Goal: Task Accomplishment & Management: Manage account settings

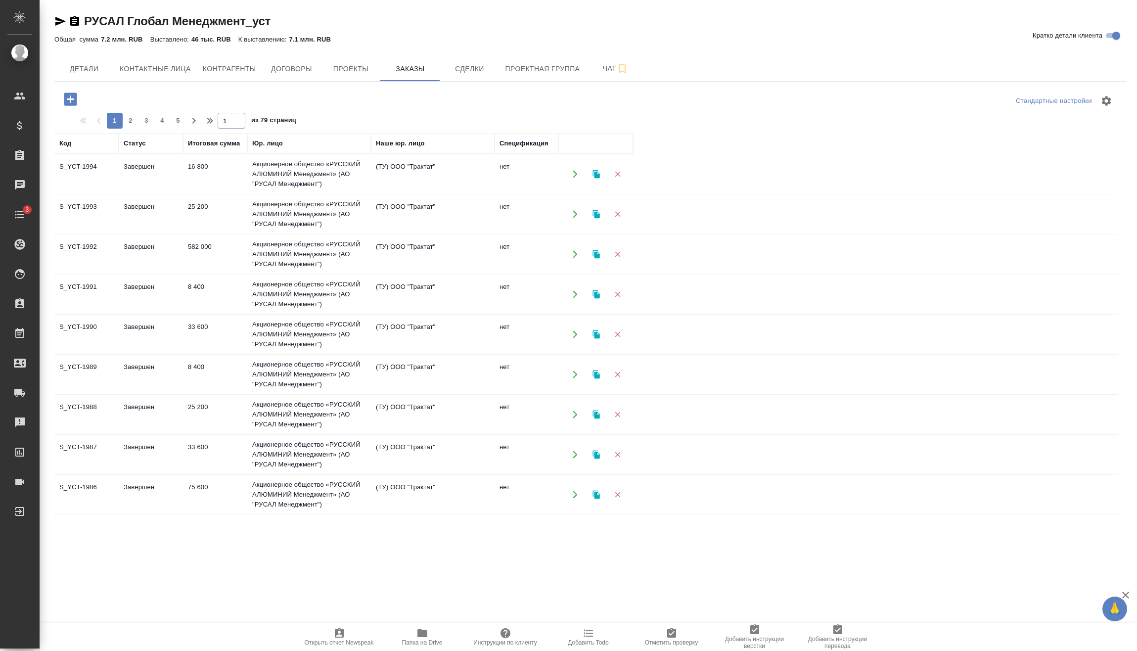
click at [70, 93] on icon "button" at bounding box center [70, 99] width 17 height 17
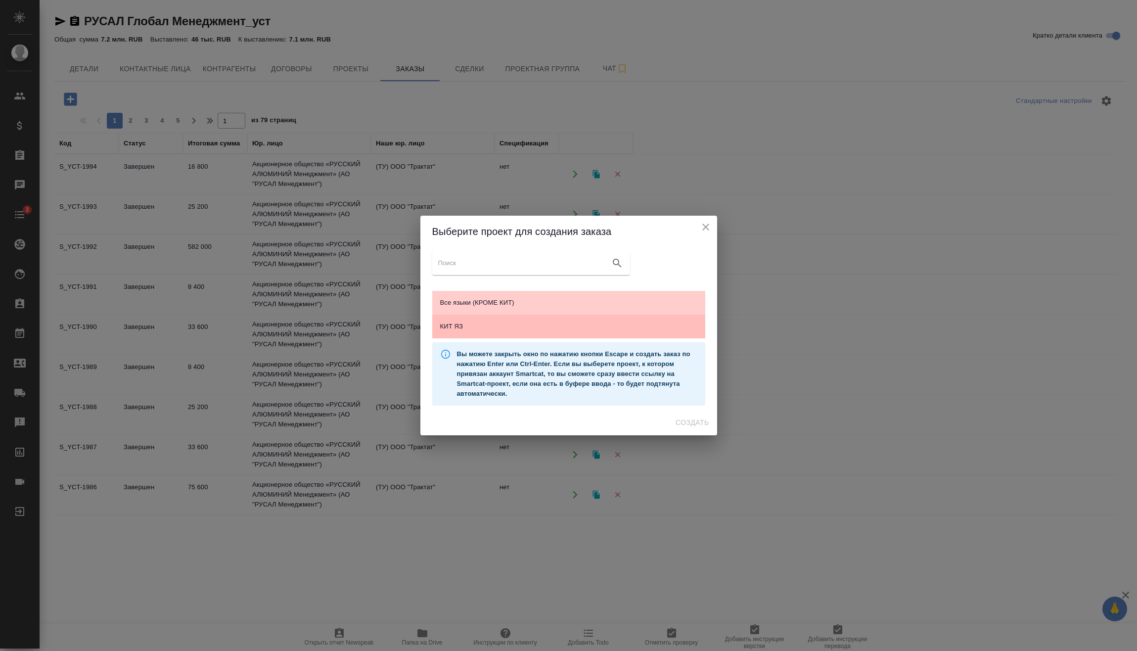
click at [562, 328] on span "КИТ ЯЗ" at bounding box center [568, 327] width 257 height 10
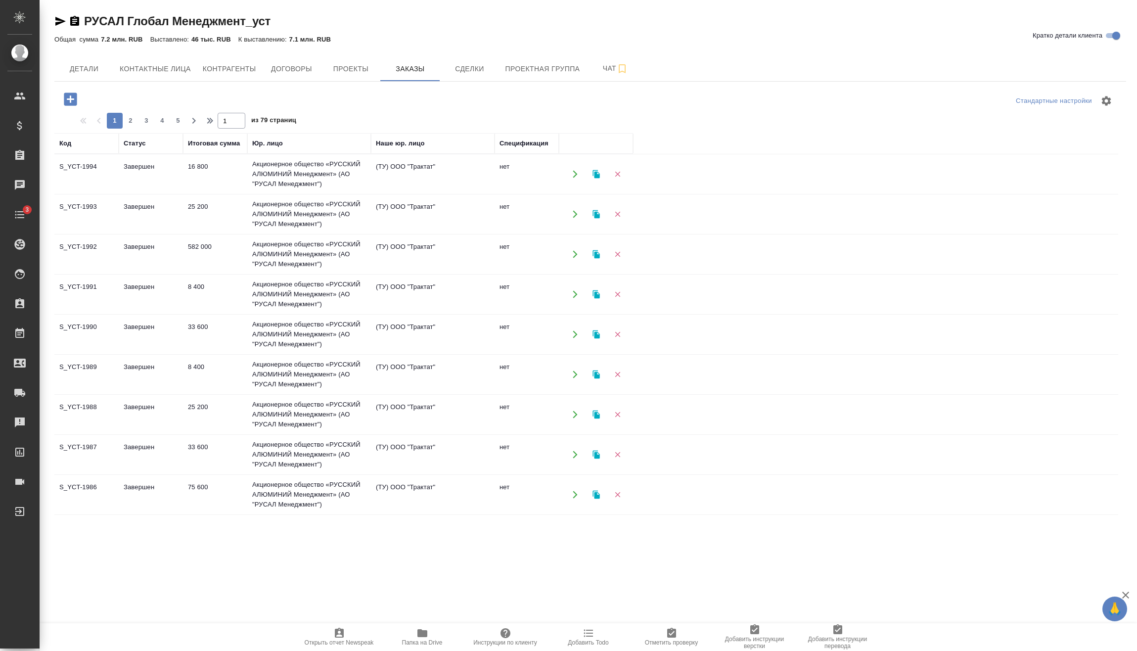
click at [70, 99] on icon "button" at bounding box center [70, 99] width 17 height 17
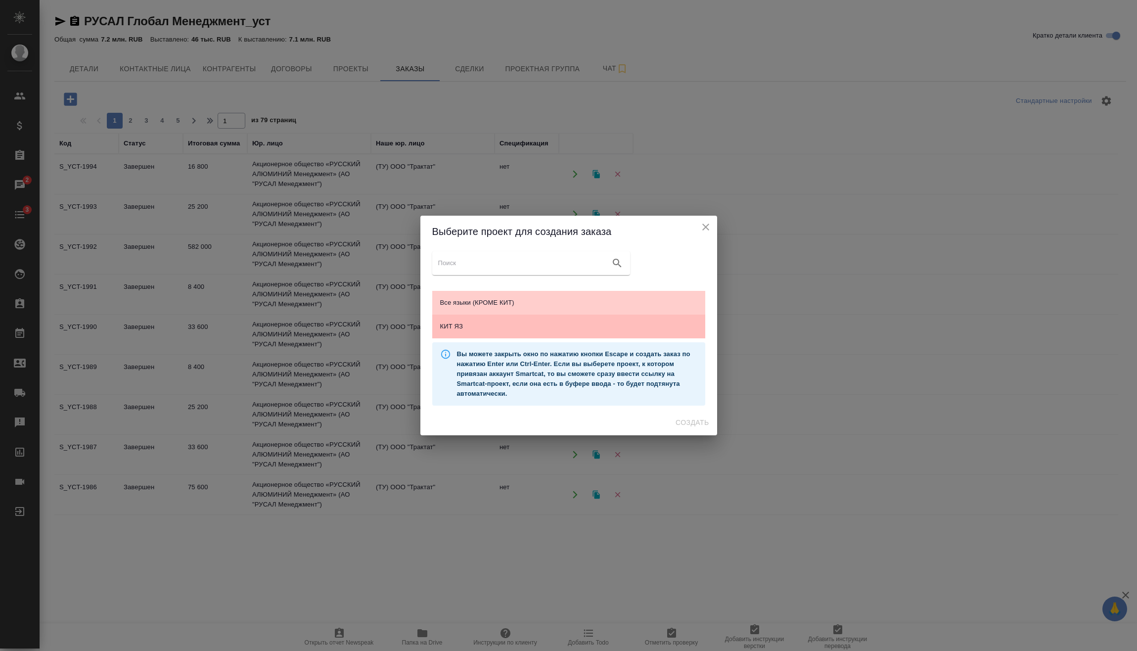
click at [549, 322] on span "КИТ ЯЗ" at bounding box center [568, 327] width 257 height 10
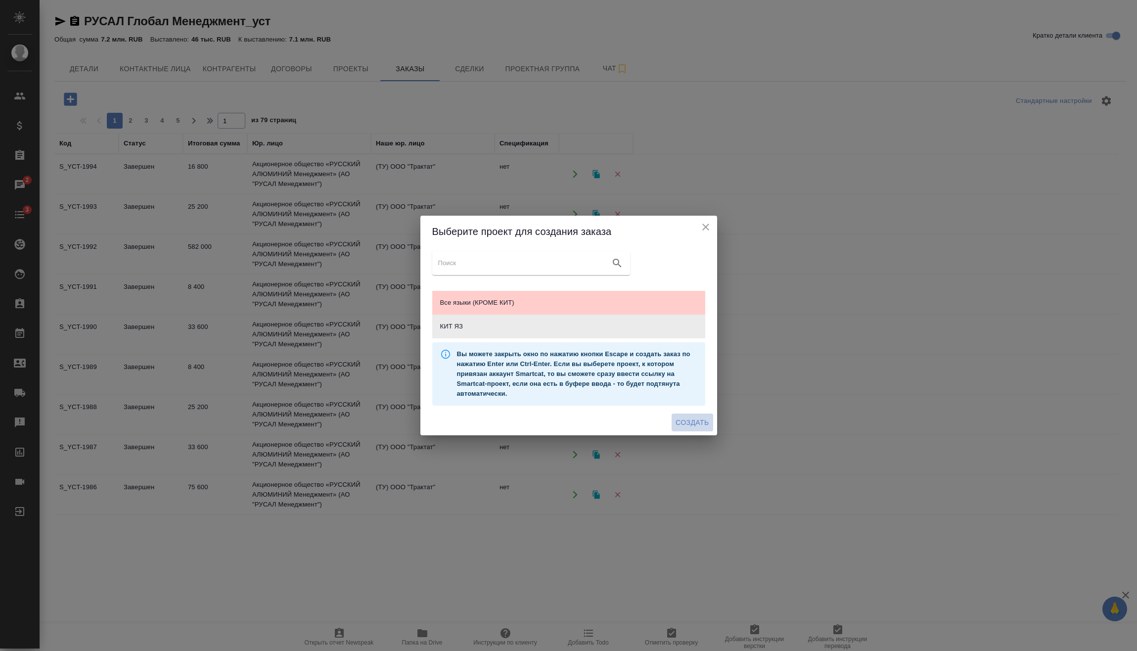
click at [690, 417] on span "Создать" at bounding box center [692, 423] width 33 height 12
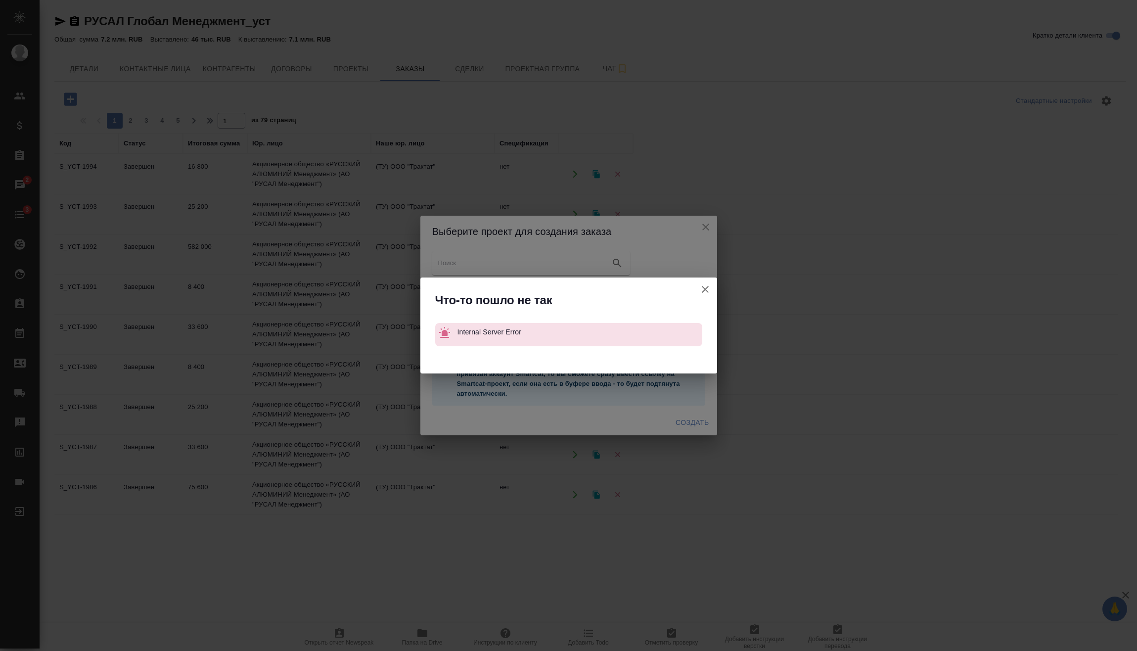
click at [707, 295] on icon "button" at bounding box center [706, 289] width 12 height 12
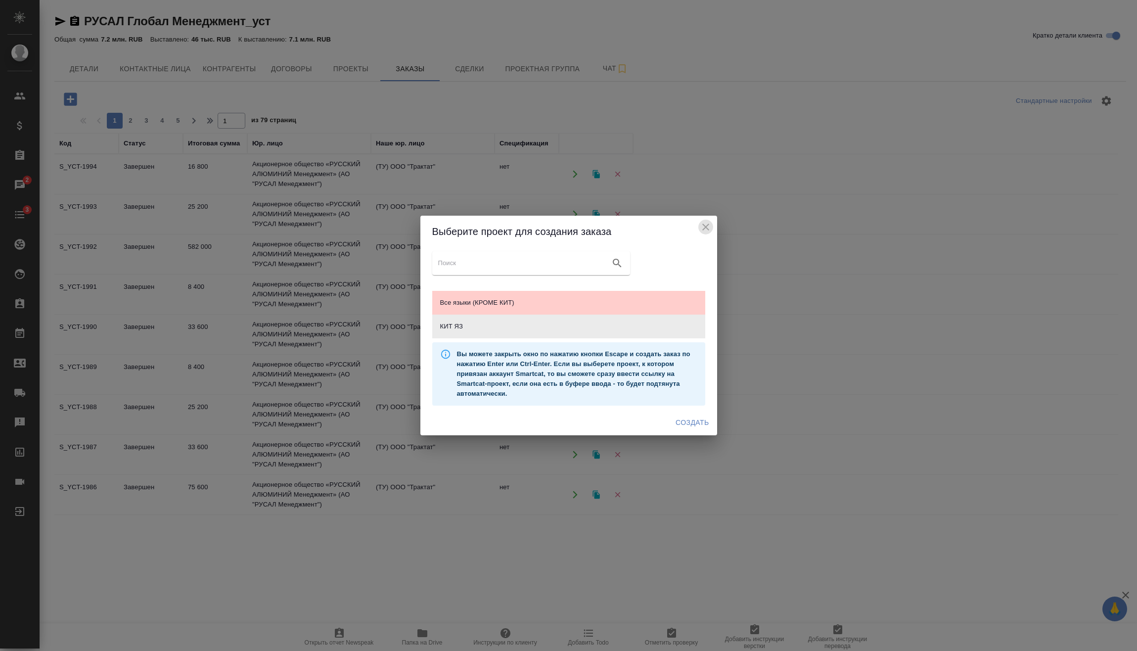
click at [707, 231] on icon "close" at bounding box center [706, 227] width 12 height 12
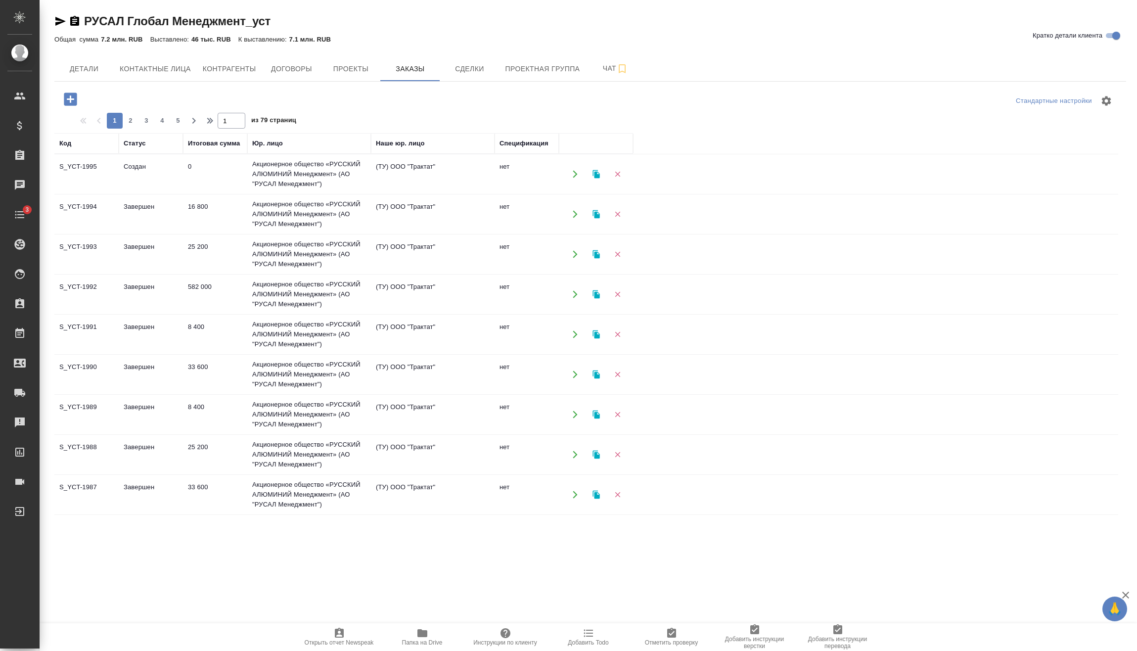
click at [201, 180] on td "0" at bounding box center [215, 174] width 64 height 35
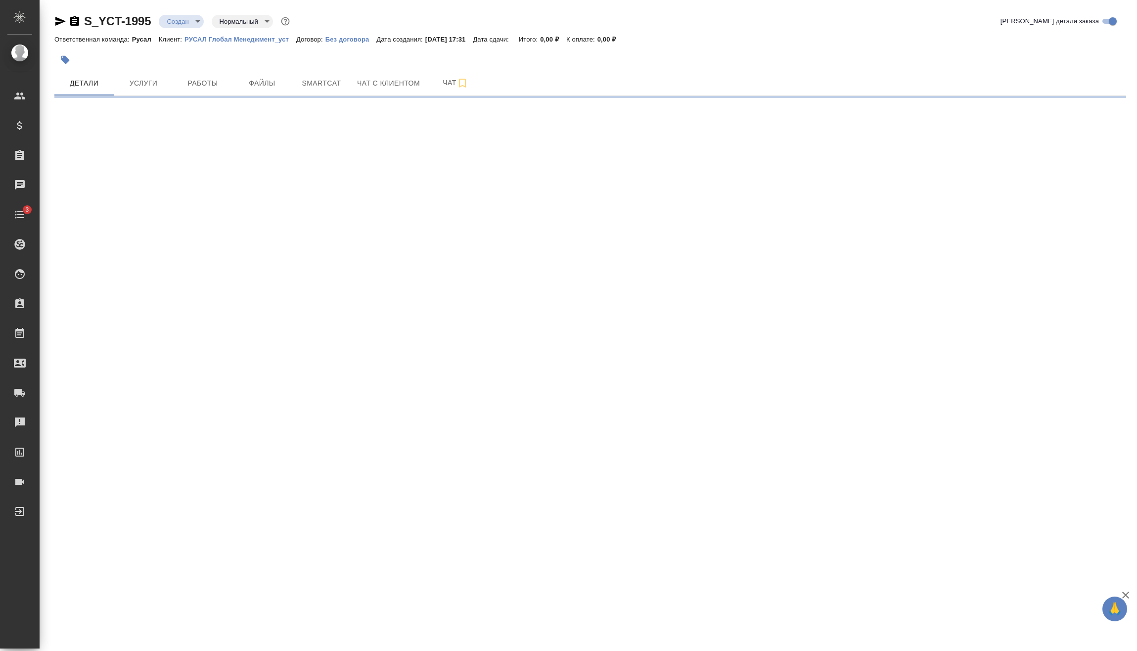
select select "RU"
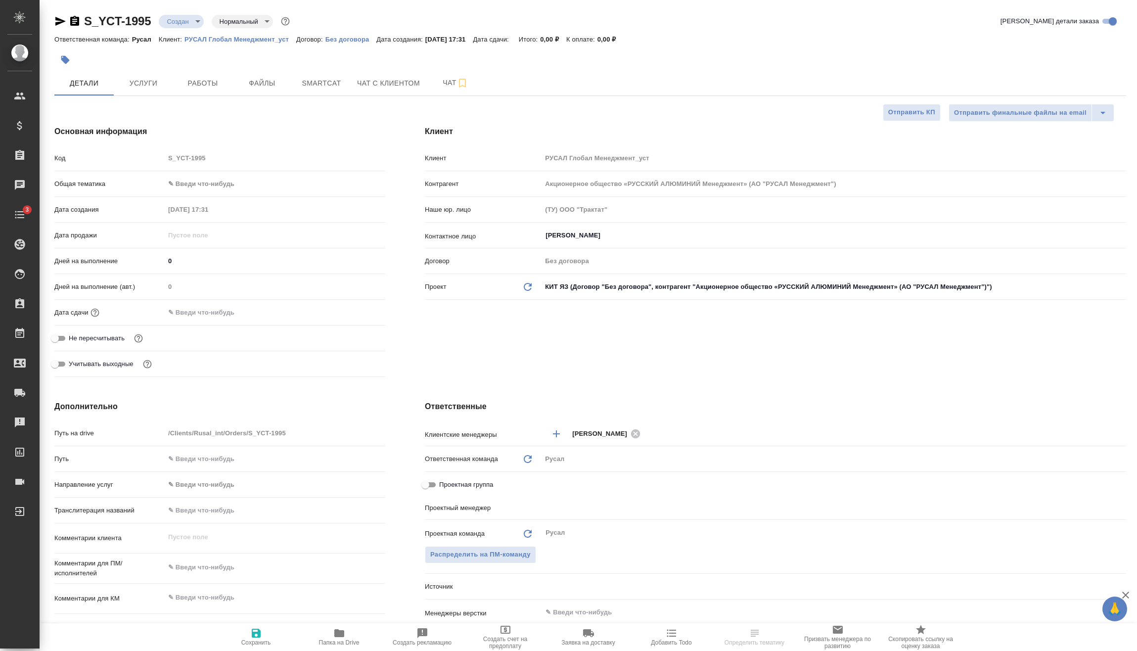
type textarea "x"
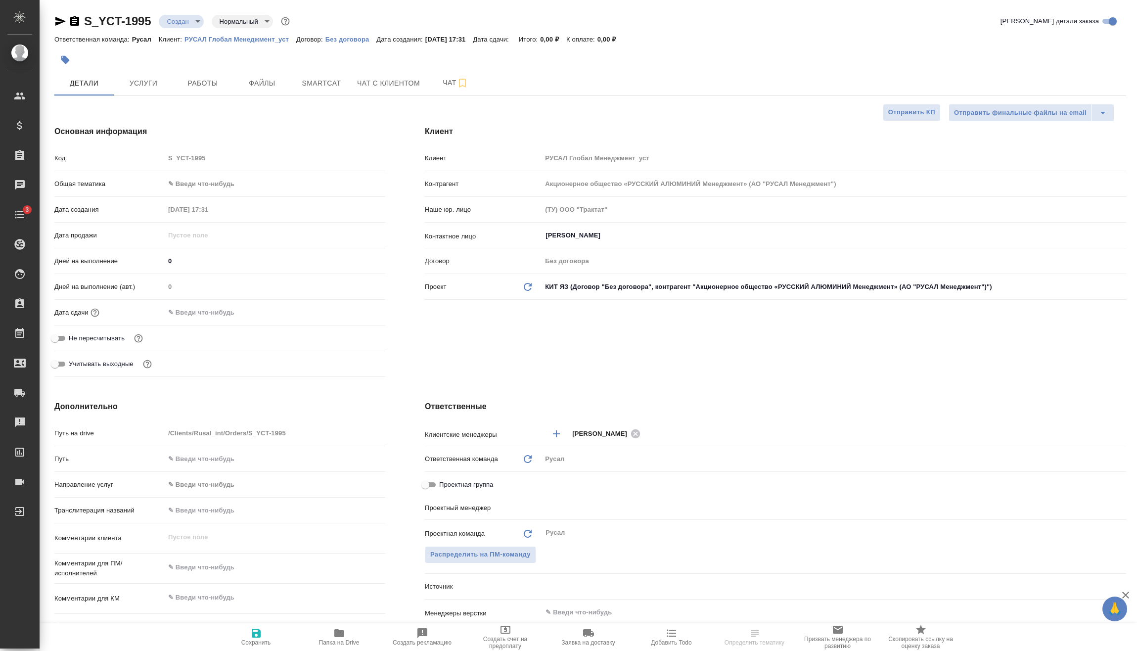
type textarea "x"
type input "Васильев Евгений"
type textarea "x"
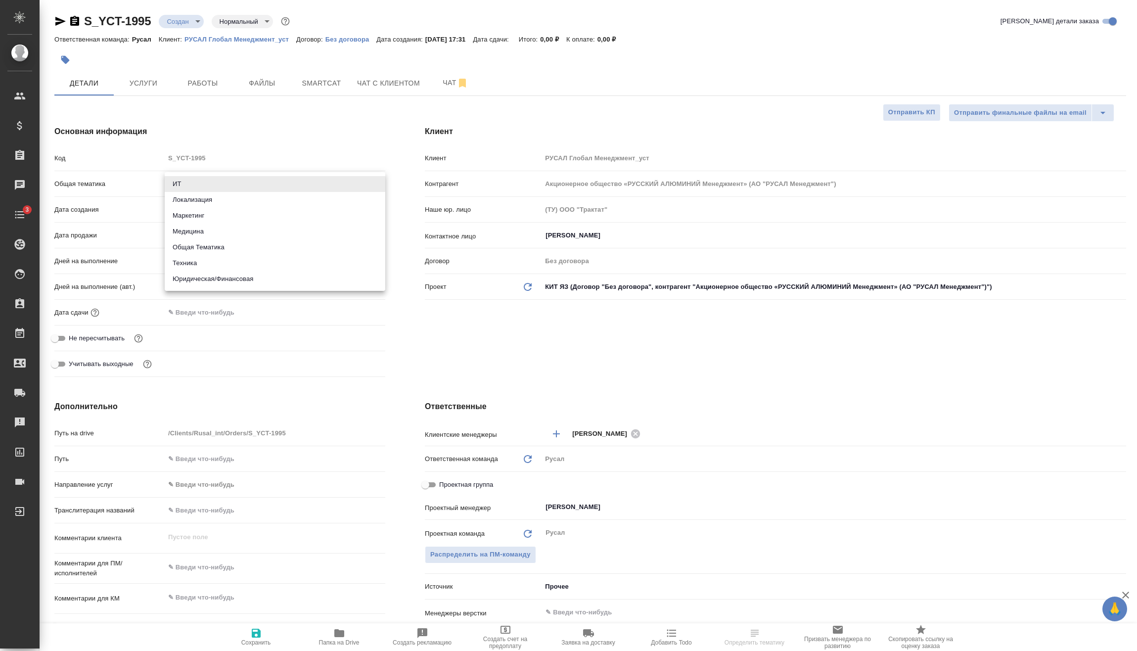
click at [216, 187] on body "🙏 .cls-1 fill:#fff; AWATERA Vasilev Evgeniy Клиенты Спецификации Заказы Чаты 3 …" at bounding box center [568, 325] width 1137 height 651
click at [217, 259] on li "Техника" at bounding box center [275, 263] width 221 height 16
type input "tech"
type textarea "x"
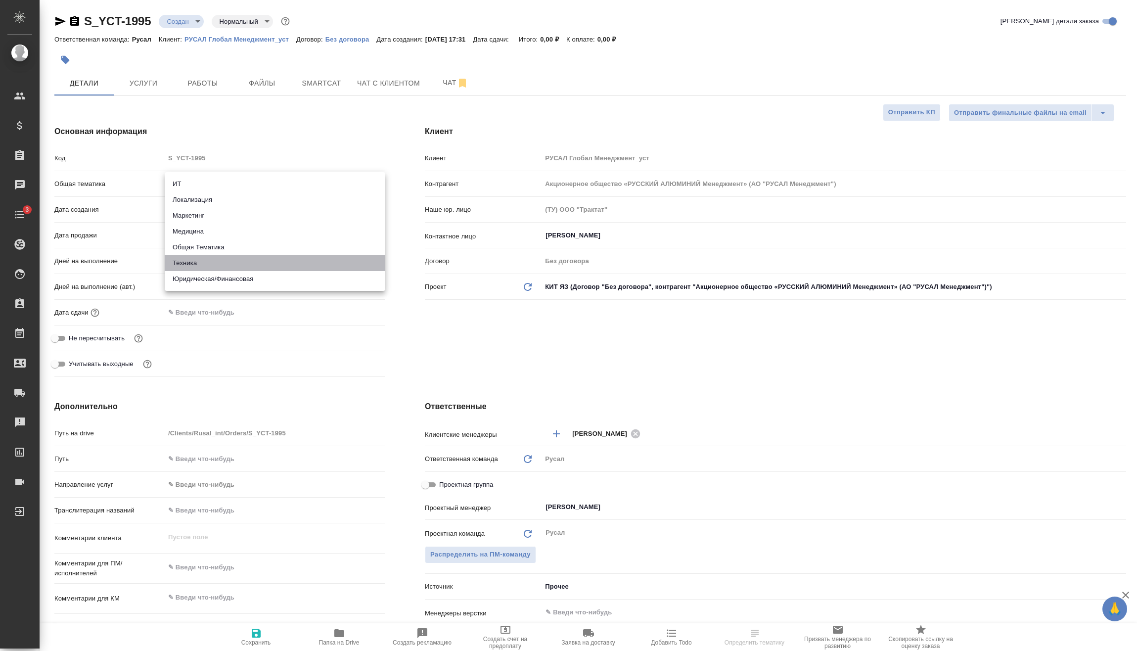
type textarea "x"
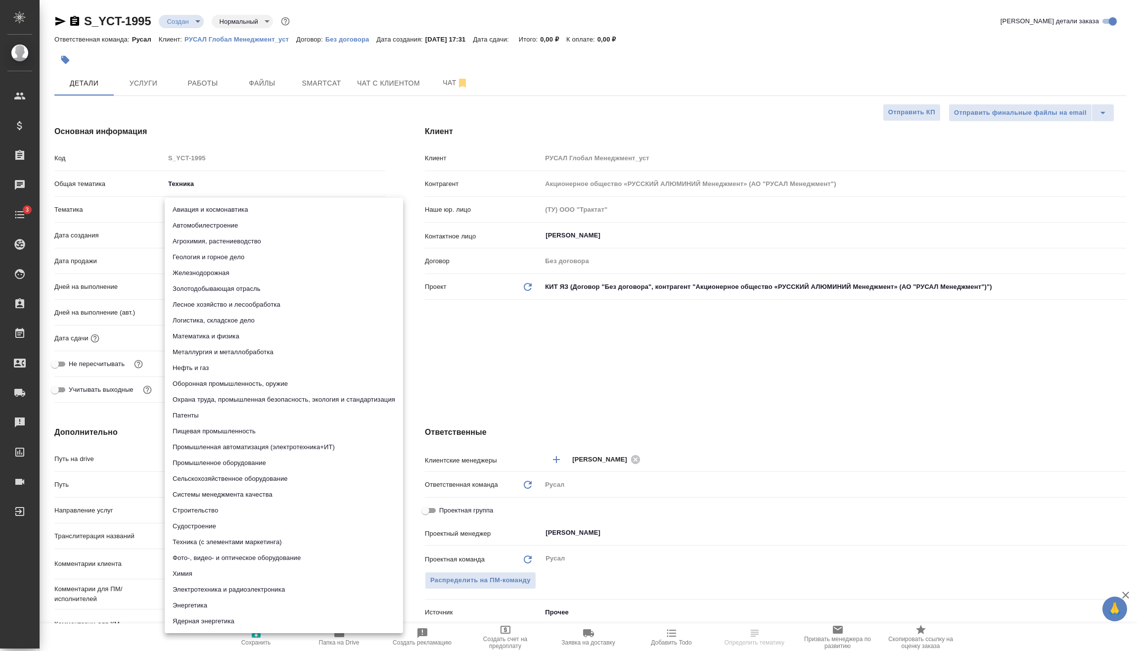
click at [214, 213] on body "🙏 .cls-1 fill:#fff; AWATERA Vasilev Evgeniy Клиенты Спецификации Заказы Чаты 3 …" at bounding box center [568, 325] width 1137 height 651
click at [218, 354] on li "Металлургия и металлобработка" at bounding box center [284, 352] width 238 height 16
type textarea "x"
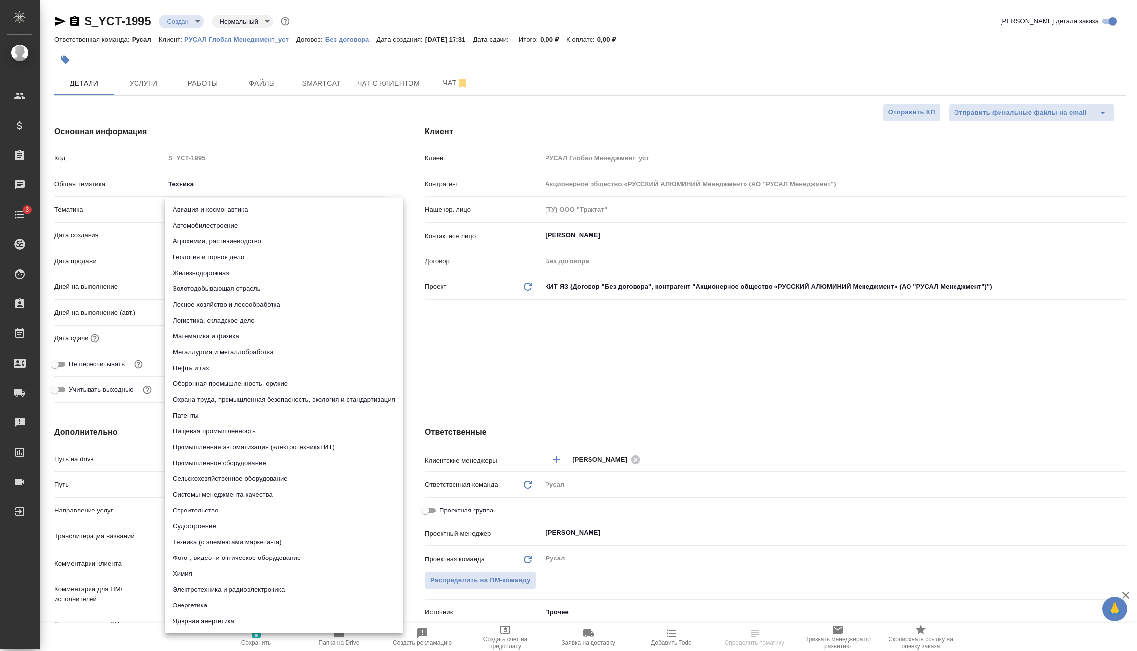
type input "60014e23f7d9dc5f480a3cf8"
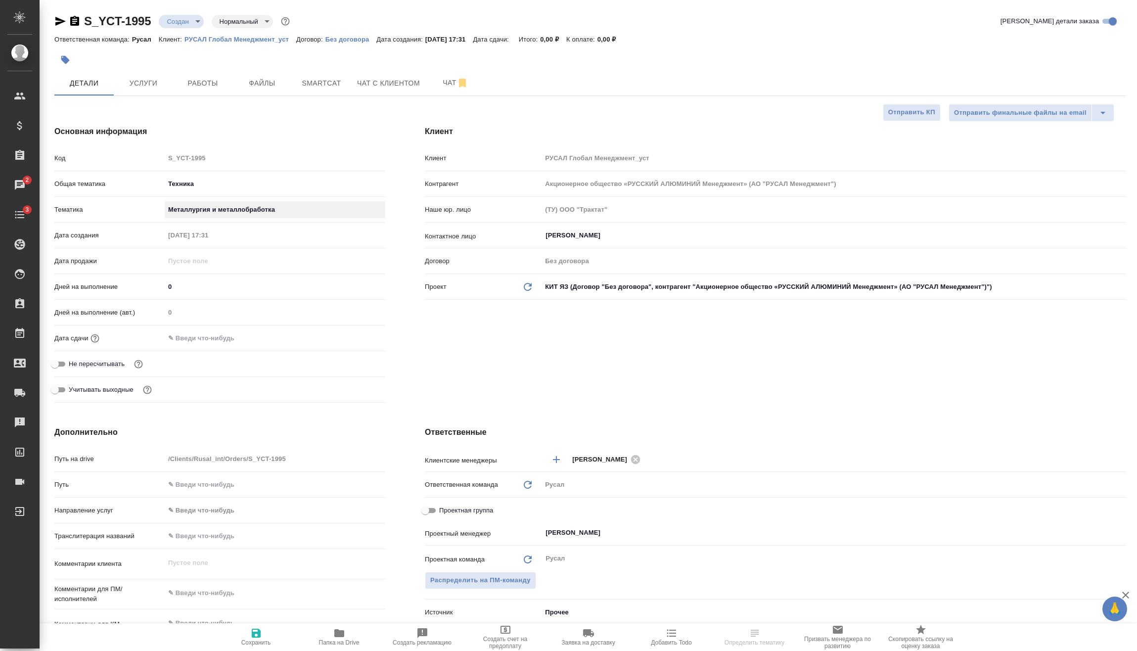
scroll to position [148, 0]
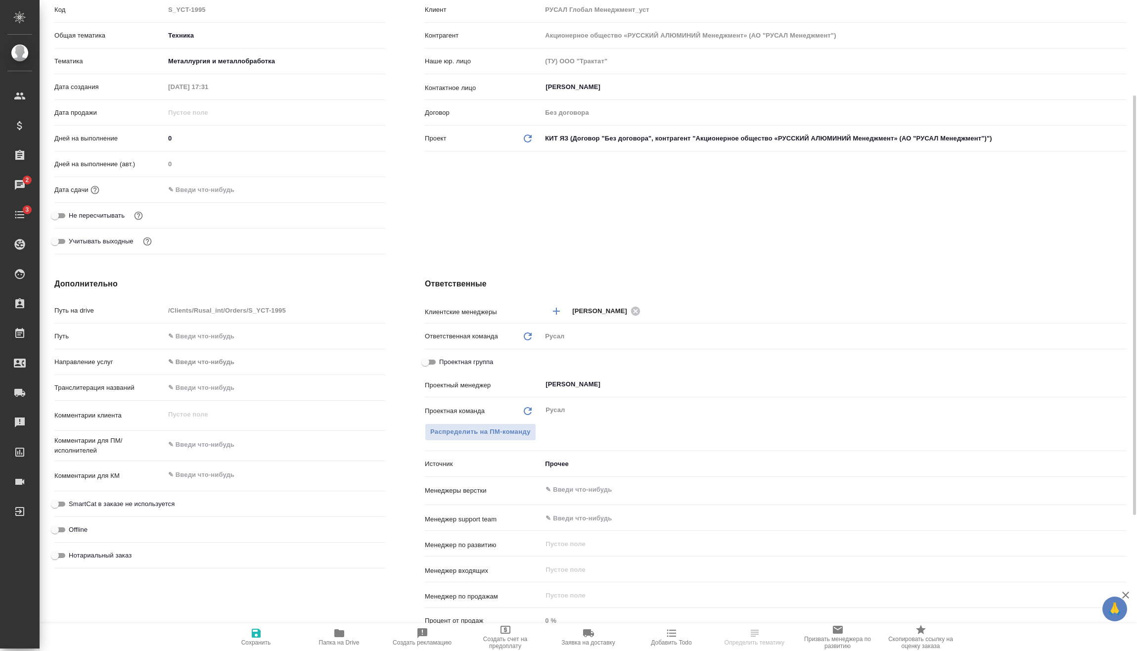
type textarea "x"
click at [227, 450] on textarea at bounding box center [275, 445] width 220 height 17
type textarea "x"
type textarea "2"
type textarea "x"
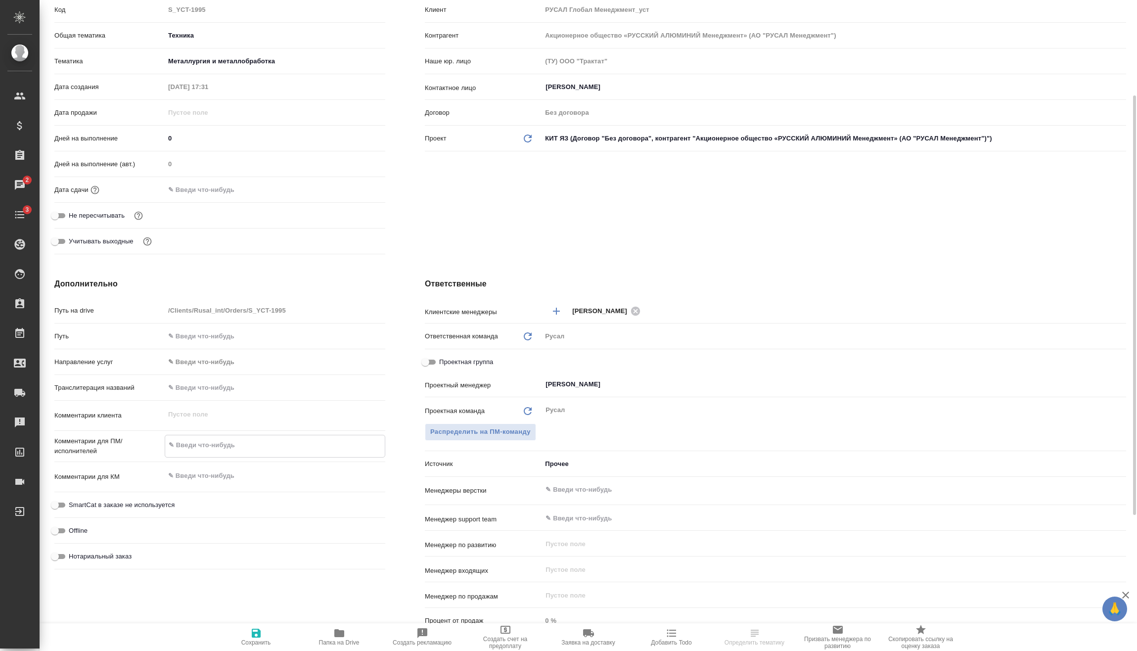
type textarea "x"
type textarea "26"
type textarea "x"
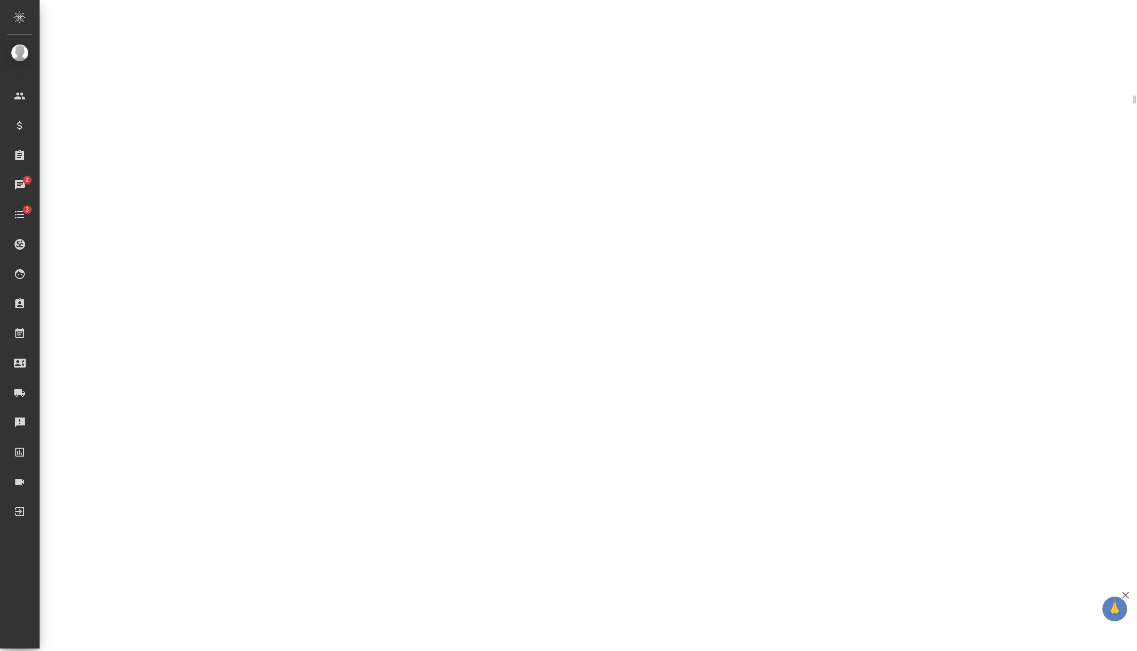
select select "RU"
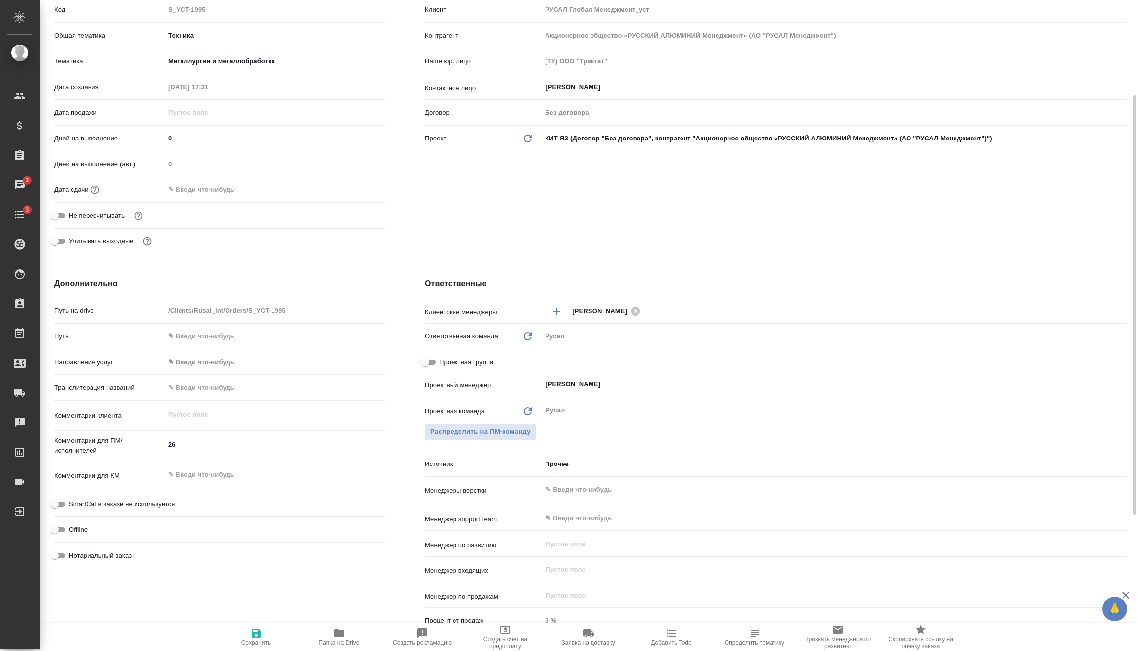
type textarea "x"
click at [227, 449] on textarea "26" at bounding box center [275, 444] width 221 height 17
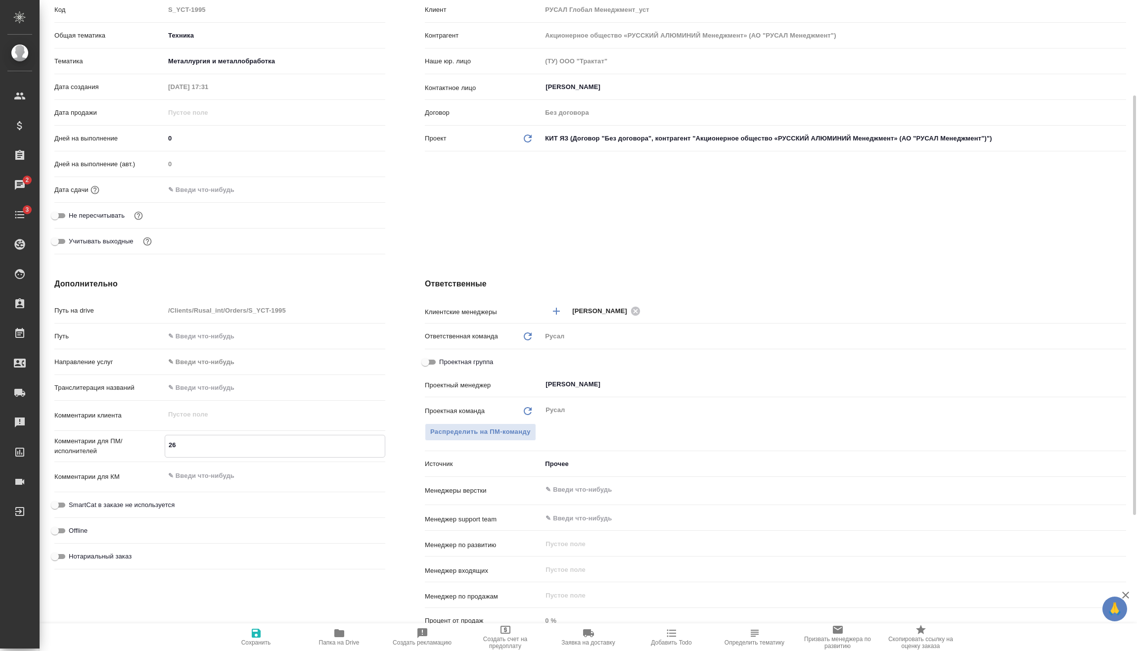
type textarea "x"
type textarea "26-"
type textarea "x"
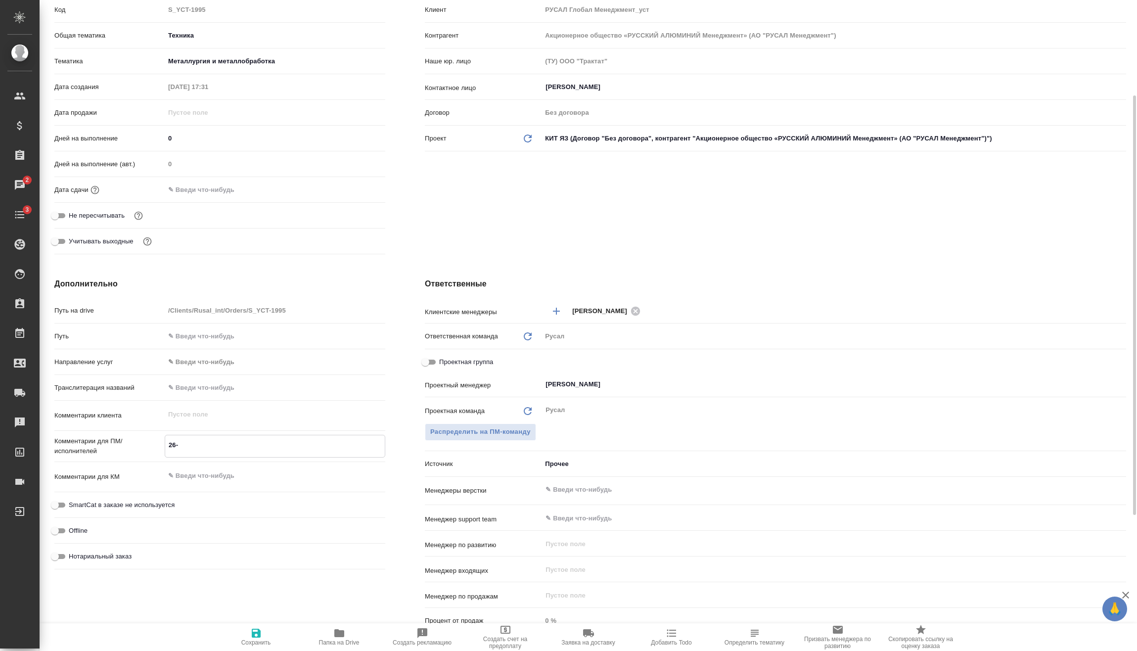
type textarea "26-2"
type textarea "x"
type textarea "26-29"
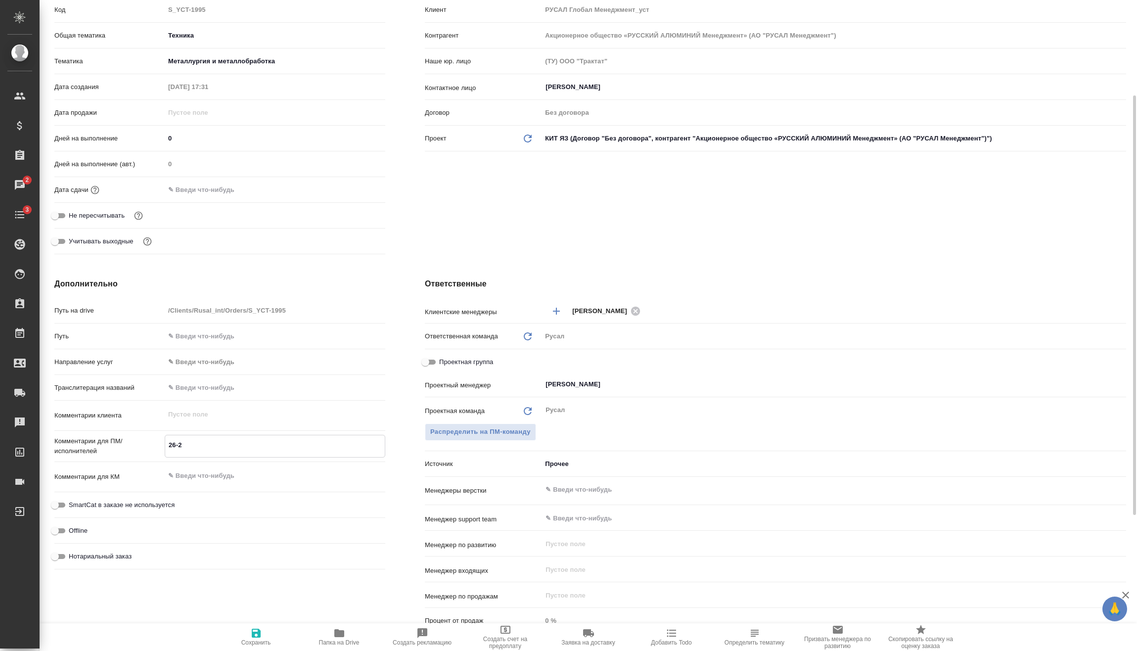
type textarea "x"
type textarea "26-29"
type textarea "x"
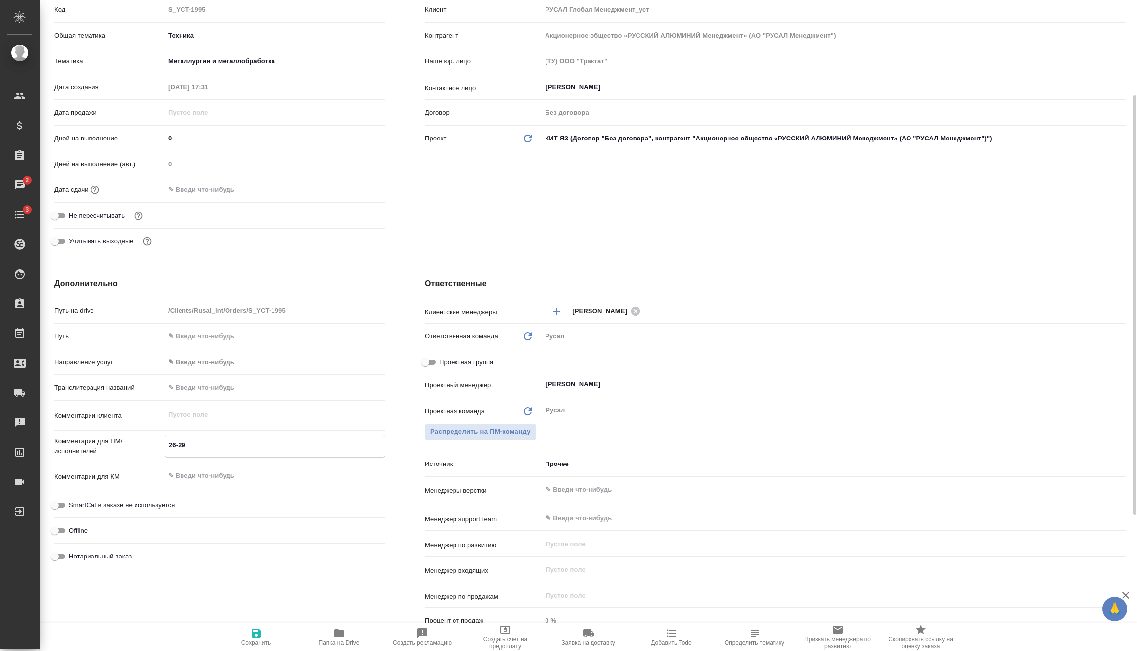
type textarea "x"
type textarea "26-29 Т"
type textarea "x"
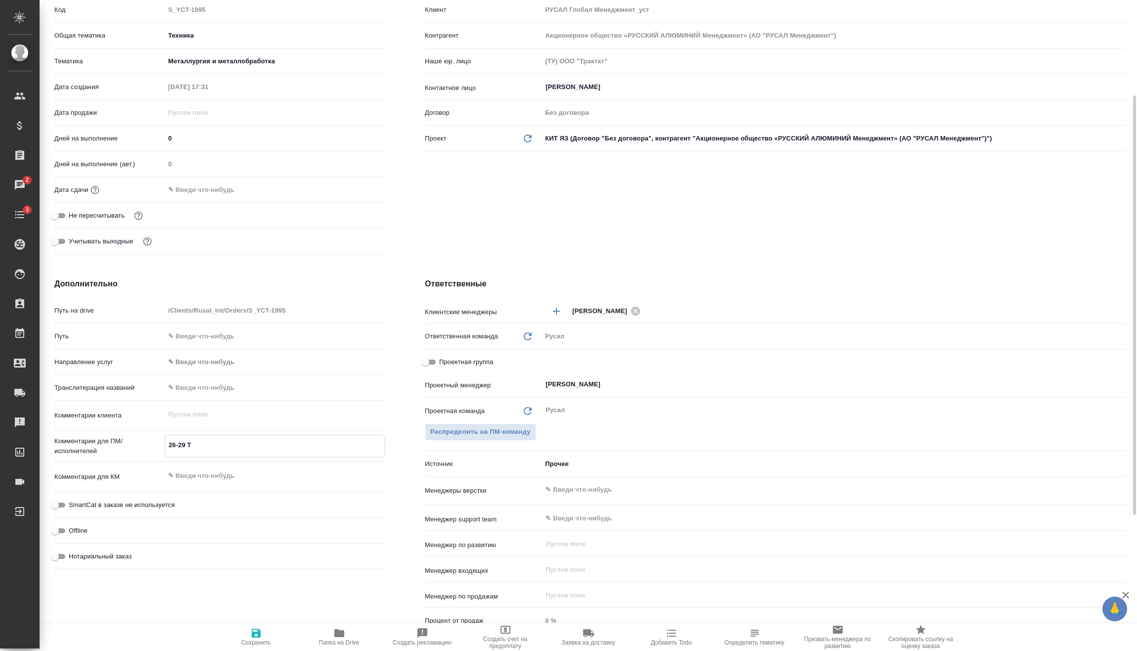
type textarea "x"
type textarea "26-29 Ту"
type textarea "x"
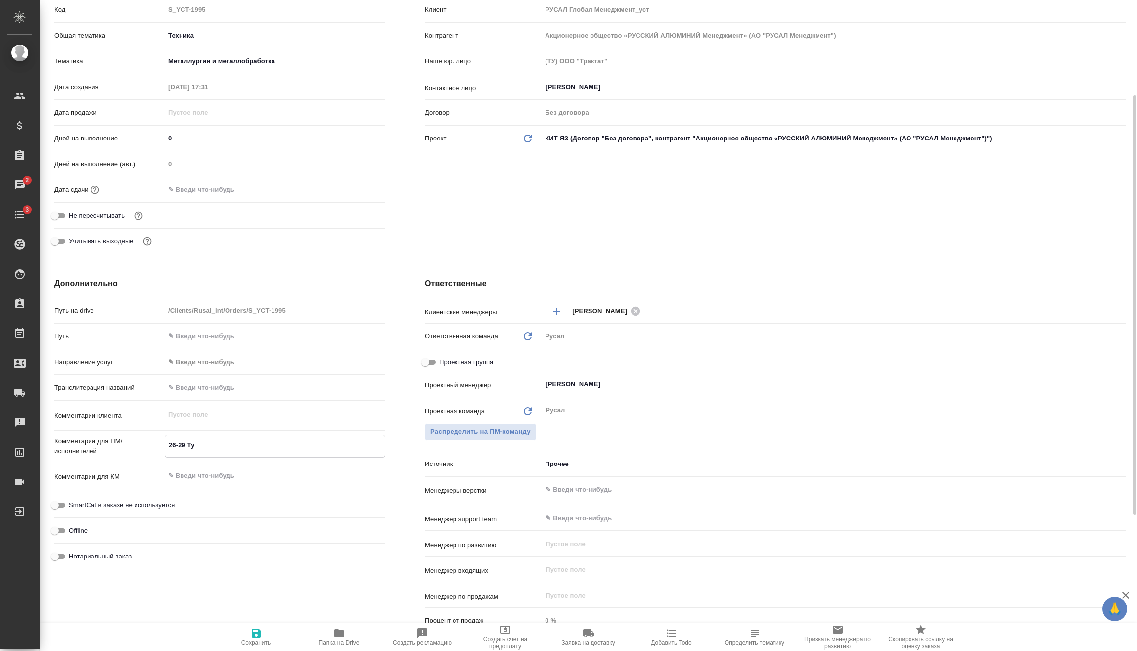
type textarea "26-29 Туя"
type textarea "x"
type textarea "26-29 Туян"
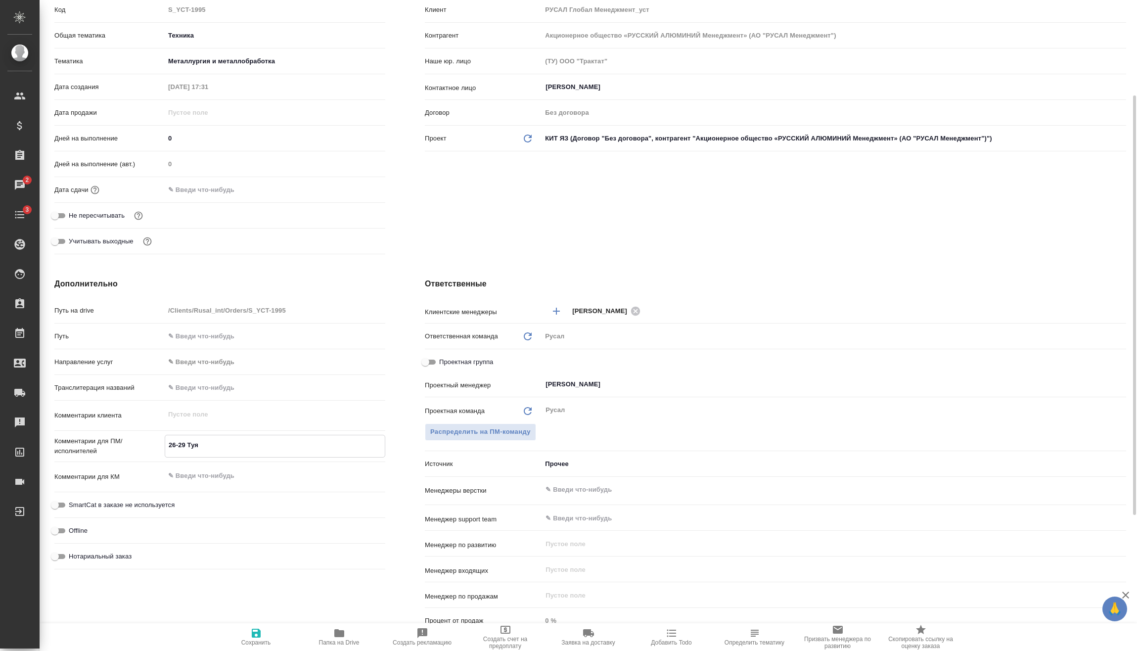
type textarea "x"
type textarea "26-29 Туяна"
type textarea "x"
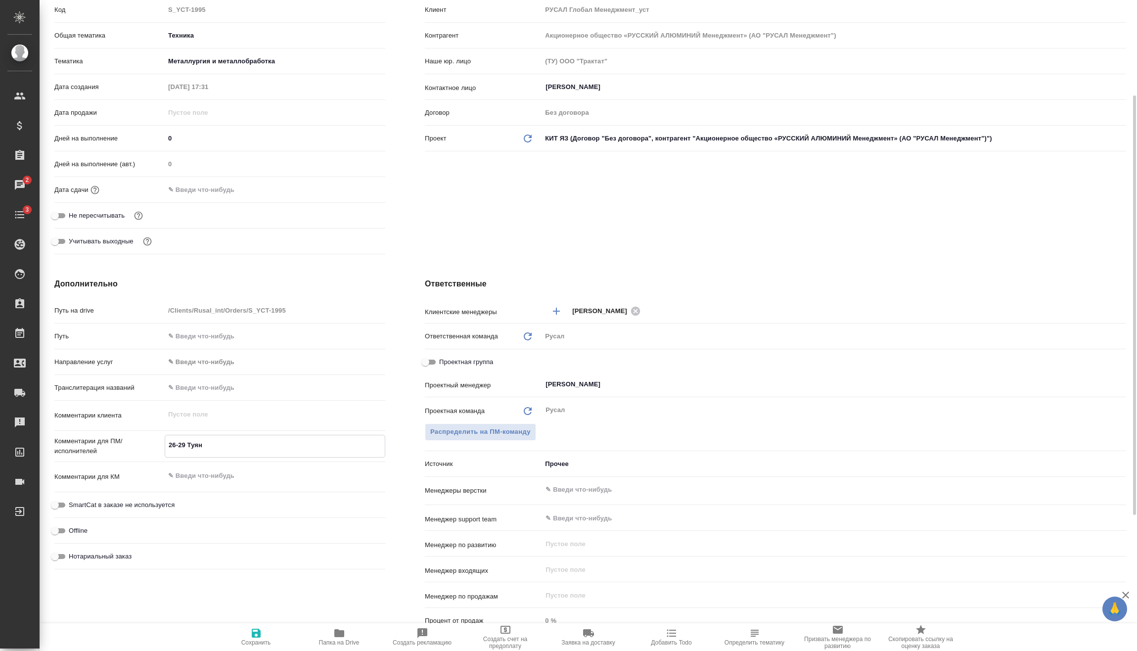
type textarea "x"
type textarea "26-29 Туяна"
type textarea "x"
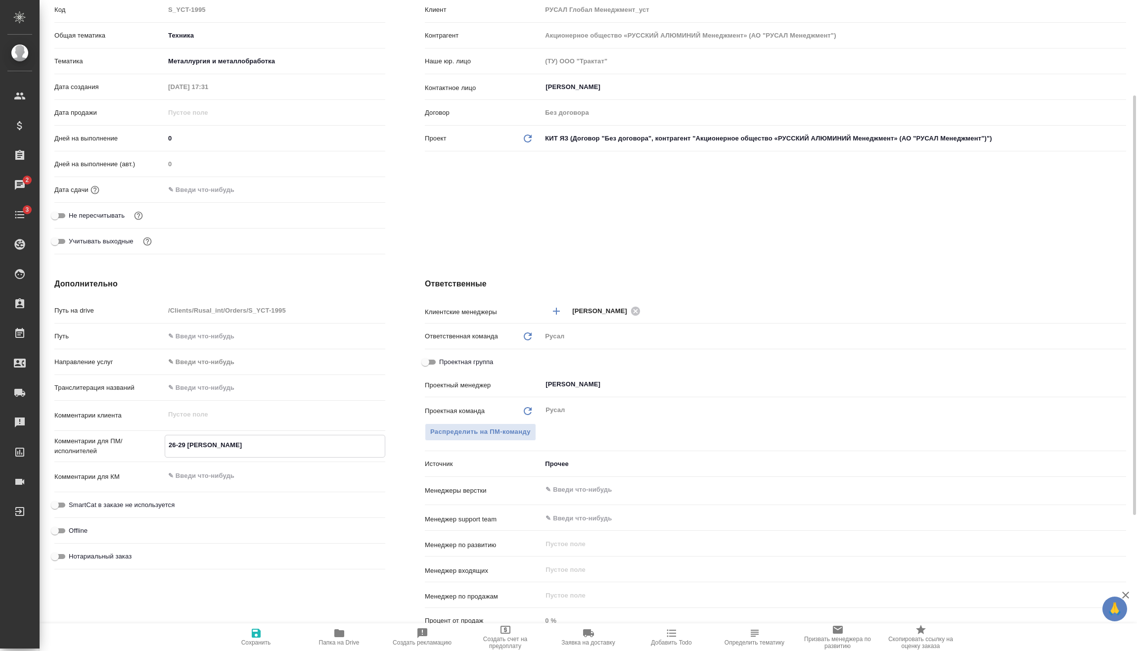
type textarea "x"
type textarea "26-29 Туяна о"
type textarea "x"
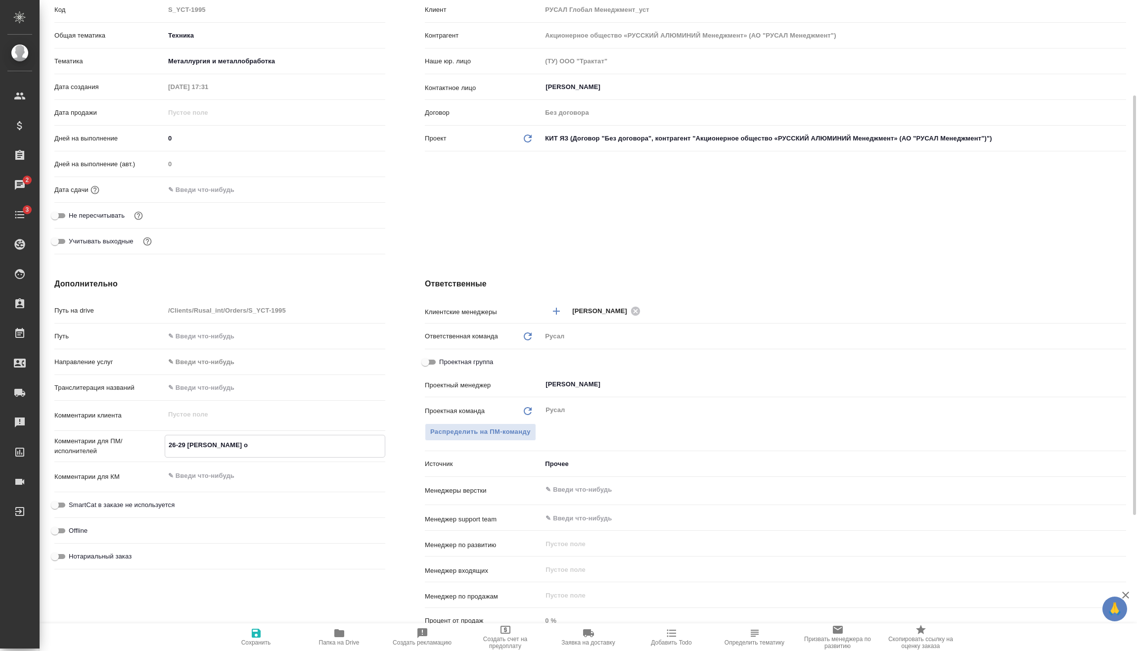
type textarea "26-29 Туяна он"
type textarea "x"
type textarea "26-29 Туяна онл"
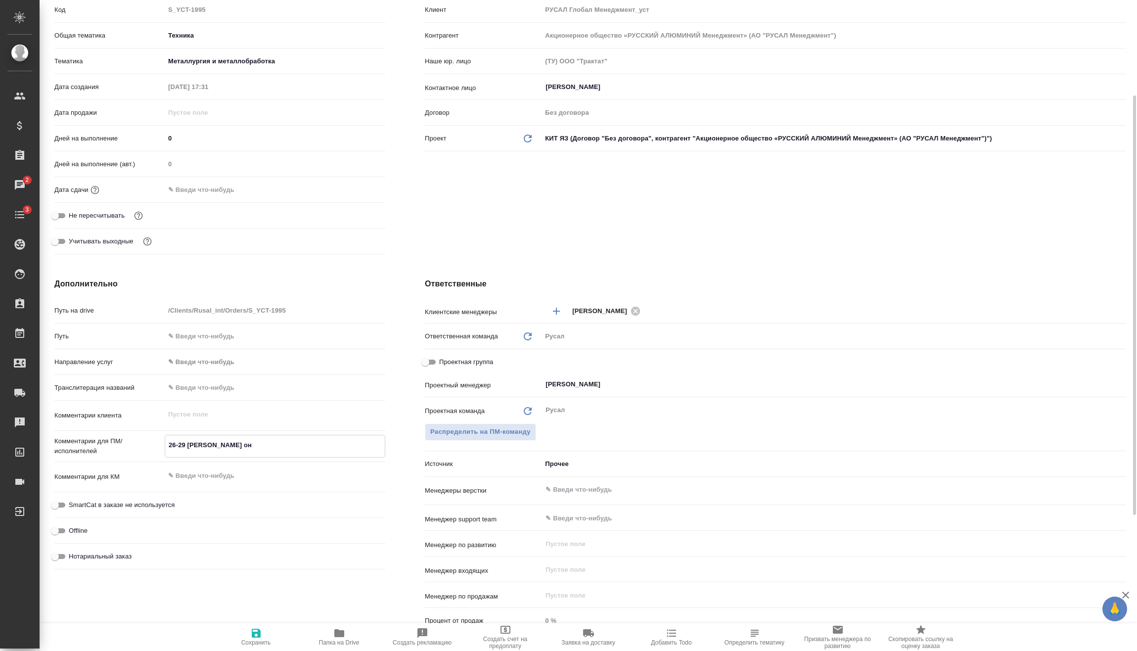
type textarea "x"
type textarea "26-29 Туяна онла"
type textarea "x"
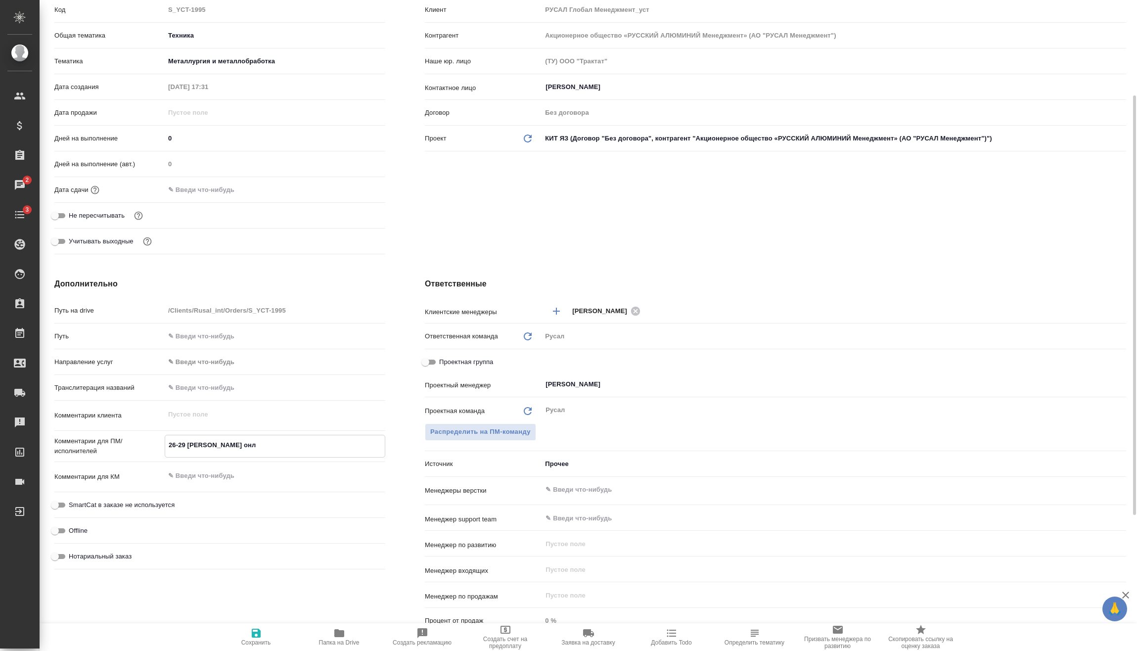
type textarea "x"
type textarea "26-29 Туяна онлай"
type textarea "x"
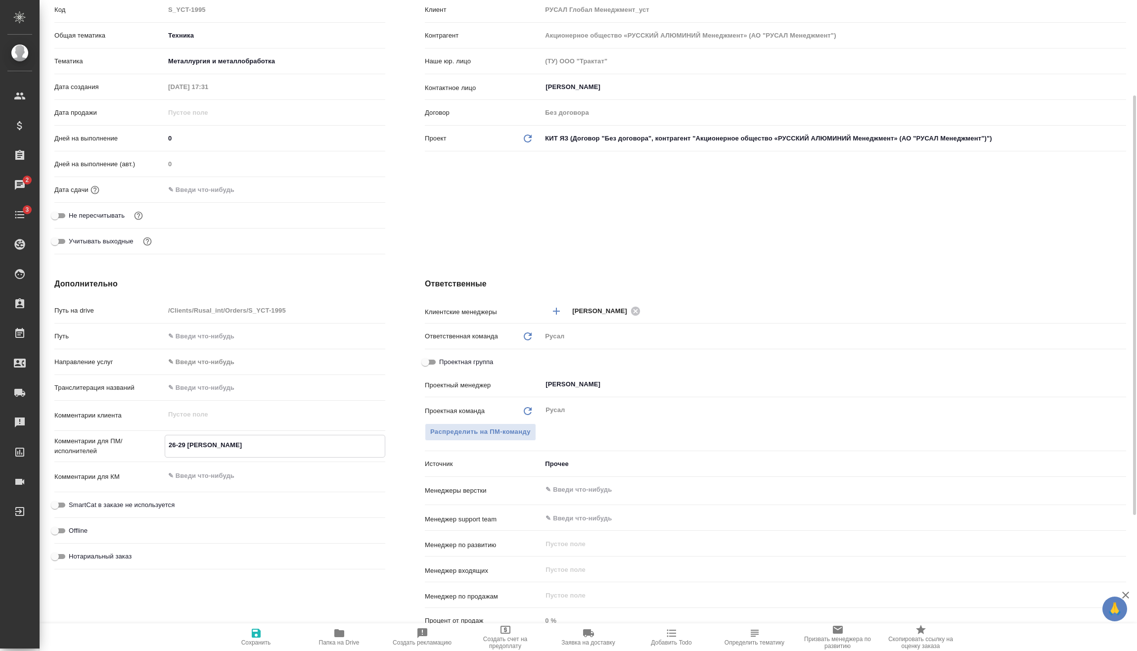
type textarea "x"
type textarea "26-29 Туяна онлайн"
type textarea "x"
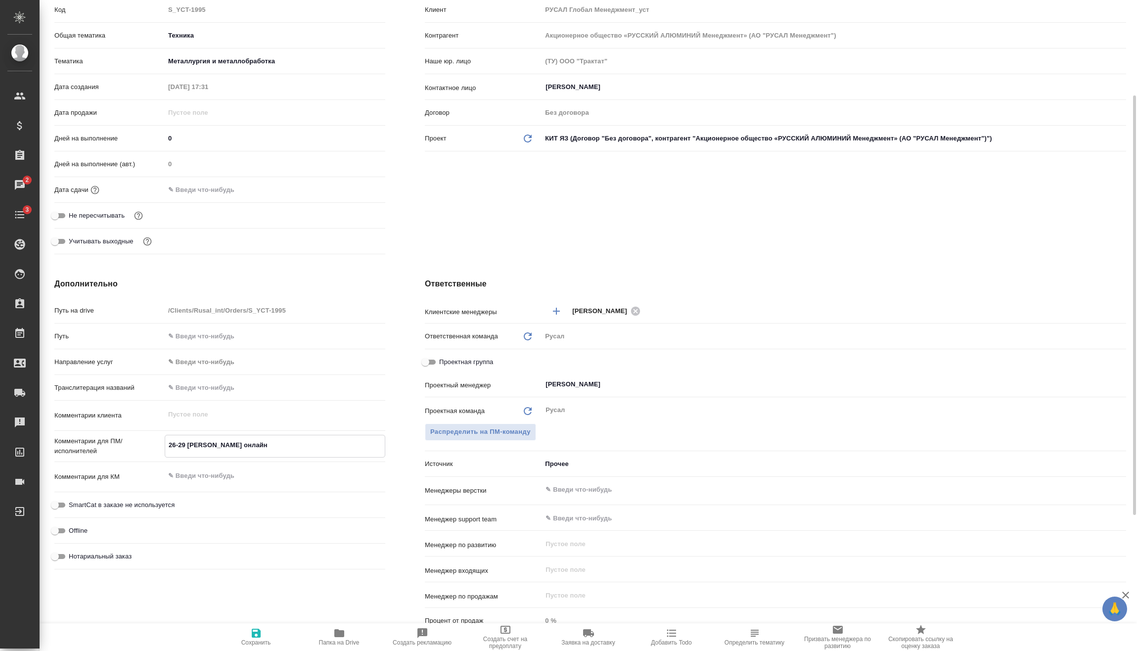
type textarea "26-29 Туяна онлайн="
type textarea "x"
type textarea "26-29 Туяна онлайн"
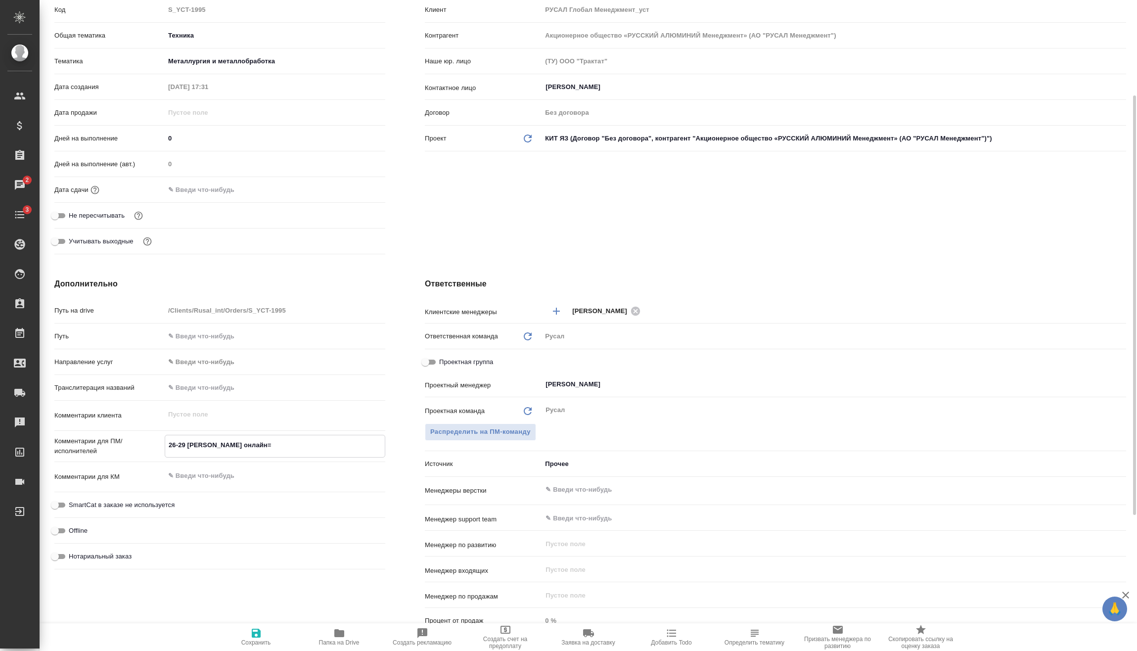
type textarea "x"
type textarea "26-29 Туяна онлайн+"
type textarea "x"
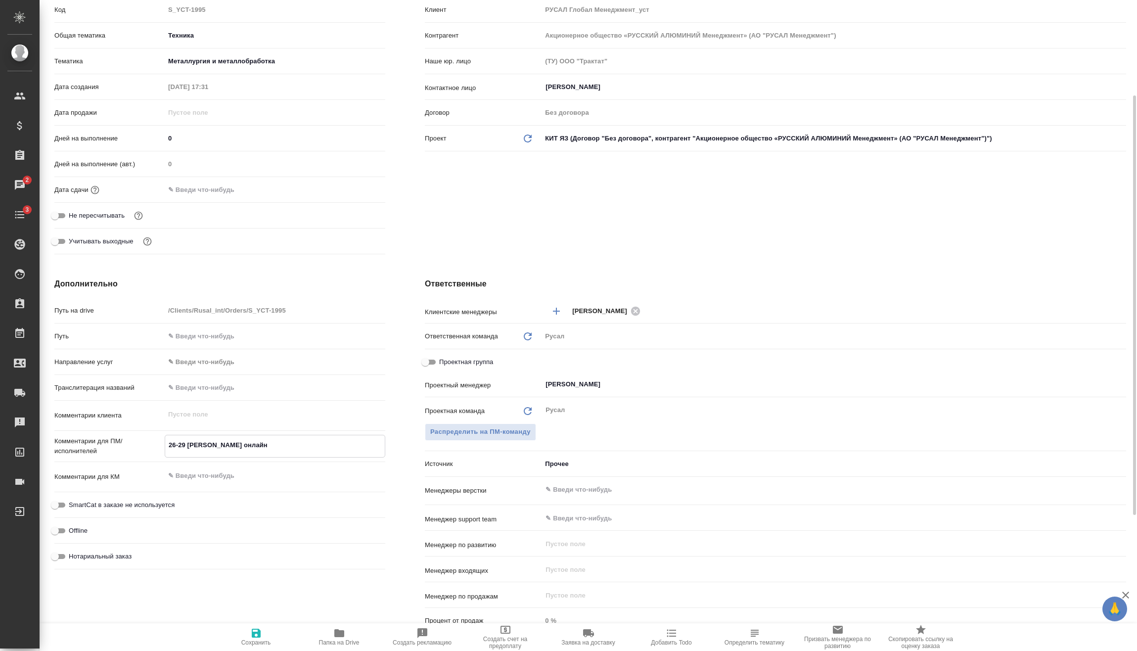
type textarea "x"
type textarea "26-29 Туяна онлайн+"
type textarea "x"
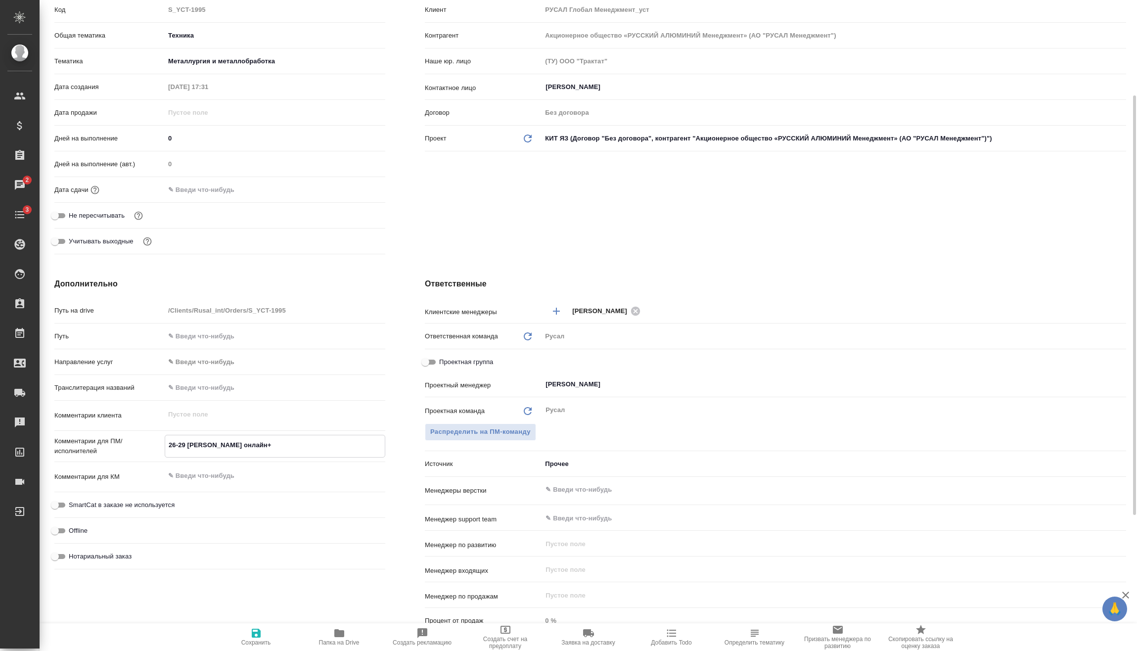
type textarea "x"
type textarea "26-29 Туяна онлайн+ п"
type textarea "x"
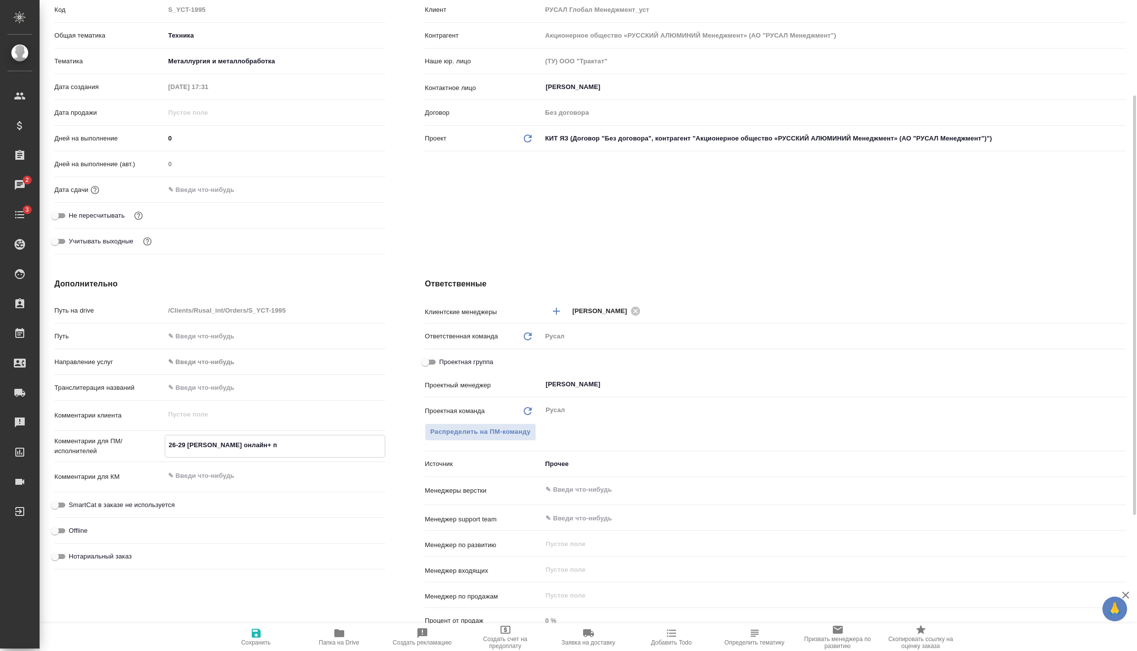
type textarea "26-29 Туяна онлайн+ пр"
type textarea "x"
type textarea "26-29 Туяна онлайн+ пре"
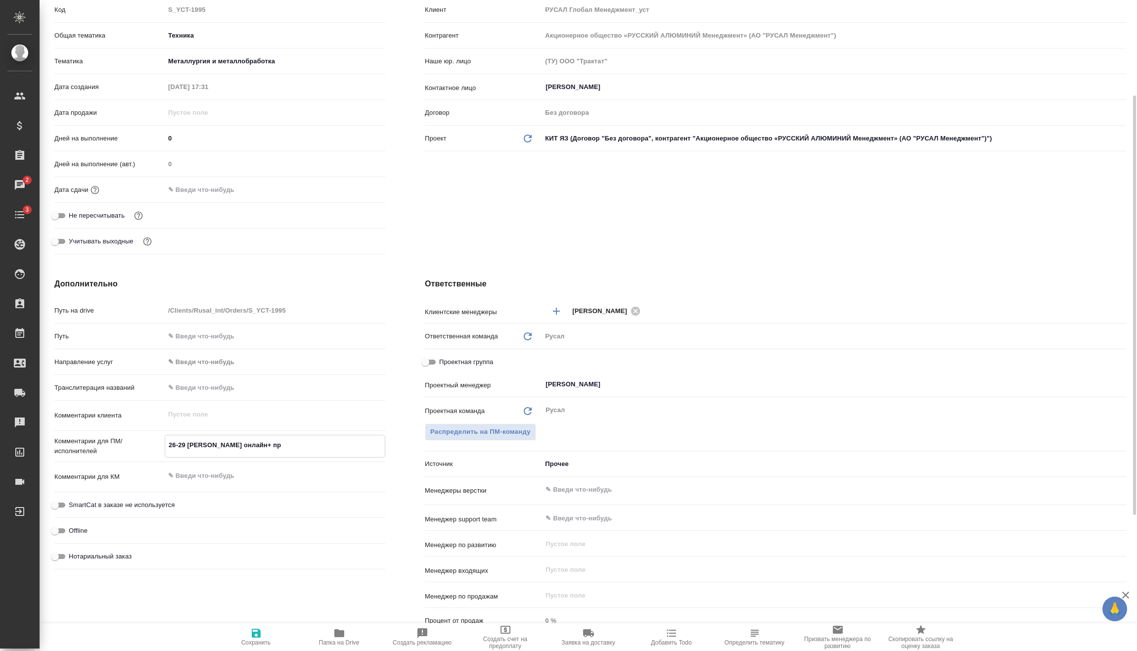
type textarea "x"
type textarea "26-29 Туяна онлайн+ през"
type textarea "x"
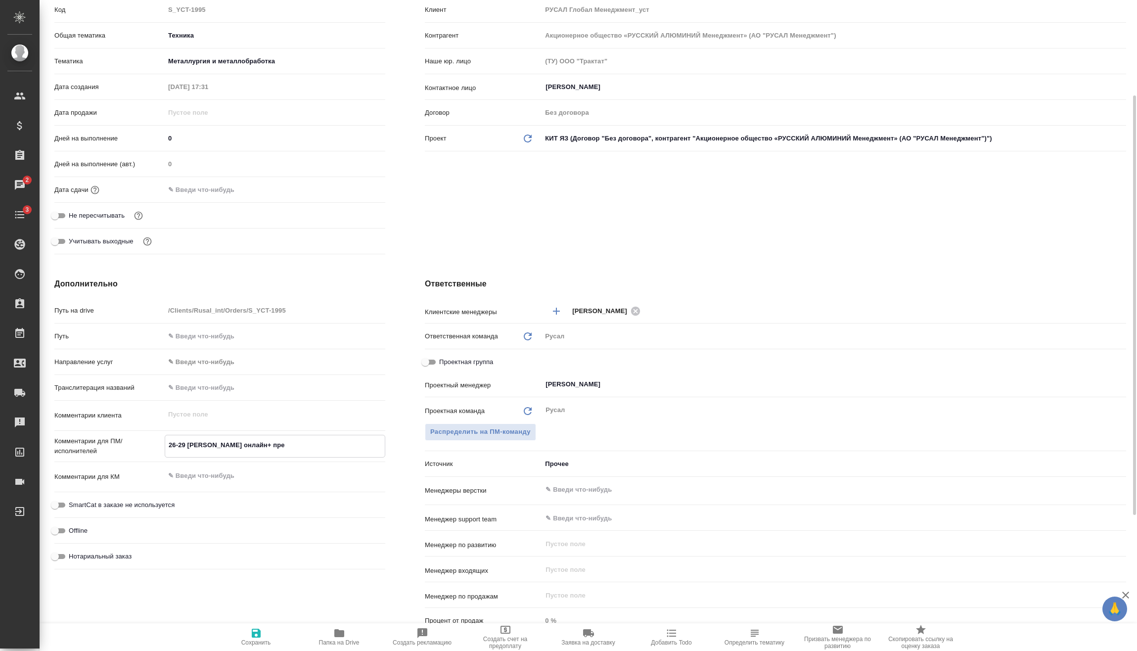
type textarea "x"
type textarea "26-29 Туяна онлайн+ преза"
type textarea "x"
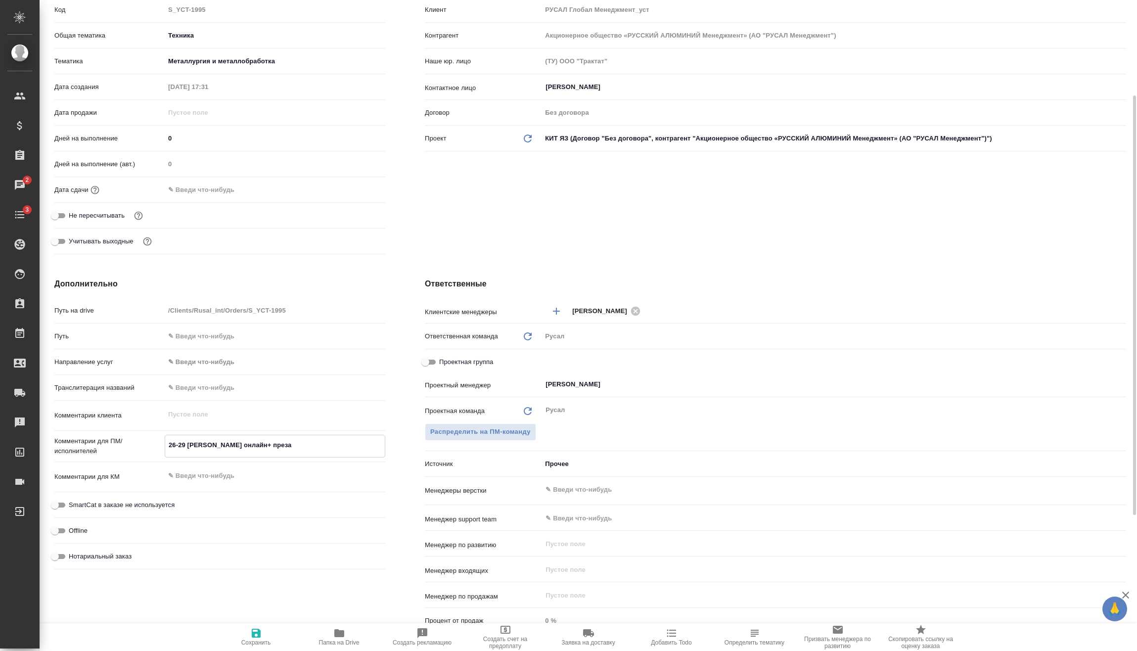
type textarea "26-29 Туяна онлайн+ преза"
type textarea "x"
click at [254, 637] on icon "button" at bounding box center [256, 633] width 9 height 9
type textarea "x"
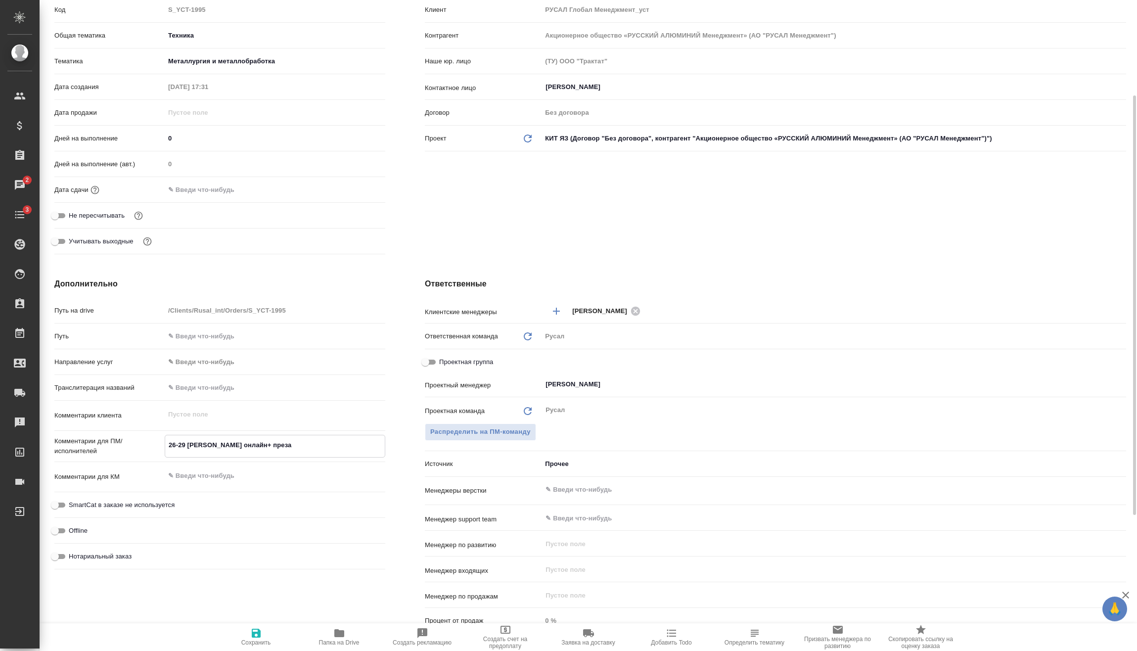
type textarea "x"
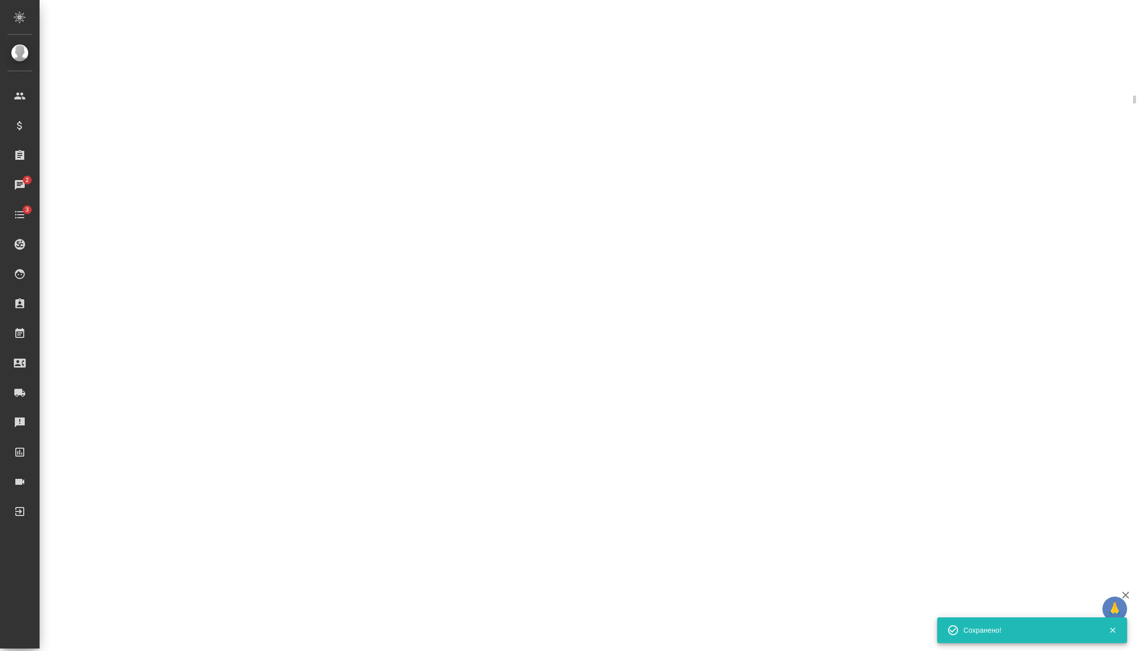
select select "RU"
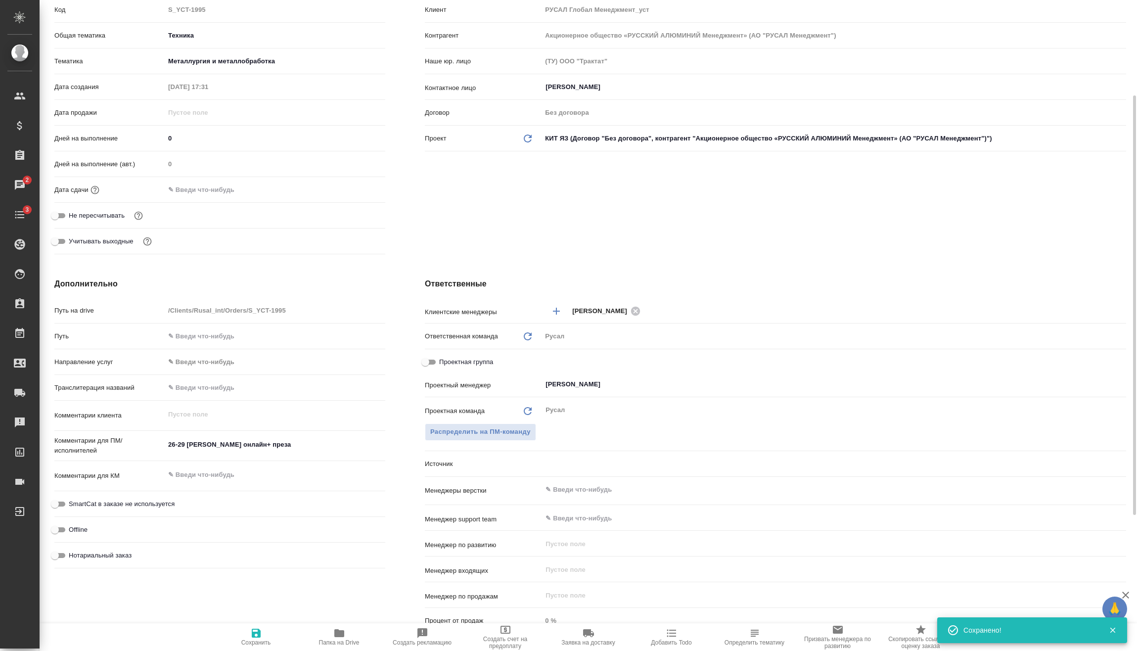
type textarea "x"
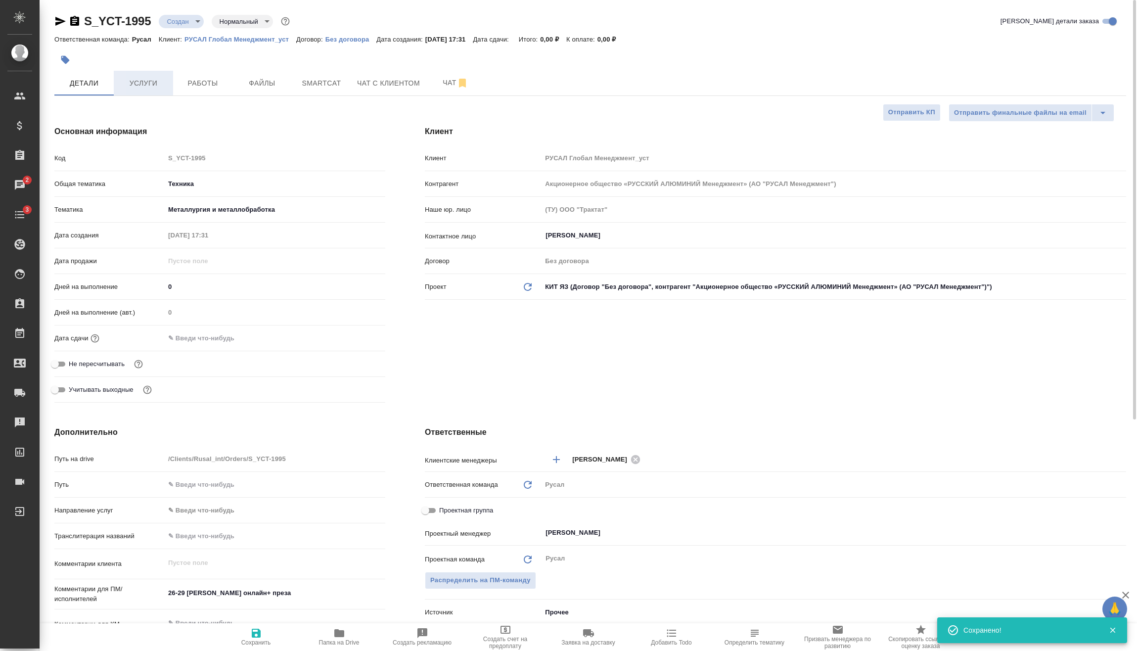
click at [169, 80] on button "Услуги" at bounding box center [143, 83] width 59 height 25
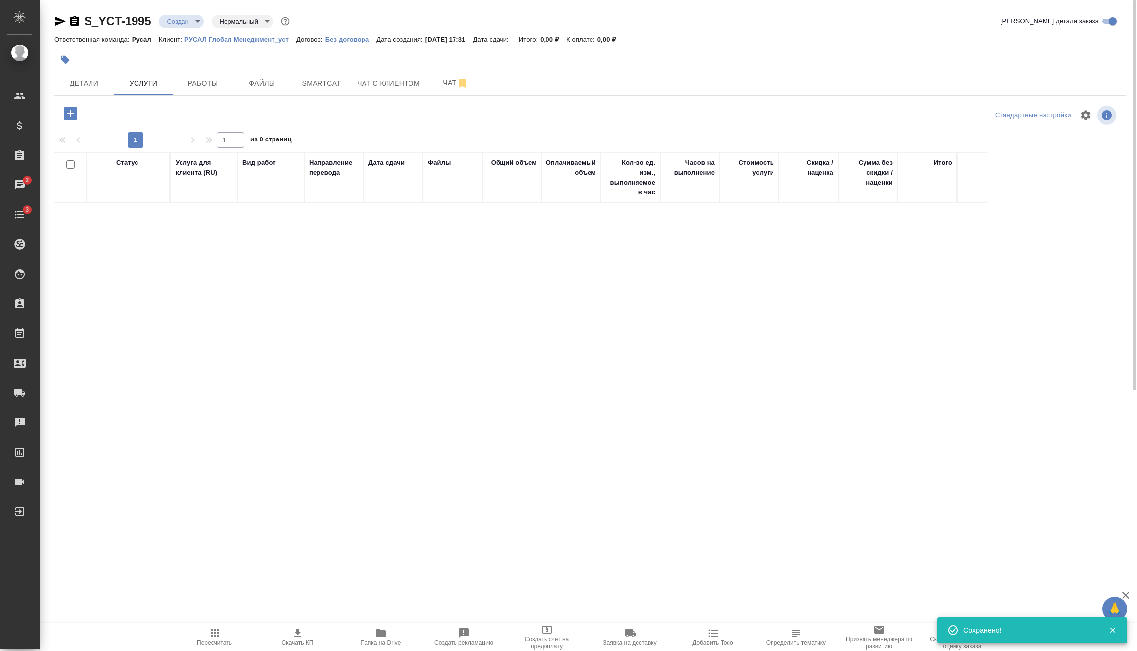
click at [70, 114] on icon "button" at bounding box center [70, 113] width 17 height 17
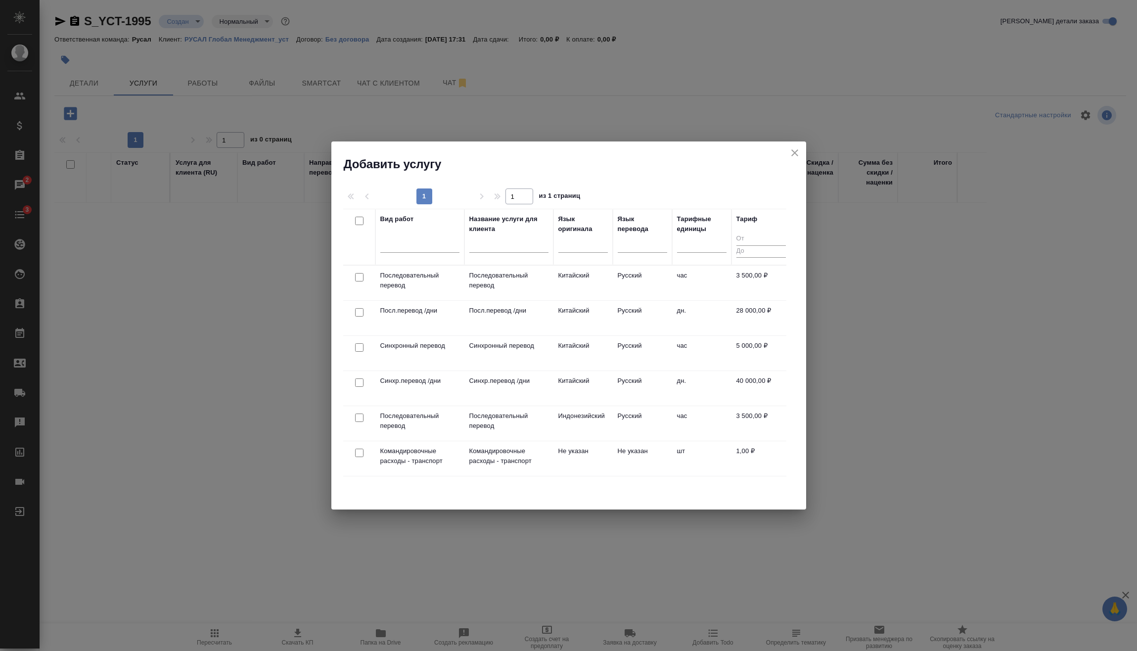
click at [356, 277] on input "checkbox" at bounding box center [359, 277] width 8 height 8
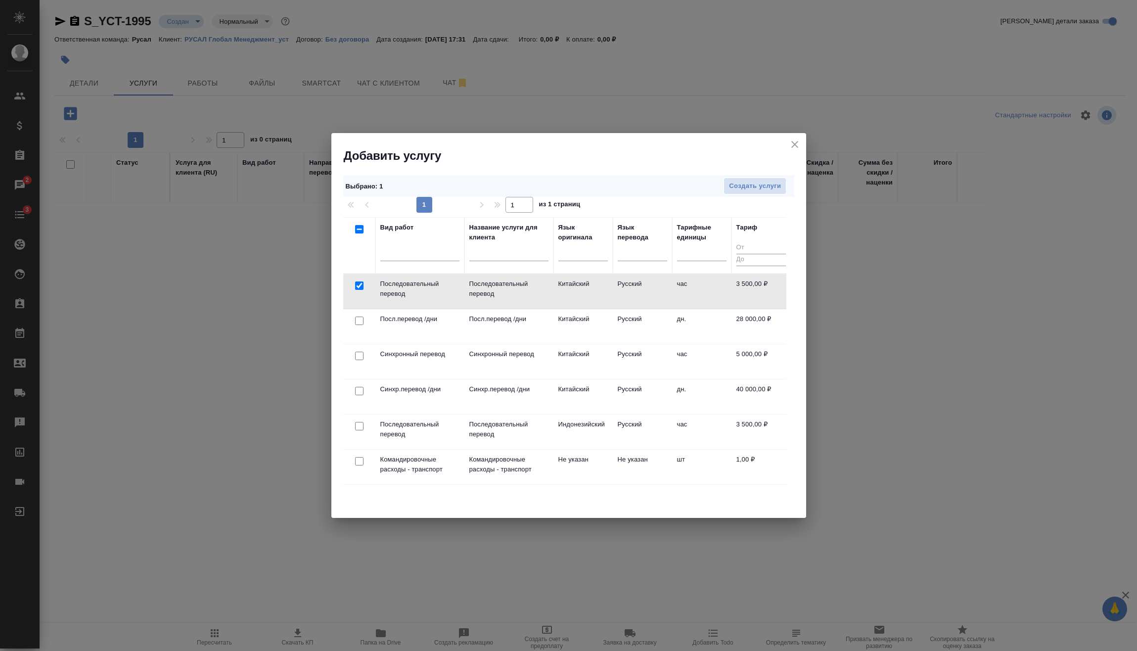
click at [359, 284] on input "checkbox" at bounding box center [359, 286] width 8 height 8
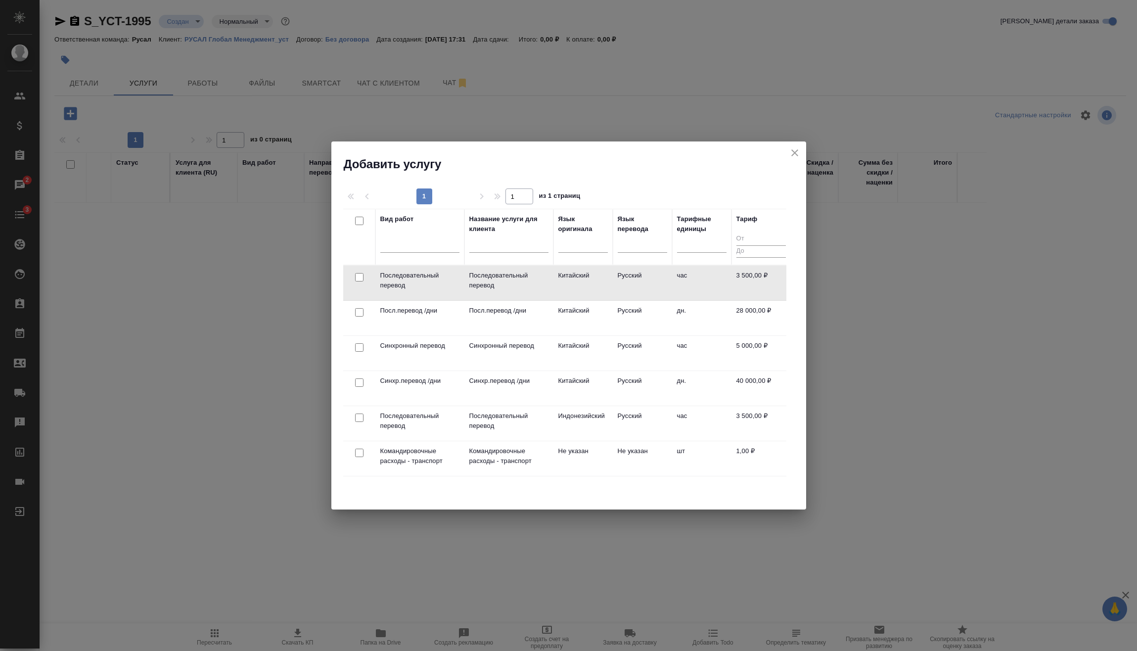
click at [361, 278] on input "checkbox" at bounding box center [359, 277] width 8 height 8
checkbox input "true"
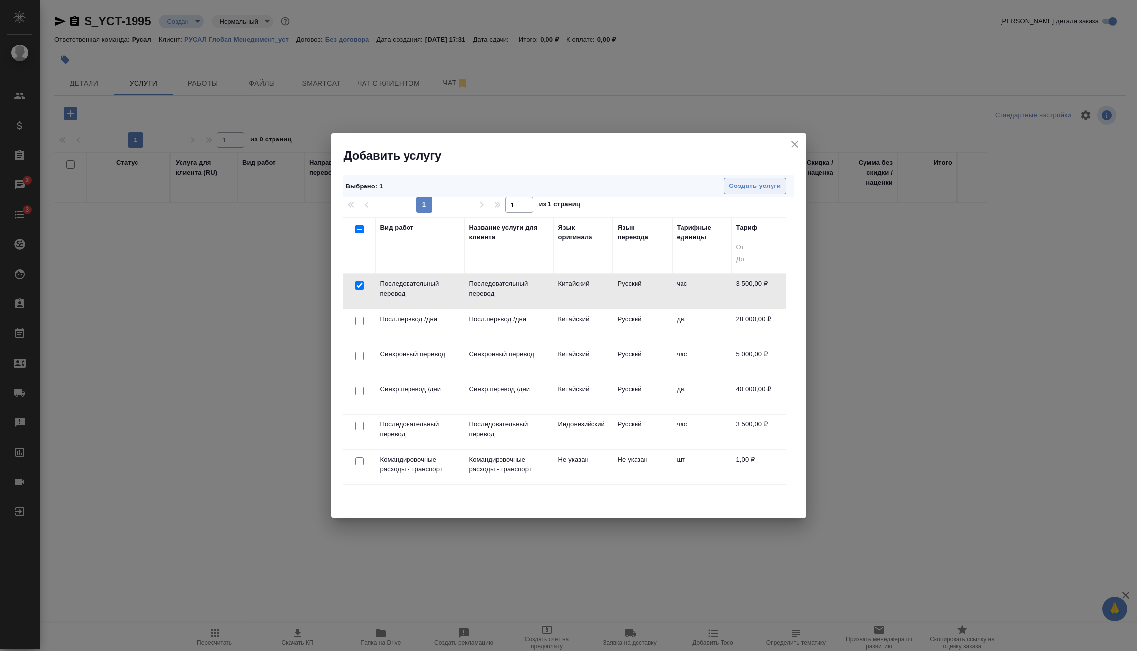
click at [771, 183] on span "Создать услуги" at bounding box center [755, 186] width 52 height 11
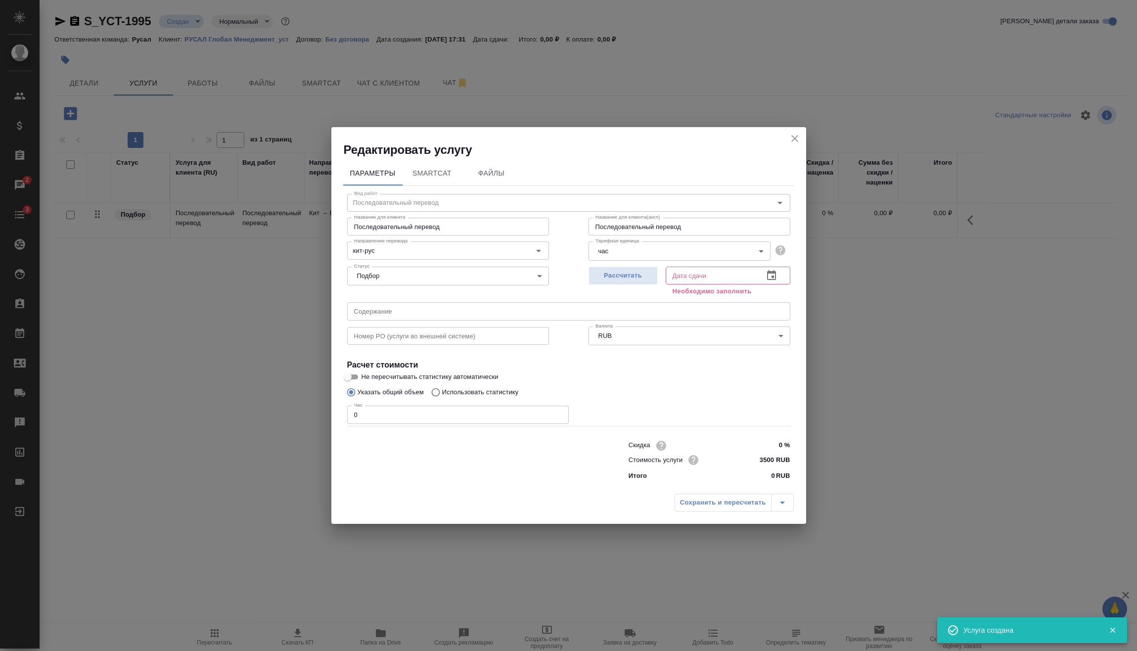
click at [794, 140] on icon "close" at bounding box center [795, 138] width 7 height 7
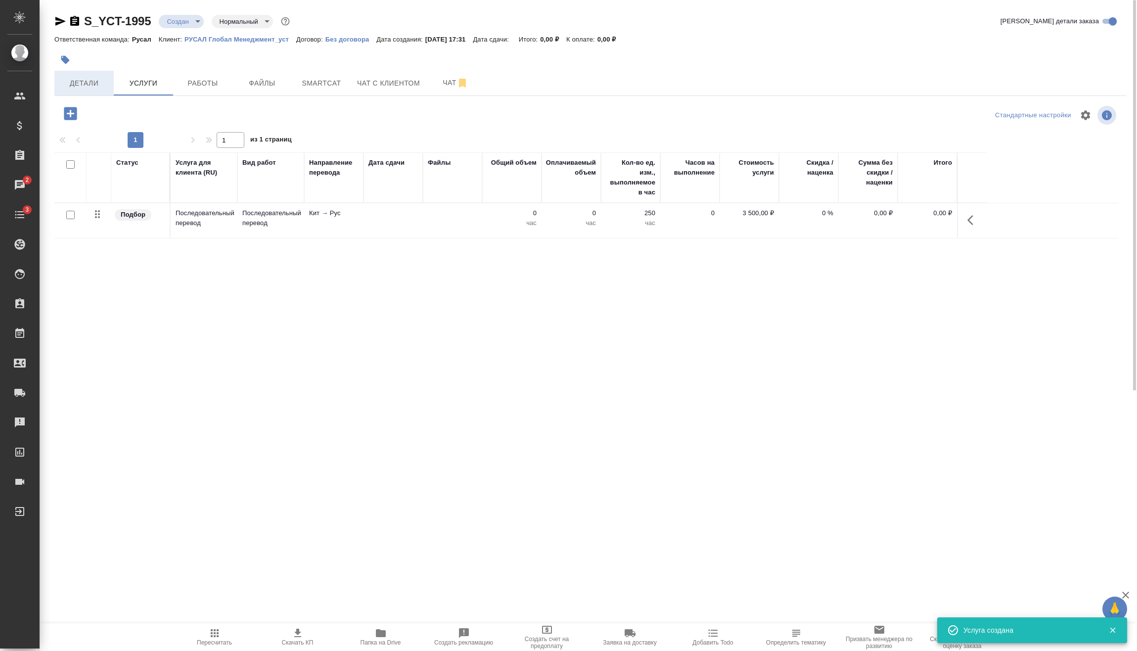
click at [94, 84] on span "Детали" at bounding box center [83, 83] width 47 height 12
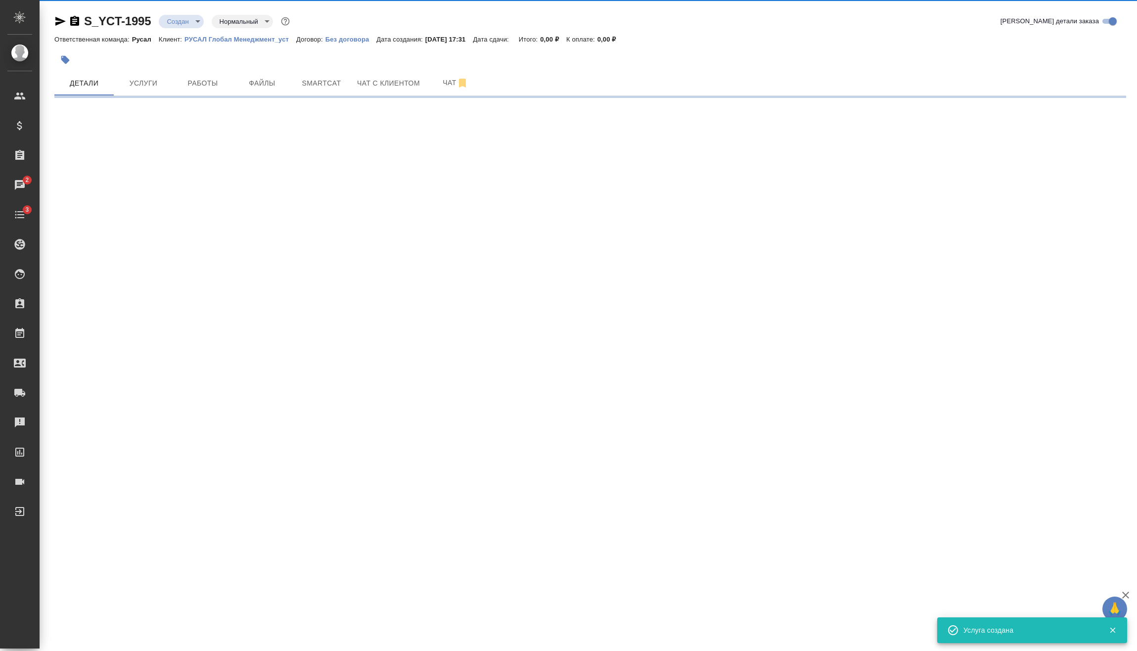
select select "RU"
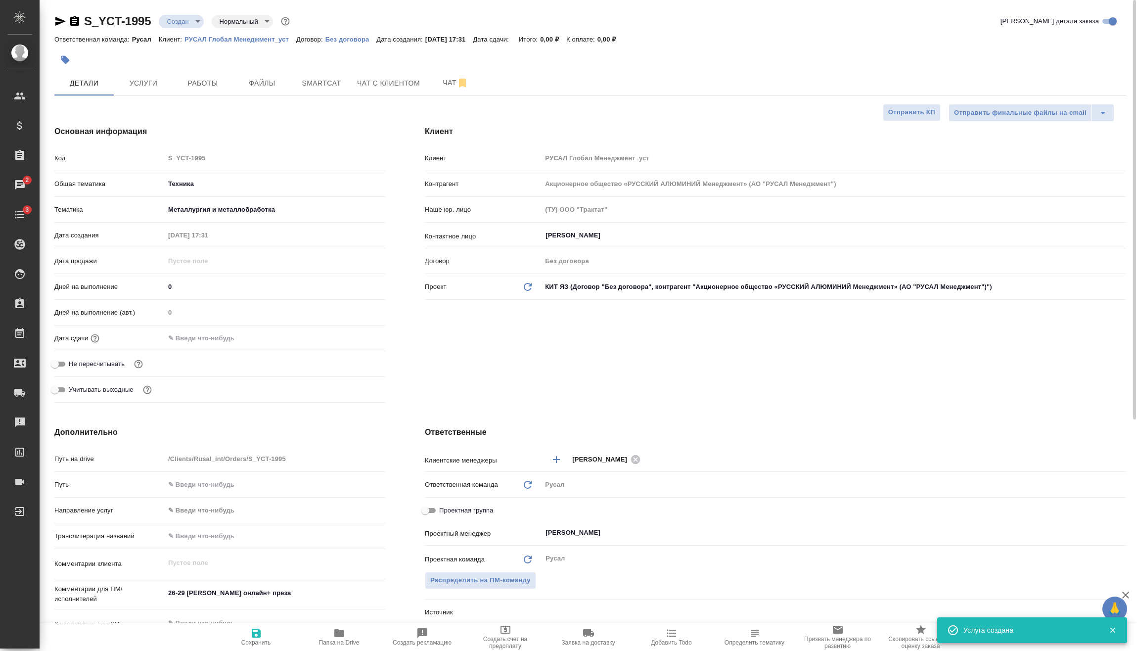
type textarea "x"
click at [204, 340] on input "text" at bounding box center [208, 338] width 87 height 14
click at [369, 341] on div at bounding box center [368, 337] width 35 height 12
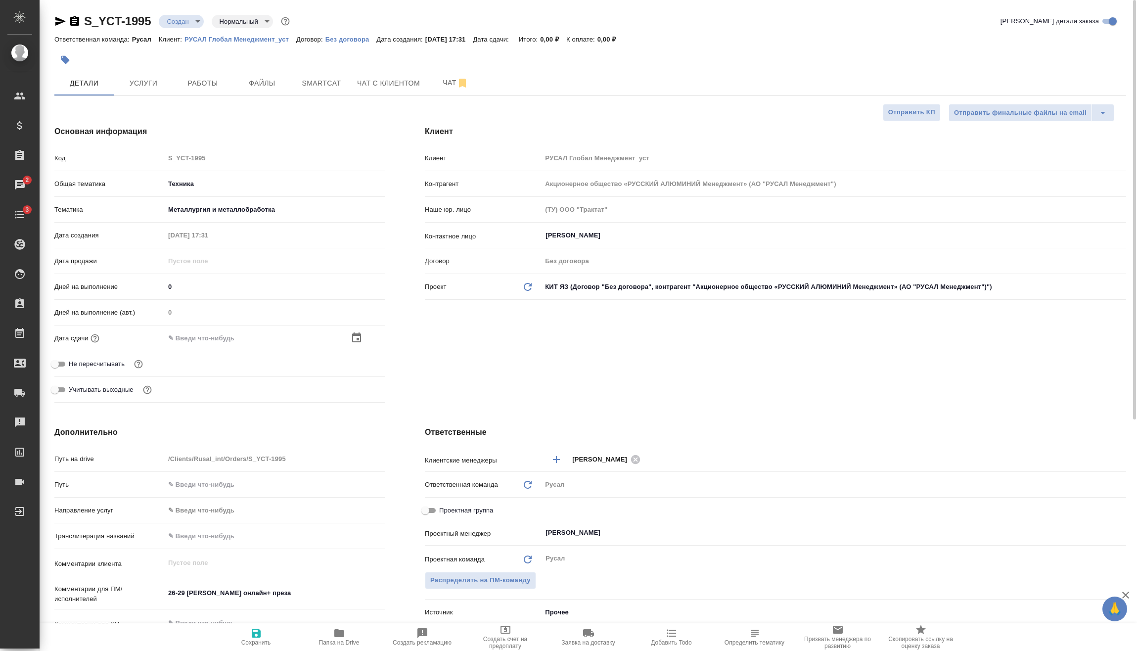
click at [361, 336] on icon "button" at bounding box center [356, 337] width 9 height 10
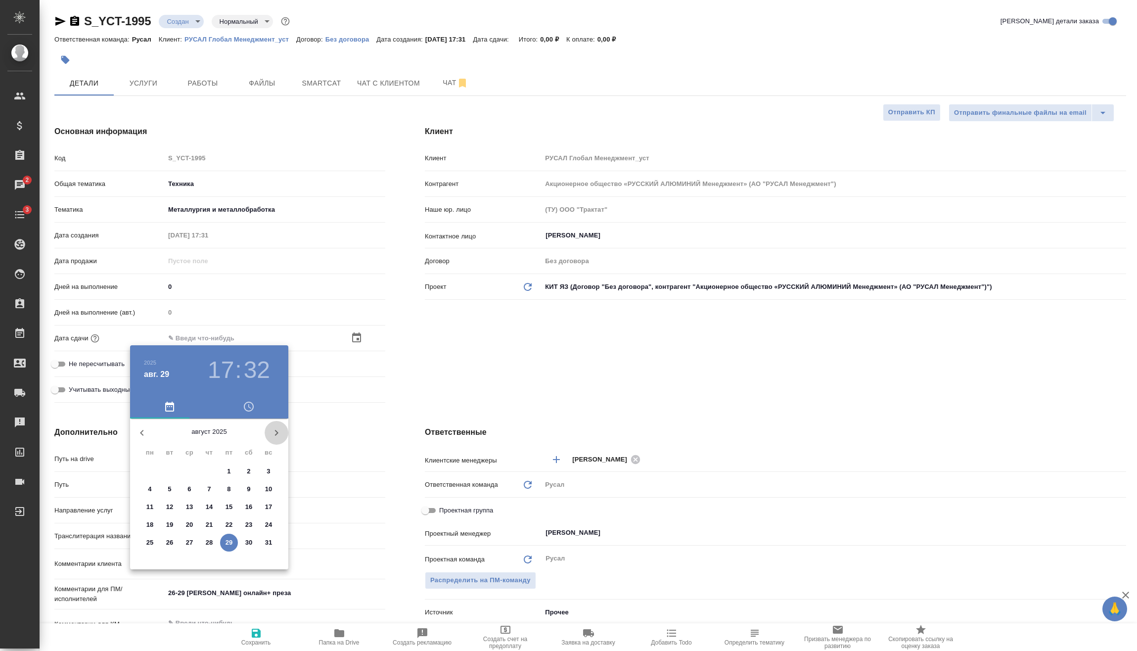
click at [273, 429] on icon "button" at bounding box center [277, 433] width 12 height 12
click at [190, 471] on p "3" at bounding box center [189, 472] width 3 height 10
type input "03.09.2025 17:32"
type textarea "x"
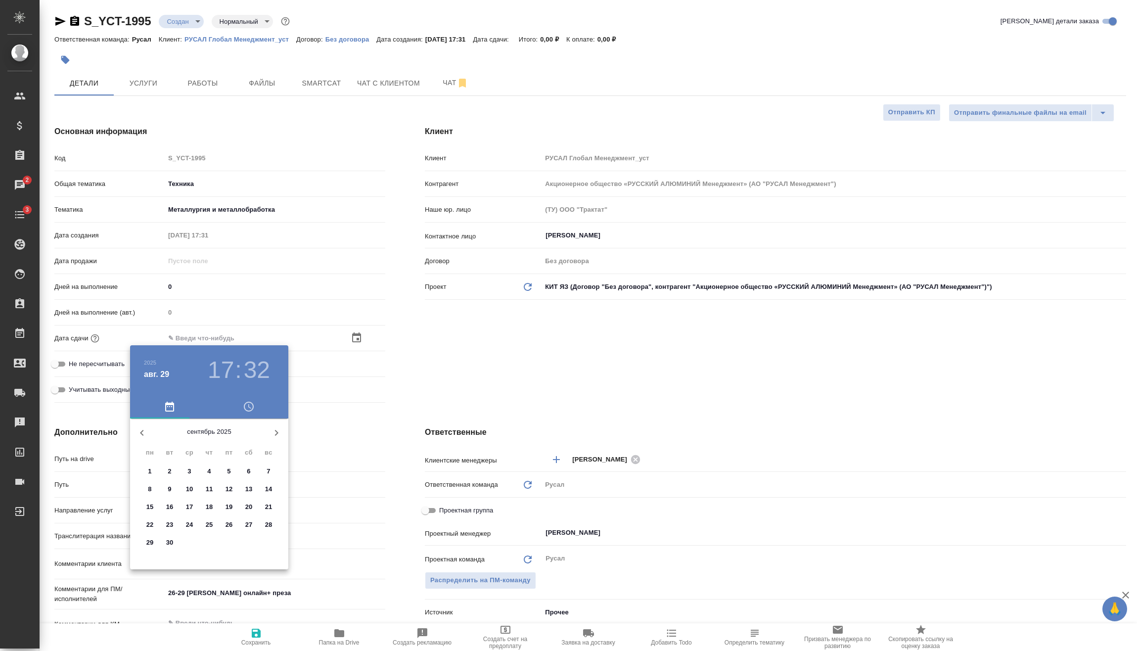
type textarea "x"
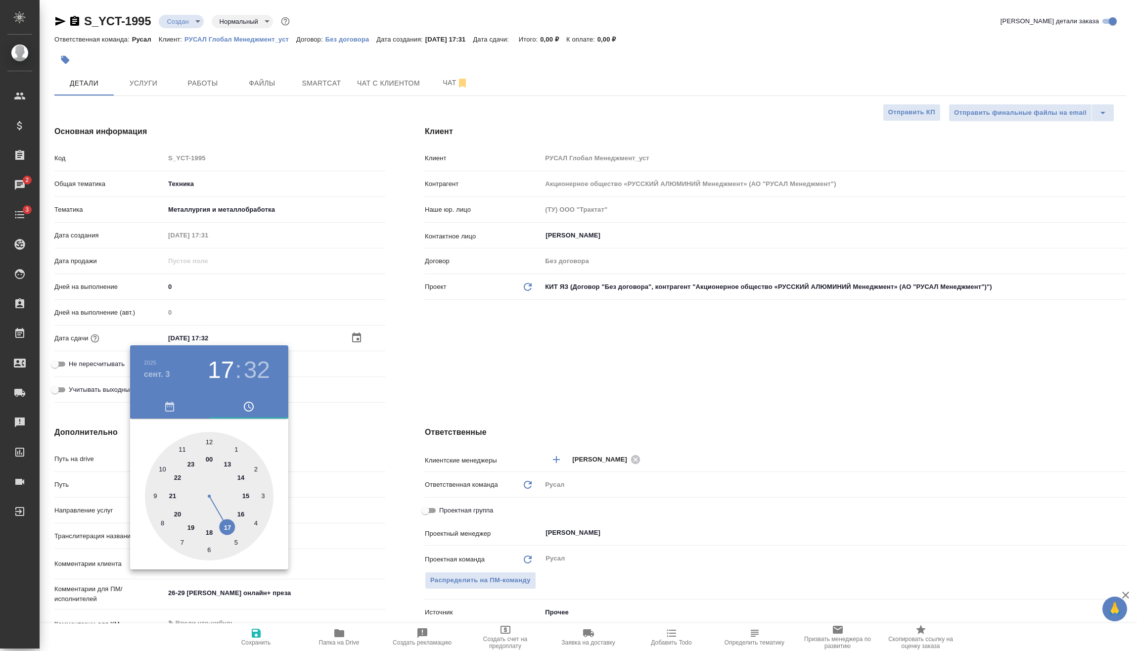
click at [209, 533] on div at bounding box center [209, 496] width 129 height 129
type input "03.09.2025 18:32"
type textarea "x"
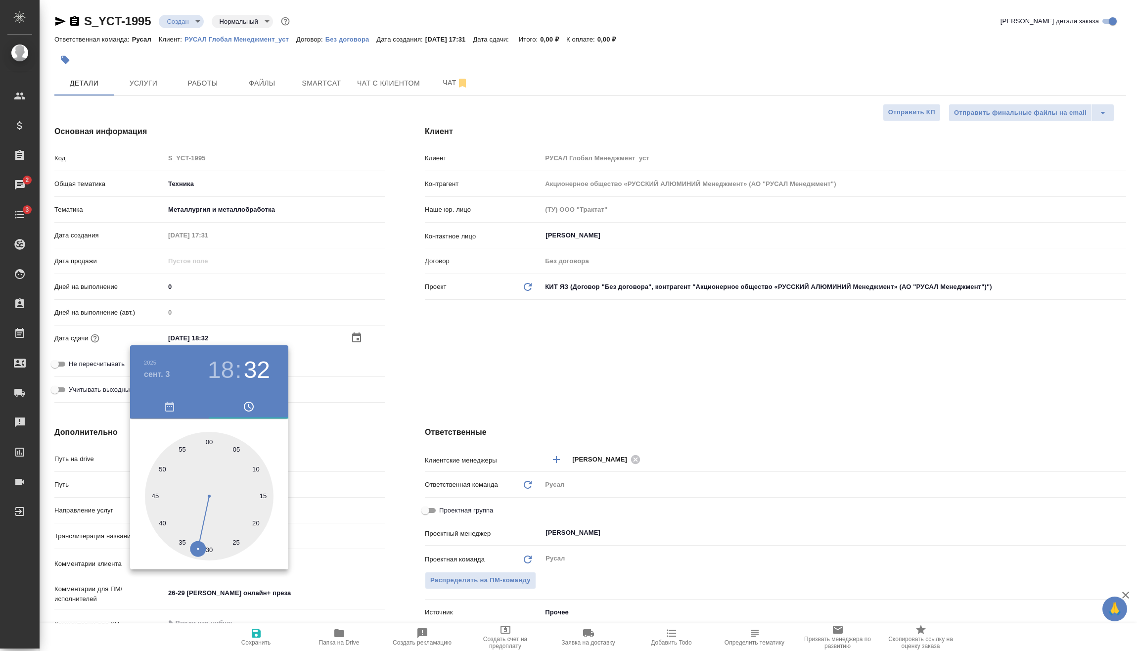
click at [349, 426] on div at bounding box center [568, 325] width 1137 height 651
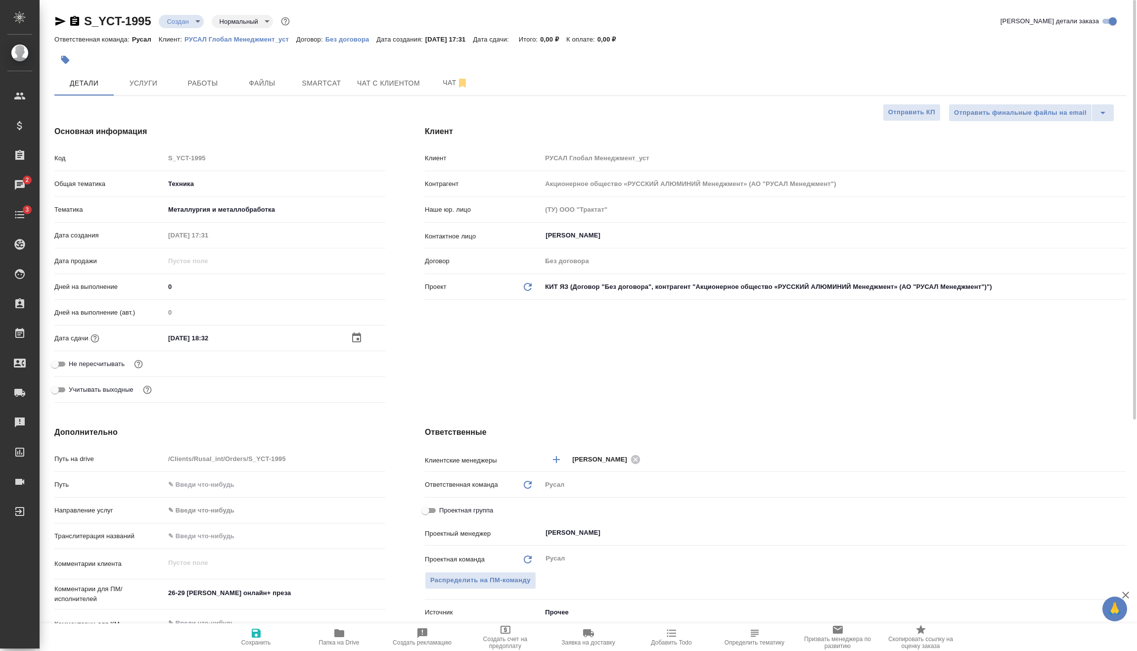
click at [264, 638] on span "Сохранить" at bounding box center [256, 636] width 71 height 19
type textarea "x"
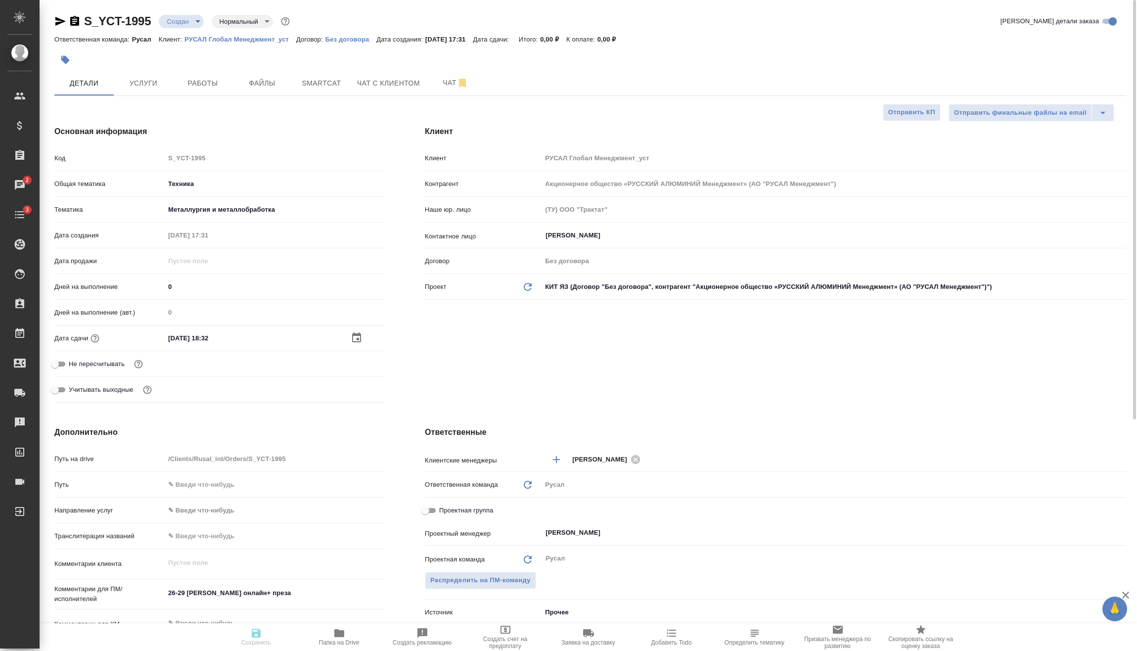
type textarea "x"
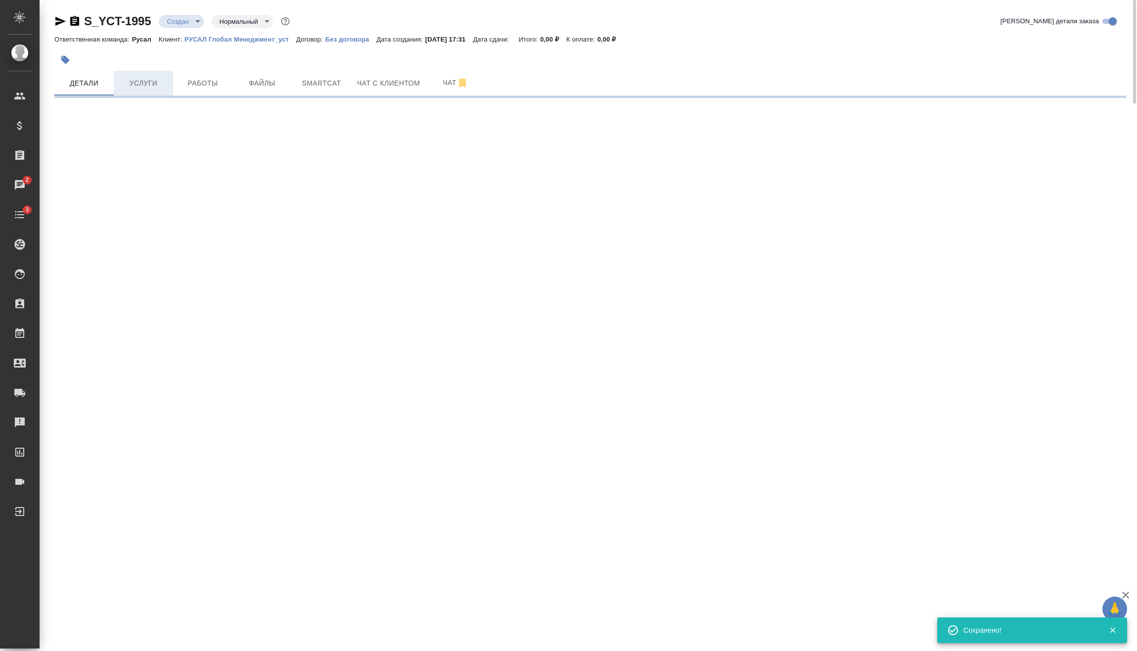
select select "RU"
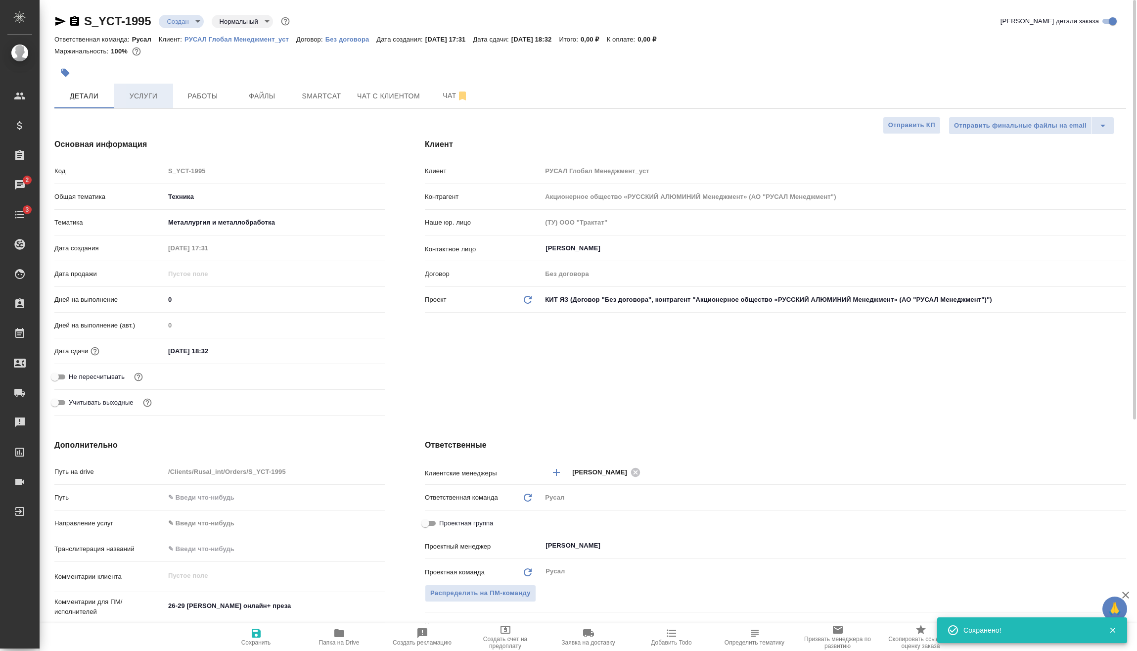
click at [156, 87] on button "Услуги" at bounding box center [143, 96] width 59 height 25
type textarea "x"
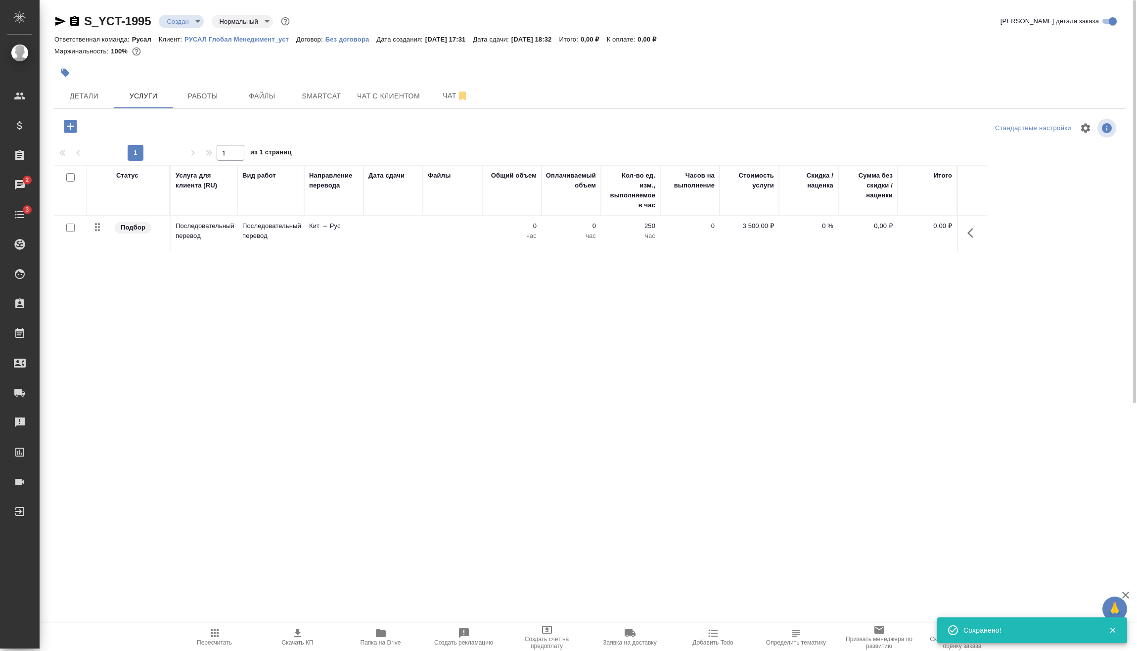
click at [975, 236] on icon "button" at bounding box center [974, 233] width 12 height 12
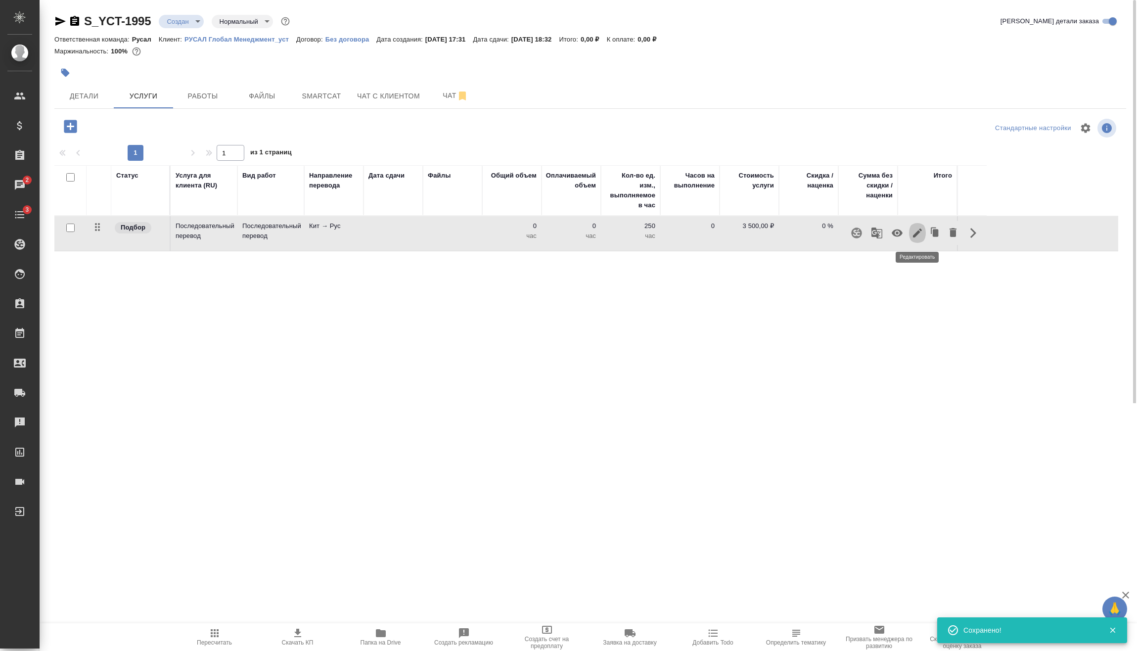
click at [923, 234] on icon "button" at bounding box center [918, 233] width 12 height 12
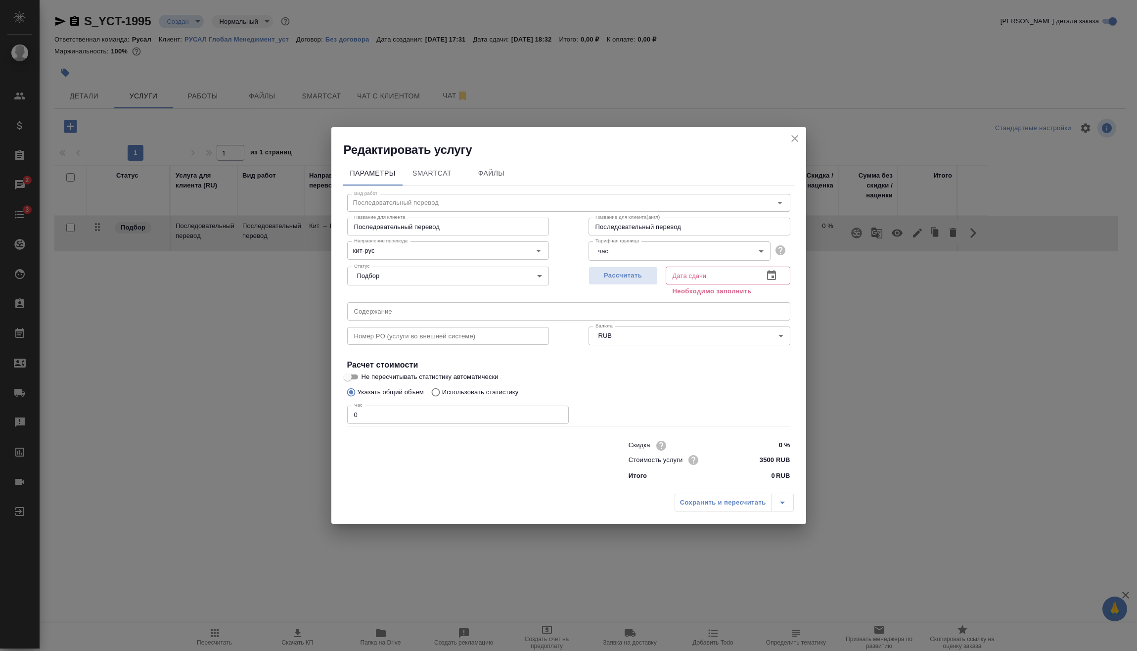
click at [754, 273] on input "text" at bounding box center [711, 276] width 90 height 18
click at [768, 276] on icon "button" at bounding box center [771, 275] width 9 height 10
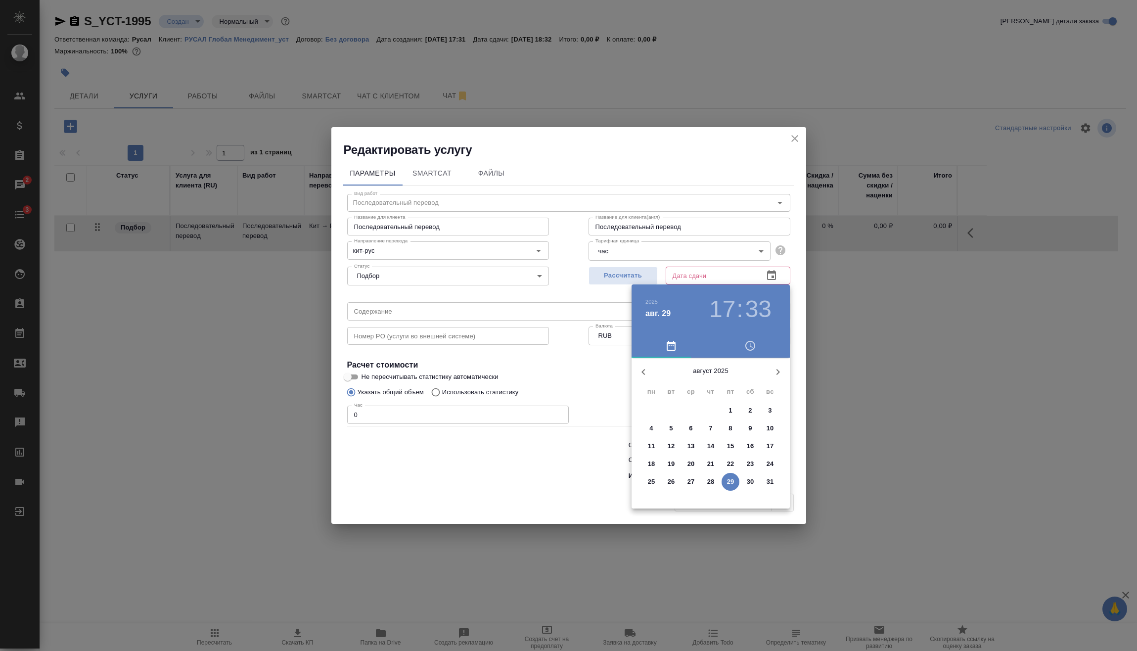
click at [777, 369] on icon "button" at bounding box center [778, 372] width 12 height 12
click at [674, 407] on span "2" at bounding box center [671, 411] width 18 height 10
type input "02.09.2025 17:33"
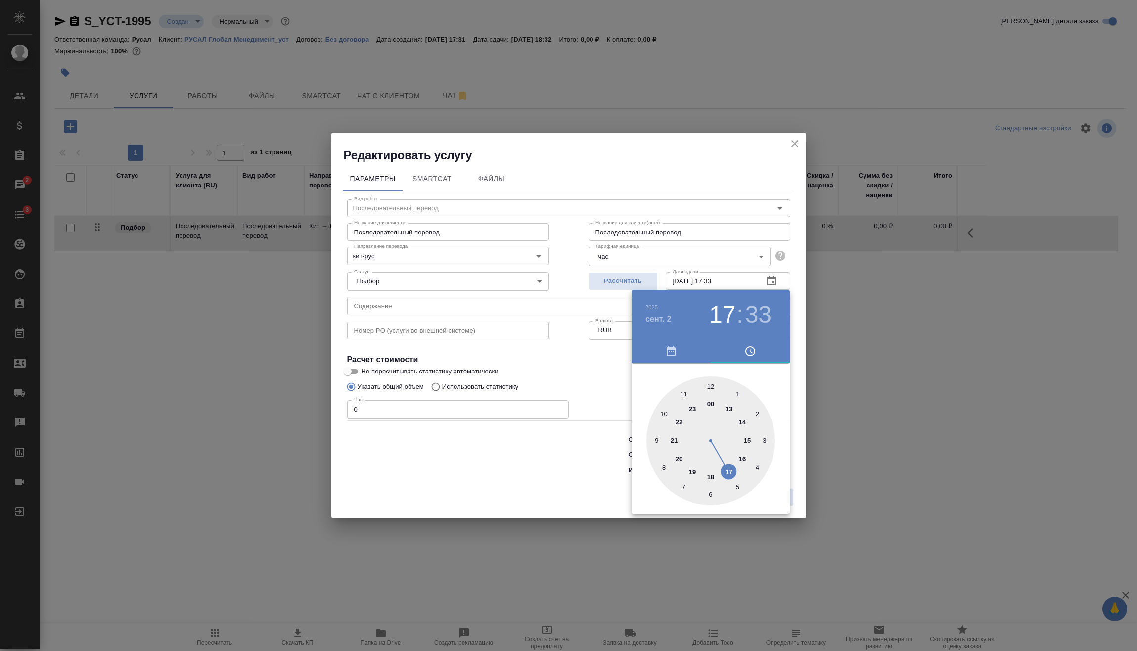
click at [593, 430] on div at bounding box center [568, 325] width 1137 height 651
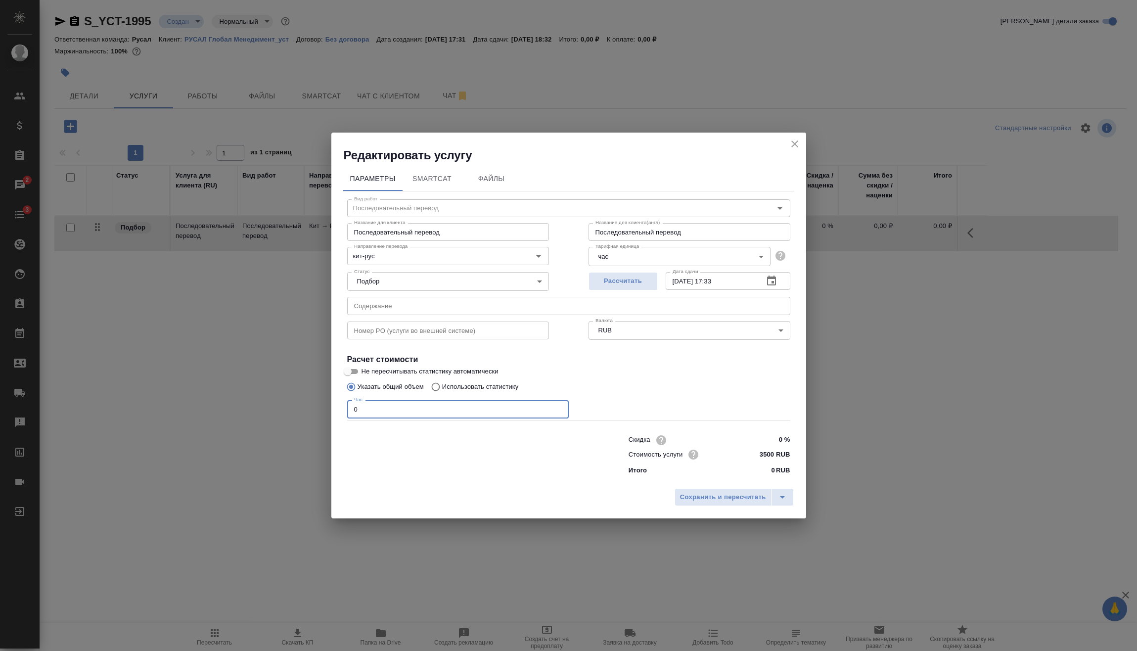
drag, startPoint x: 432, startPoint y: 410, endPoint x: 257, endPoint y: 411, distance: 175.1
click at [257, 411] on div "Редактировать услугу Параметры SmartCat Файлы Вид работ Последовательный перево…" at bounding box center [568, 325] width 1137 height 651
type input "2"
type input "16"
click at [695, 498] on span "Сохранить и пересчитать" at bounding box center [723, 497] width 86 height 11
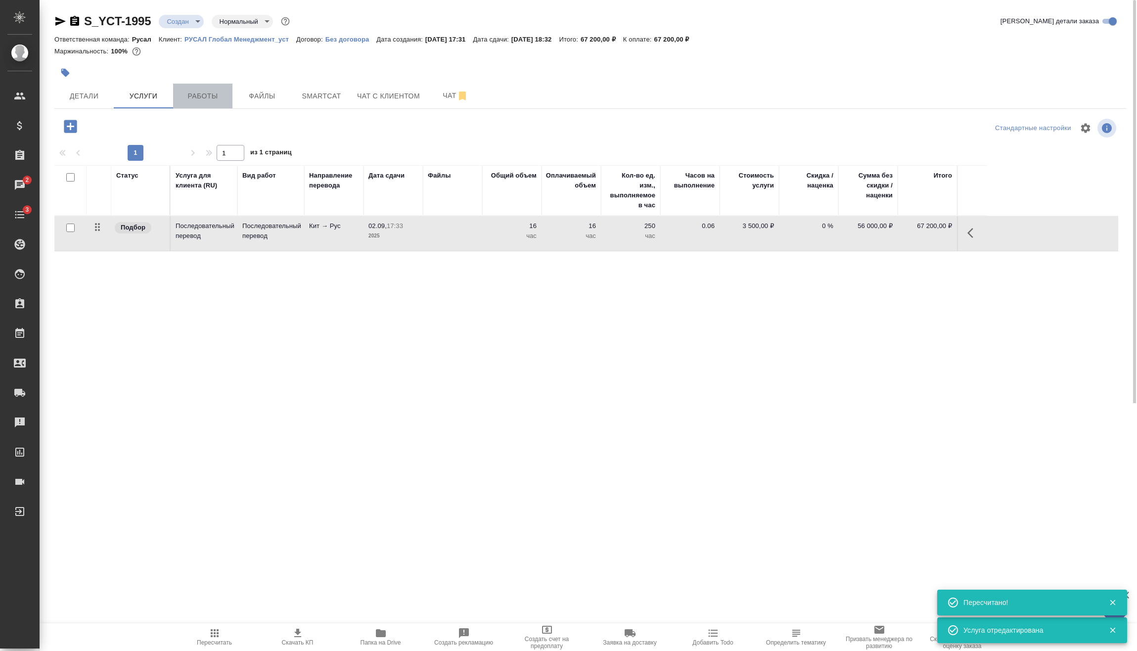
click at [204, 99] on span "Работы" at bounding box center [202, 96] width 47 height 12
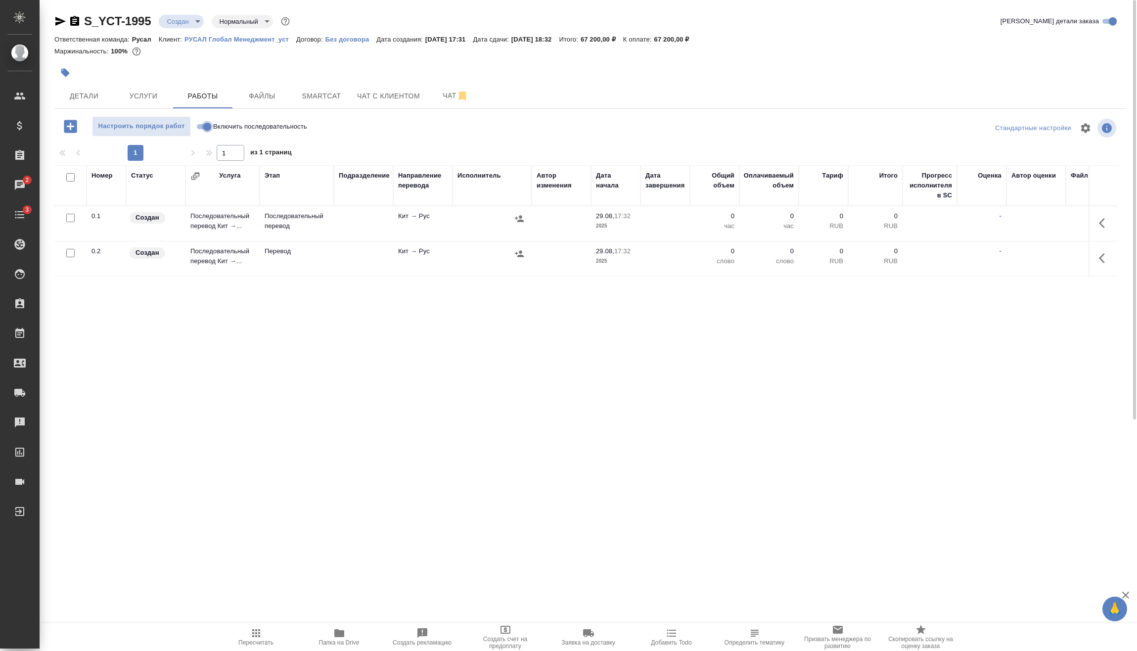
click at [203, 123] on input "Включить последовательность" at bounding box center [207, 127] width 36 height 12
checkbox input "true"
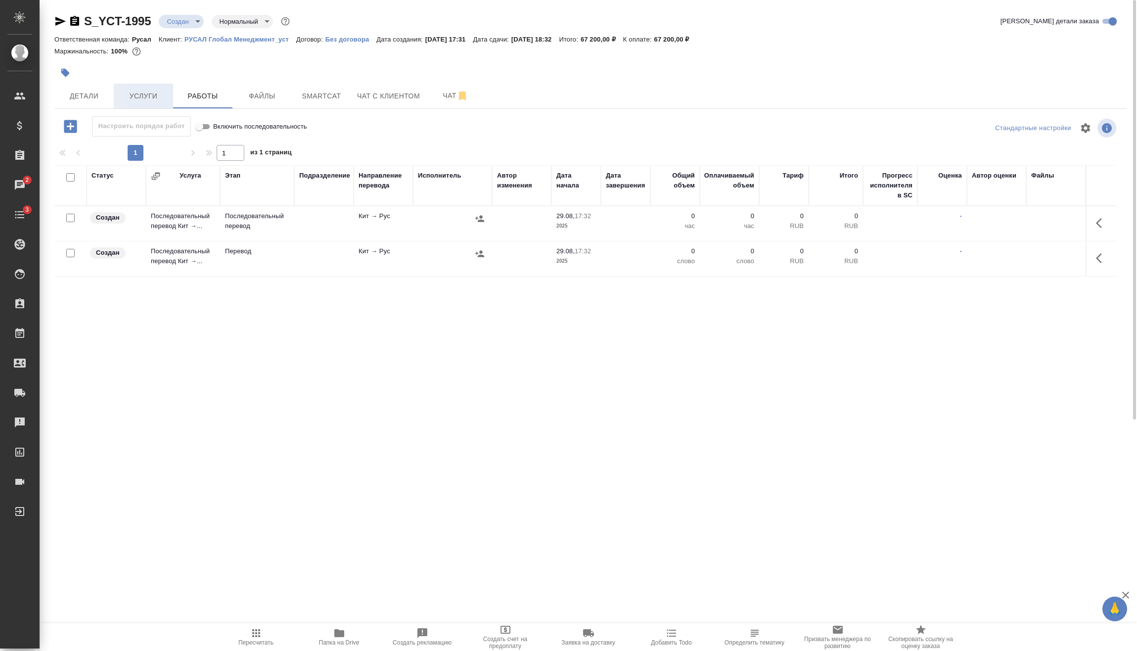
click at [150, 91] on span "Услуги" at bounding box center [143, 96] width 47 height 12
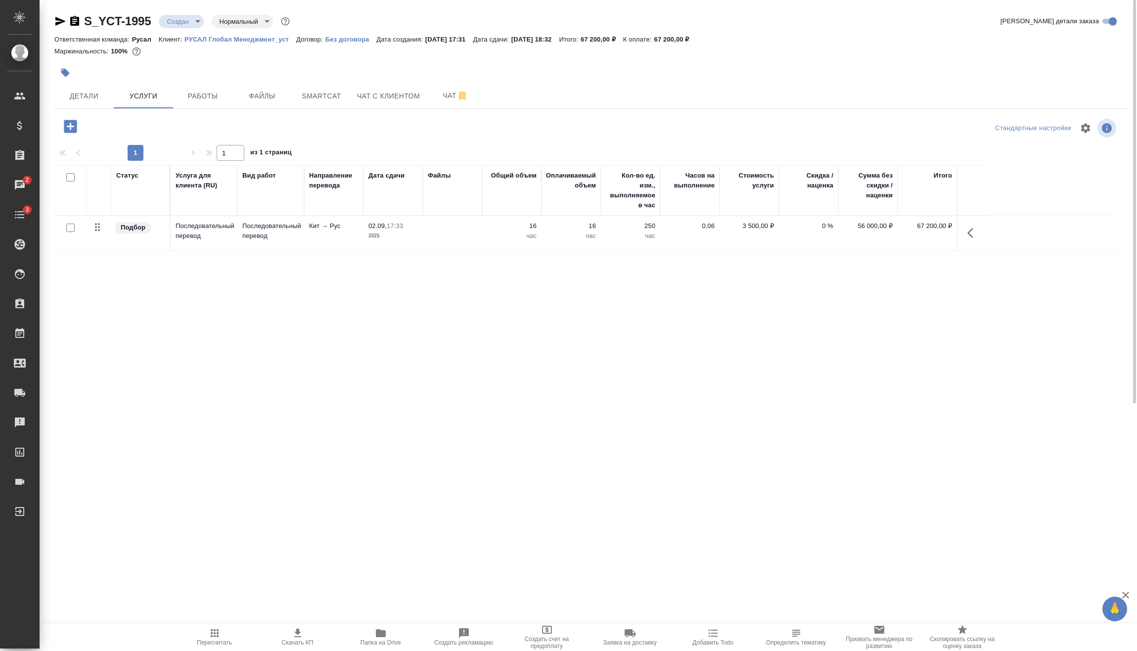
click at [972, 230] on icon "button" at bounding box center [971, 233] width 6 height 10
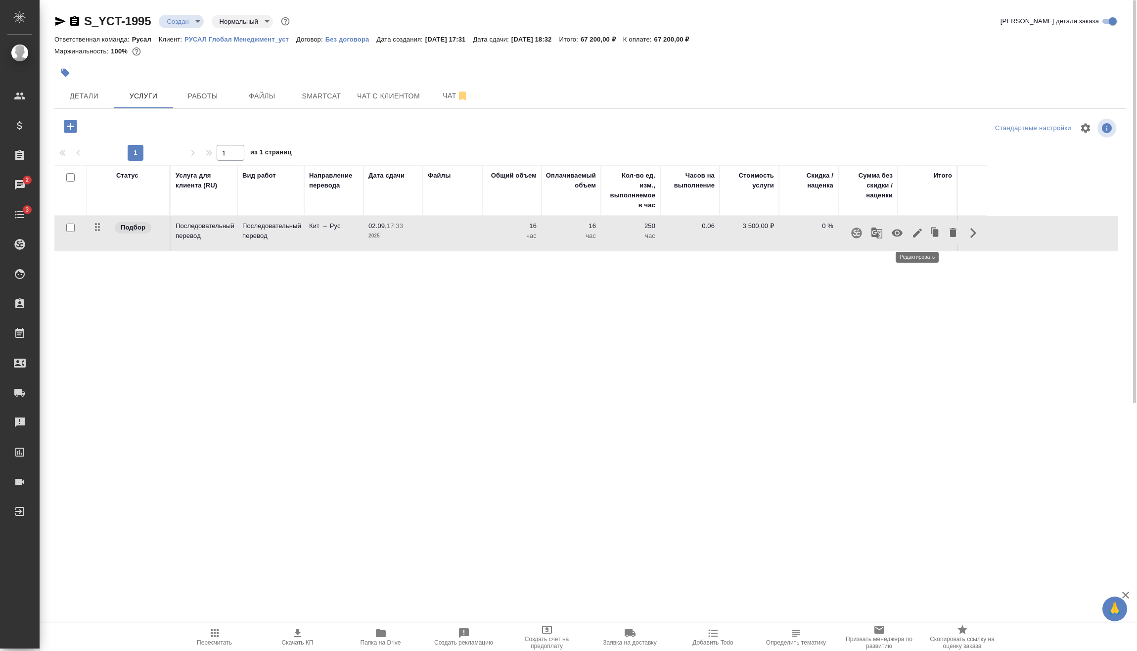
click at [919, 228] on icon "button" at bounding box center [918, 233] width 12 height 12
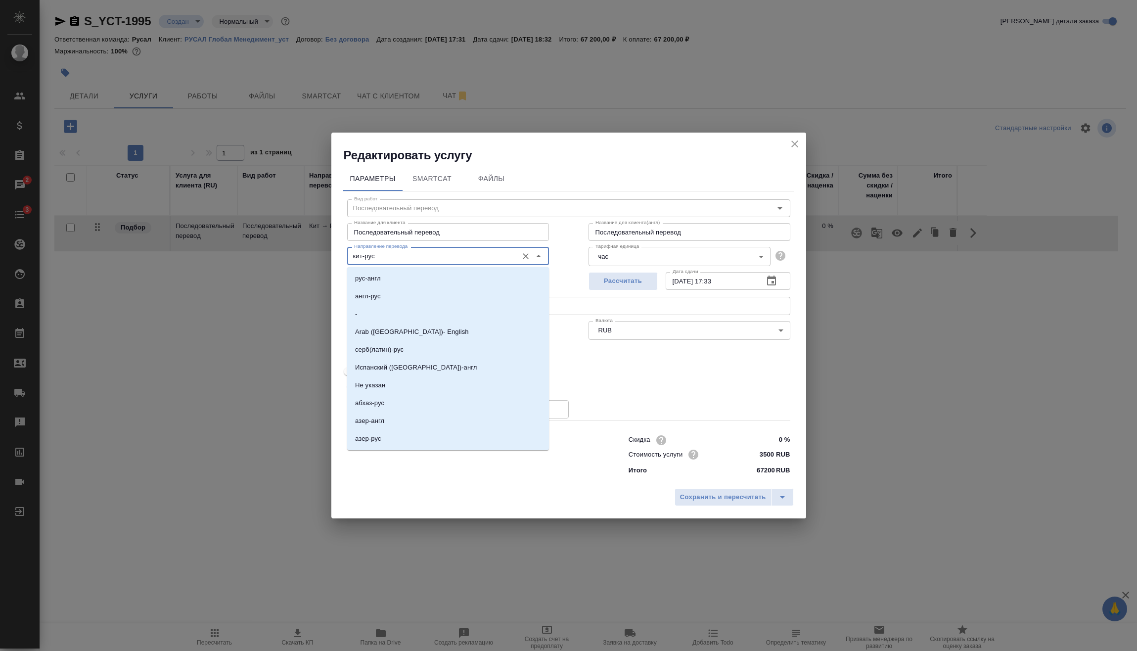
drag, startPoint x: 411, startPoint y: 253, endPoint x: 325, endPoint y: 260, distance: 86.4
click at [325, 259] on div "Редактировать услугу Параметры SmartCat Файлы Вид работ Последовательный перево…" at bounding box center [568, 325] width 1137 height 651
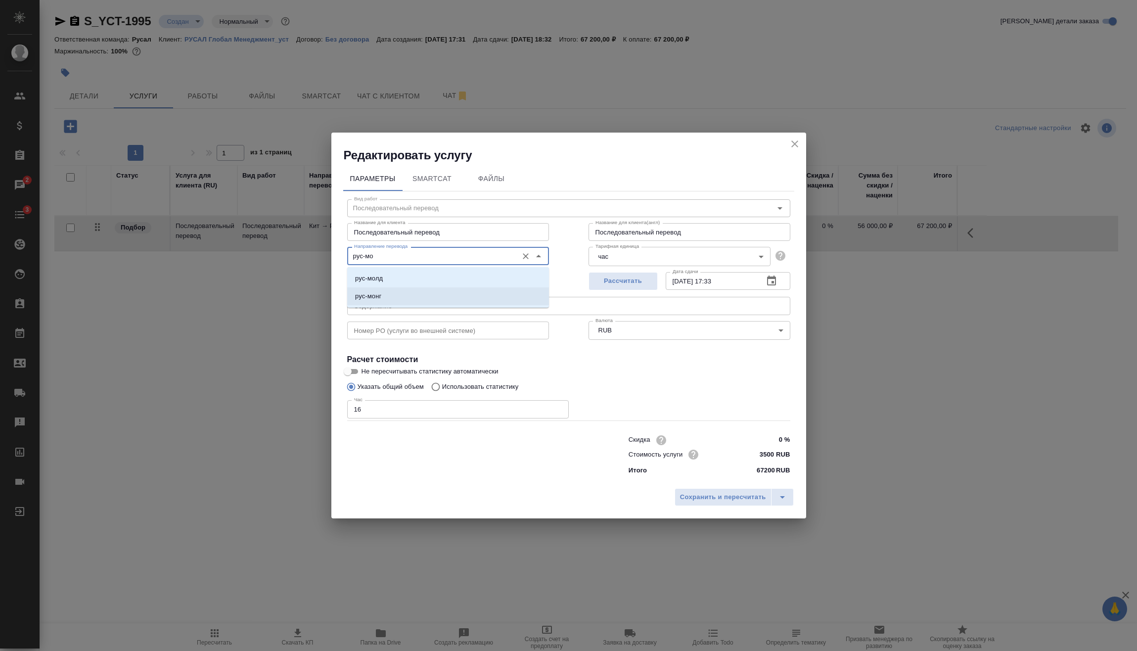
click at [382, 290] on li "рус-монг" at bounding box center [448, 296] width 202 height 18
type input "рус-монг"
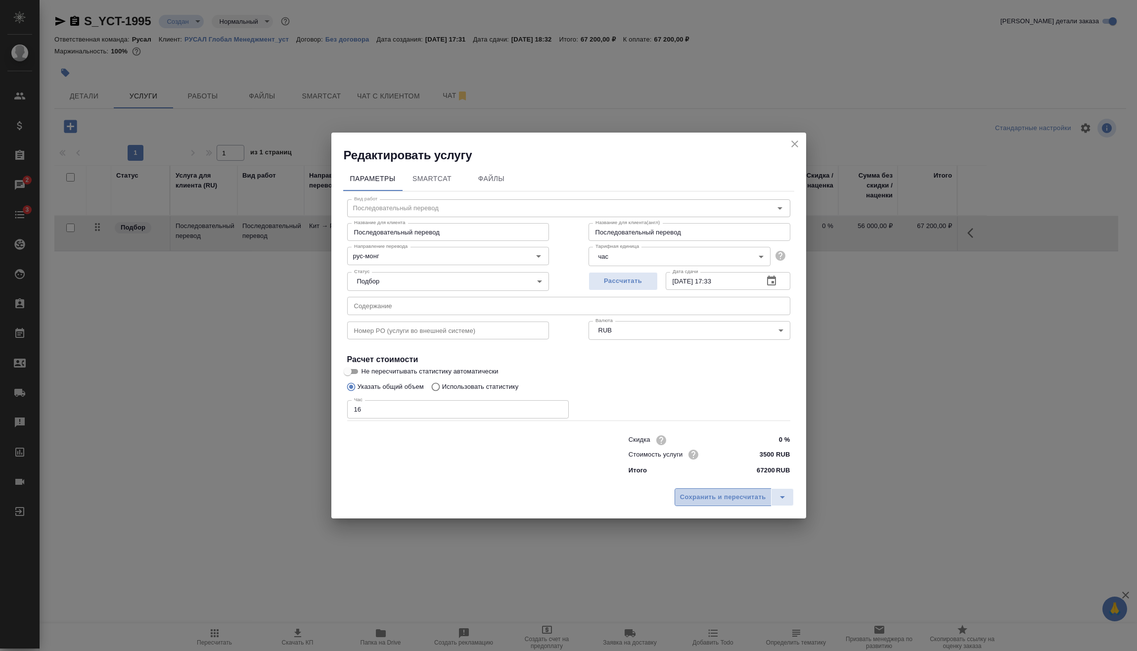
click at [699, 491] on button "Сохранить и пересчитать" at bounding box center [723, 497] width 97 height 18
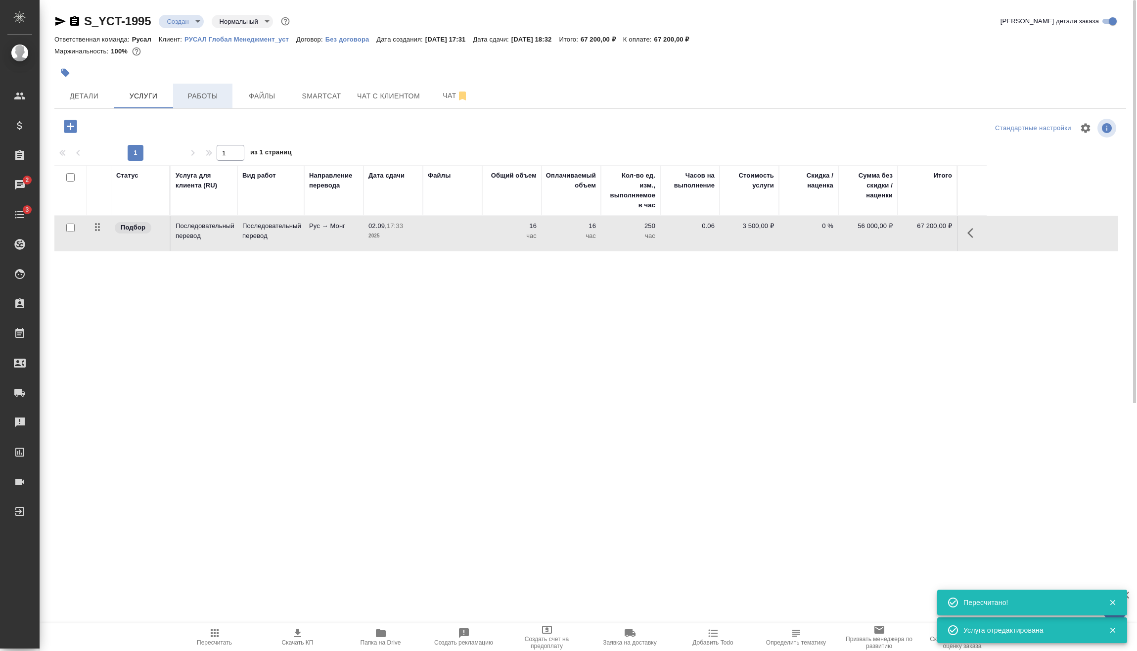
click at [186, 100] on span "Работы" at bounding box center [202, 96] width 47 height 12
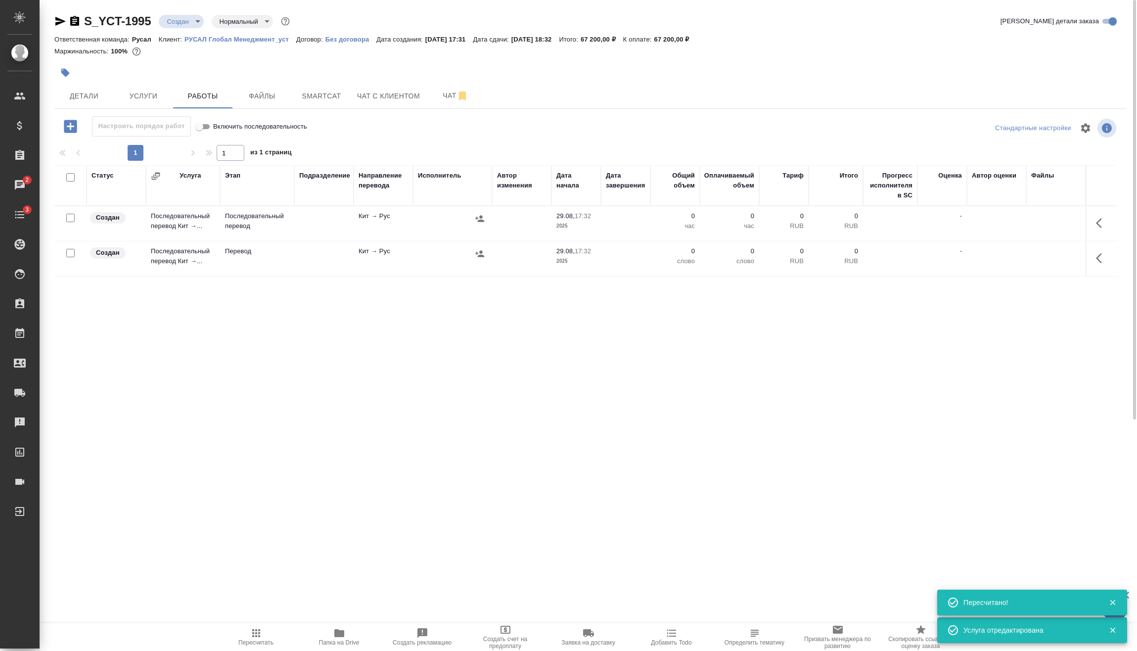
click at [71, 251] on input "checkbox" at bounding box center [70, 253] width 8 height 8
checkbox input "true"
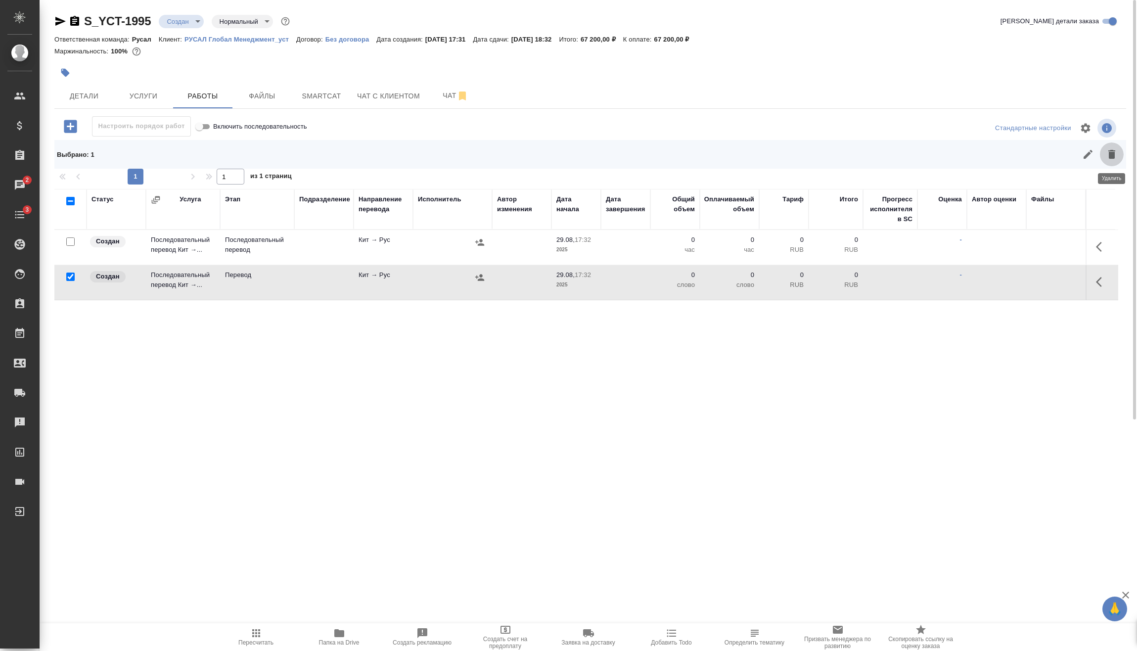
click at [1115, 150] on icon "button" at bounding box center [1112, 154] width 12 height 12
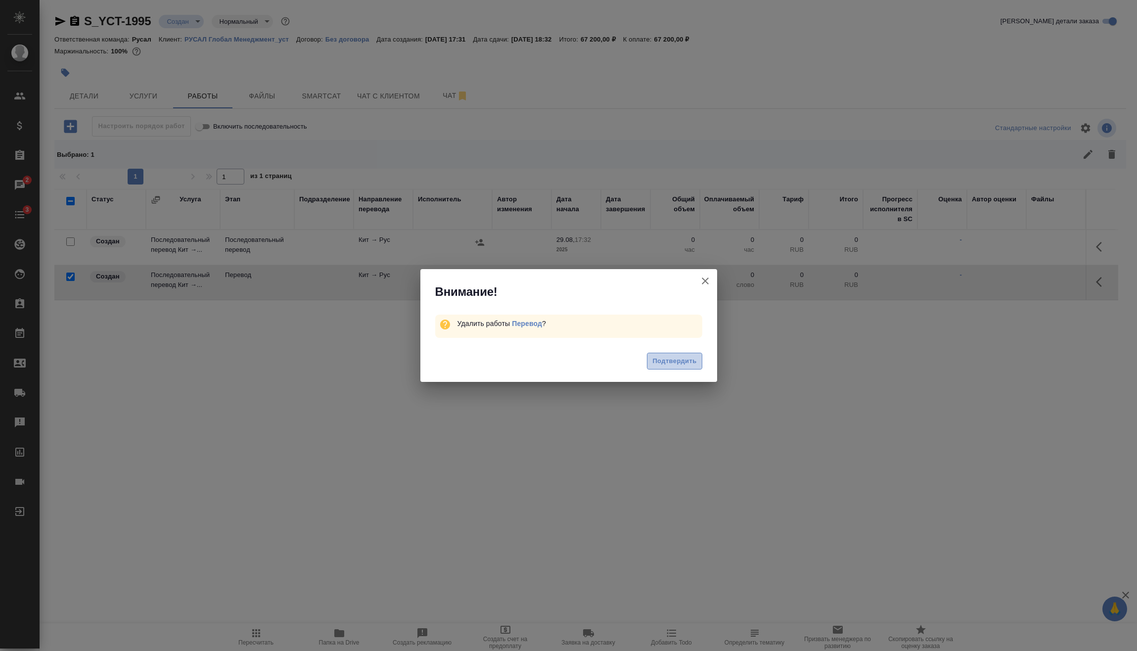
click at [677, 364] on span "Подтвердить" at bounding box center [675, 361] width 44 height 11
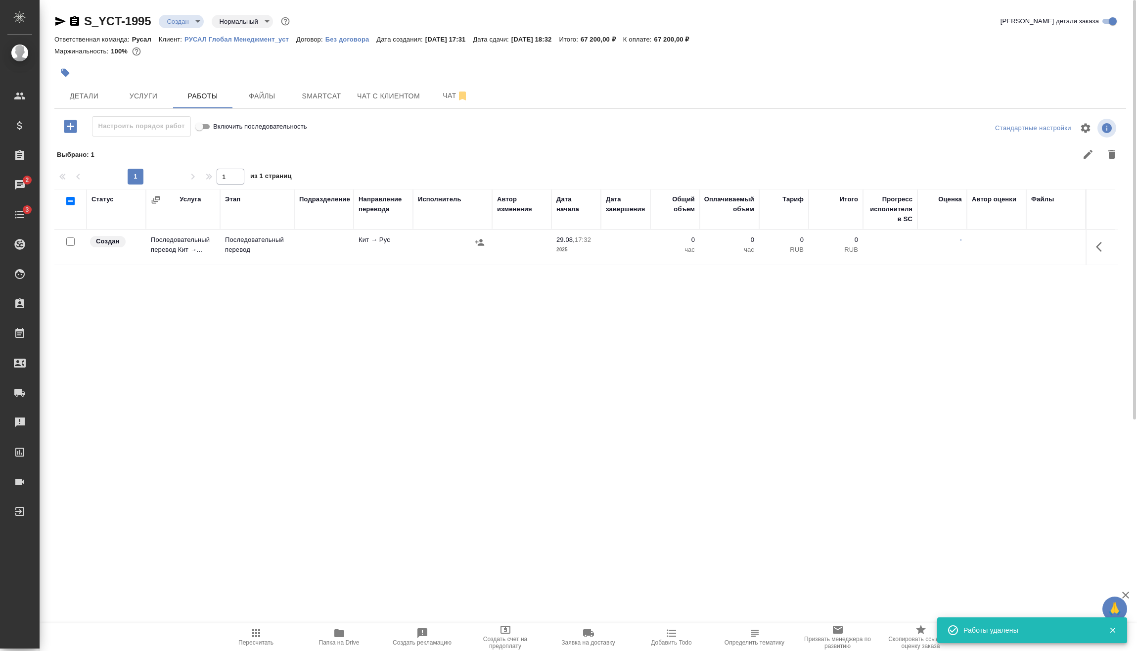
click at [1102, 244] on icon "button" at bounding box center [1102, 247] width 12 height 12
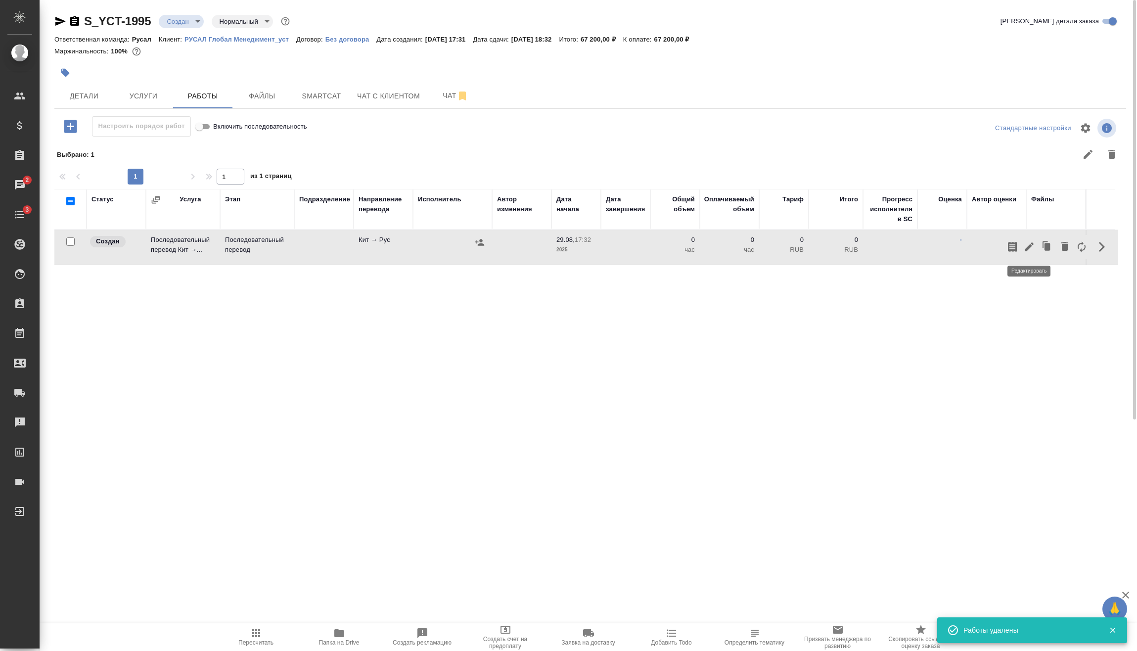
click at [1032, 243] on icon "button" at bounding box center [1029, 246] width 9 height 9
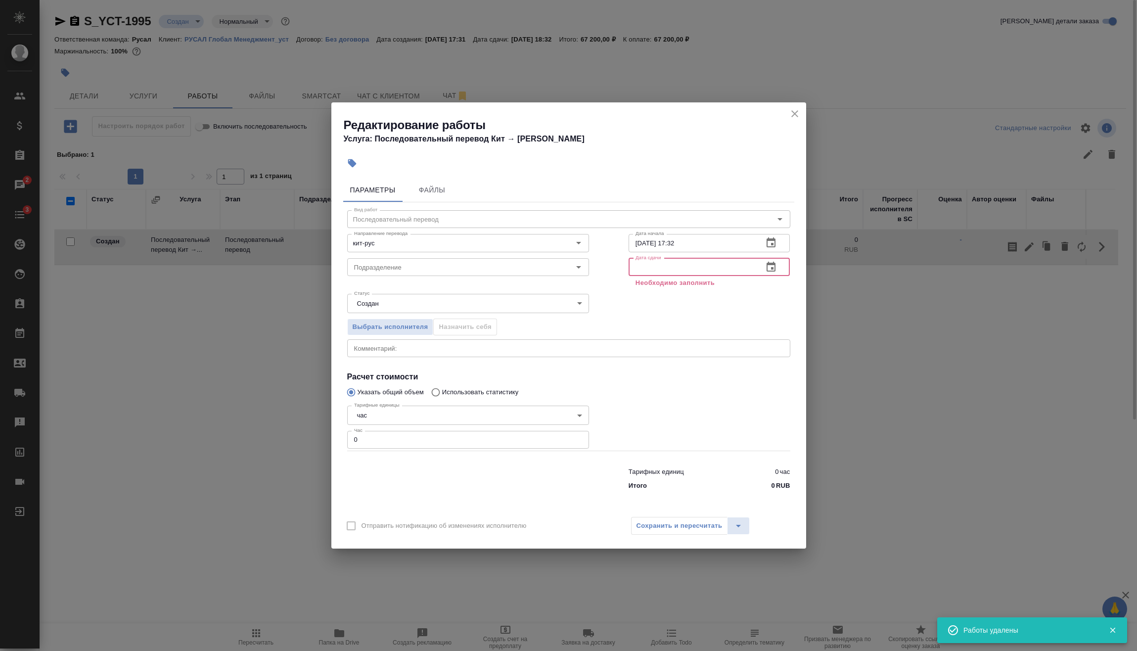
click at [694, 267] on input "text" at bounding box center [692, 267] width 127 height 18
click at [777, 268] on icon "button" at bounding box center [771, 267] width 12 height 12
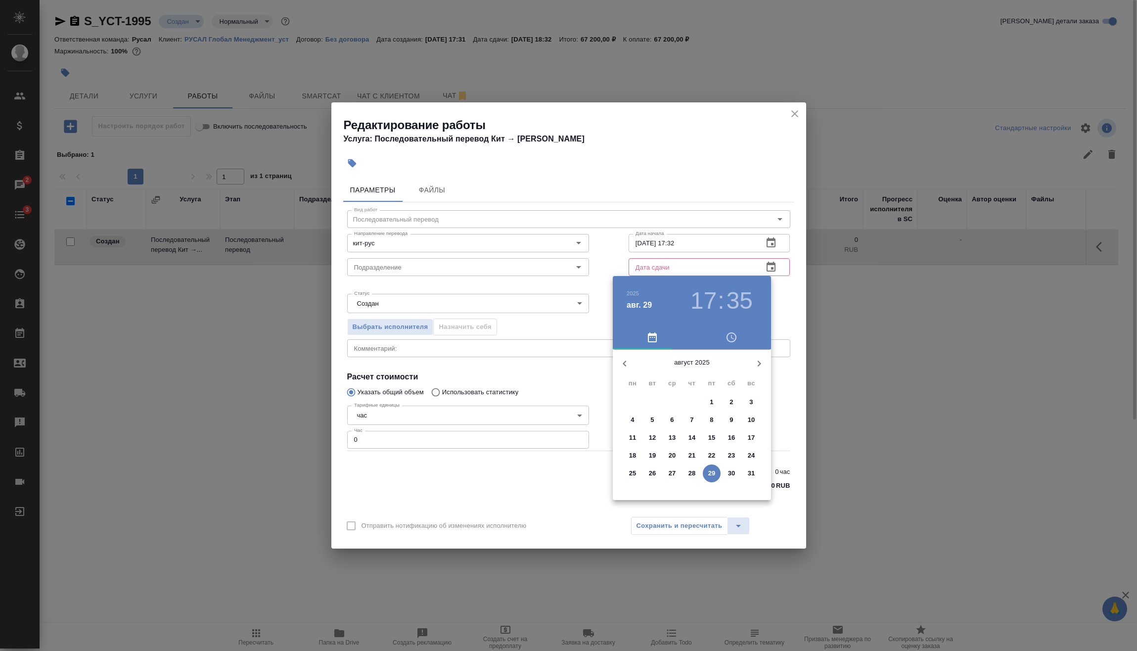
click at [754, 367] on icon "button" at bounding box center [760, 364] width 12 height 12
click at [657, 398] on span "2" at bounding box center [653, 402] width 18 height 10
type input "02.09.2025 17:35"
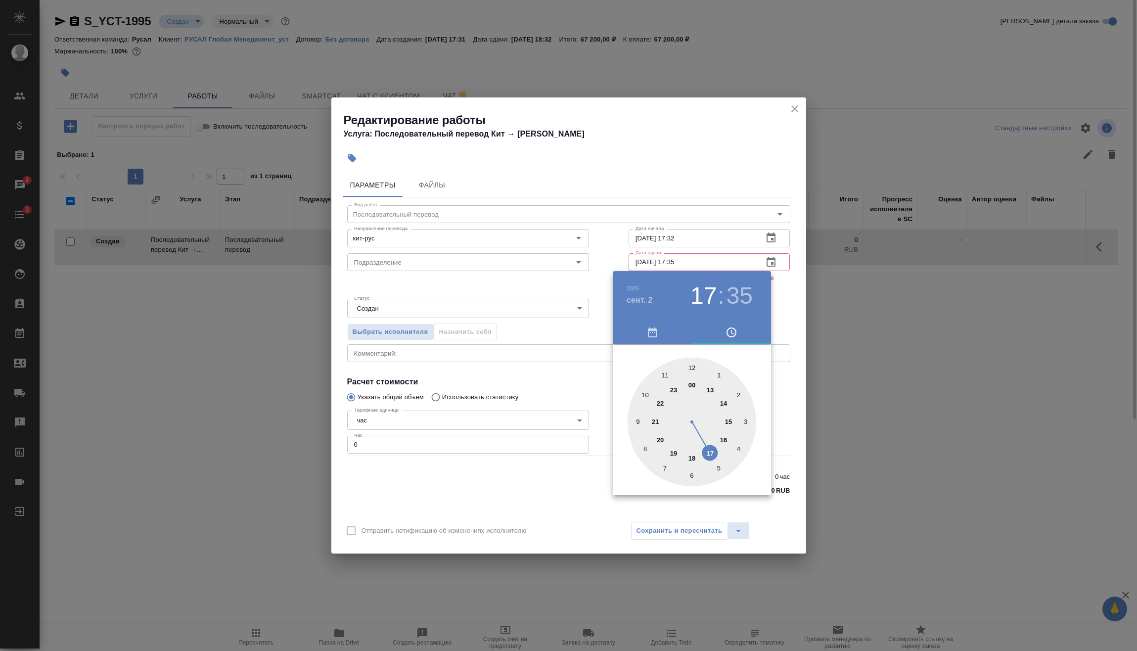
click at [600, 485] on div at bounding box center [568, 325] width 1137 height 651
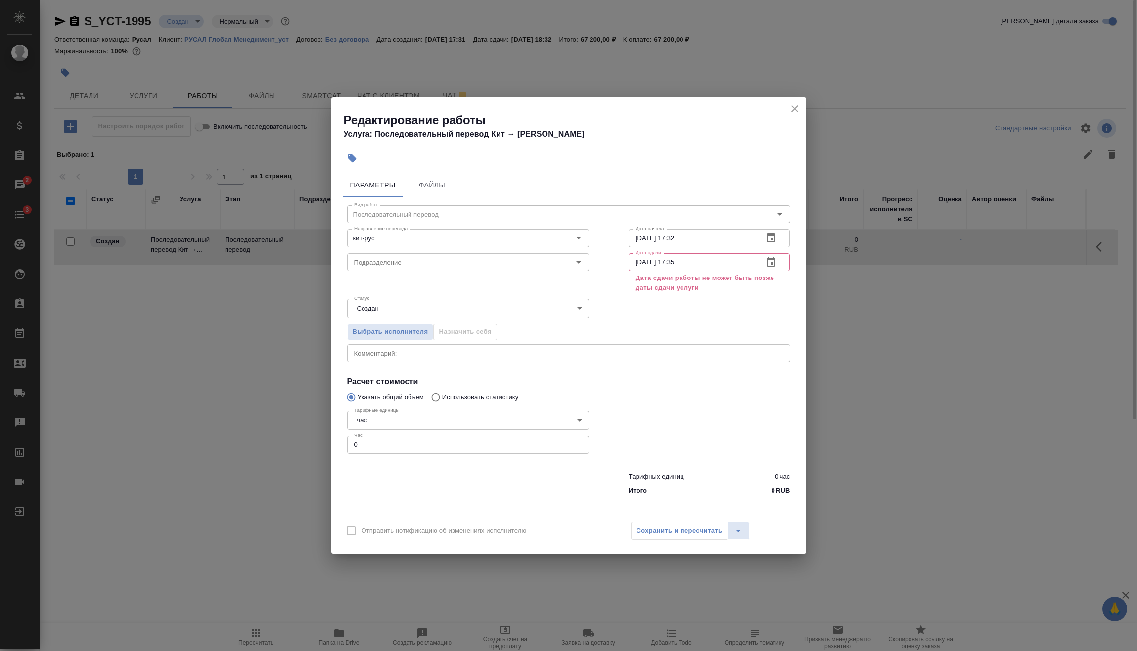
drag, startPoint x: 256, startPoint y: 444, endPoint x: 249, endPoint y: 443, distance: 6.5
click at [238, 445] on div "Редактирование работы Услуга: Последовательный перевод Кит → Рус Параметры Файл…" at bounding box center [568, 325] width 1137 height 651
click at [622, 410] on div at bounding box center [709, 431] width 201 height 89
click at [685, 526] on div "Сохранить и пересчитать" at bounding box center [690, 531] width 119 height 18
drag, startPoint x: 389, startPoint y: 443, endPoint x: 300, endPoint y: 449, distance: 89.3
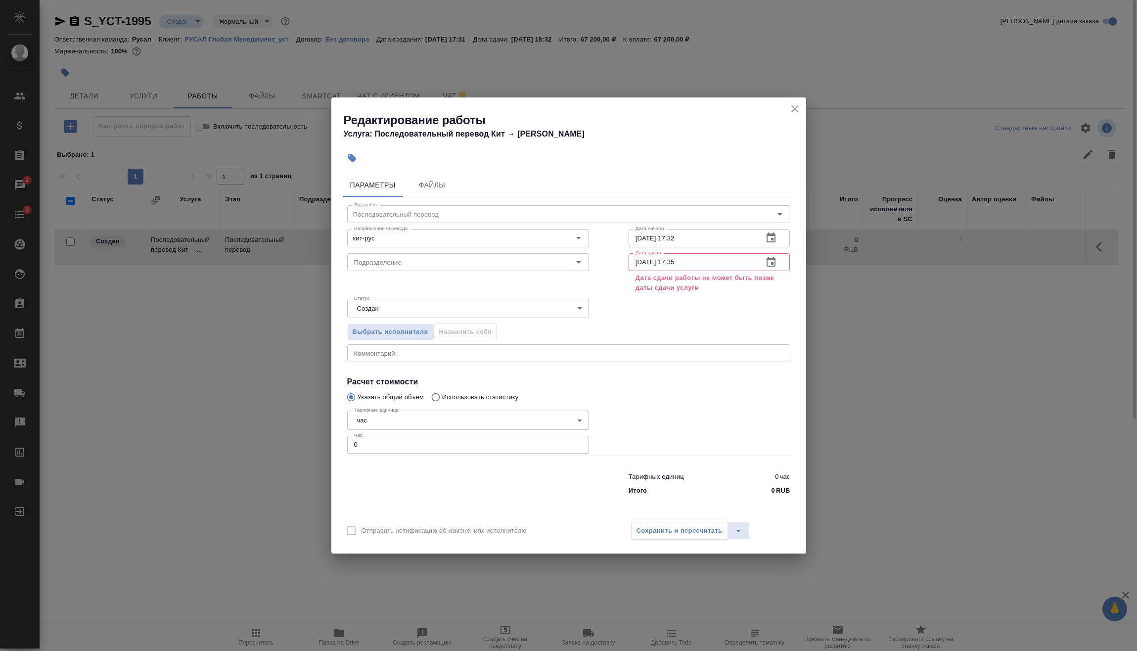
click at [299, 449] on div "Редактирование работы Услуга: Последовательный перевод Кит → Рус Параметры Файл…" at bounding box center [568, 325] width 1137 height 651
type input "1"
click at [669, 526] on div "Сохранить и пересчитать" at bounding box center [690, 531] width 119 height 18
click at [768, 255] on button "button" at bounding box center [771, 262] width 24 height 24
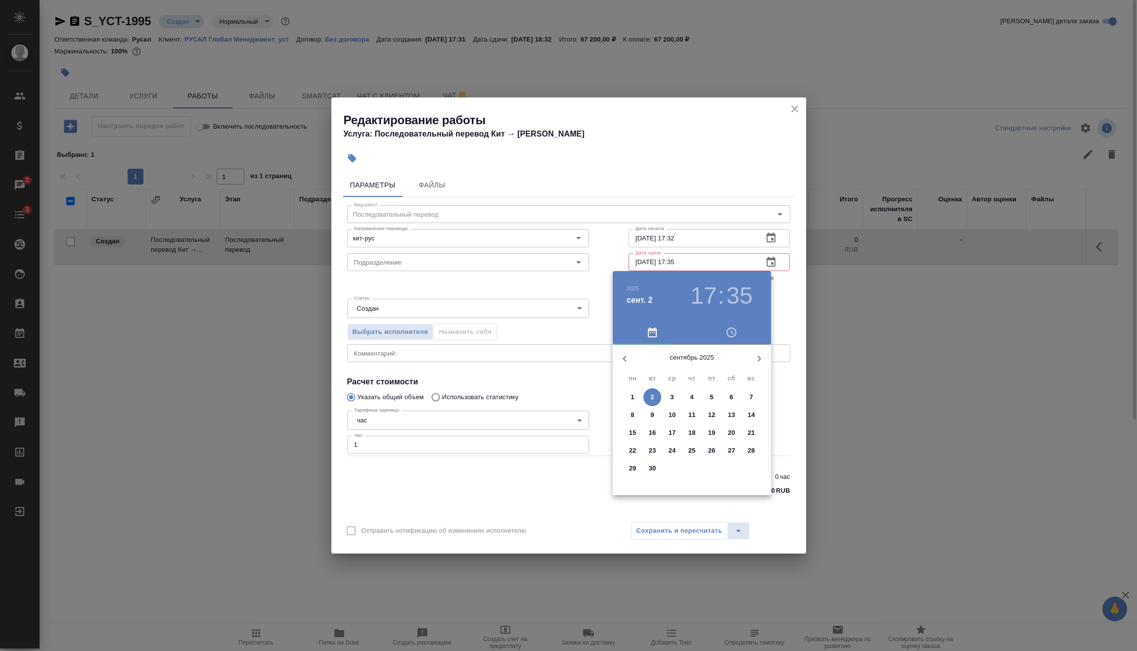
click at [633, 396] on p "1" at bounding box center [632, 397] width 3 height 10
type input "01.09.2025 17:35"
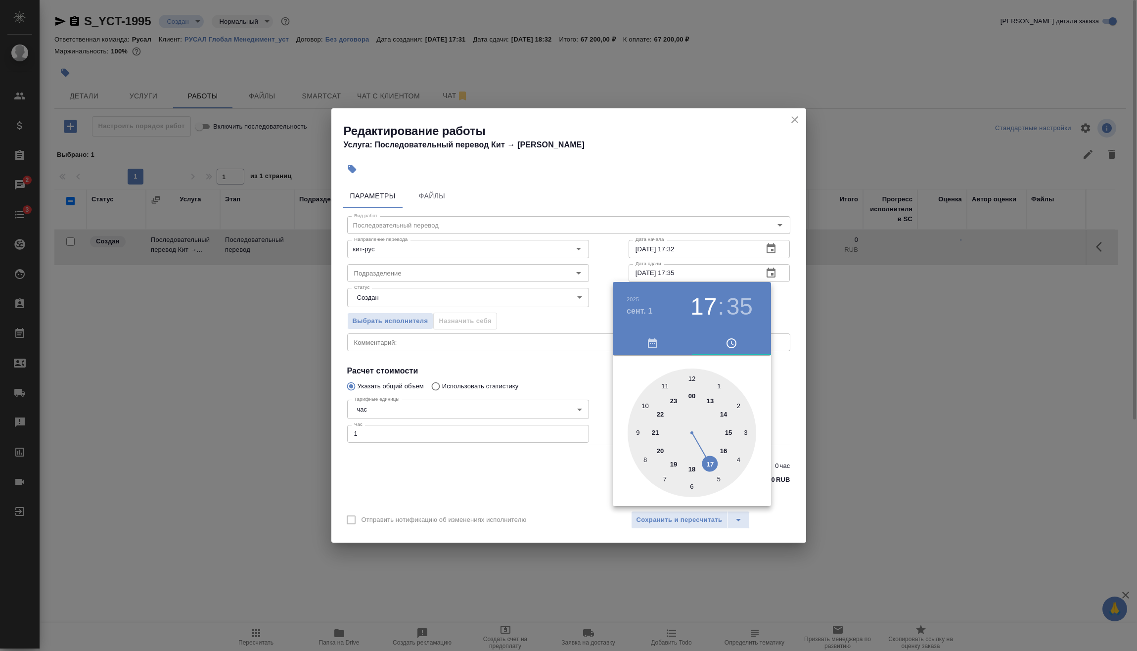
click at [555, 475] on div at bounding box center [568, 325] width 1137 height 651
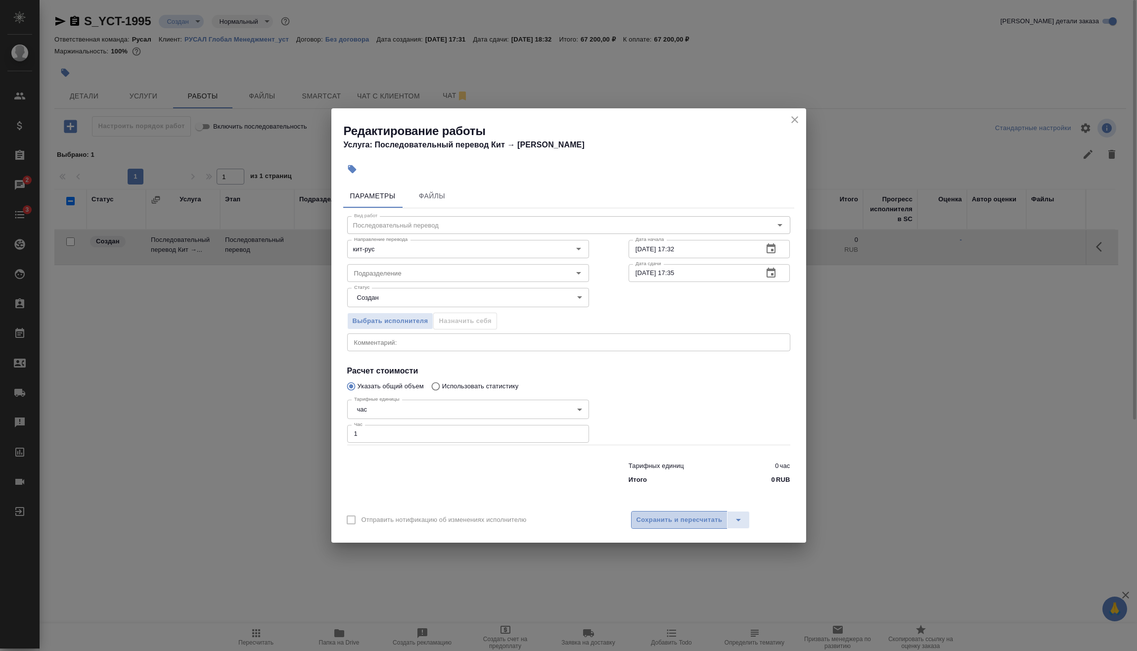
click at [675, 515] on span "Сохранить и пересчитать" at bounding box center [680, 520] width 86 height 11
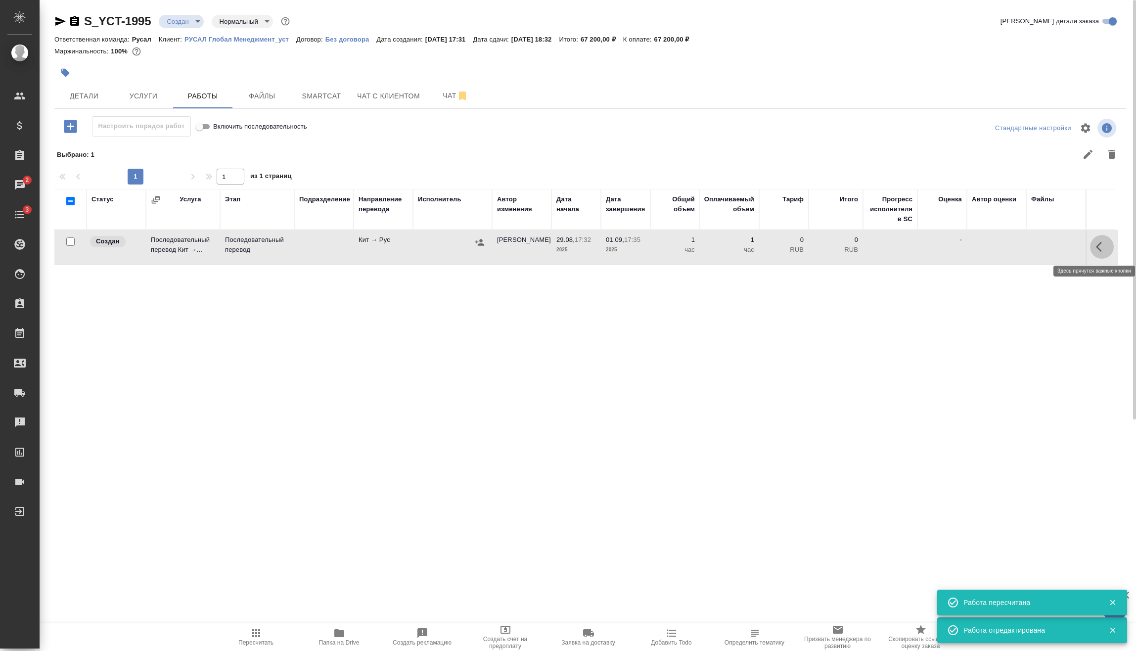
click at [1098, 255] on button "button" at bounding box center [1102, 247] width 24 height 24
click at [1033, 250] on icon "button" at bounding box center [1030, 247] width 12 height 12
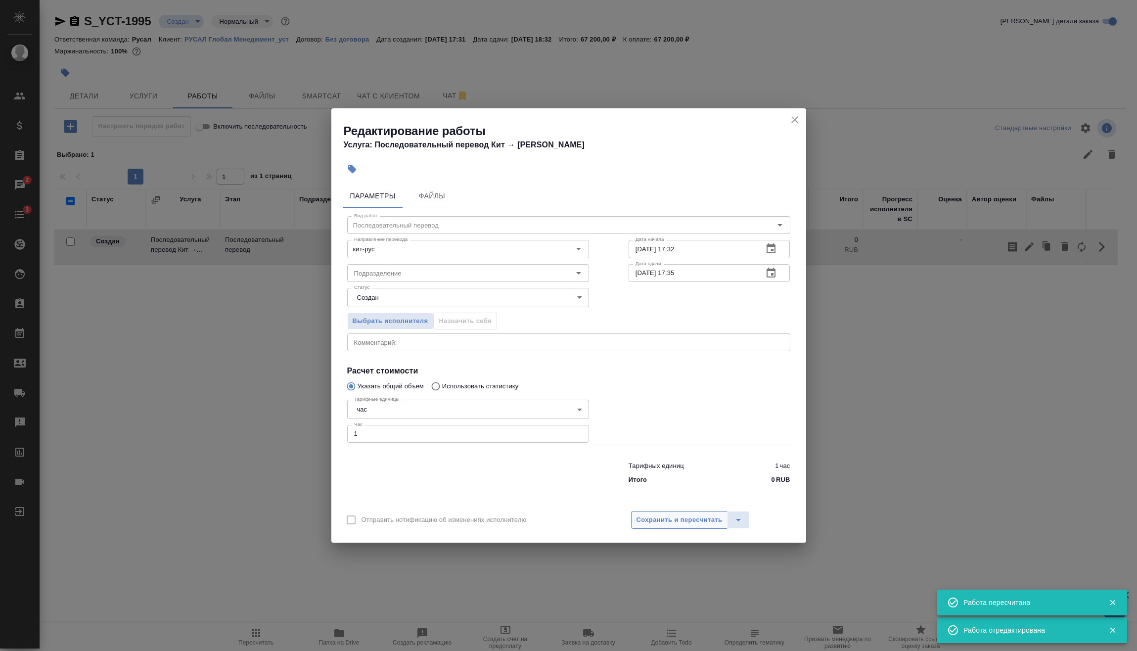
click at [686, 518] on span "Сохранить и пересчитать" at bounding box center [680, 520] width 86 height 11
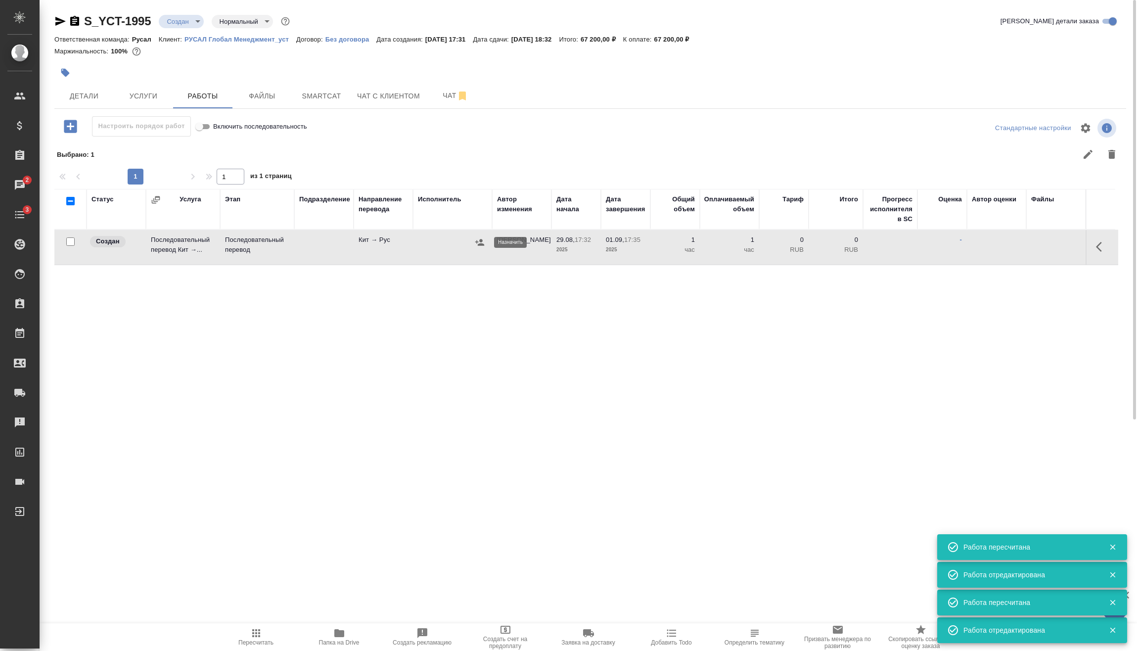
click at [478, 241] on icon "button" at bounding box center [480, 242] width 10 height 10
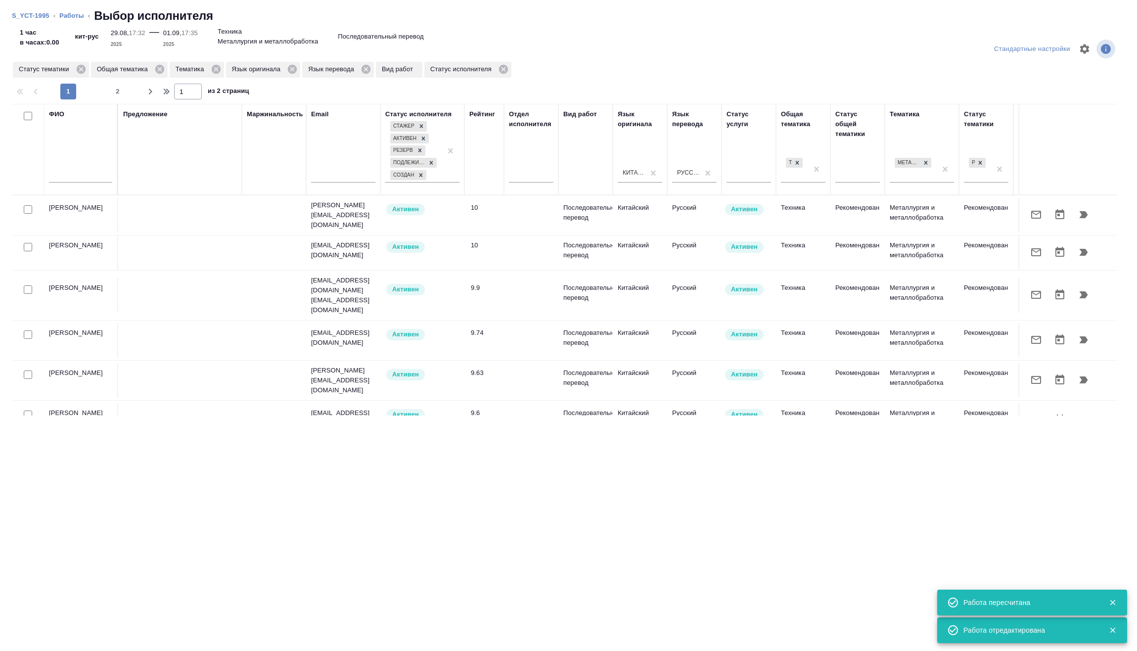
click at [58, 169] on div at bounding box center [80, 177] width 63 height 24
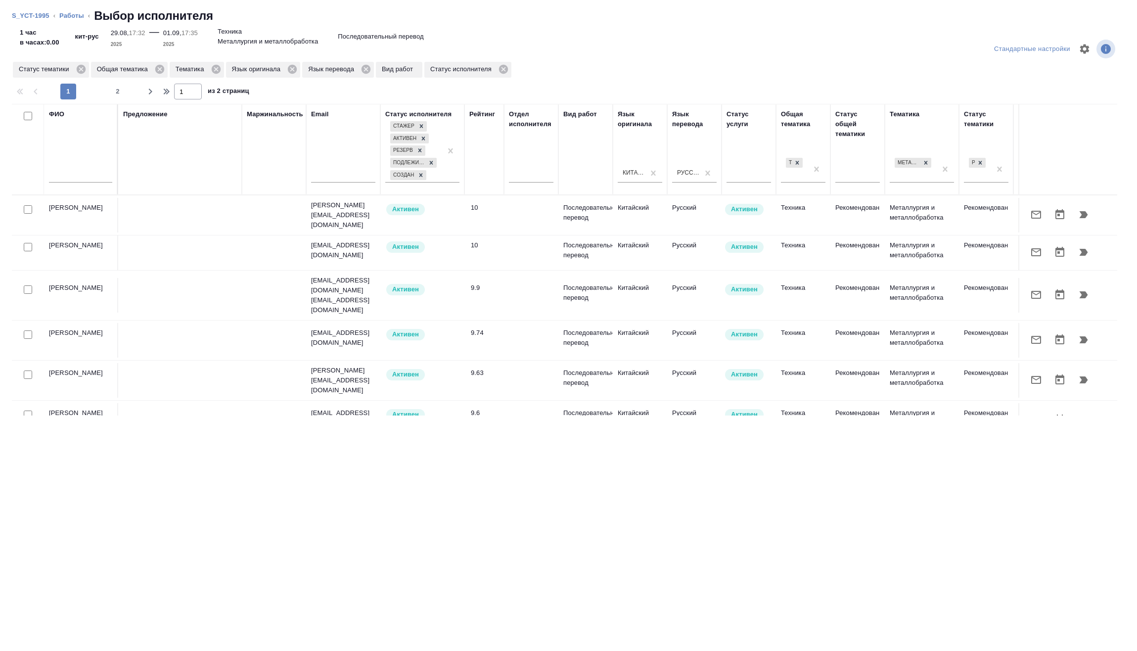
click at [74, 9] on ol "S_YCT-1995 ‹ Работы ‹ Выбор исполнителя" at bounding box center [569, 16] width 1114 height 16
click at [77, 16] on link "Работы" at bounding box center [71, 15] width 25 height 7
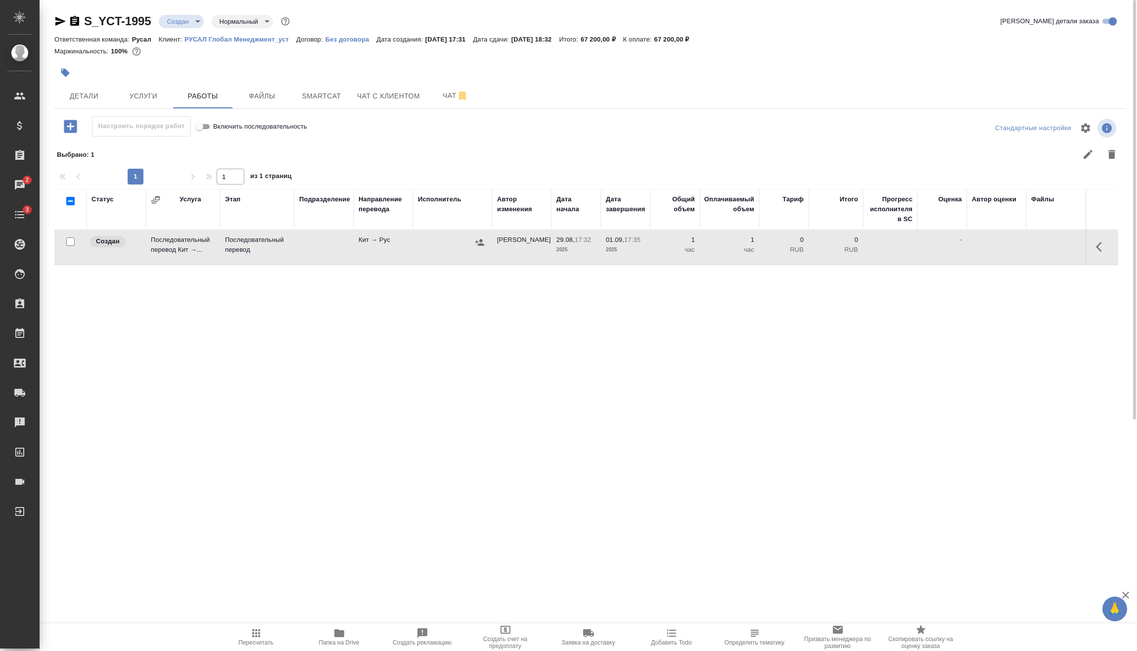
click at [1111, 244] on button "button" at bounding box center [1102, 247] width 24 height 24
click at [1035, 242] on icon "button" at bounding box center [1030, 247] width 12 height 12
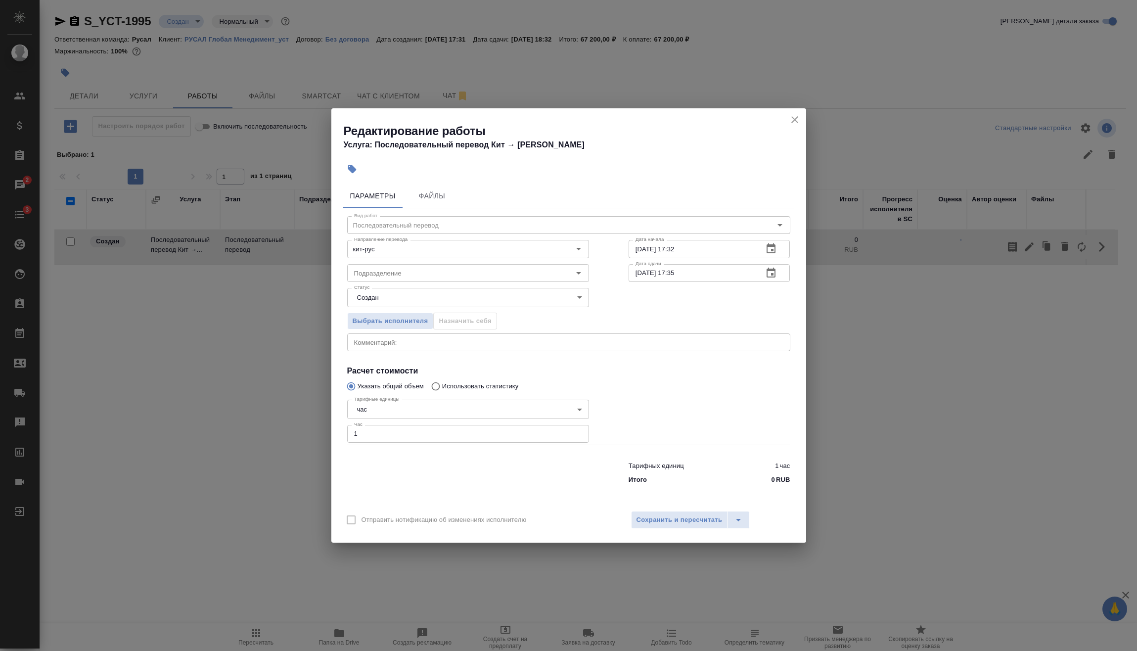
drag, startPoint x: 317, startPoint y: 258, endPoint x: 304, endPoint y: 259, distance: 12.9
click at [300, 259] on div "Редактирование работы Услуга: Последовательный перевод Кит → Рус Параметры Файл…" at bounding box center [568, 325] width 1137 height 651
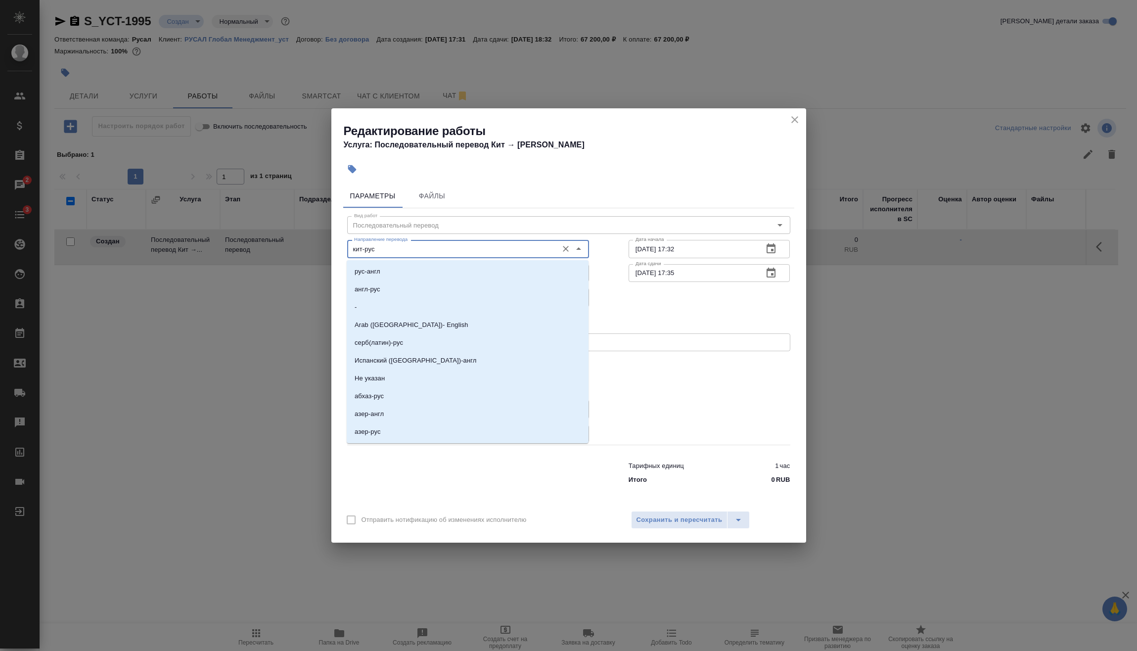
drag, startPoint x: 409, startPoint y: 252, endPoint x: 231, endPoint y: 276, distance: 180.2
click at [234, 276] on div "Редактирование работы Услуга: Последовательный перевод Кит → Рус Параметры Файл…" at bounding box center [568, 325] width 1137 height 651
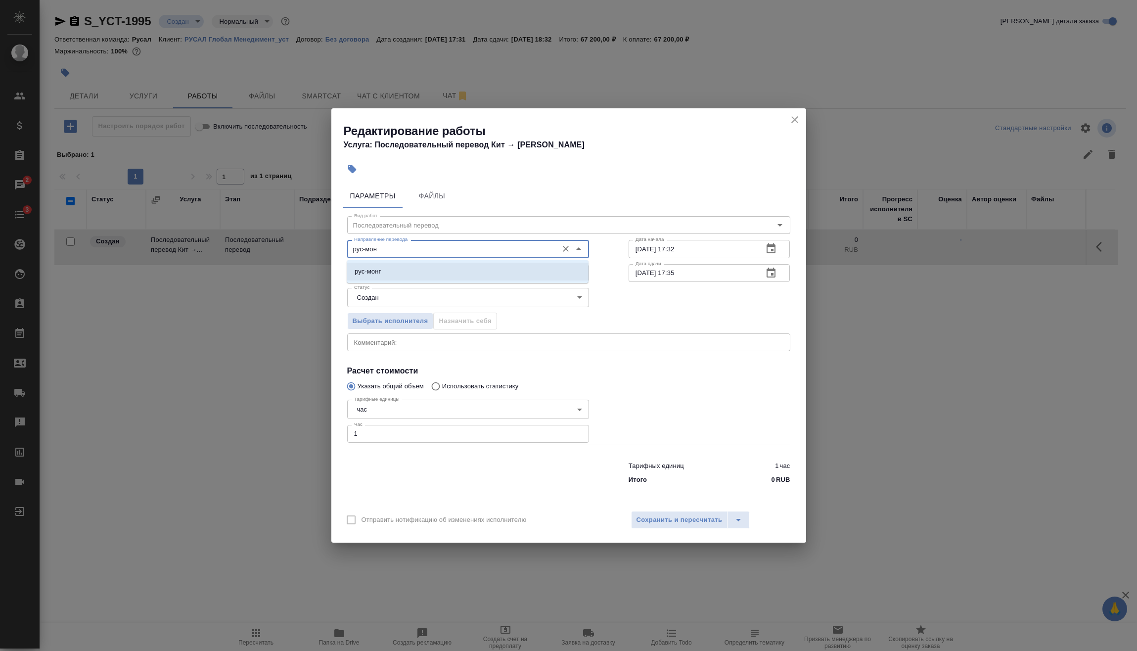
click at [365, 272] on p "рус-монг" at bounding box center [368, 272] width 26 height 10
type input "рус-монг"
click at [667, 519] on span "Сохранить и пересчитать" at bounding box center [680, 520] width 86 height 11
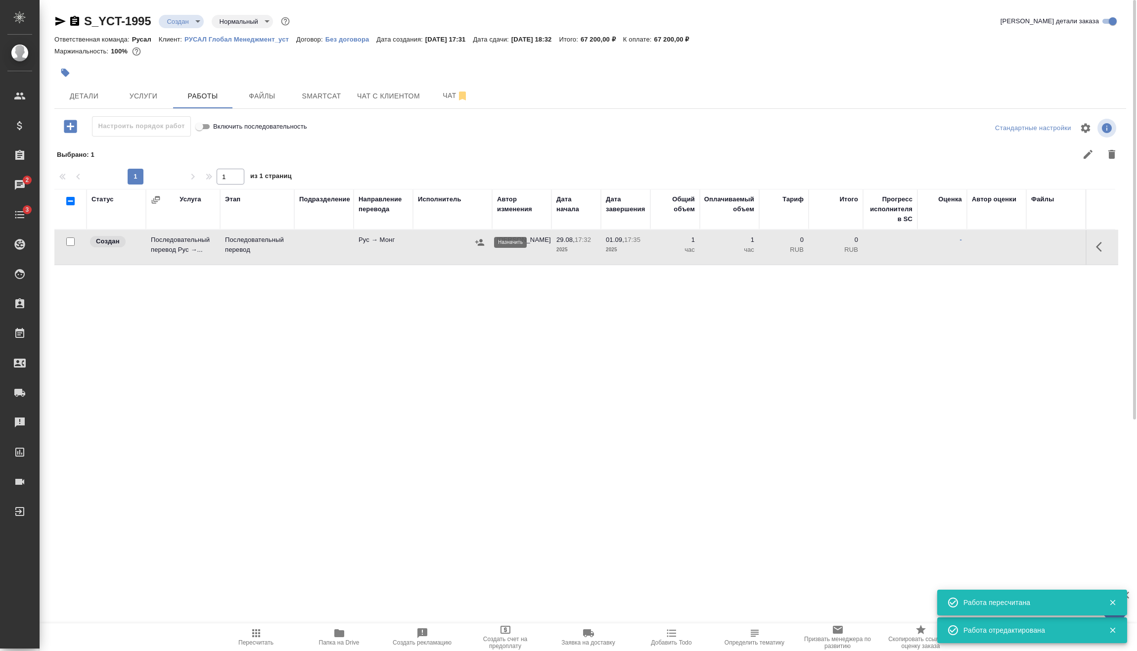
click at [474, 241] on button "button" at bounding box center [479, 242] width 15 height 15
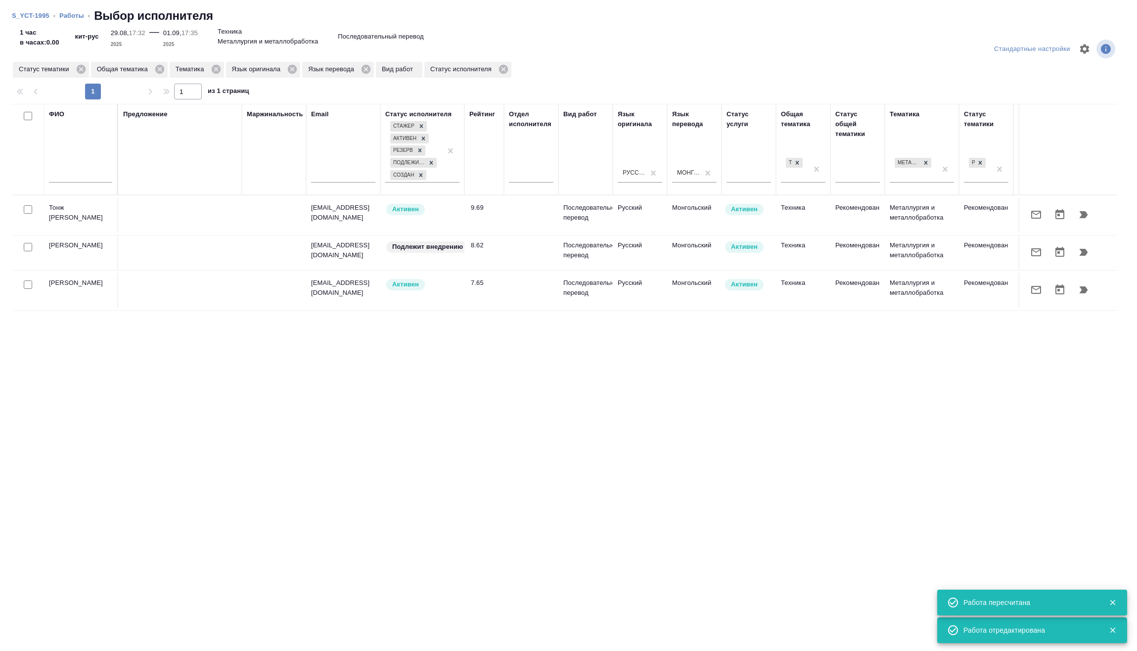
click at [85, 174] on input "text" at bounding box center [80, 176] width 63 height 12
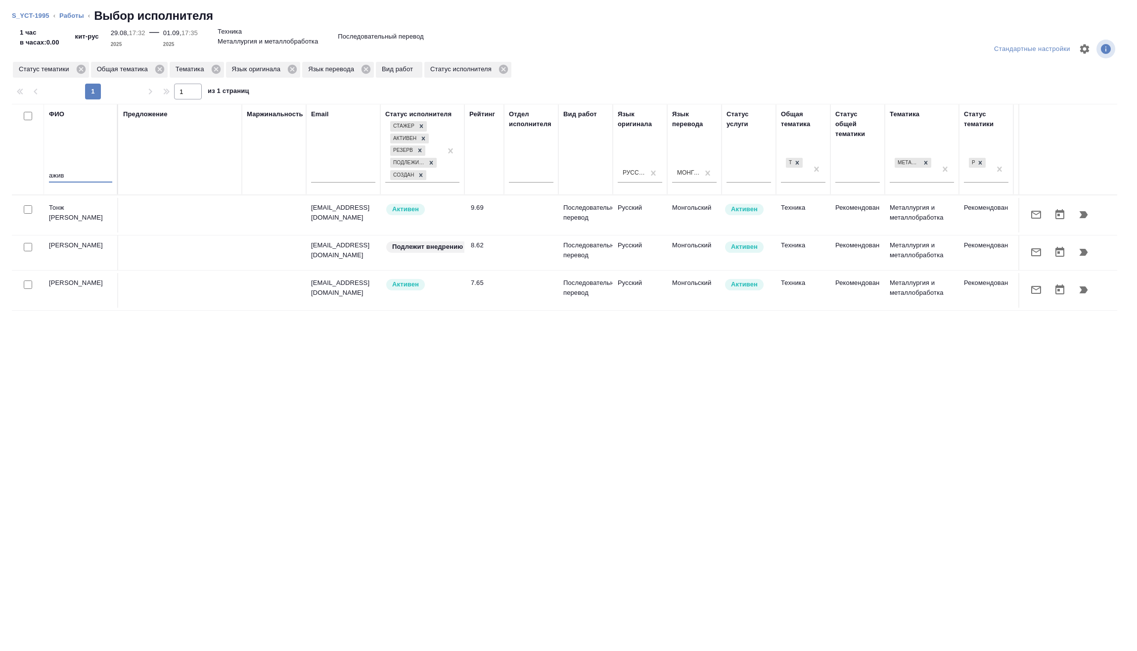
type input "ажив"
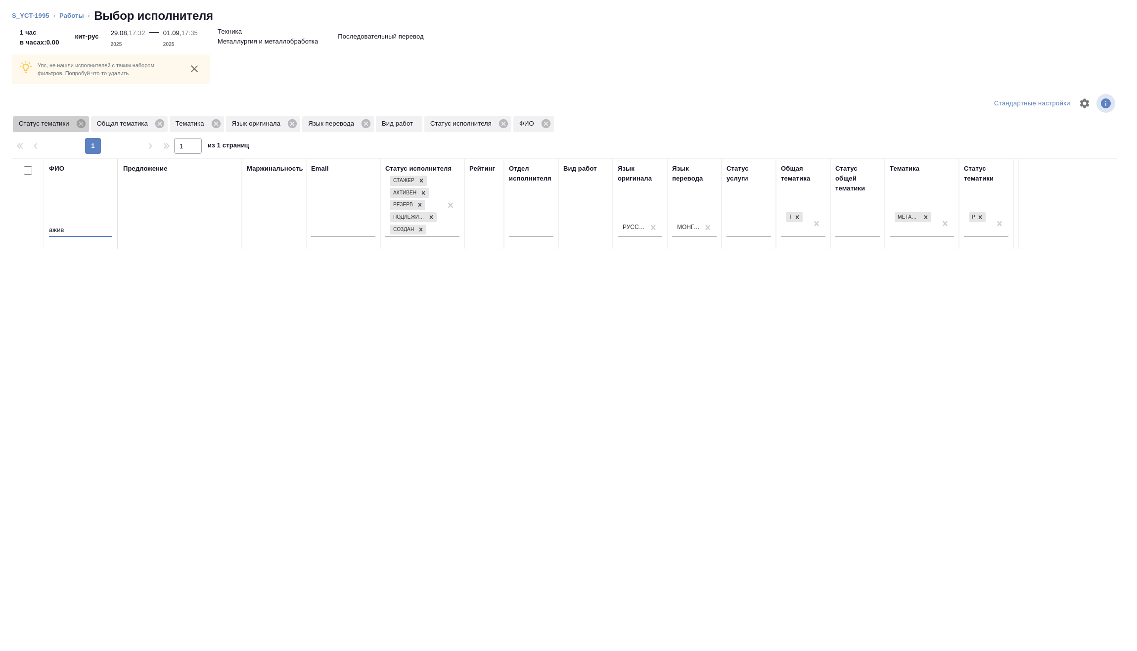
click at [87, 120] on div "Статус тематики" at bounding box center [51, 124] width 76 height 16
click at [82, 123] on icon at bounding box center [81, 123] width 11 height 11
click at [61, 125] on icon at bounding box center [59, 123] width 11 height 11
click at [75, 125] on icon at bounding box center [79, 123] width 11 height 11
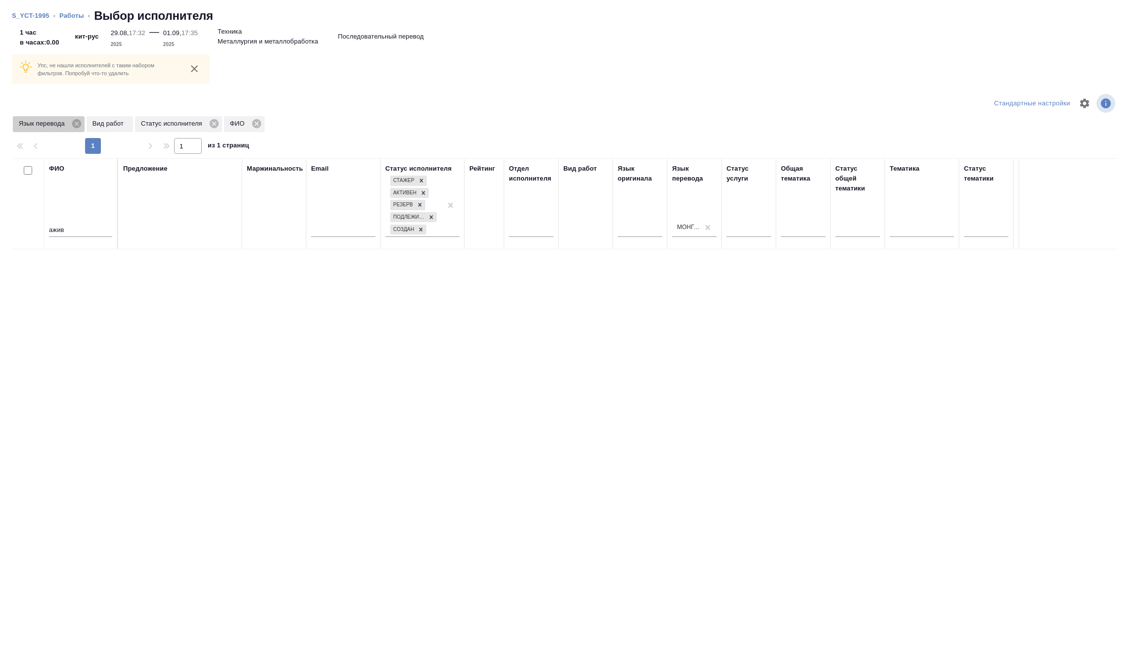
click at [75, 125] on icon at bounding box center [76, 123] width 9 height 9
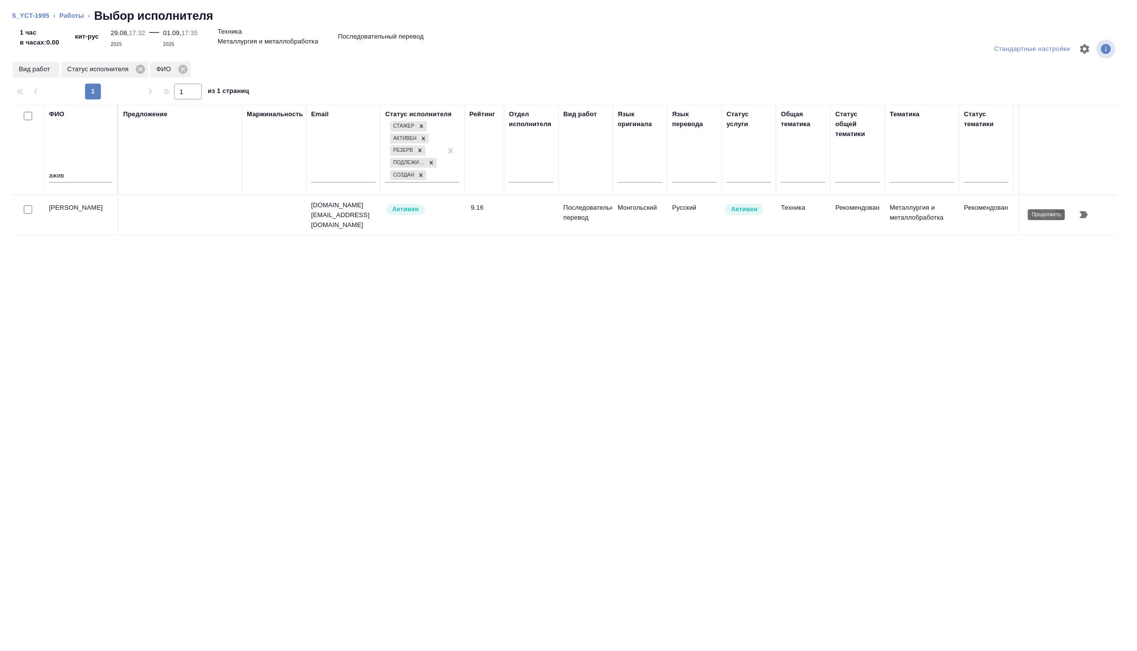
click at [1081, 219] on icon "button" at bounding box center [1084, 215] width 12 height 12
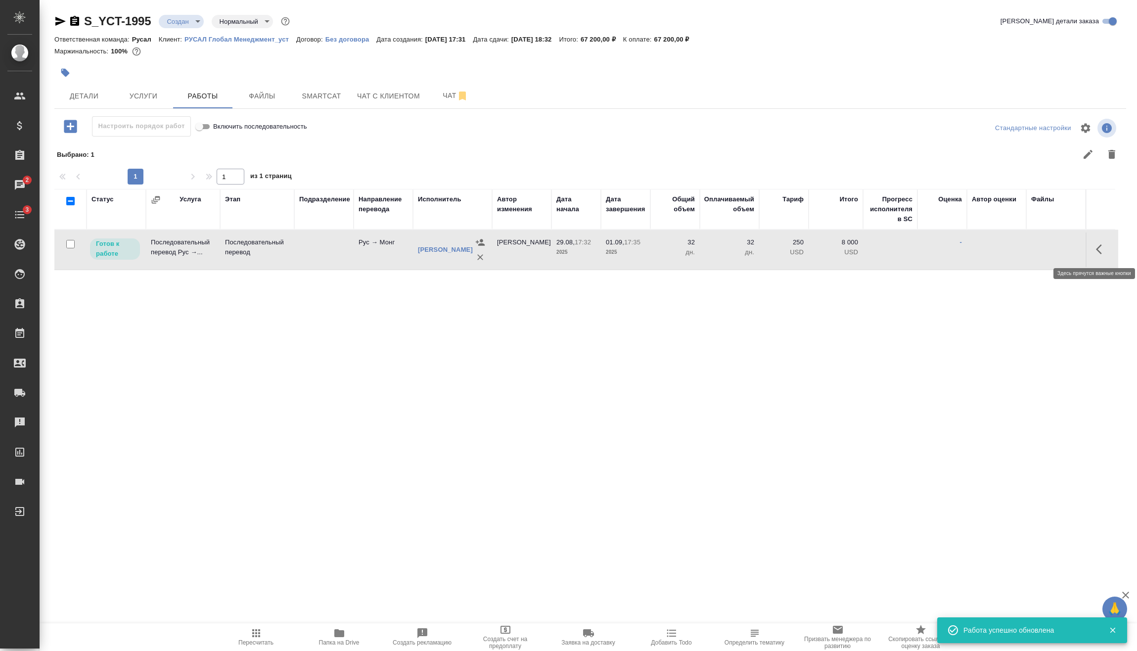
click at [1096, 248] on icon "button" at bounding box center [1102, 249] width 12 height 12
click at [1029, 250] on icon "button" at bounding box center [1029, 249] width 9 height 9
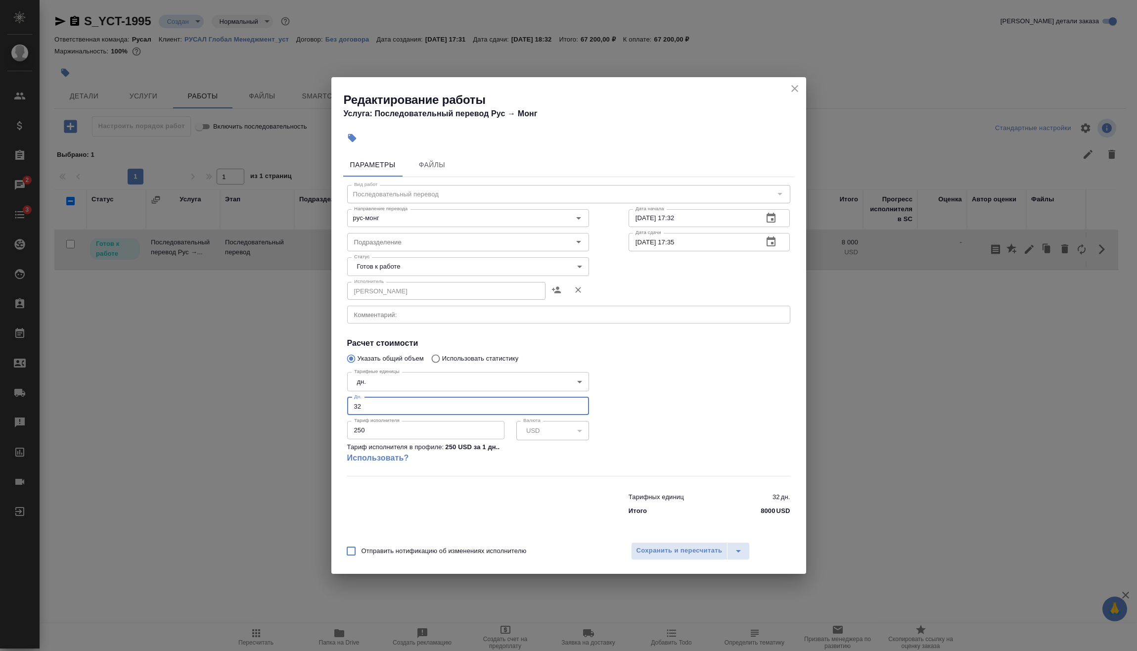
click at [416, 403] on input "32" at bounding box center [468, 406] width 242 height 18
click at [417, 381] on body "🙏 .cls-1 fill:#fff; AWATERA Vasilev Evgeniy Клиенты Спецификации Заказы 2 Чаты …" at bounding box center [568, 325] width 1137 height 651
click at [376, 399] on li "час" at bounding box center [468, 398] width 242 height 17
type input "5a8b1489cc6b4906c91bfd93"
drag, startPoint x: 381, startPoint y: 405, endPoint x: 288, endPoint y: 404, distance: 92.5
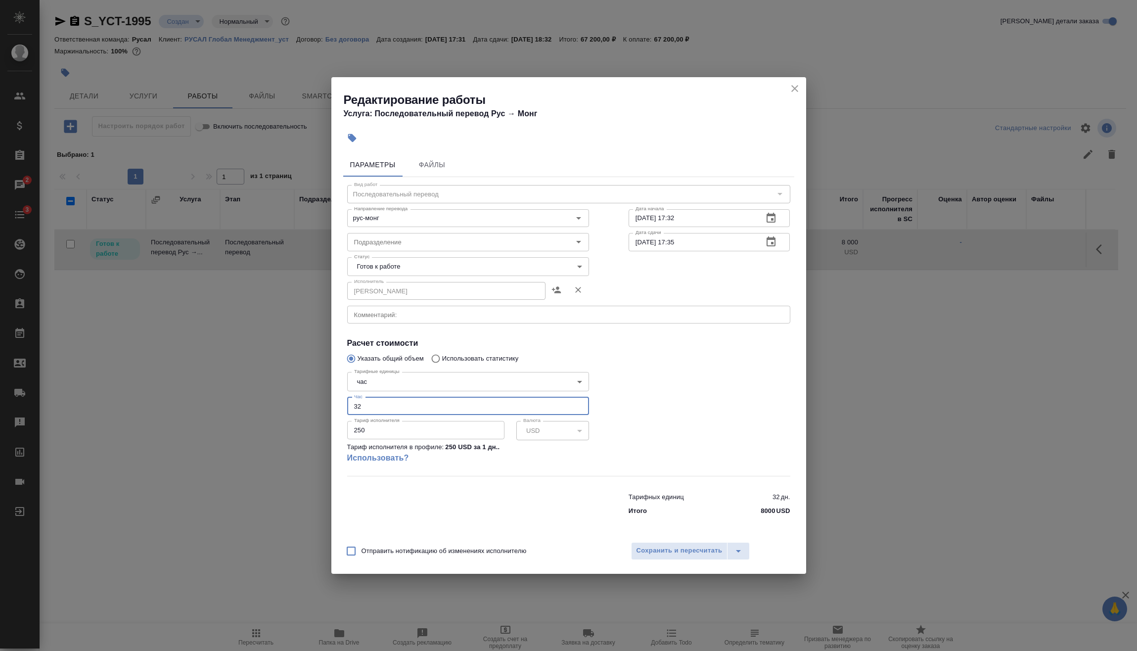
click at [292, 405] on div "Редактирование работы Услуга: Последовательный перевод Рус → Монг Параметры Фай…" at bounding box center [568, 325] width 1137 height 651
click at [677, 116] on h4 "Услуга: Последовательный перевод Рус → Монг" at bounding box center [575, 114] width 463 height 12
drag, startPoint x: 379, startPoint y: 404, endPoint x: 248, endPoint y: 410, distance: 131.7
click at [248, 410] on div "Редактирование работы Услуга: Последовательный перевод Рус → Монг Параметры Фай…" at bounding box center [568, 325] width 1137 height 651
type input "1"
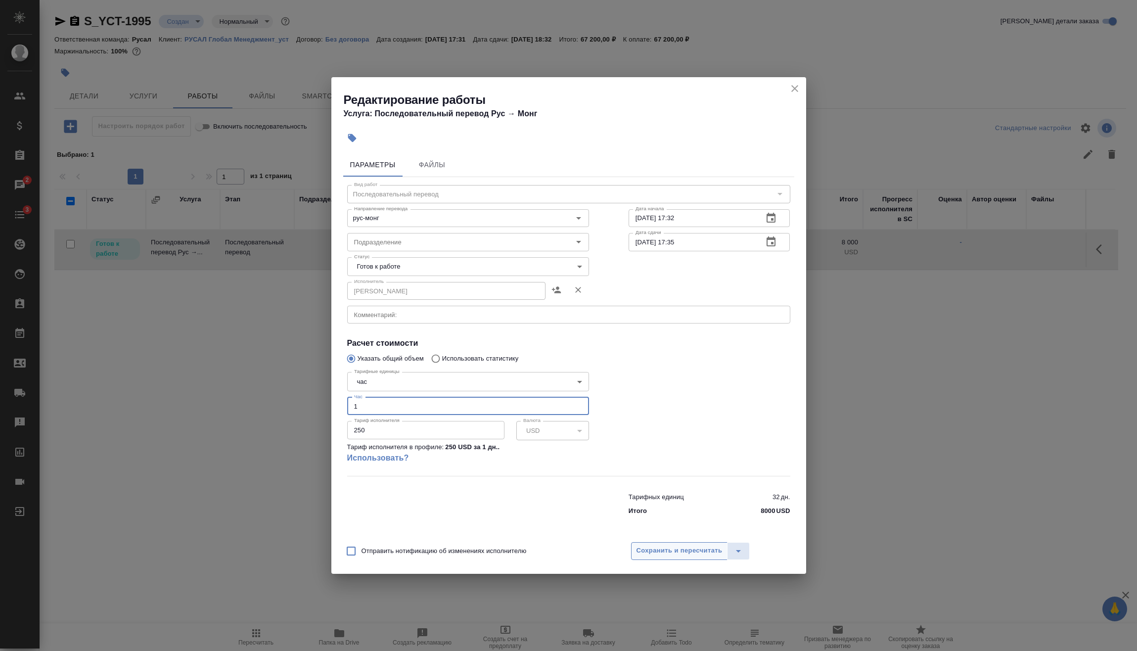
click at [685, 547] on span "Сохранить и пересчитать" at bounding box center [680, 550] width 86 height 11
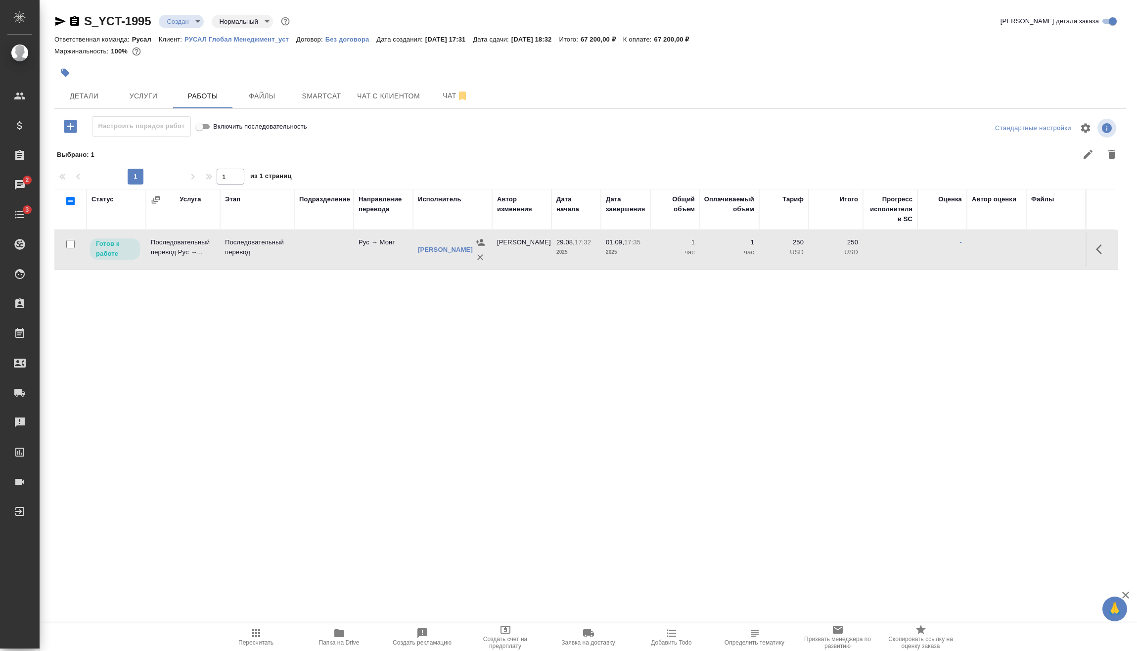
drag, startPoint x: 71, startPoint y: 243, endPoint x: 222, endPoint y: 262, distance: 152.1
click at [71, 243] on input "checkbox" at bounding box center [70, 244] width 8 height 8
checkbox input "true"
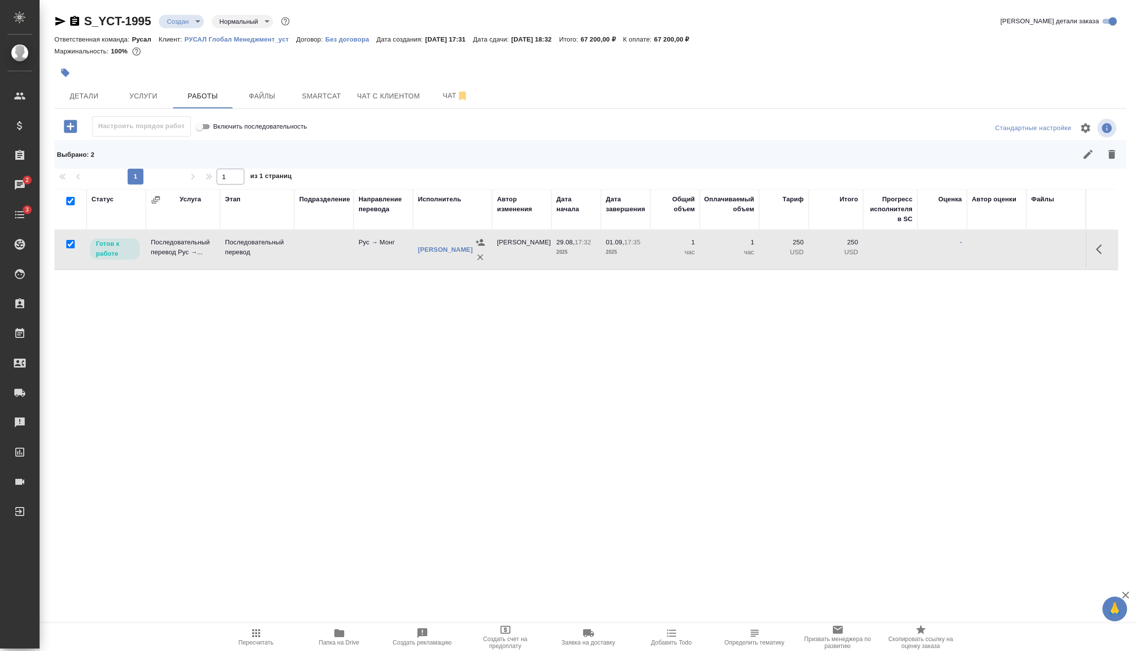
click at [185, 17] on body "🙏 .cls-1 fill:#fff; AWATERA Vasilev Evgeniy Клиенты Спецификации Заказы 2 Чаты …" at bounding box center [568, 325] width 1137 height 651
click at [217, 94] on li "Подтвержден" at bounding box center [204, 88] width 91 height 17
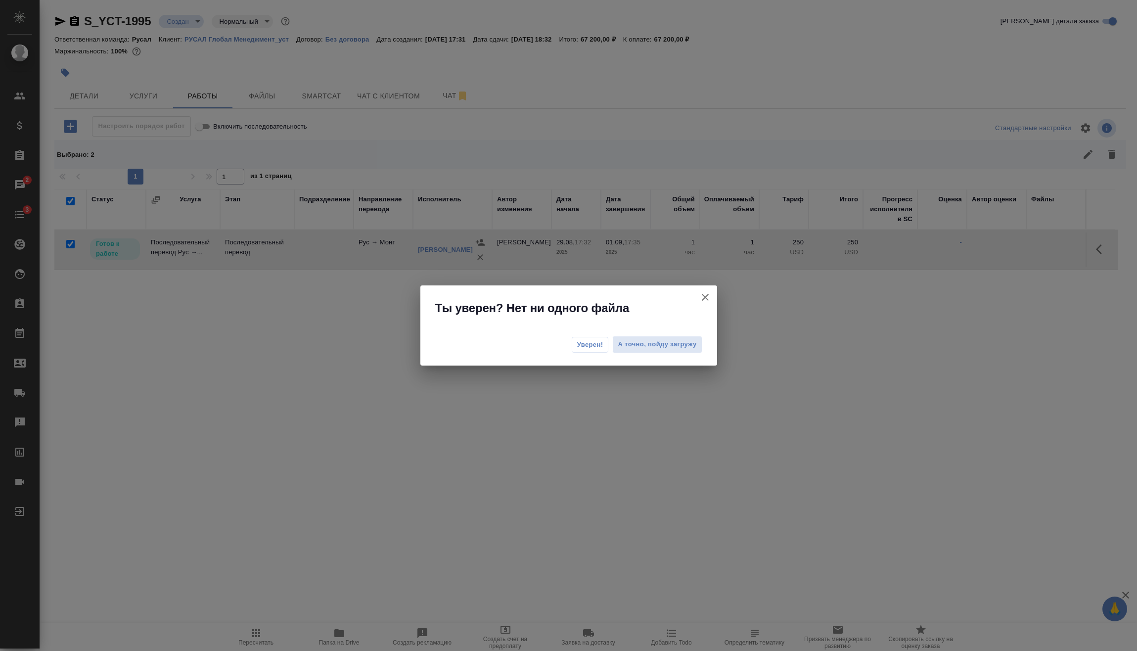
click at [586, 335] on div "Уверен! А точно, пойду загружу" at bounding box center [569, 346] width 297 height 40
click at [592, 345] on span "Уверен!" at bounding box center [590, 345] width 26 height 10
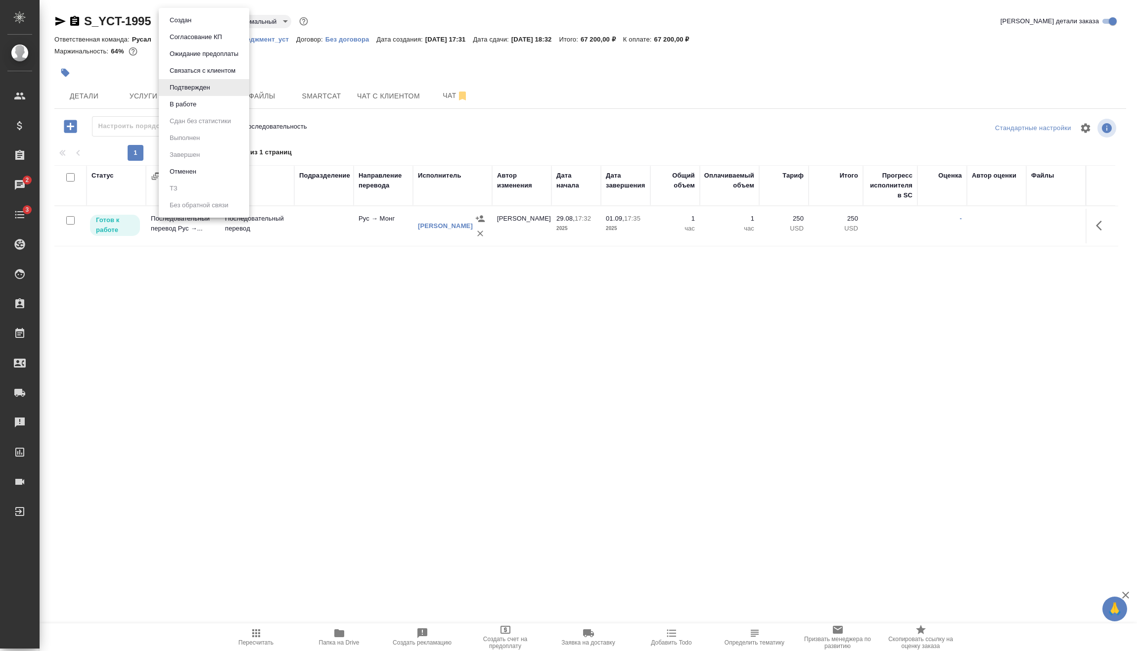
click at [191, 24] on body "🙏 .cls-1 fill:#fff; AWATERA Vasilev Evgeniy Клиенты Спецификации Заказы 2 Чаты …" at bounding box center [568, 325] width 1137 height 651
click at [197, 100] on button "В работе" at bounding box center [183, 104] width 33 height 11
click at [196, 20] on body "🙏 .cls-1 fill:#fff; AWATERA Vasilev Evgeniy Клиенты Спецификации Заказы 2 Чаты …" at bounding box center [568, 325] width 1137 height 651
click at [410, 332] on div at bounding box center [568, 325] width 1137 height 651
click at [76, 19] on icon "button" at bounding box center [75, 21] width 12 height 12
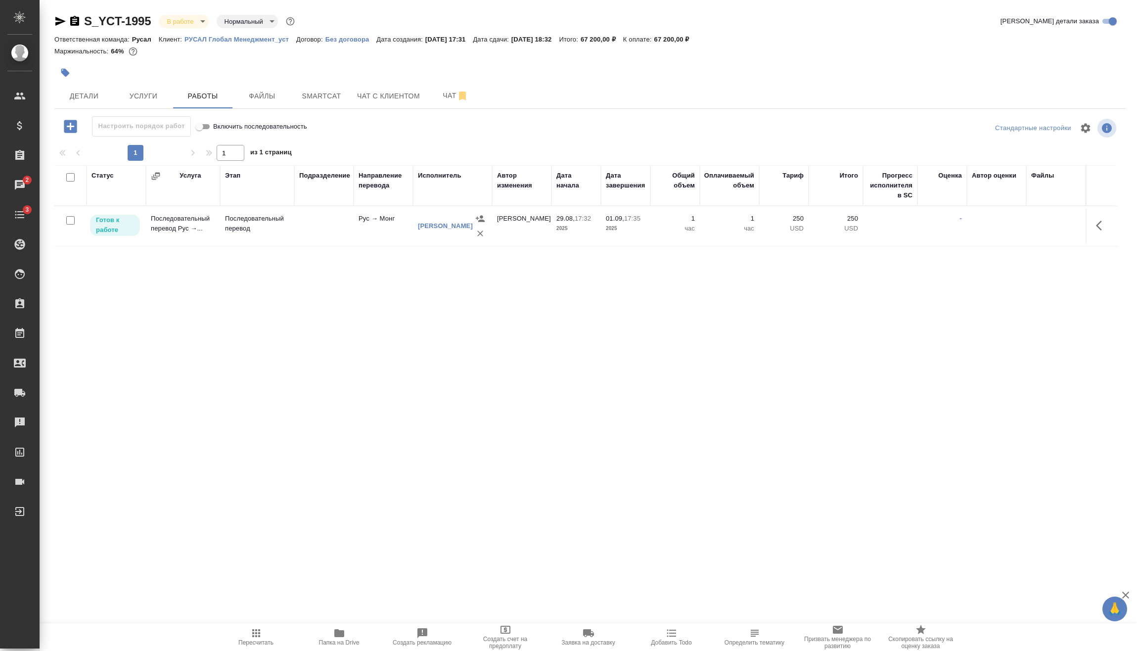
drag, startPoint x: 75, startPoint y: 21, endPoint x: 49, endPoint y: 44, distance: 34.0
click at [76, 21] on icon "button" at bounding box center [75, 21] width 12 height 12
click at [77, 19] on icon "button" at bounding box center [74, 21] width 9 height 10
click at [73, 218] on input "checkbox" at bounding box center [70, 220] width 8 height 8
checkbox input "true"
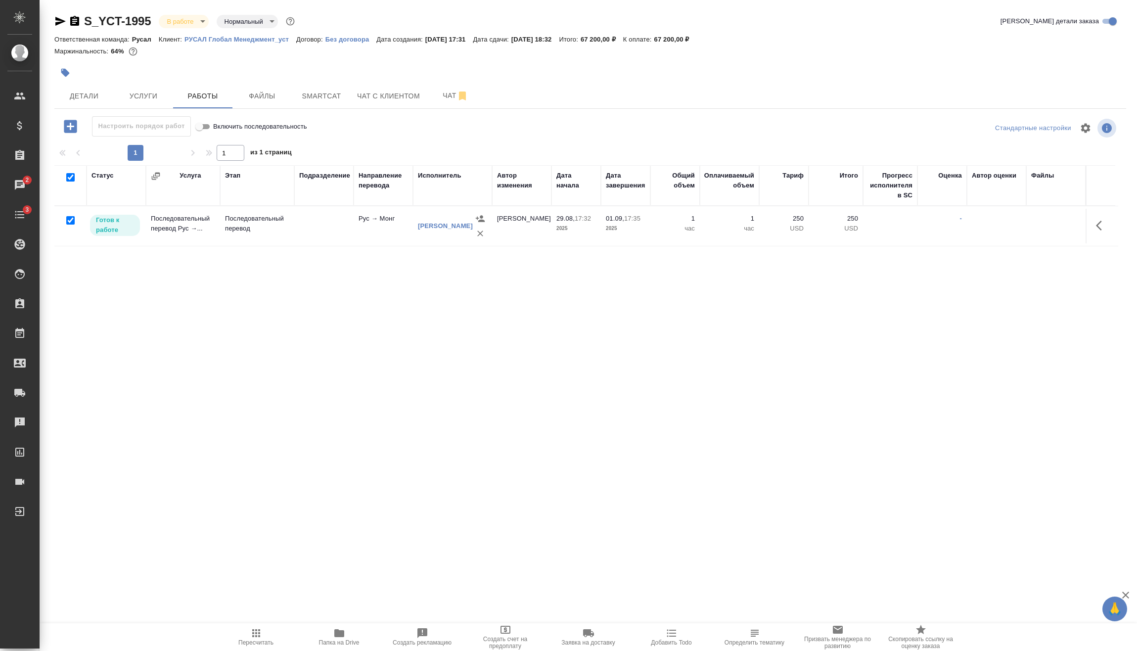
checkbox input "true"
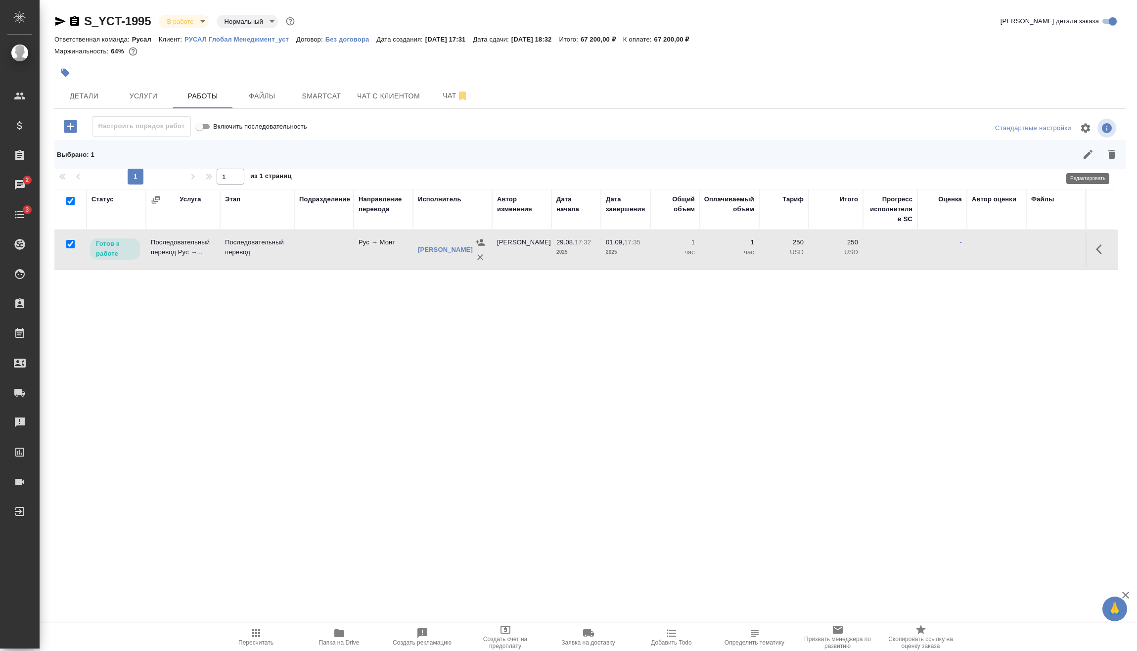
click at [1091, 155] on icon "button" at bounding box center [1089, 154] width 12 height 12
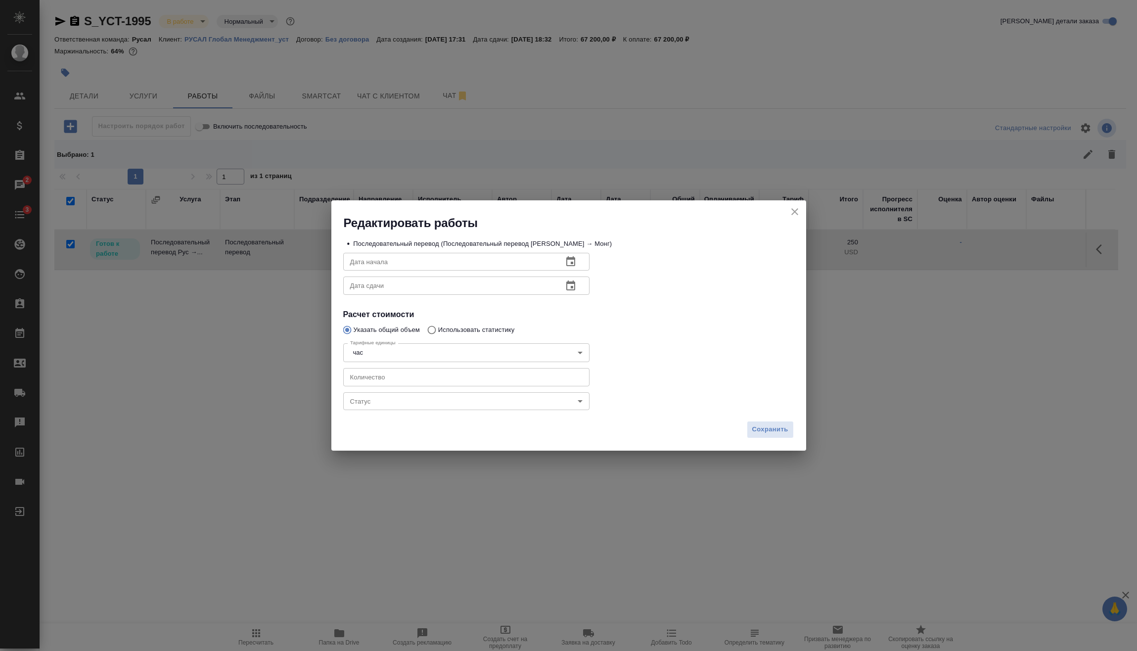
click at [474, 401] on body "🙏 .cls-1 fill:#fff; AWATERA Vasilev Evgeniy Клиенты Спецификации Заказы 2 Чаты …" at bounding box center [568, 325] width 1137 height 651
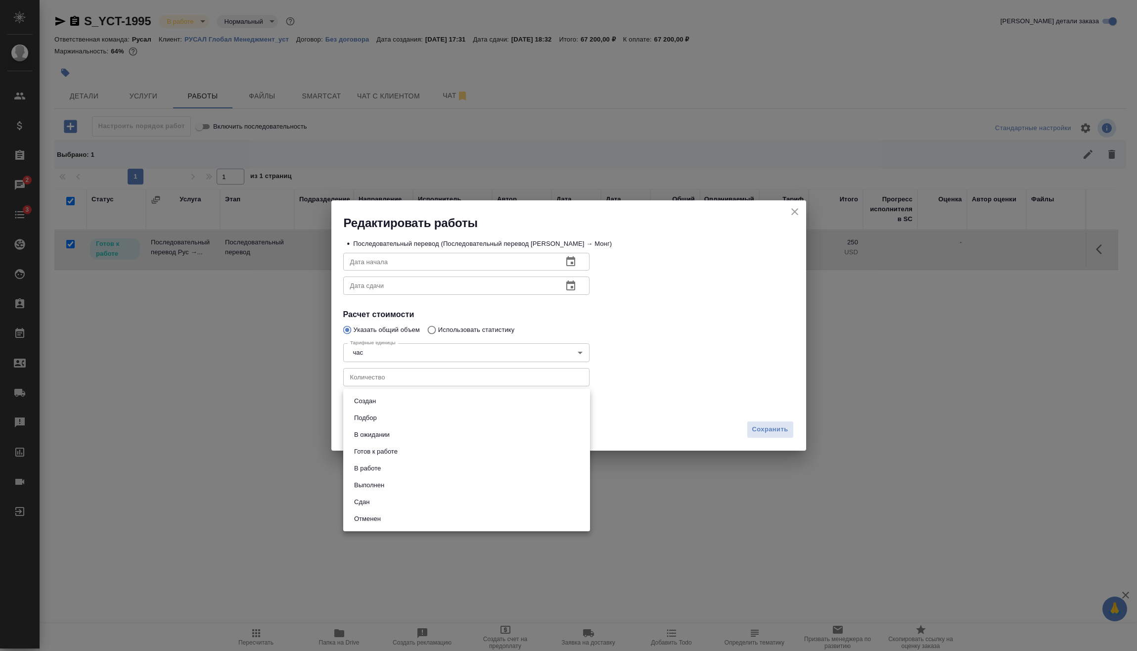
click at [397, 500] on li "Сдан" at bounding box center [466, 502] width 247 height 17
type input "closed"
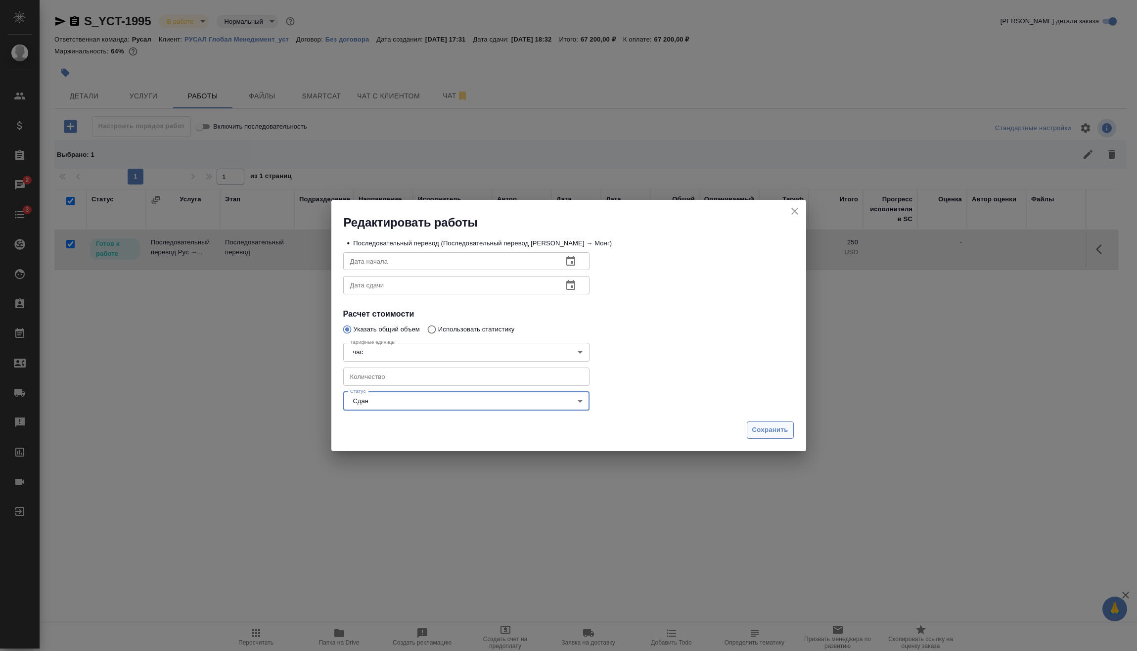
click at [780, 423] on button "Сохранить" at bounding box center [770, 430] width 47 height 17
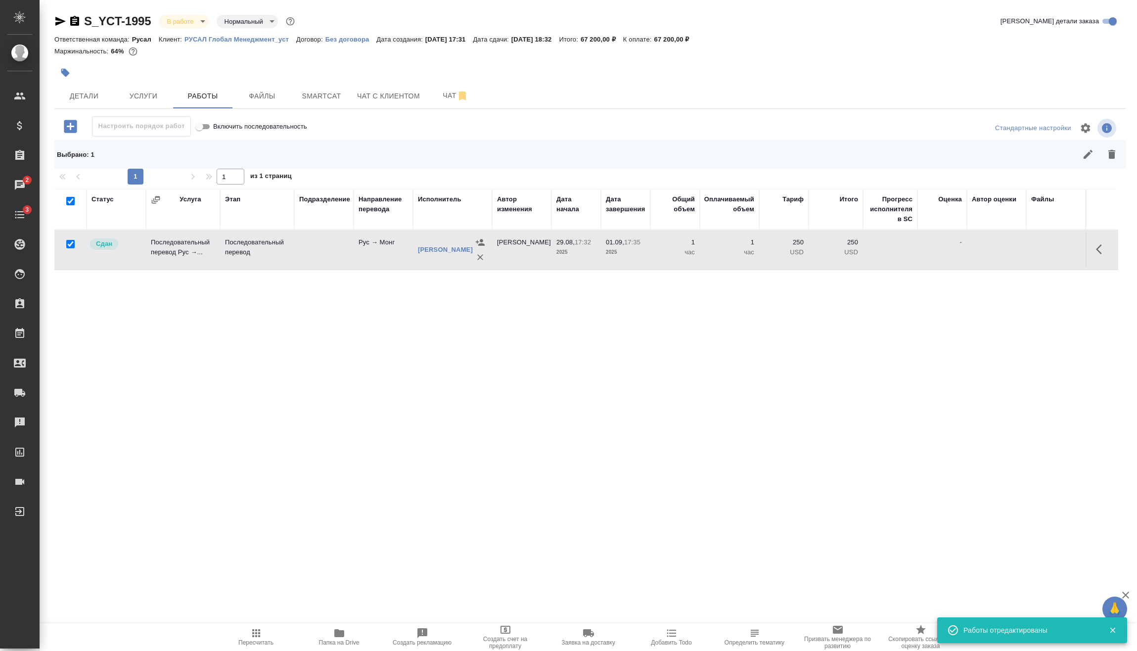
click at [1112, 631] on icon "button" at bounding box center [1112, 630] width 5 height 5
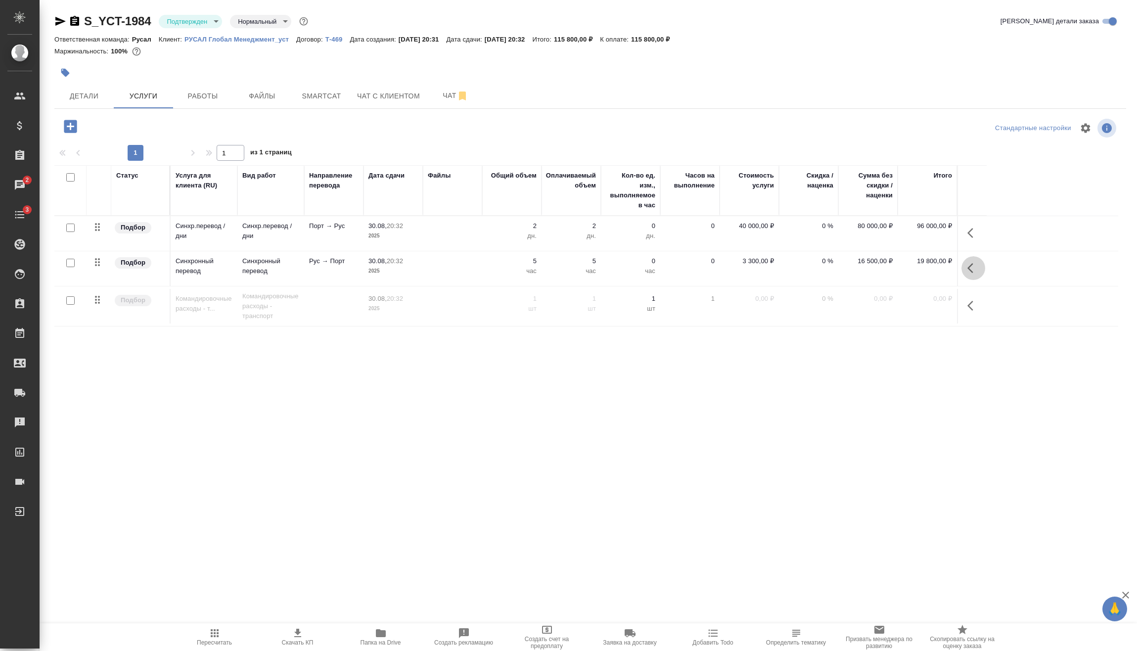
click at [966, 270] on button "button" at bounding box center [974, 268] width 24 height 24
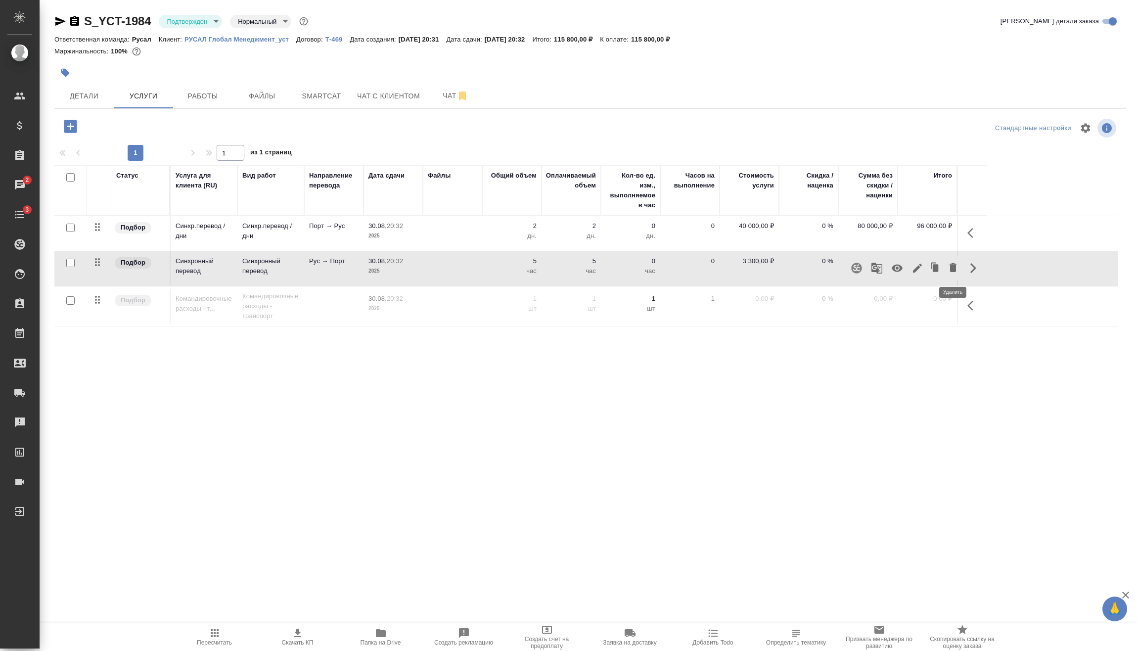
click at [957, 268] on icon "button" at bounding box center [953, 268] width 12 height 12
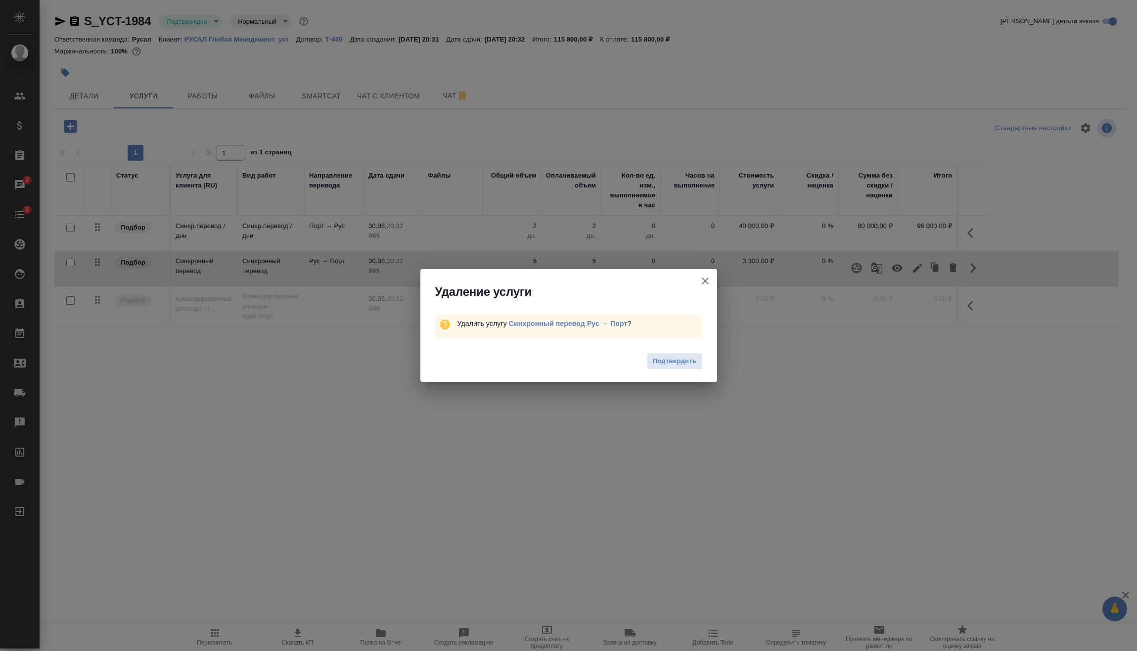
click at [709, 281] on icon "button" at bounding box center [706, 281] width 12 height 12
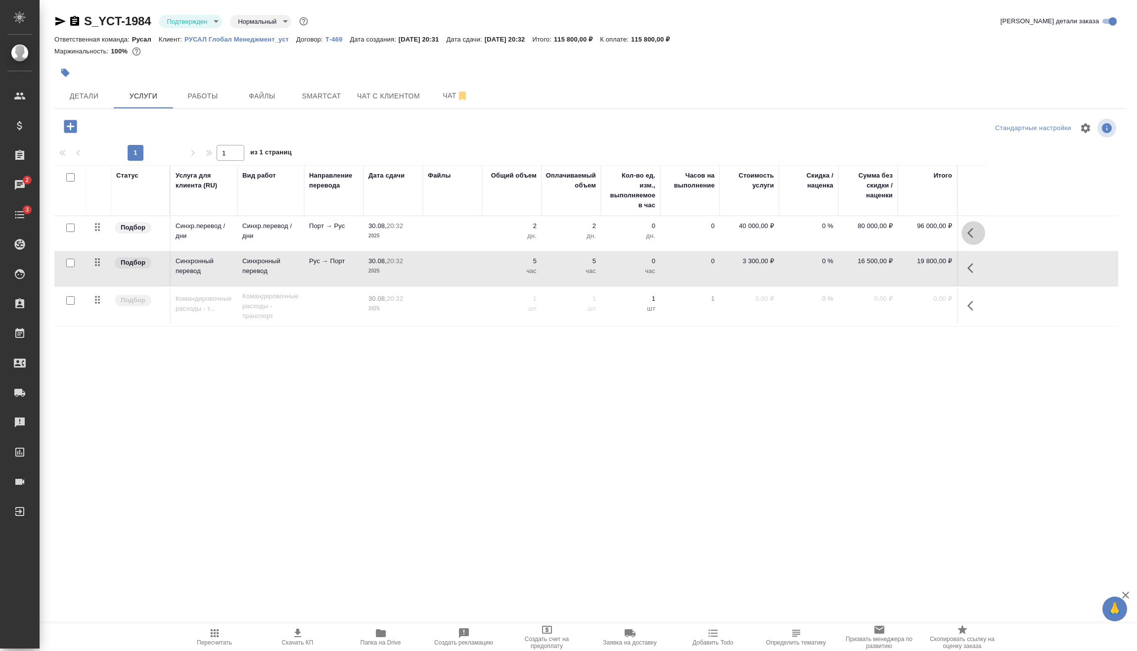
click at [975, 233] on icon "button" at bounding box center [974, 233] width 12 height 12
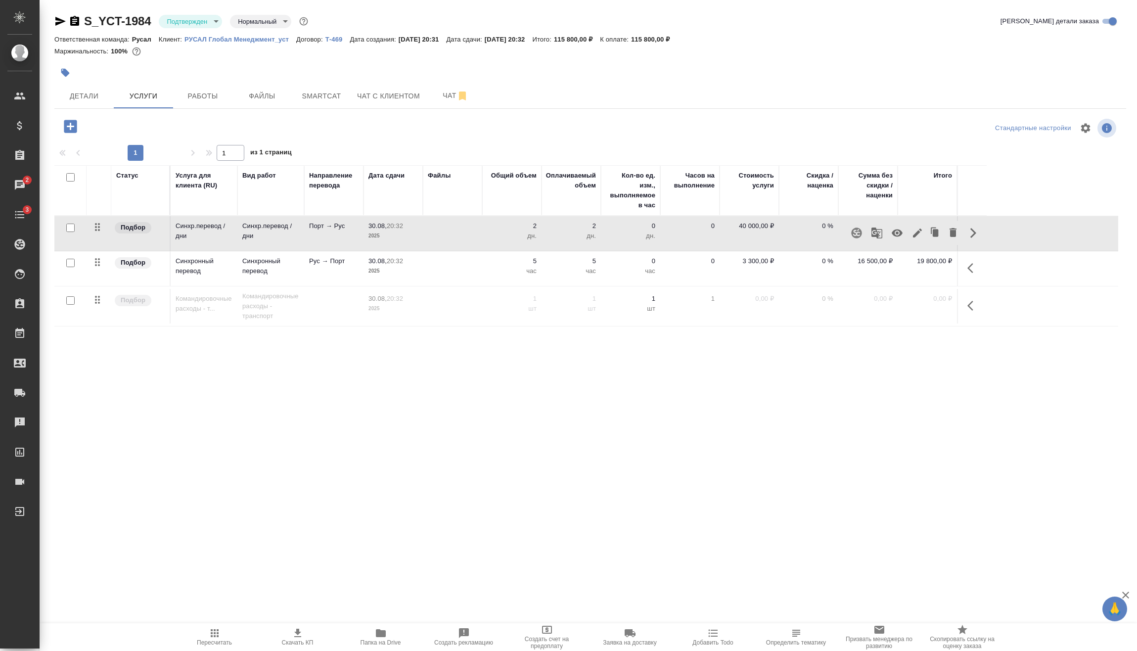
click at [917, 235] on icon "button" at bounding box center [917, 233] width 9 height 9
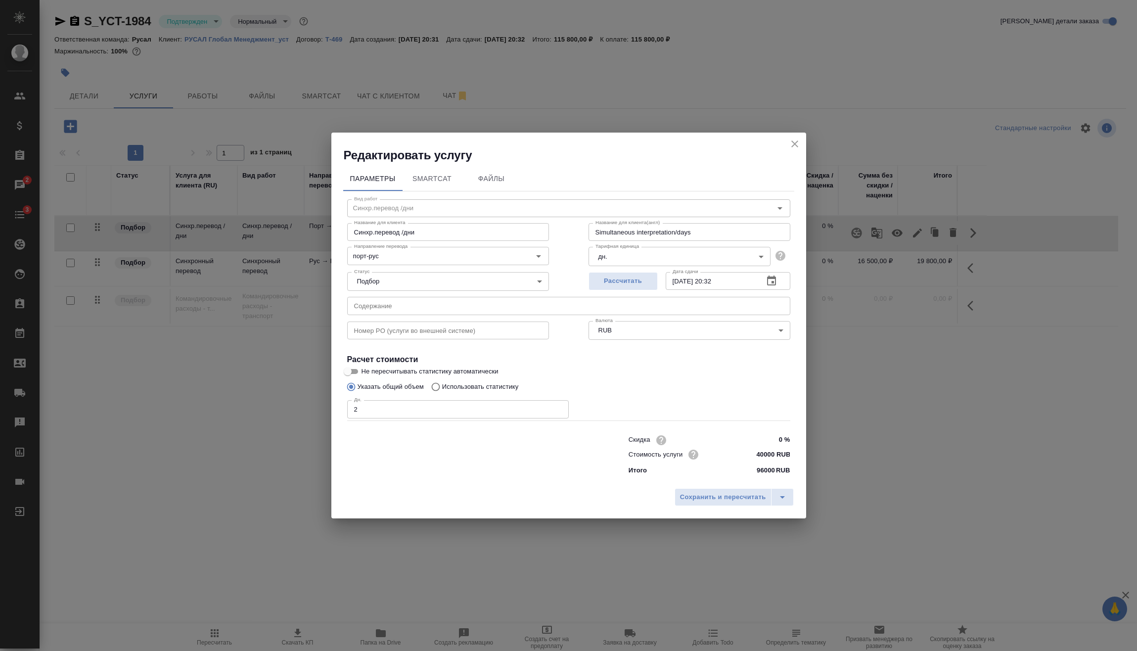
drag, startPoint x: 378, startPoint y: 409, endPoint x: 331, endPoint y: 414, distance: 46.2
click at [335, 413] on div "Параметры SmartCat Файлы Вид работ Синхр.перевод /дни Вид работ Название для кл…" at bounding box center [568, 323] width 475 height 321
type input "4"
click at [701, 497] on span "Сохранить и пересчитать" at bounding box center [723, 497] width 86 height 11
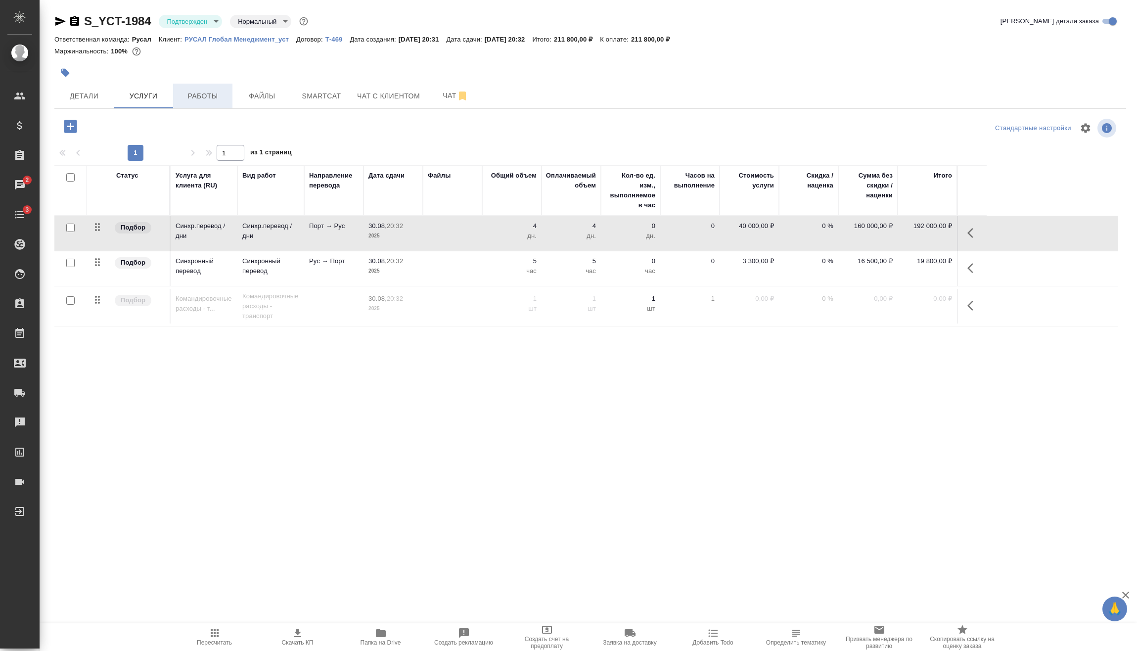
click at [204, 94] on span "Работы" at bounding box center [202, 96] width 47 height 12
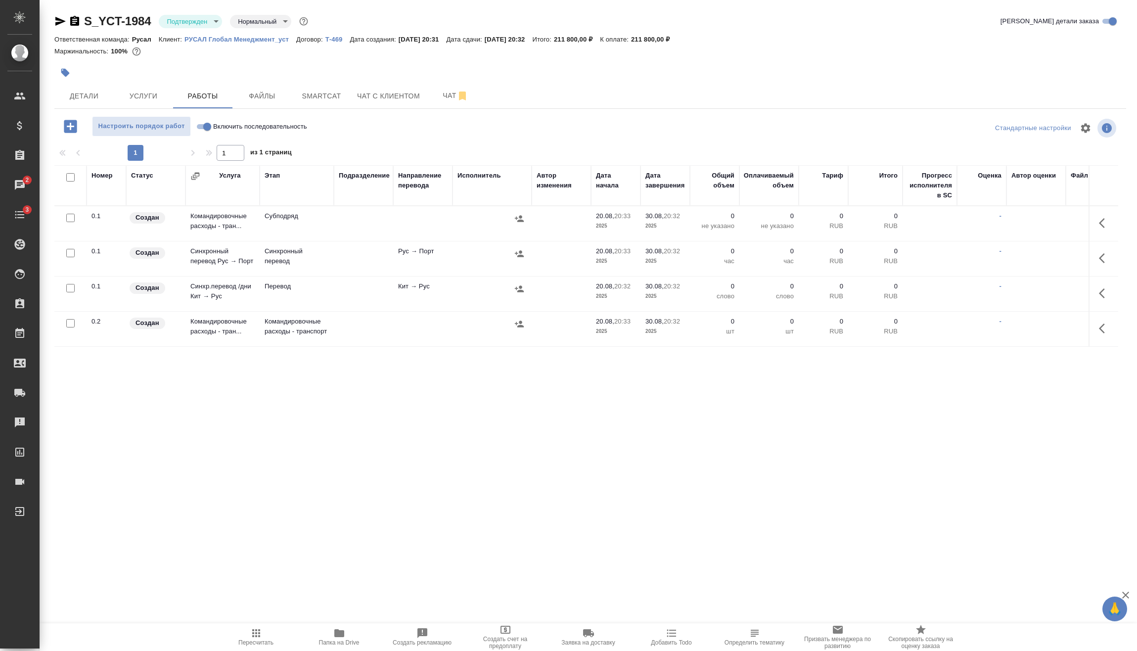
click at [72, 225] on div at bounding box center [70, 218] width 22 height 14
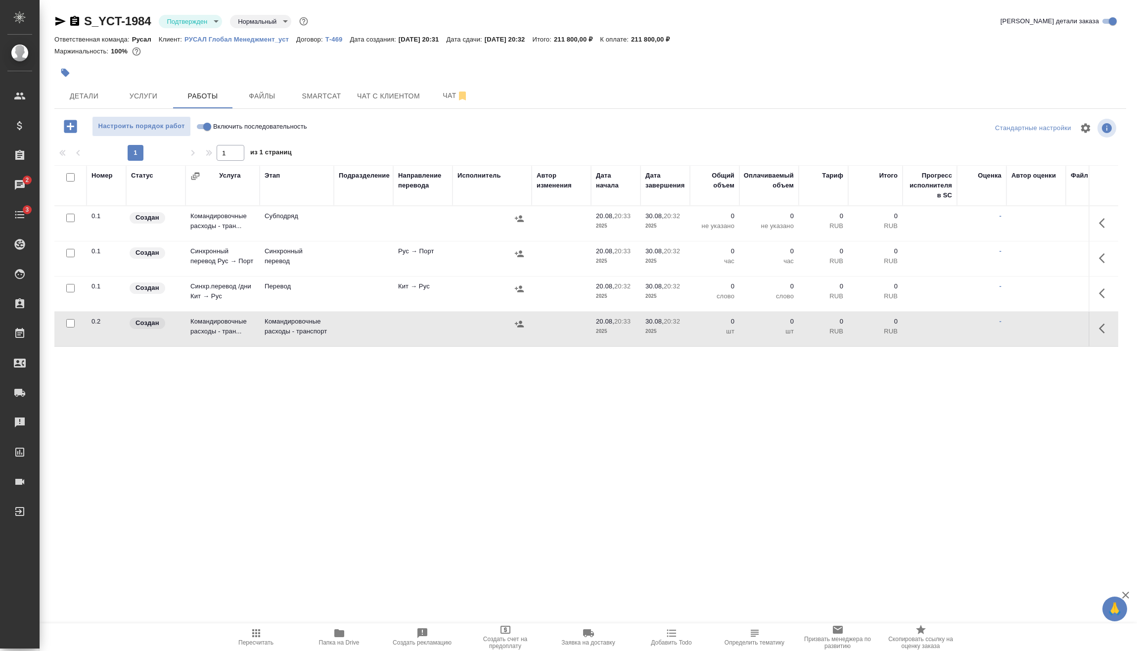
click at [73, 291] on input "checkbox" at bounding box center [70, 288] width 8 height 8
checkbox input "true"
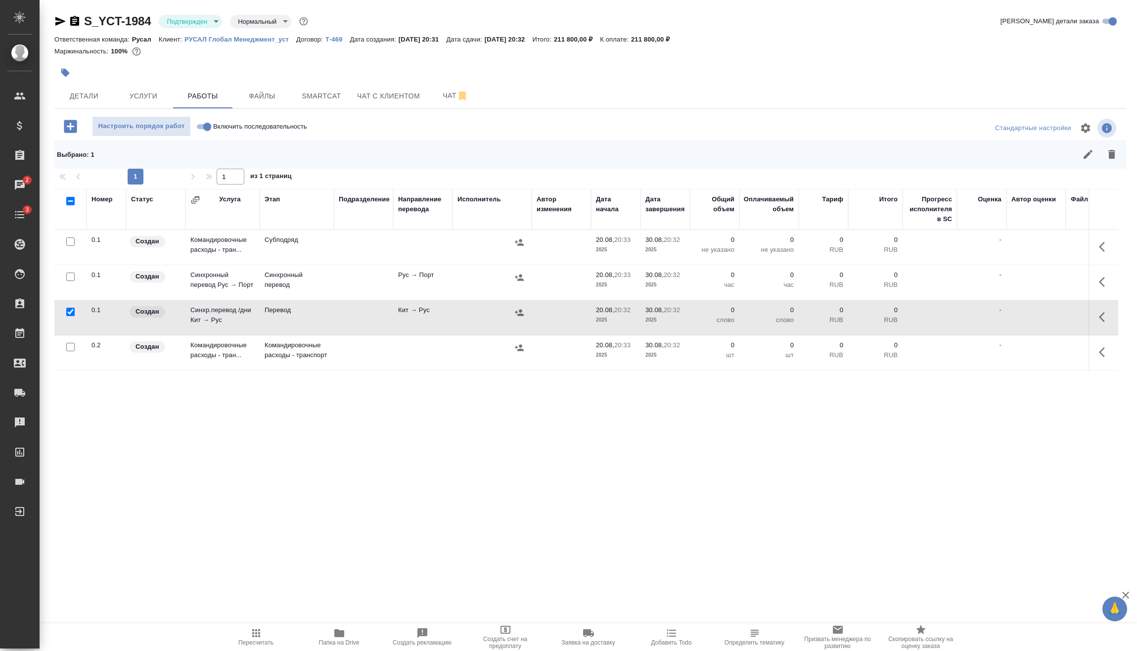
click at [69, 346] on input "checkbox" at bounding box center [70, 347] width 8 height 8
checkbox input "true"
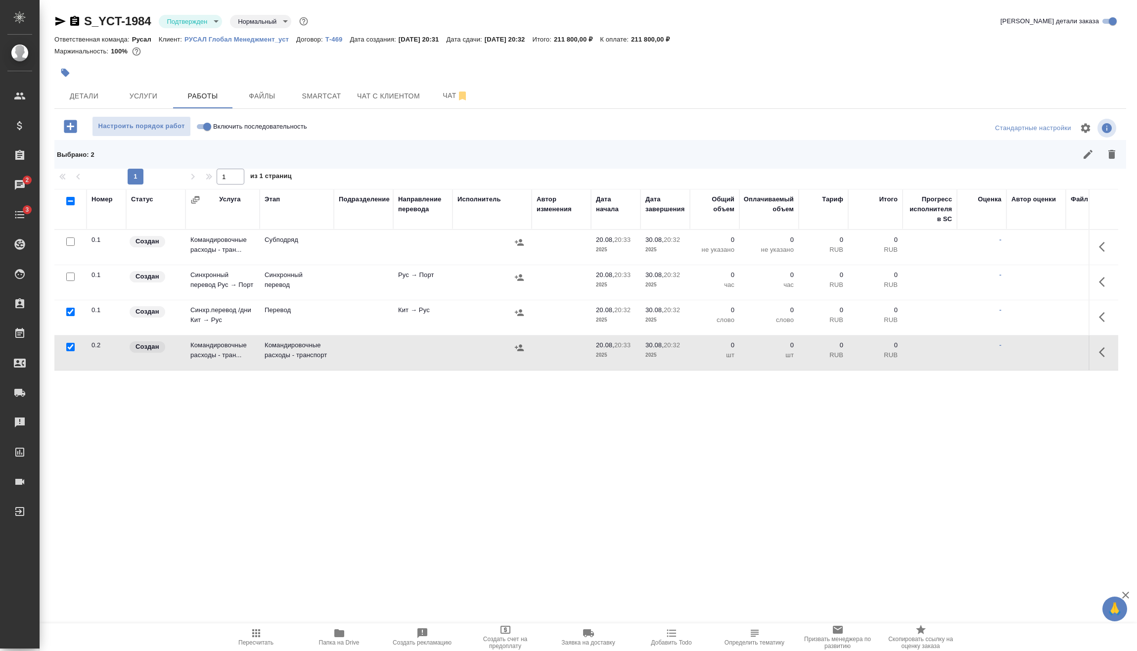
click at [72, 275] on input "checkbox" at bounding box center [70, 277] width 8 height 8
checkbox input "true"
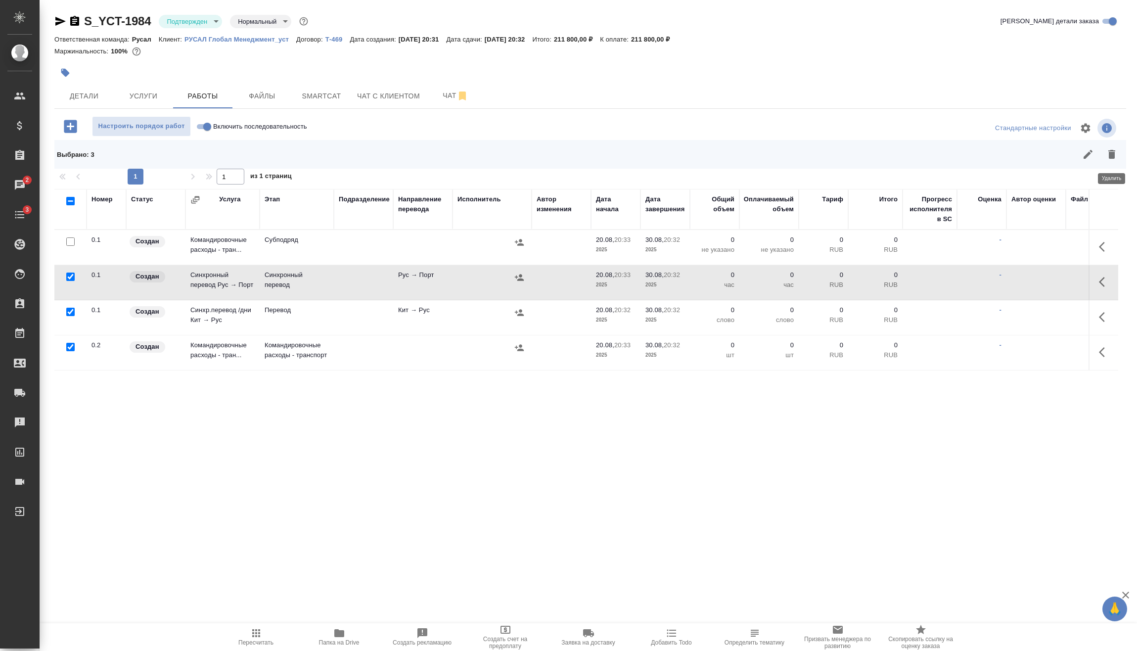
click at [1119, 152] on button "button" at bounding box center [1112, 154] width 24 height 24
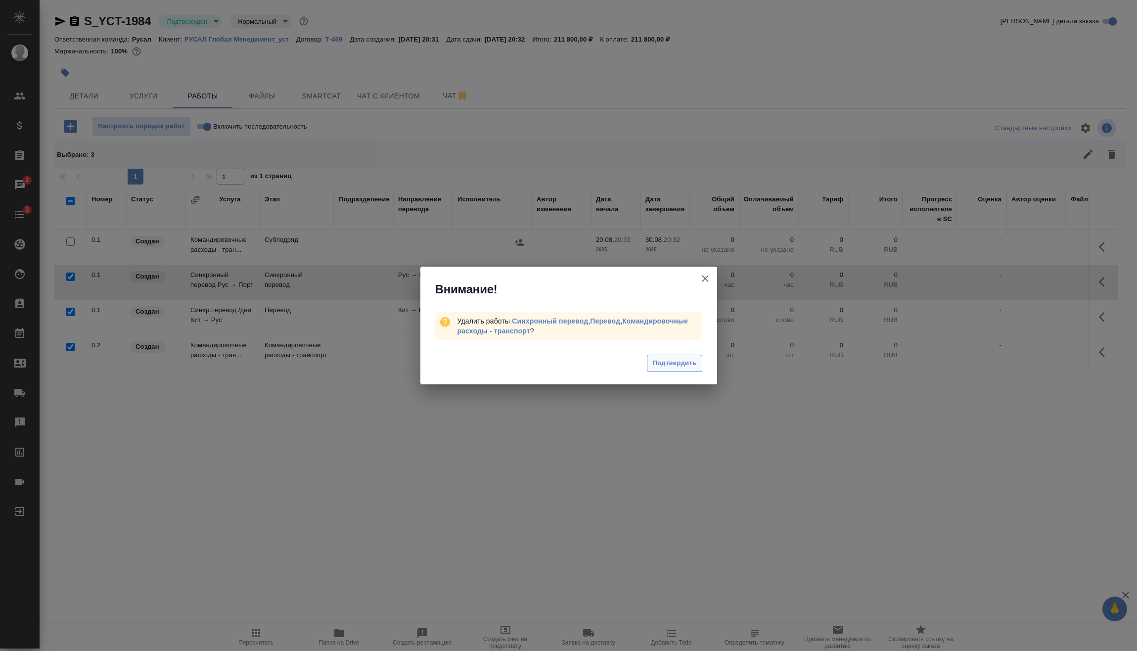
click at [661, 356] on button "Подтвердить" at bounding box center [674, 363] width 55 height 17
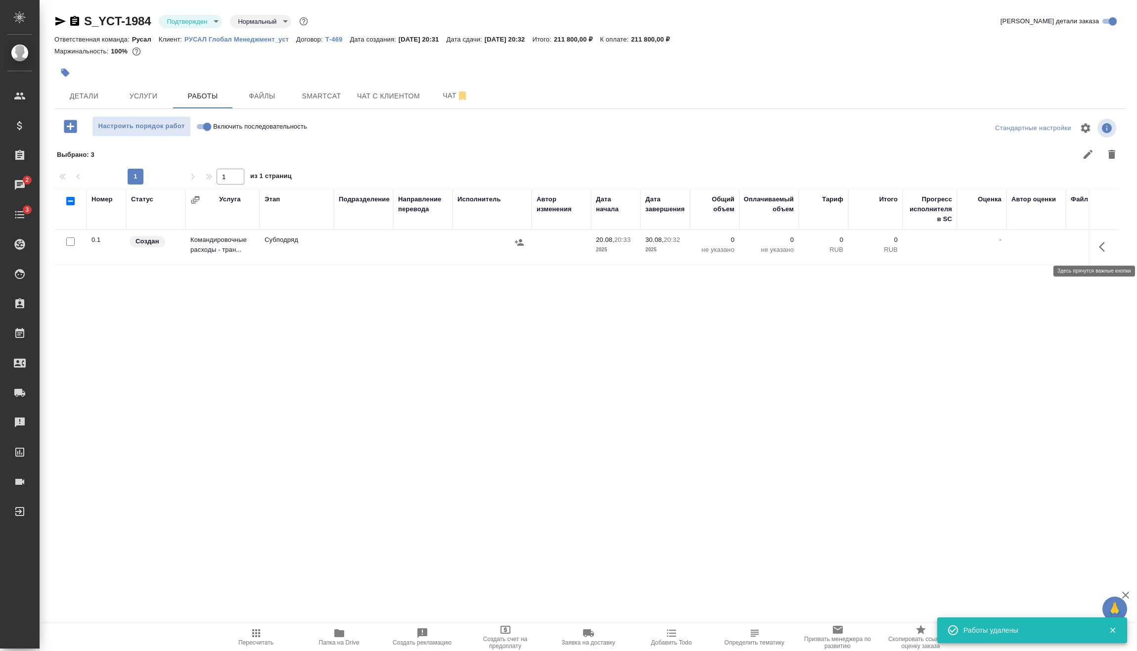
click at [1104, 247] on icon "button" at bounding box center [1105, 247] width 12 height 12
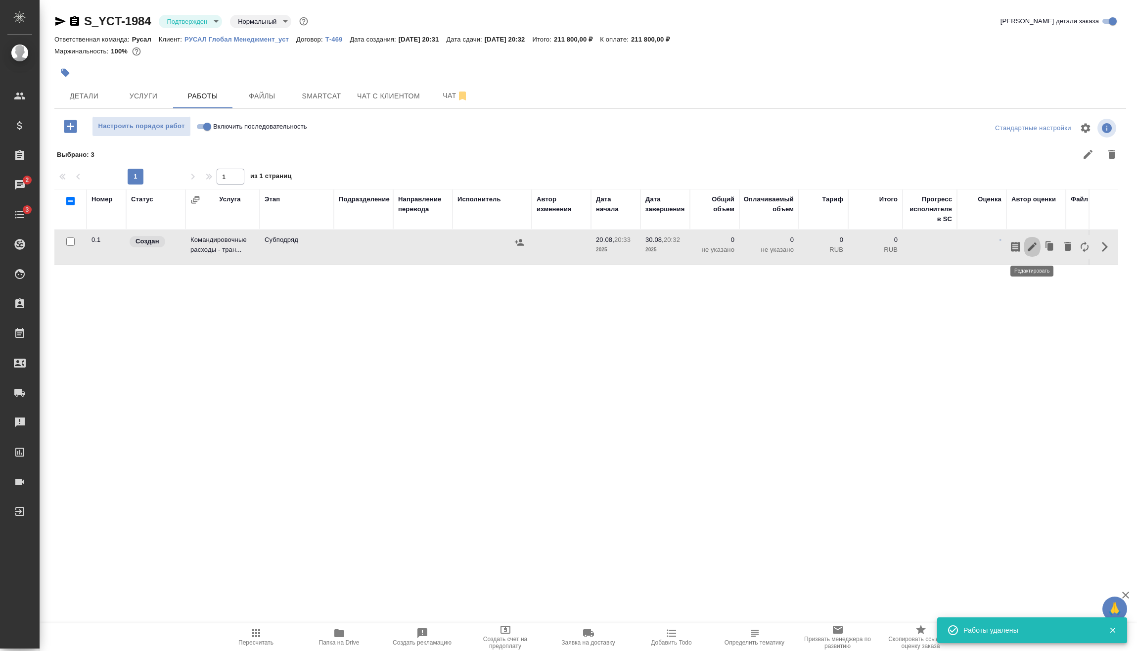
click at [1035, 250] on icon "button" at bounding box center [1033, 247] width 12 height 12
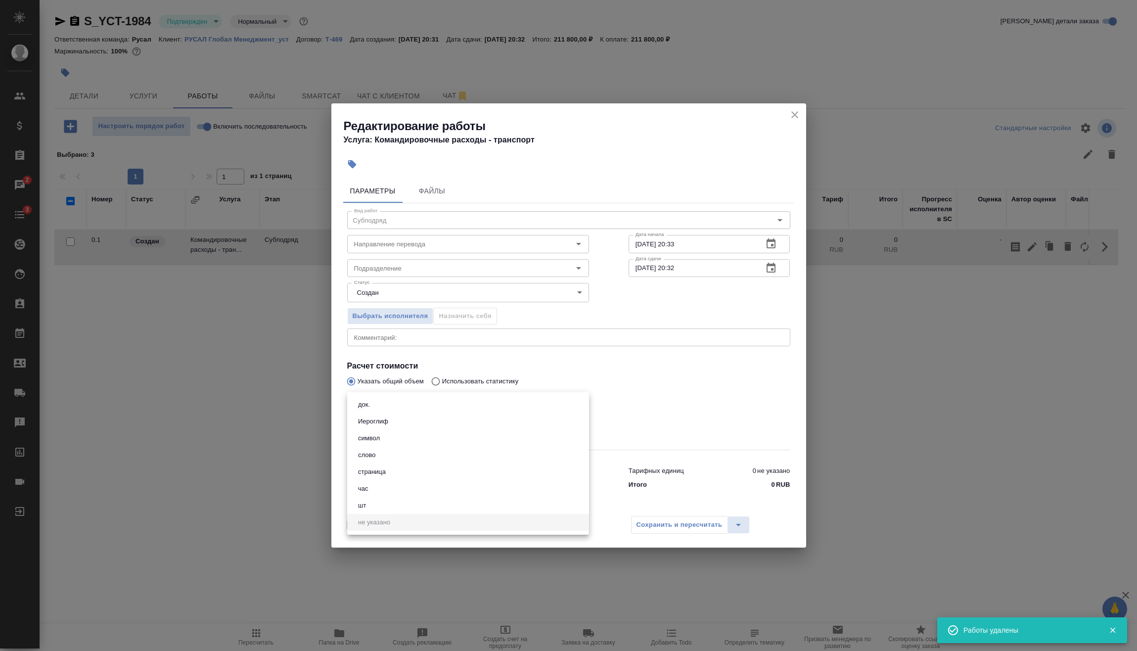
click at [427, 401] on body "🙏 .cls-1 fill:#fff; AWATERA Vasilev Evgeniy Клиенты Спецификации Заказы 2 Чаты …" at bounding box center [568, 325] width 1137 height 651
click at [387, 505] on li "шт" at bounding box center [468, 505] width 242 height 17
type input "5a8b1489cc6b4906c91bfdc1"
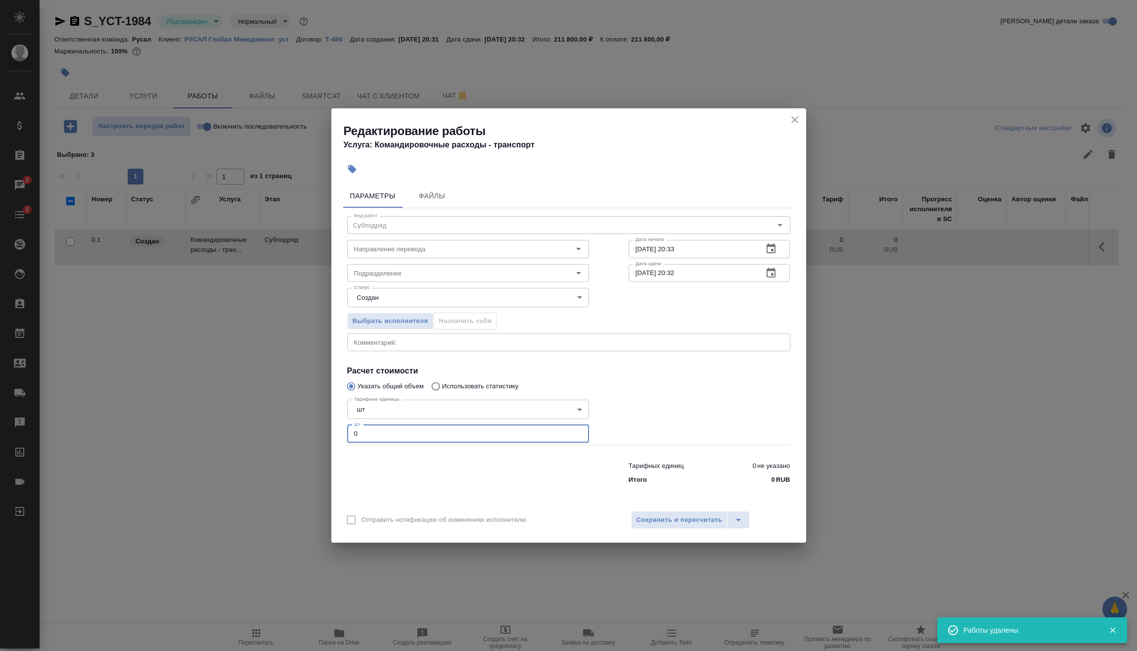
drag, startPoint x: 388, startPoint y: 432, endPoint x: 260, endPoint y: 434, distance: 127.7
click at [266, 434] on div "Редактирование работы Услуга: Командировочные расходы - транспорт Параметры Фай…" at bounding box center [568, 325] width 1137 height 651
type input "1"
click at [699, 518] on span "Сохранить и пересчитать" at bounding box center [680, 520] width 86 height 11
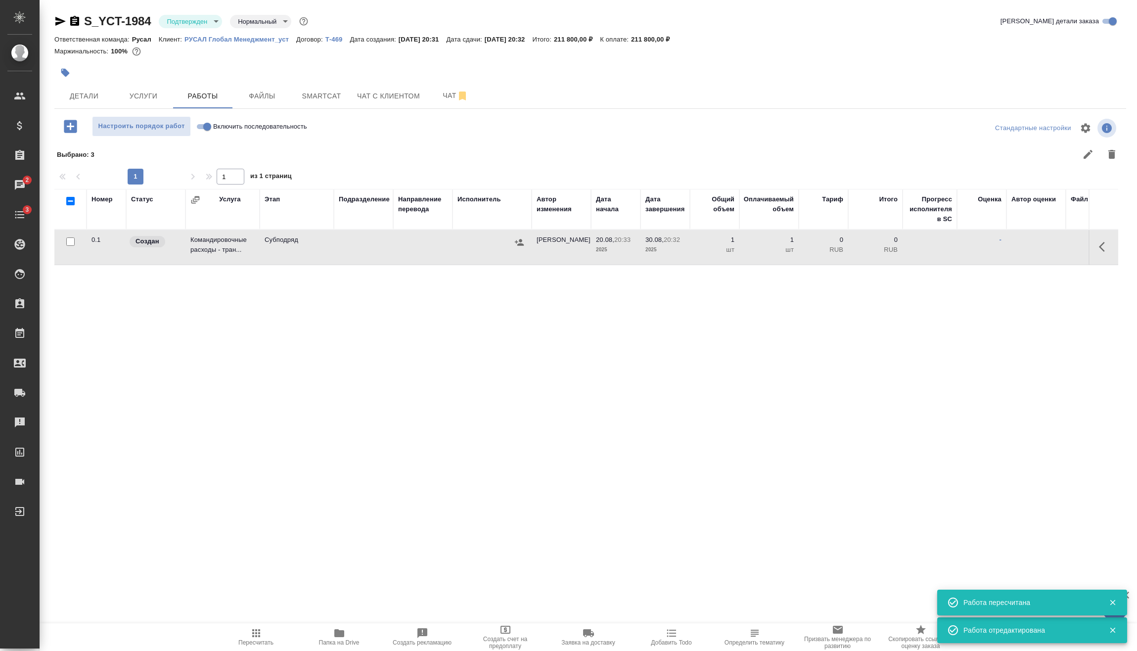
click at [519, 241] on icon "button" at bounding box center [519, 242] width 9 height 6
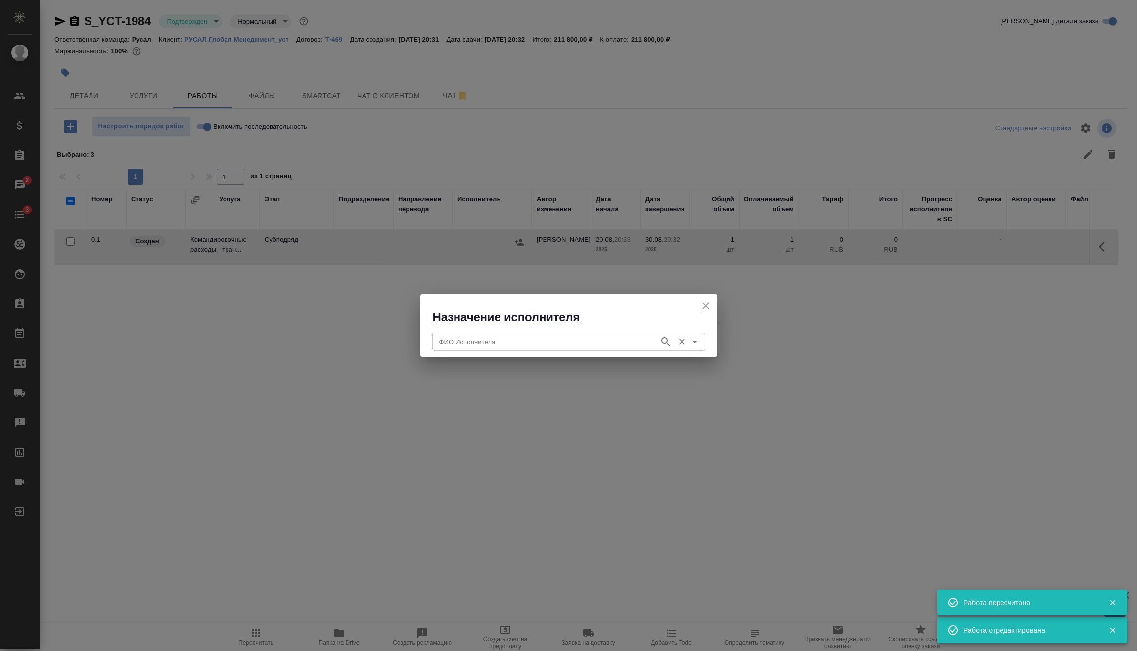
click at [479, 351] on div "ФИО Исполнителя ФИО Исполнителя" at bounding box center [568, 341] width 273 height 24
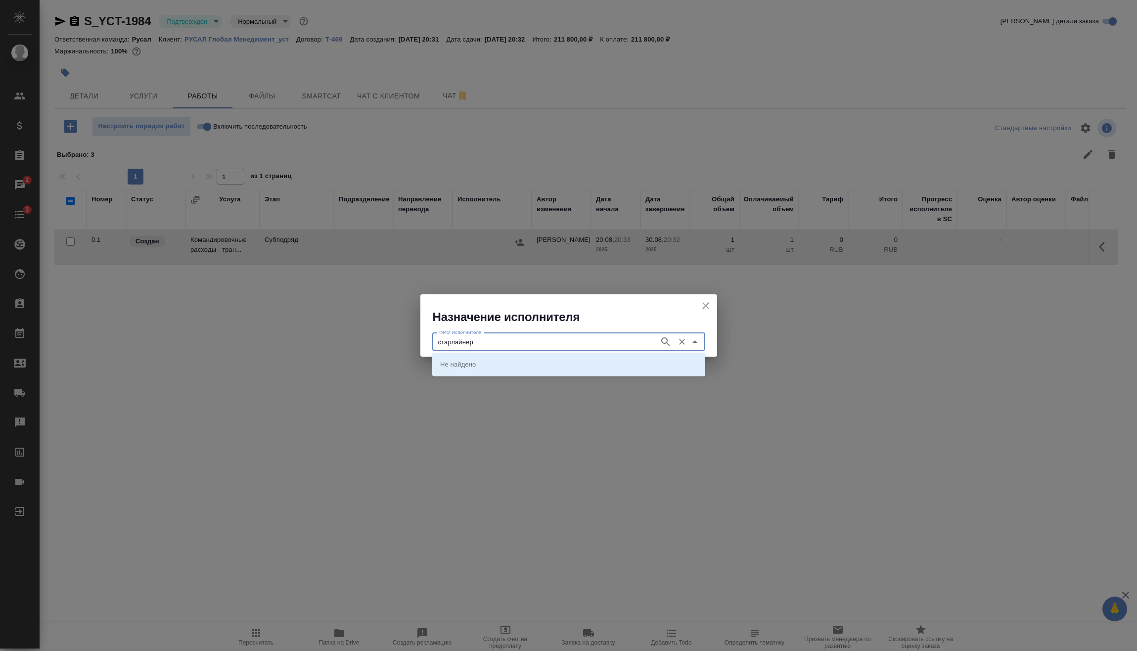
type input "старлайнер"
click at [538, 371] on li "Старлайнер (Starliner)" at bounding box center [568, 364] width 273 height 18
type input "Старлайнер (Starliner)"
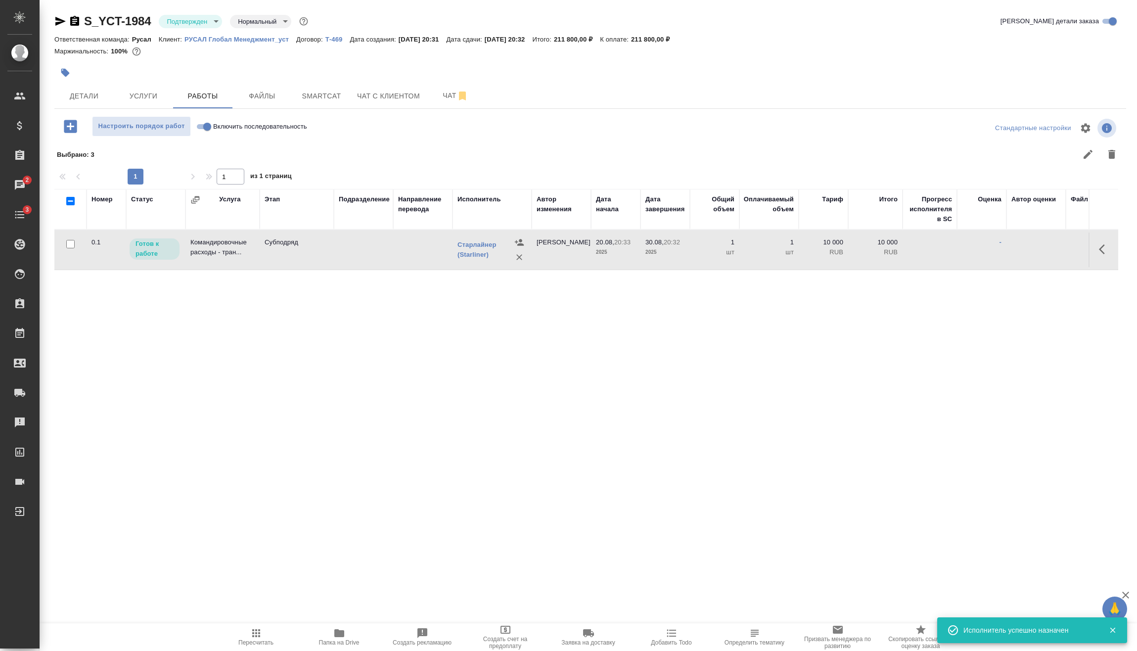
click at [1103, 249] on icon "button" at bounding box center [1105, 249] width 12 height 12
click at [1035, 254] on icon "button" at bounding box center [1033, 249] width 12 height 12
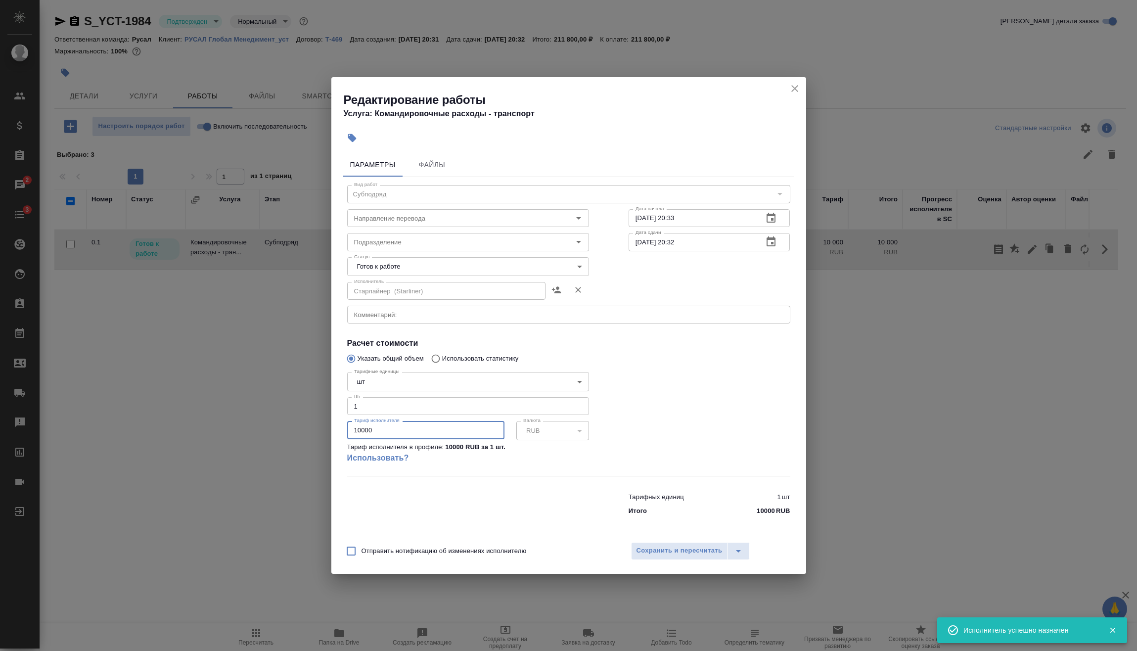
drag, startPoint x: 366, startPoint y: 430, endPoint x: 270, endPoint y: 438, distance: 96.3
click at [290, 430] on div "Редактирование работы Услуга: Командировочные расходы - транспорт Параметры Фай…" at bounding box center [568, 325] width 1137 height 651
type input "53689"
type input "53689.15"
click at [698, 549] on span "Сохранить и пересчитать" at bounding box center [680, 550] width 86 height 11
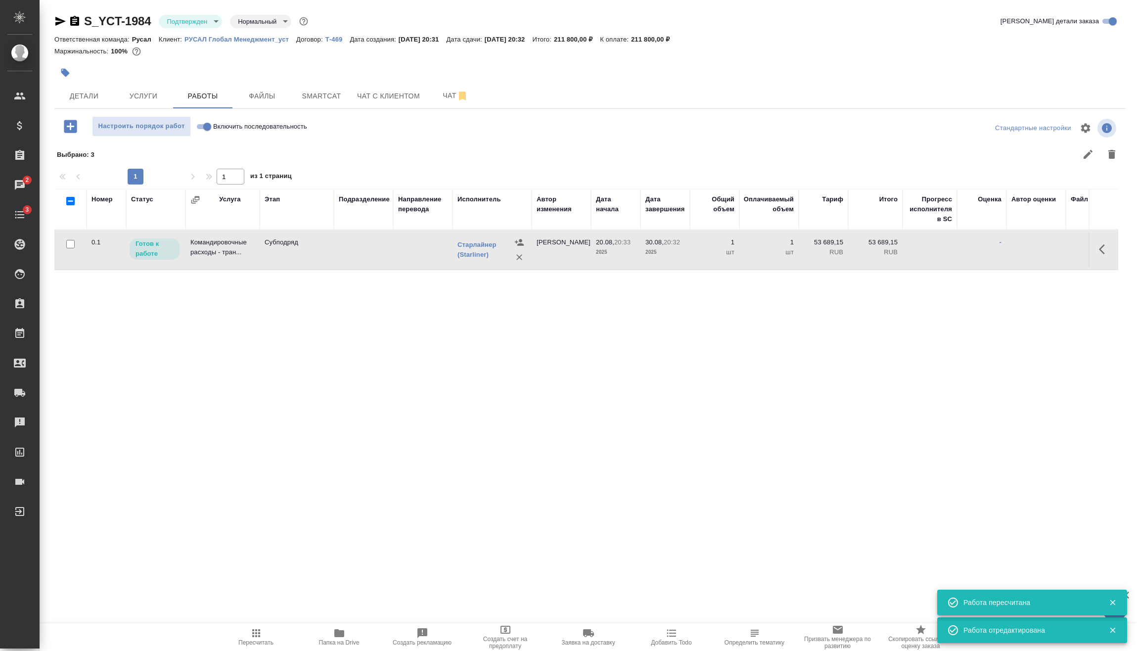
click at [265, 635] on span "Пересчитать" at bounding box center [256, 636] width 71 height 19
click at [202, 129] on input "Включить последовательность" at bounding box center [207, 127] width 36 height 12
checkbox input "true"
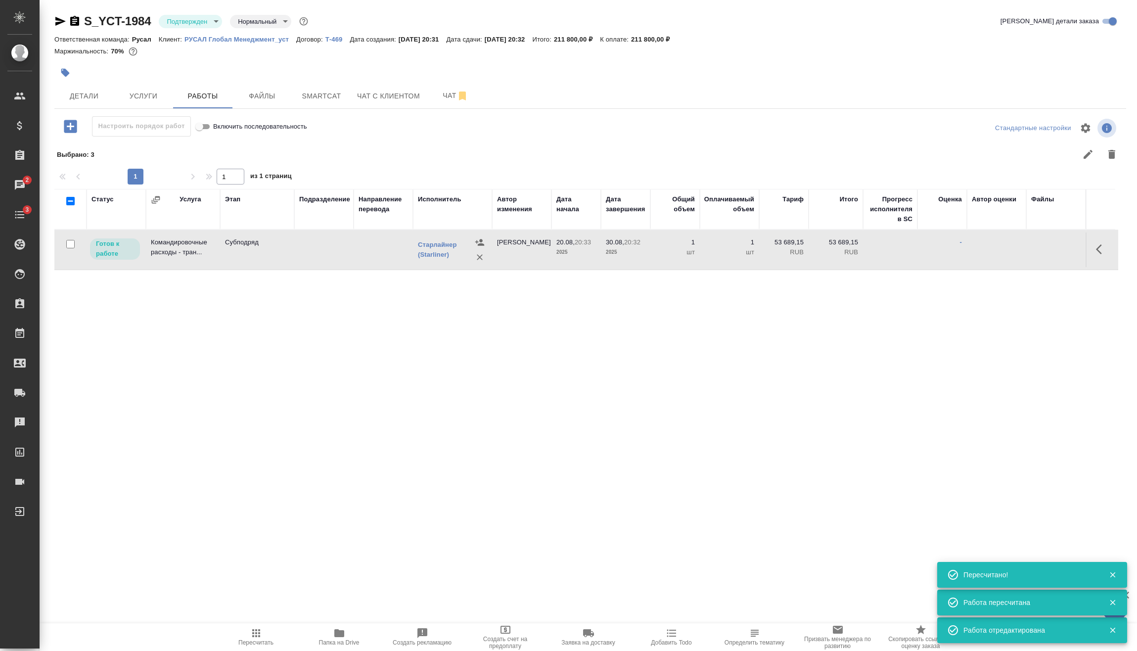
click at [73, 128] on icon "button" at bounding box center [70, 126] width 13 height 13
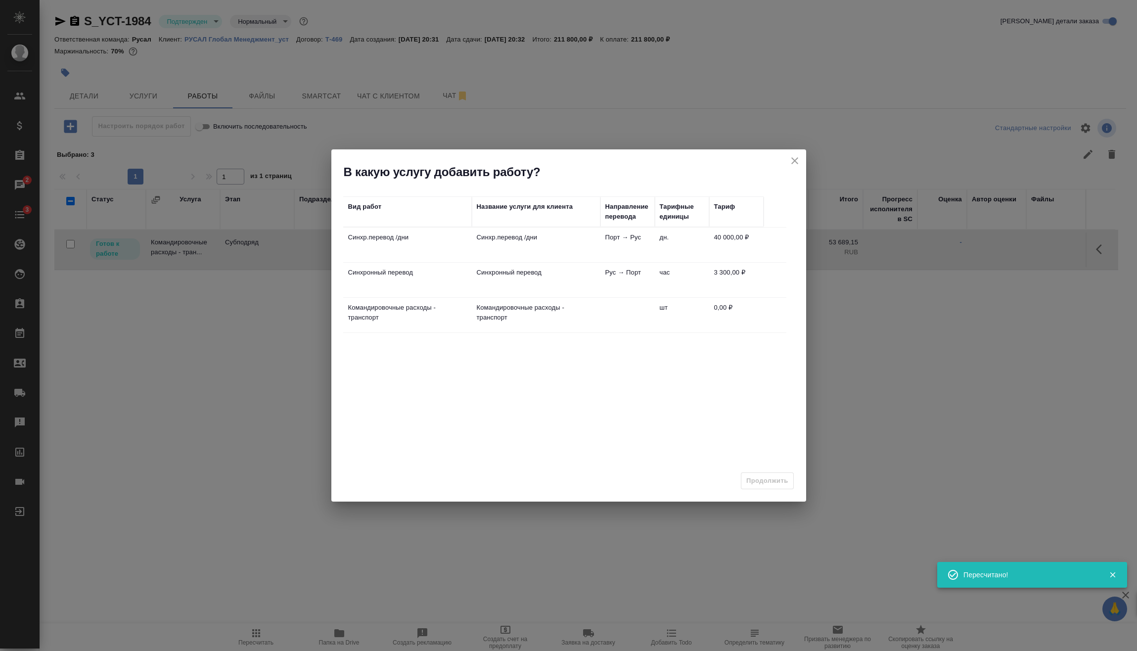
click at [468, 247] on td "Синхр.перевод /дни" at bounding box center [407, 245] width 129 height 35
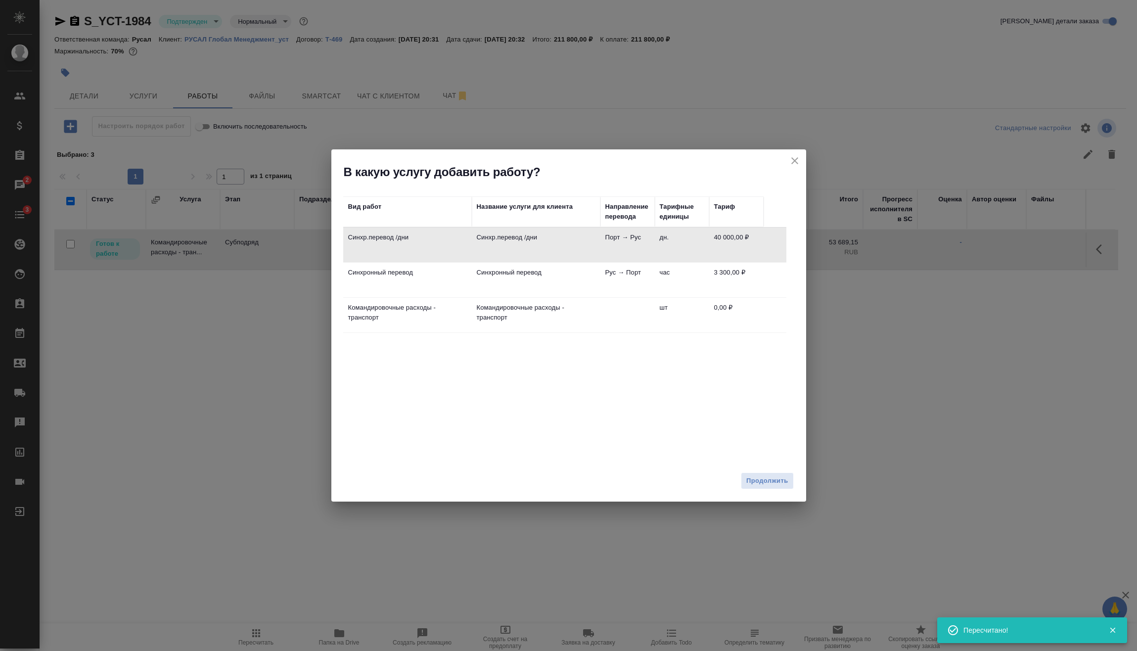
click at [666, 255] on td "дн." at bounding box center [682, 245] width 54 height 35
click at [663, 253] on td "дн." at bounding box center [682, 245] width 54 height 35
click at [769, 477] on span "Продолжить" at bounding box center [768, 480] width 42 height 11
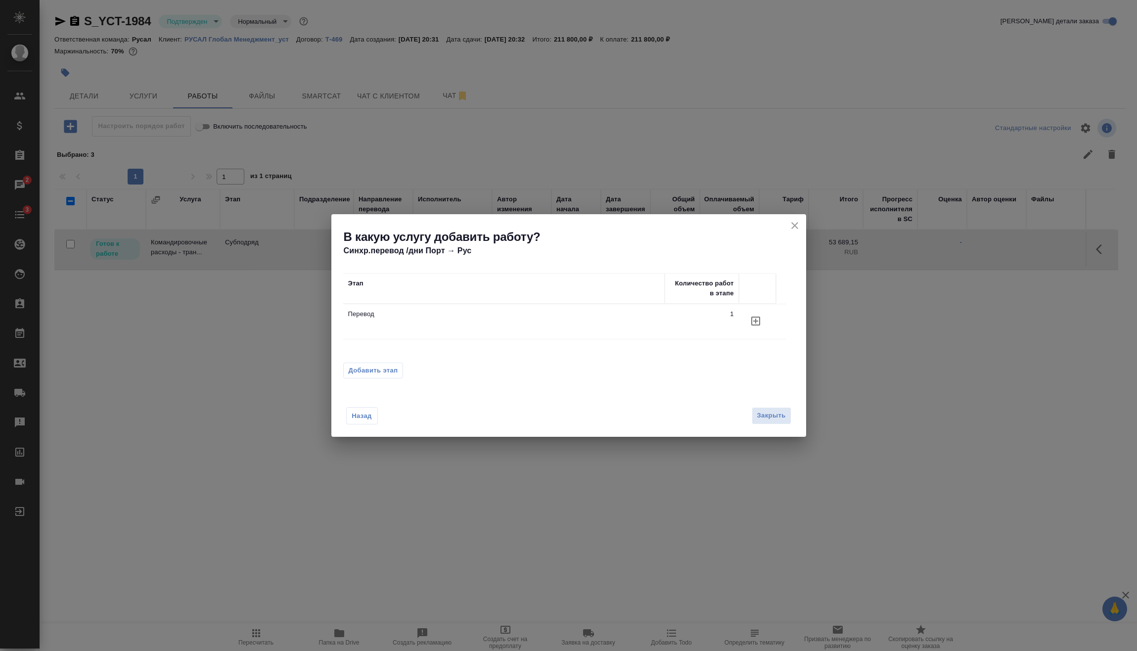
click at [397, 372] on span "Добавить этап" at bounding box center [373, 371] width 49 height 10
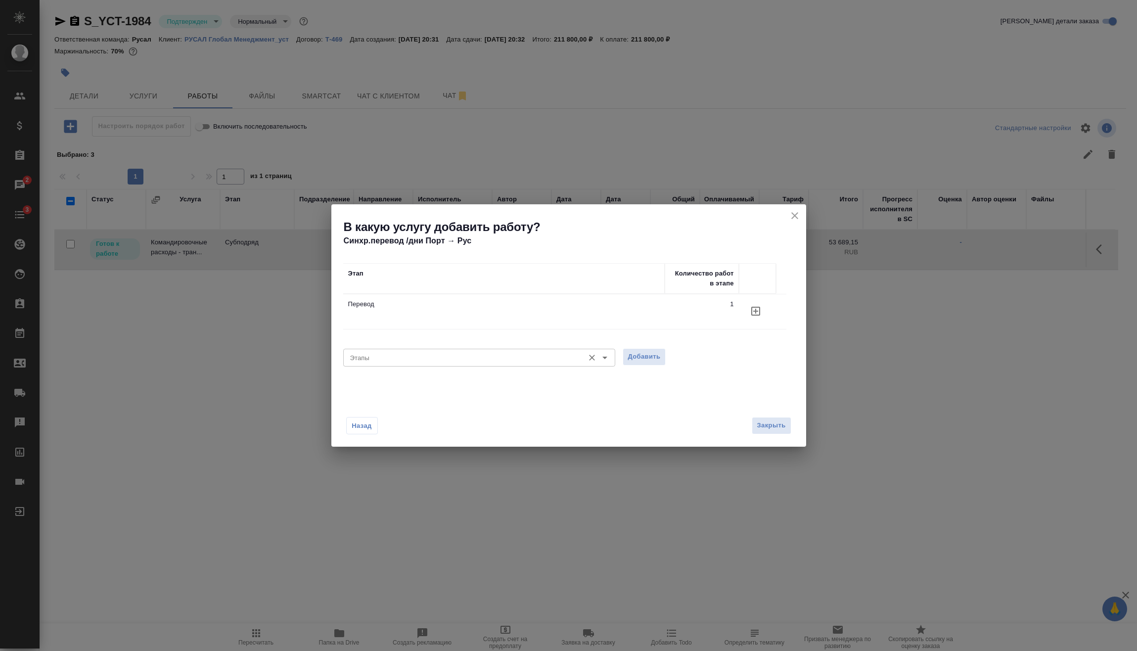
click at [427, 359] on input "Этапы" at bounding box center [462, 358] width 233 height 12
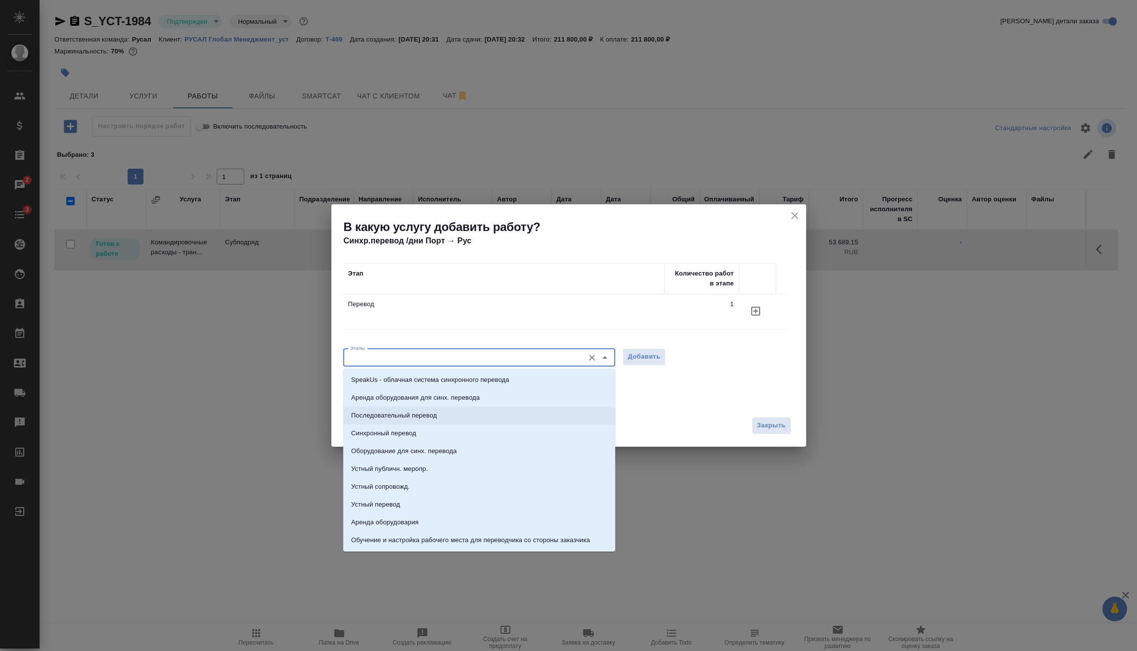
click at [420, 418] on p "Последовательный перевод" at bounding box center [394, 416] width 86 height 10
type input "Последовательный перевод"
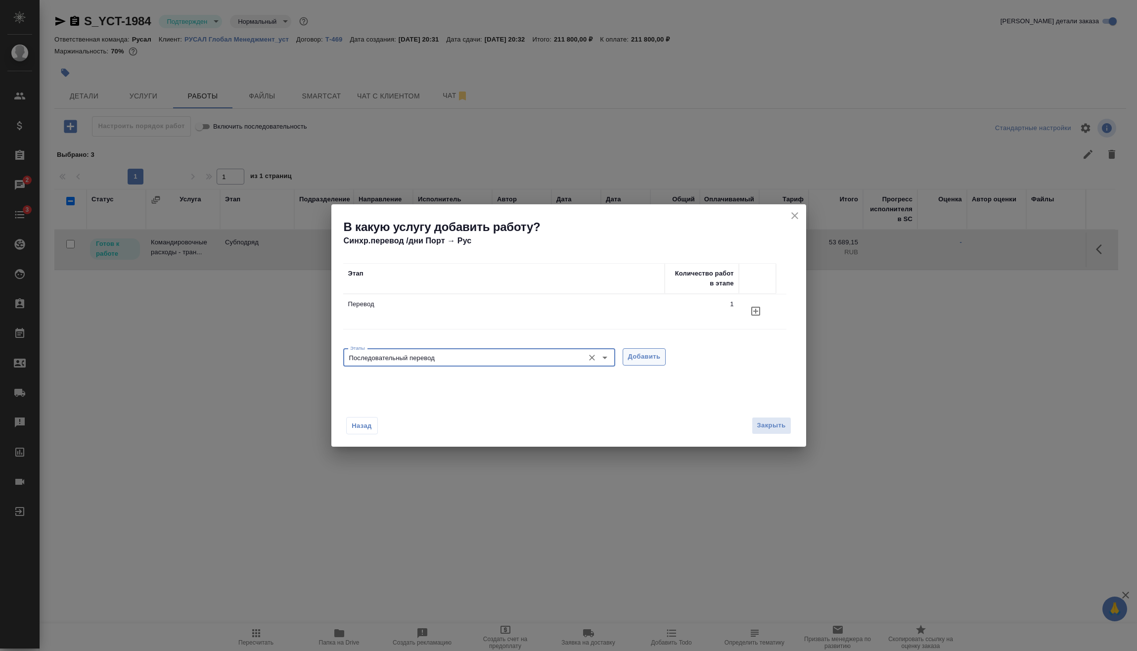
click at [637, 358] on span "Добавить" at bounding box center [644, 356] width 33 height 11
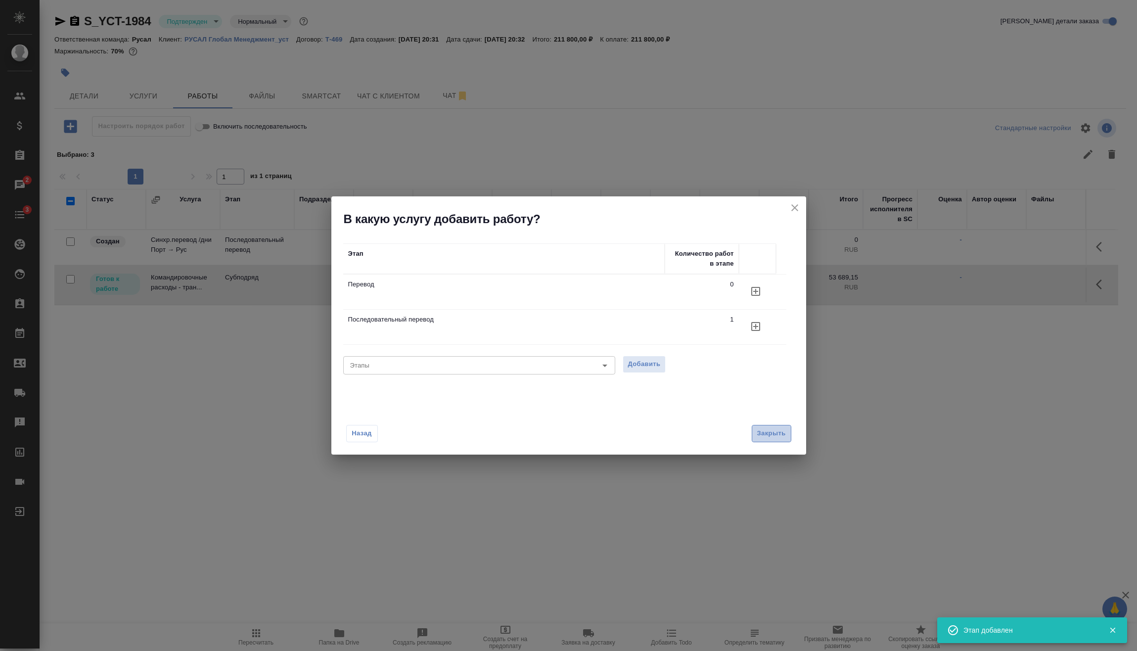
click at [774, 432] on span "Закрыть" at bounding box center [771, 433] width 29 height 11
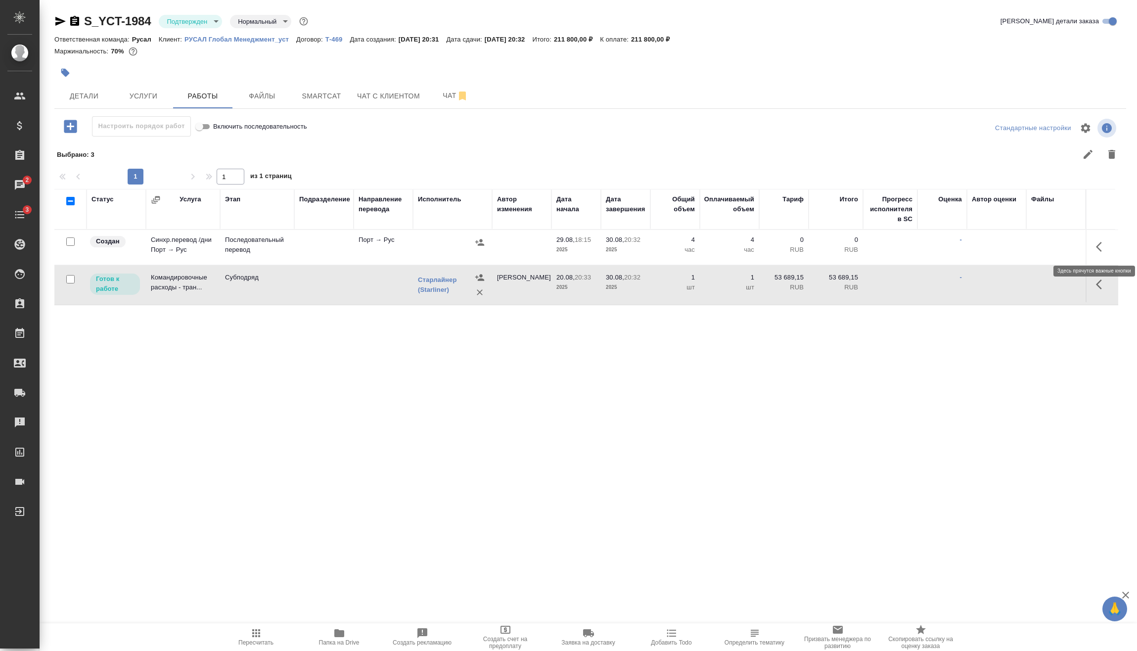
click at [1104, 249] on icon "button" at bounding box center [1102, 247] width 12 height 12
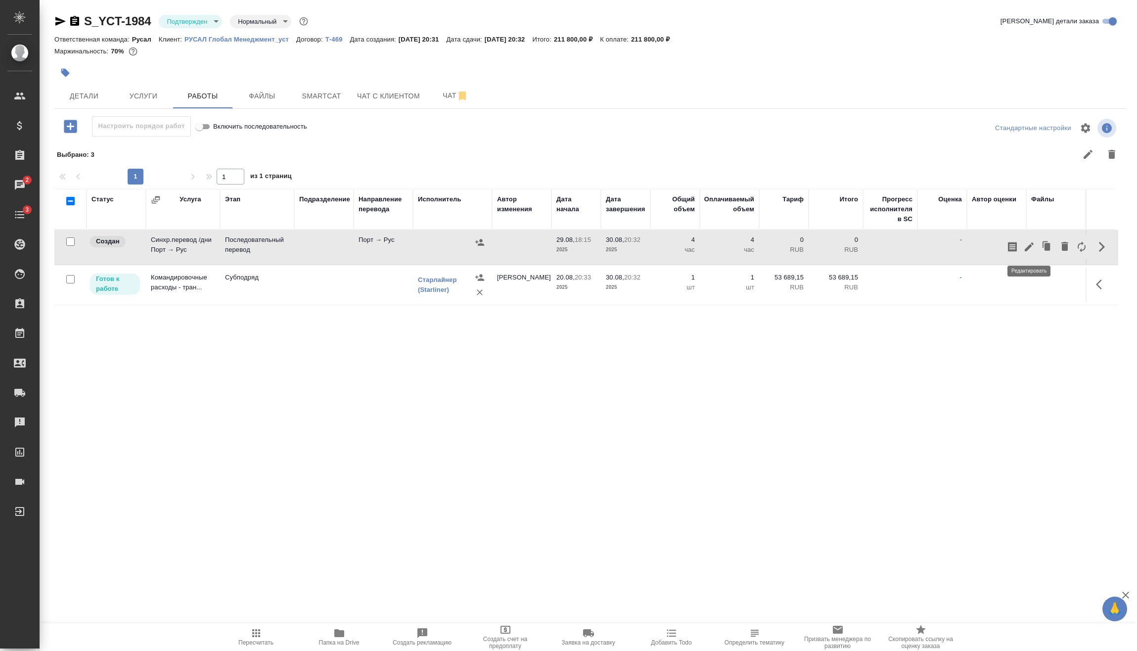
click at [1033, 245] on icon "button" at bounding box center [1030, 247] width 12 height 12
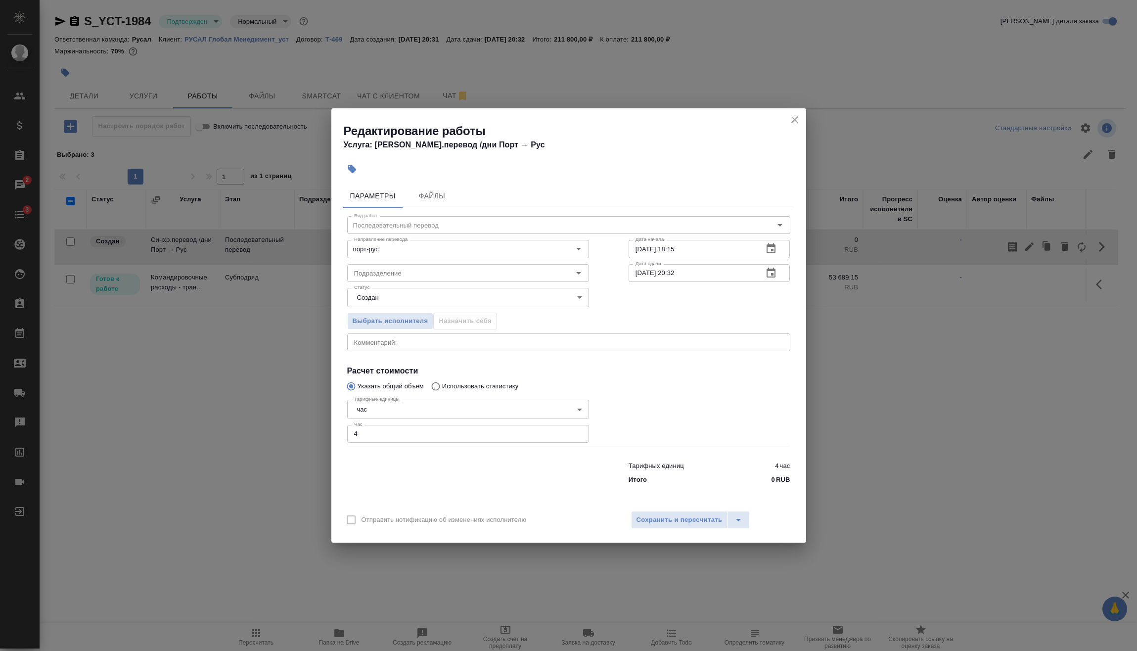
drag, startPoint x: 383, startPoint y: 432, endPoint x: 259, endPoint y: 444, distance: 124.3
click at [328, 439] on div "Редактирование работы Услуга: Синхр.перевод /дни Порт → Рус Параметры Файлы Вид…" at bounding box center [568, 325] width 1137 height 651
type input "2"
click at [426, 405] on body "🙏 .cls-1 fill:#fff; AWATERA Vasilev Evgeniy Клиенты Спецификации Заказы 2 Чаты …" at bounding box center [568, 325] width 1137 height 651
click at [391, 389] on li "дн." at bounding box center [468, 392] width 242 height 17
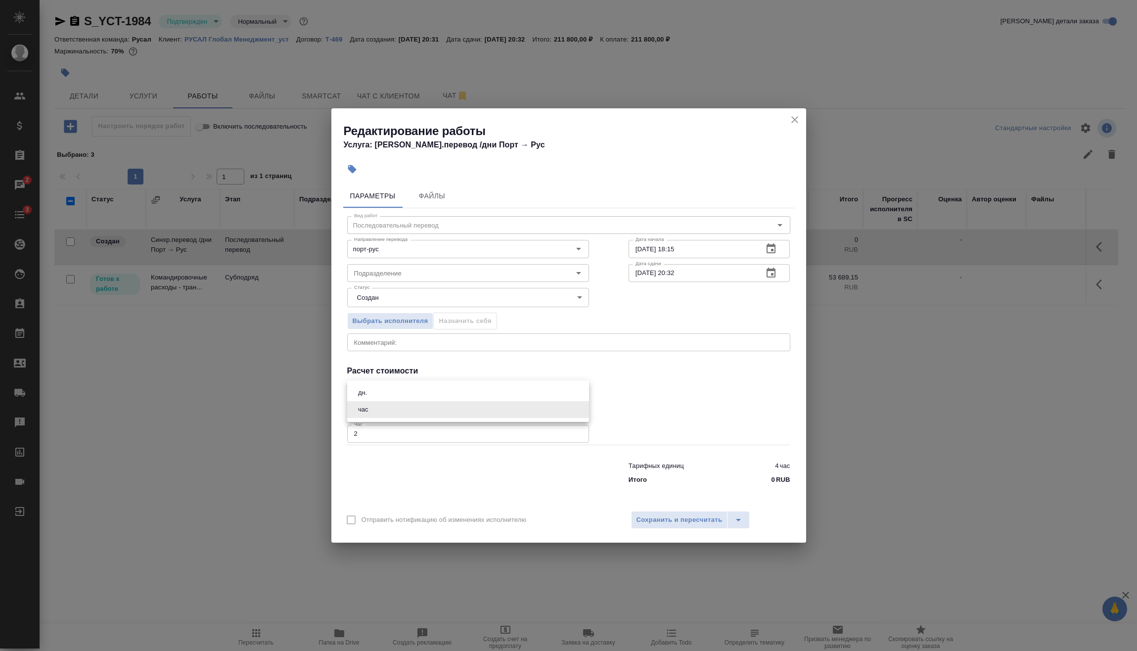
type input "5a8b1489cc6b4906c91bfd8a"
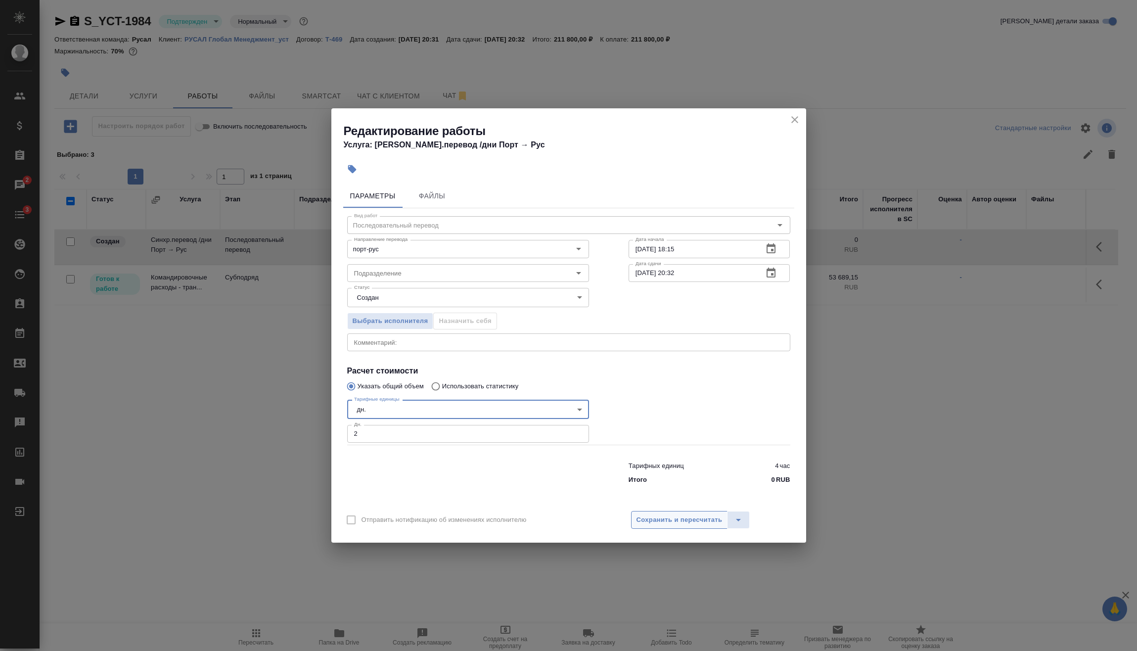
click at [653, 515] on span "Сохранить и пересчитать" at bounding box center [680, 520] width 86 height 11
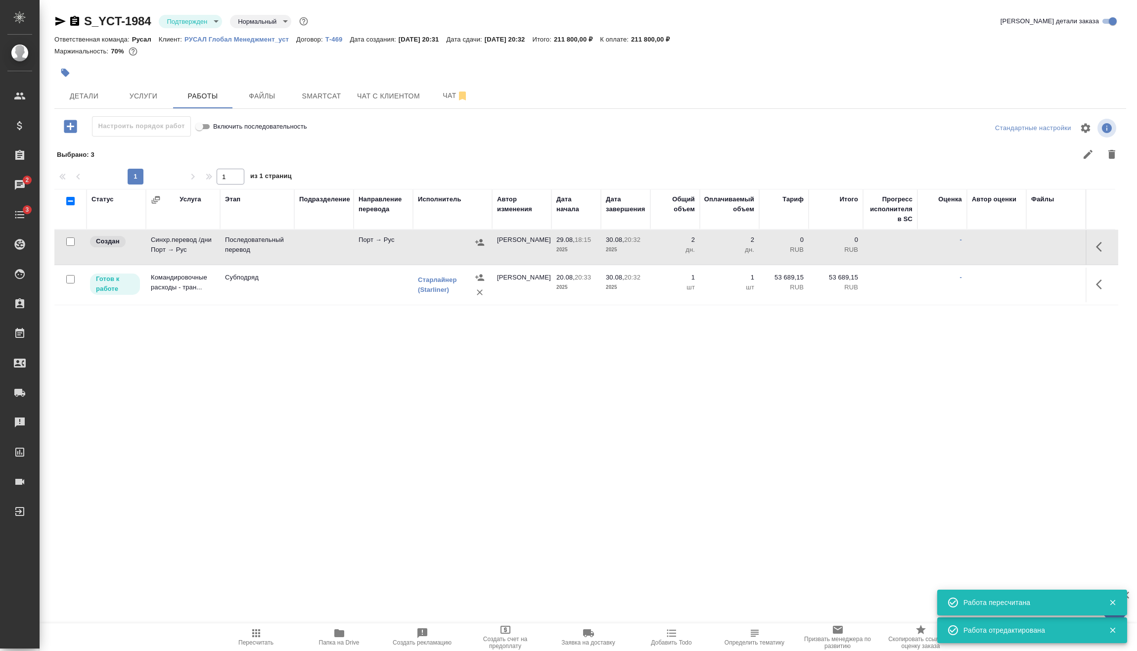
click at [485, 242] on button "button" at bounding box center [479, 242] width 15 height 15
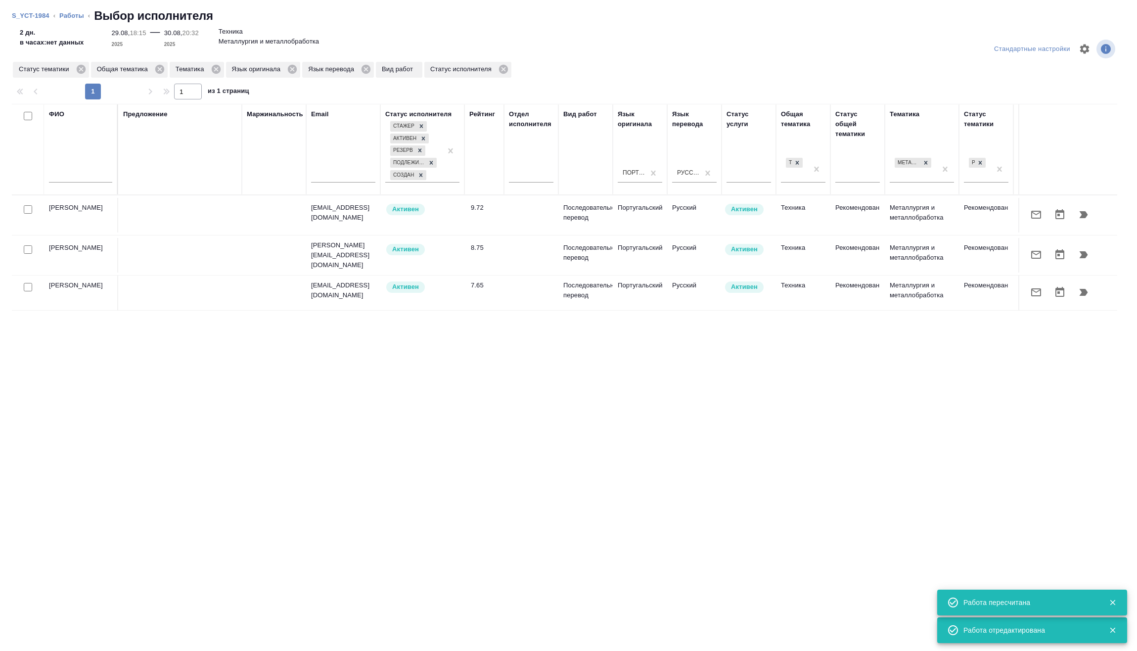
click at [1086, 249] on icon "button" at bounding box center [1084, 255] width 12 height 12
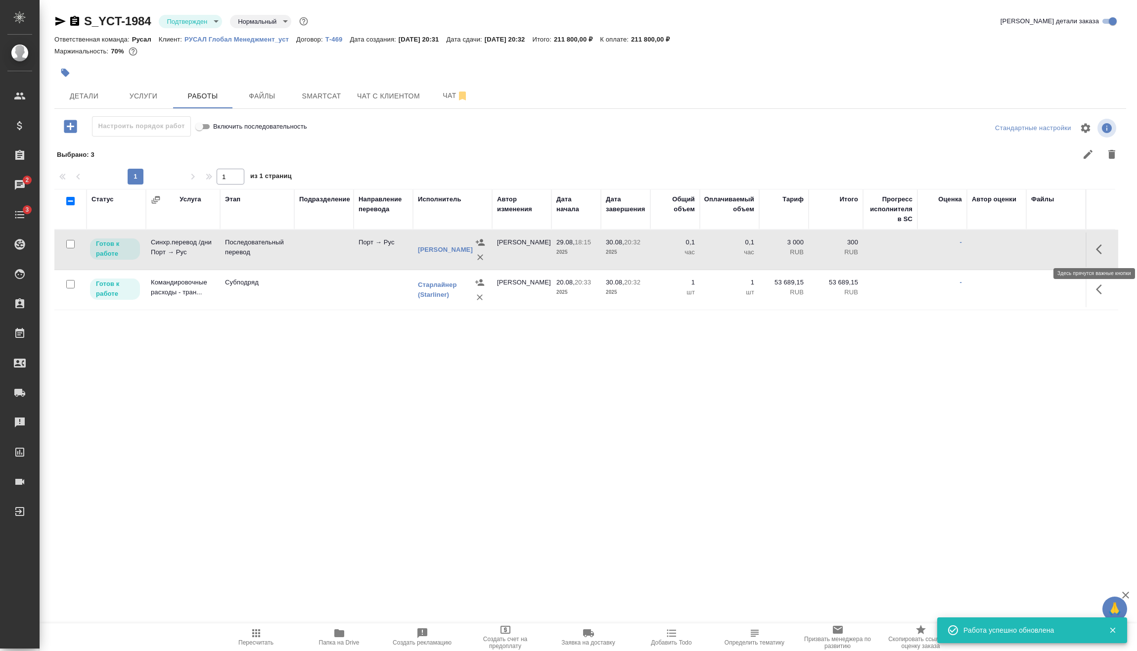
drag, startPoint x: 1104, startPoint y: 248, endPoint x: 1091, endPoint y: 251, distance: 13.7
click at [1104, 248] on icon "button" at bounding box center [1102, 249] width 12 height 12
click at [1035, 251] on icon "button" at bounding box center [1030, 249] width 12 height 12
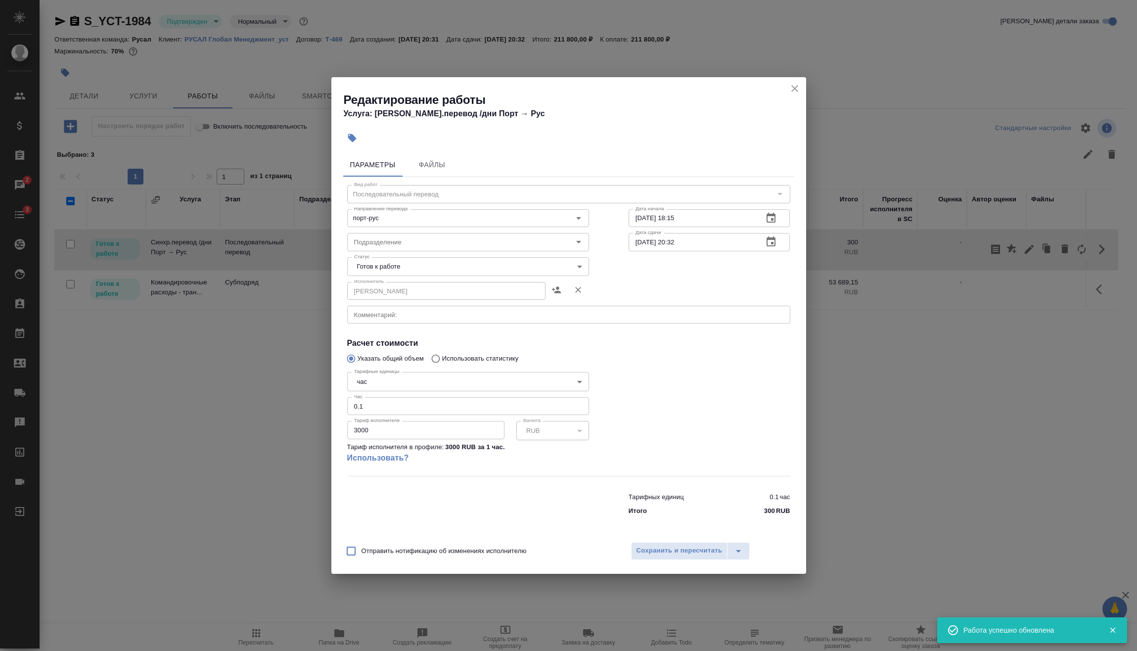
click at [414, 384] on body "🙏 .cls-1 fill:#fff; AWATERA Vasilev Evgeniy Клиенты Спецификации Заказы 2 Чаты …" at bounding box center [568, 325] width 1137 height 651
click at [378, 365] on li "дн." at bounding box center [468, 365] width 242 height 17
type input "5a8b1489cc6b4906c91bfd8a"
drag, startPoint x: 376, startPoint y: 410, endPoint x: 312, endPoint y: 410, distance: 63.8
click at [312, 410] on div "Редактирование работы Услуга: Синхр.перевод /дни Порт → Рус Параметры Файлы Вид…" at bounding box center [568, 325] width 1137 height 651
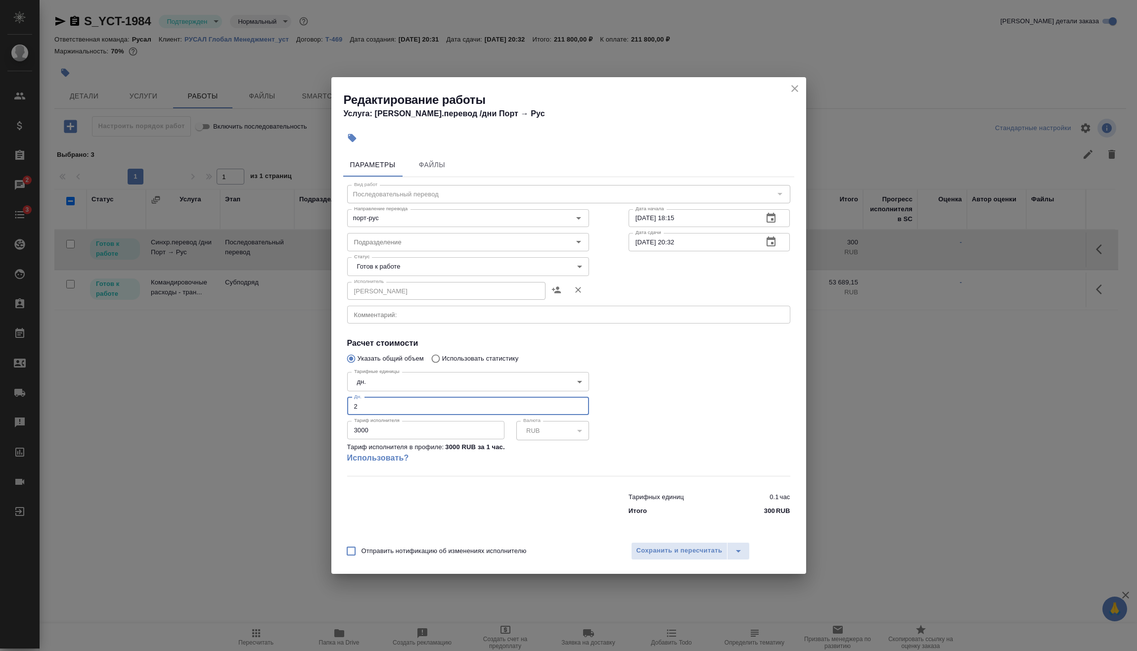
type input "2"
drag, startPoint x: 389, startPoint y: 435, endPoint x: 317, endPoint y: 437, distance: 72.7
click at [319, 435] on div "Редактирование работы Услуга: Синхр.перевод /дни Порт → Рус Параметры Файлы Вид…" at bounding box center [568, 325] width 1137 height 651
type input "27304"
click at [657, 545] on span "Сохранить и пересчитать" at bounding box center [680, 550] width 86 height 11
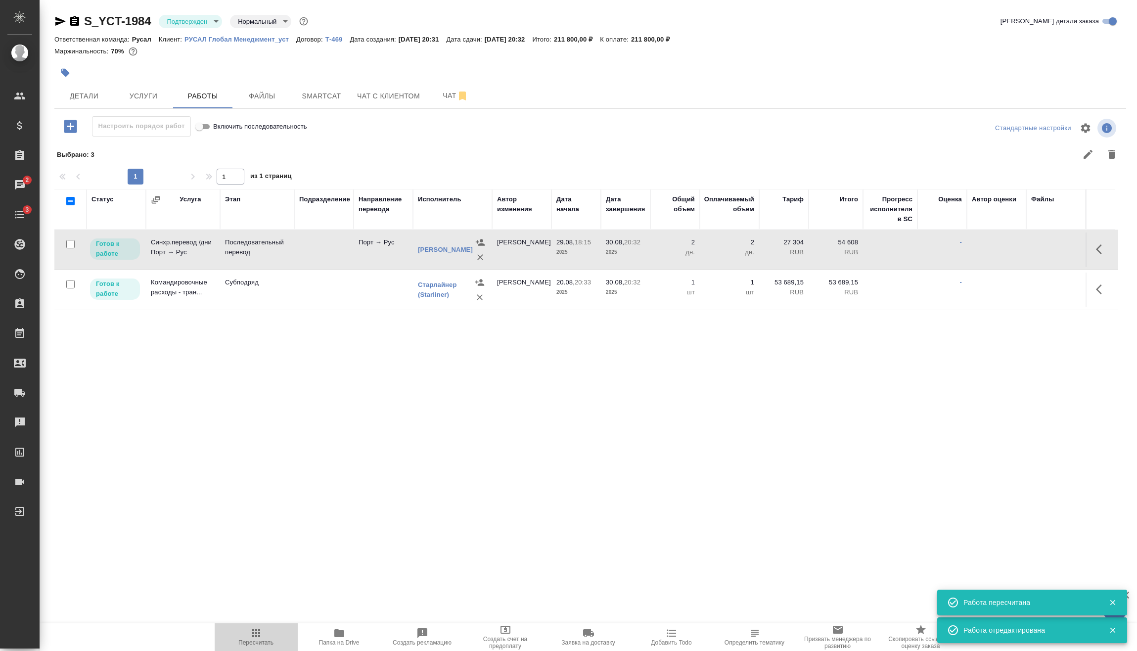
click at [273, 635] on span "Пересчитать" at bounding box center [256, 636] width 71 height 19
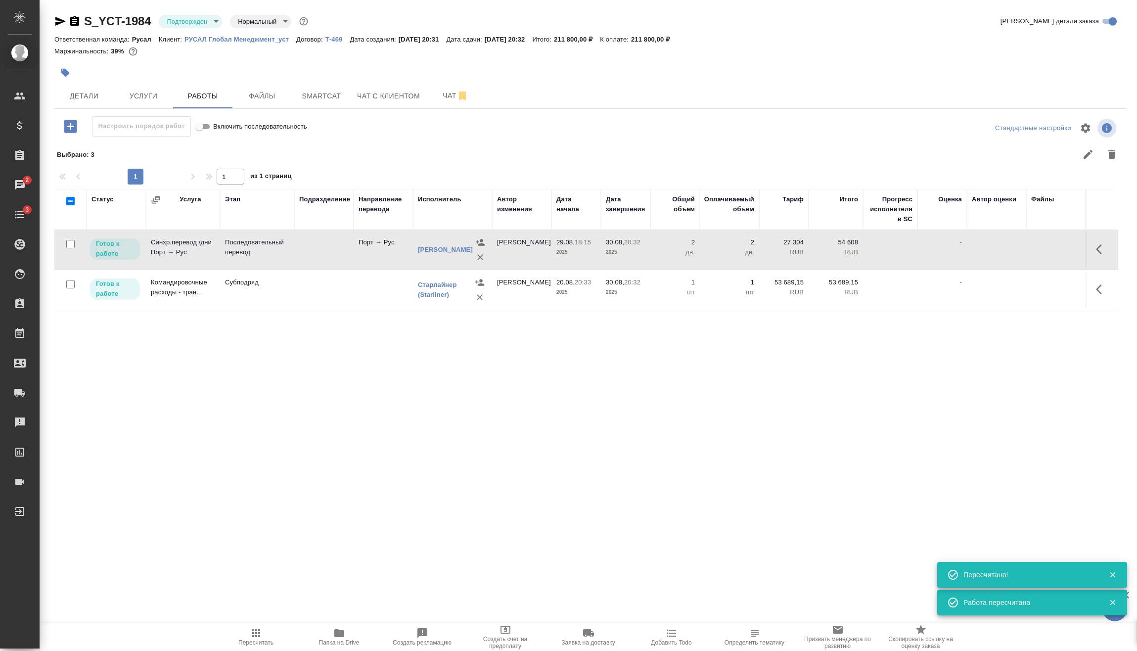
click at [65, 245] on div at bounding box center [70, 244] width 22 height 14
click at [69, 242] on input "checkbox" at bounding box center [70, 244] width 8 height 8
checkbox input "true"
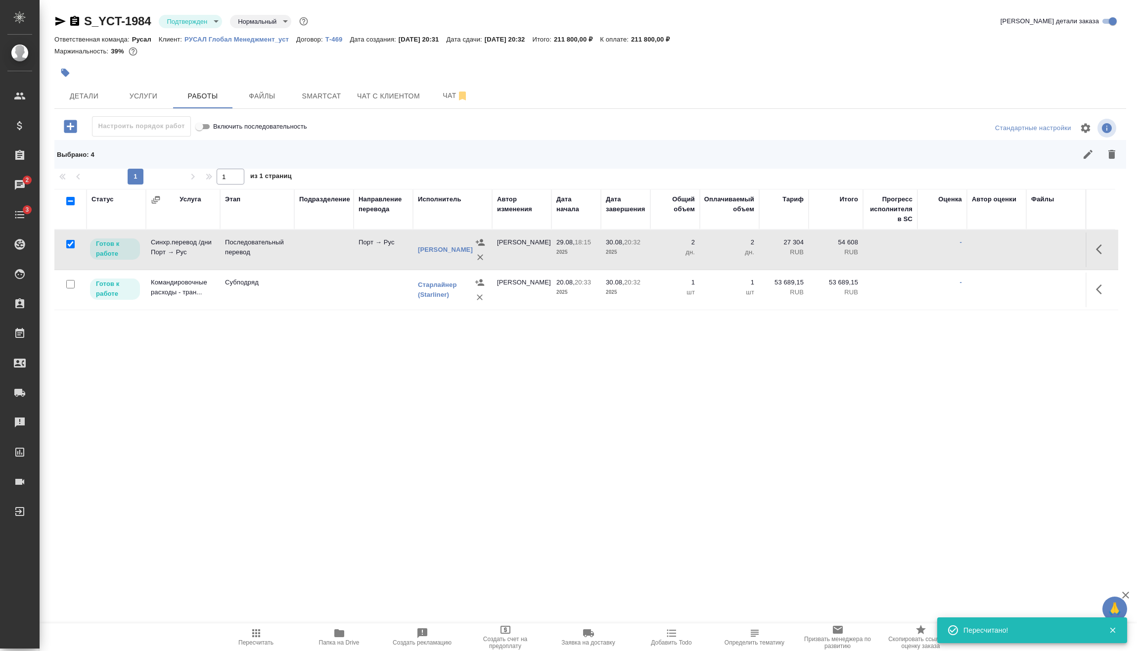
click at [70, 283] on input "checkbox" at bounding box center [70, 284] width 8 height 8
checkbox input "true"
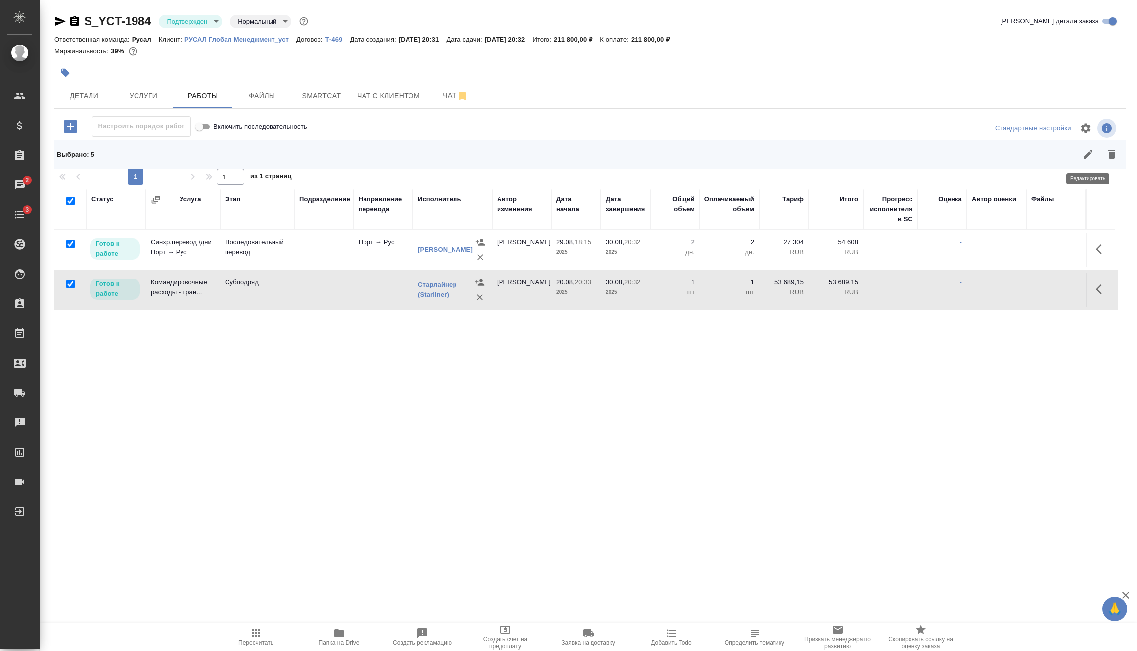
click at [1087, 148] on icon "button" at bounding box center [1089, 154] width 12 height 12
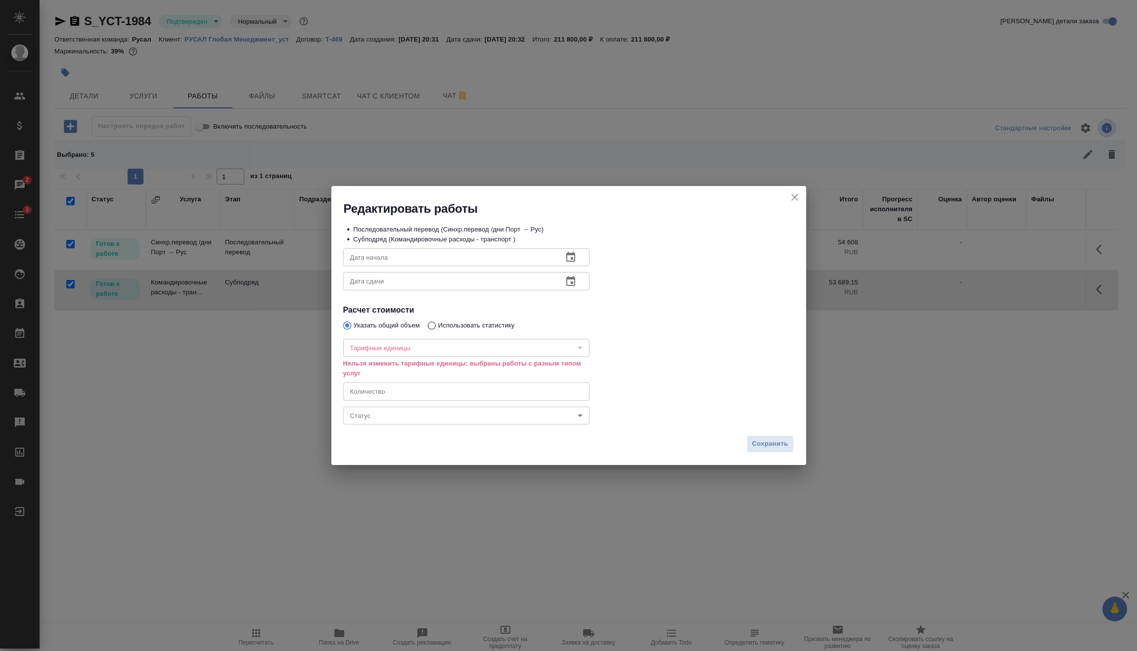
click at [426, 411] on body "🙏 .cls-1 fill:#fff; AWATERA Vasilev Evgeniy Клиенты Спецификации Заказы 2 Чаты …" at bounding box center [568, 325] width 1137 height 651
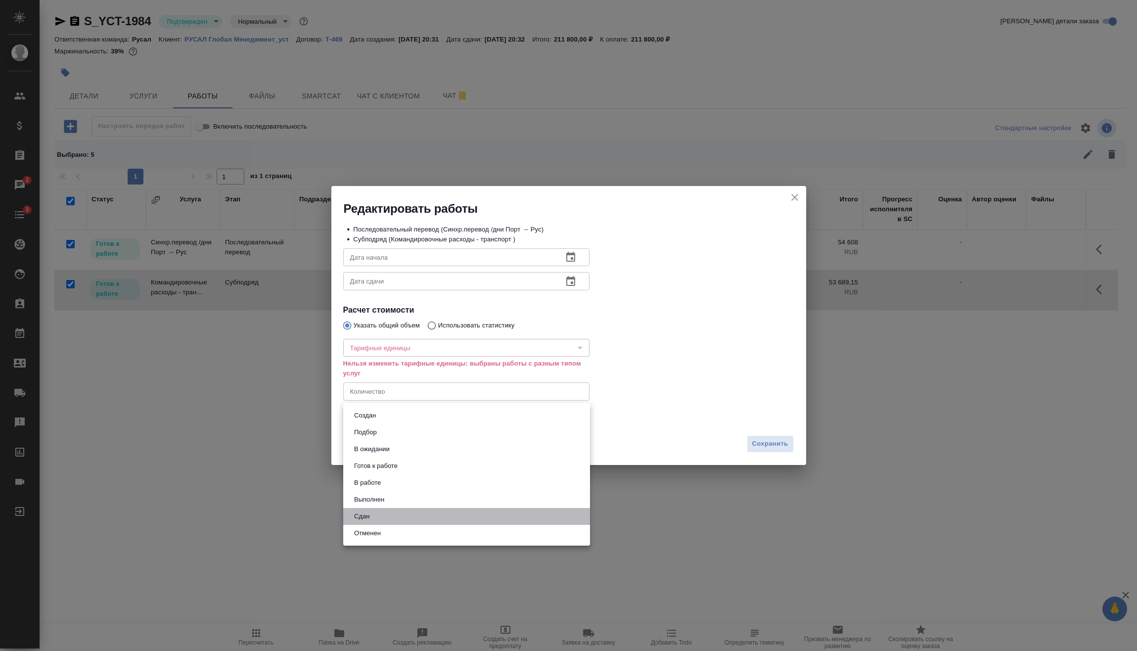
drag, startPoint x: 384, startPoint y: 516, endPoint x: 492, endPoint y: 513, distance: 107.9
click at [384, 515] on li "Сдан" at bounding box center [466, 516] width 247 height 17
type input "closed"
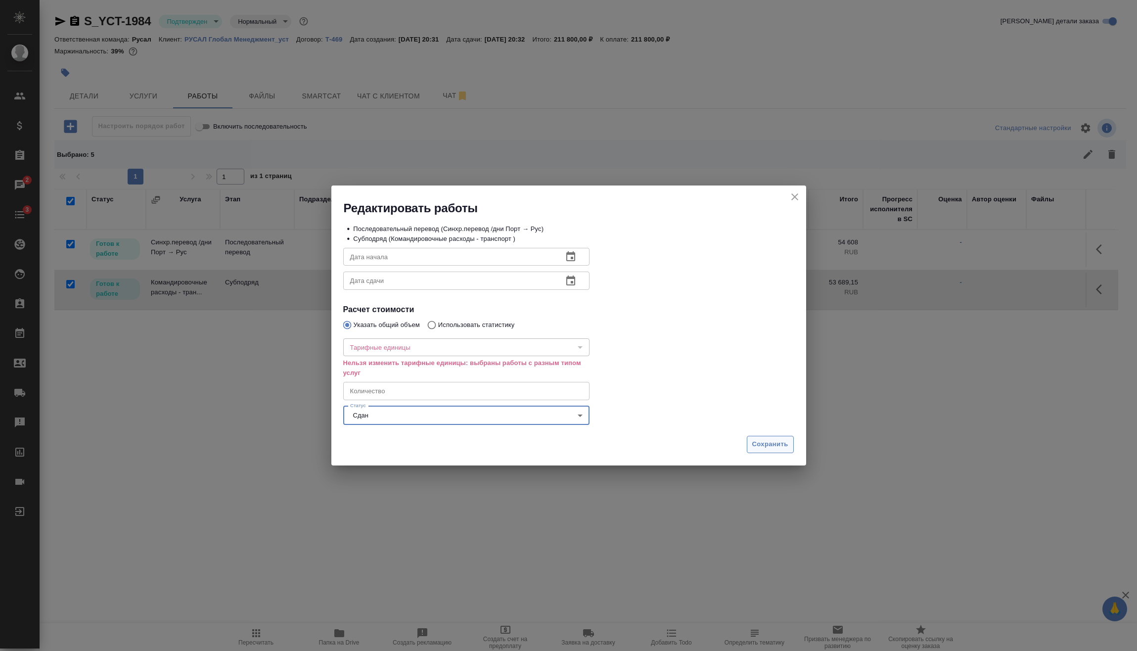
click at [758, 446] on span "Сохранить" at bounding box center [771, 444] width 36 height 11
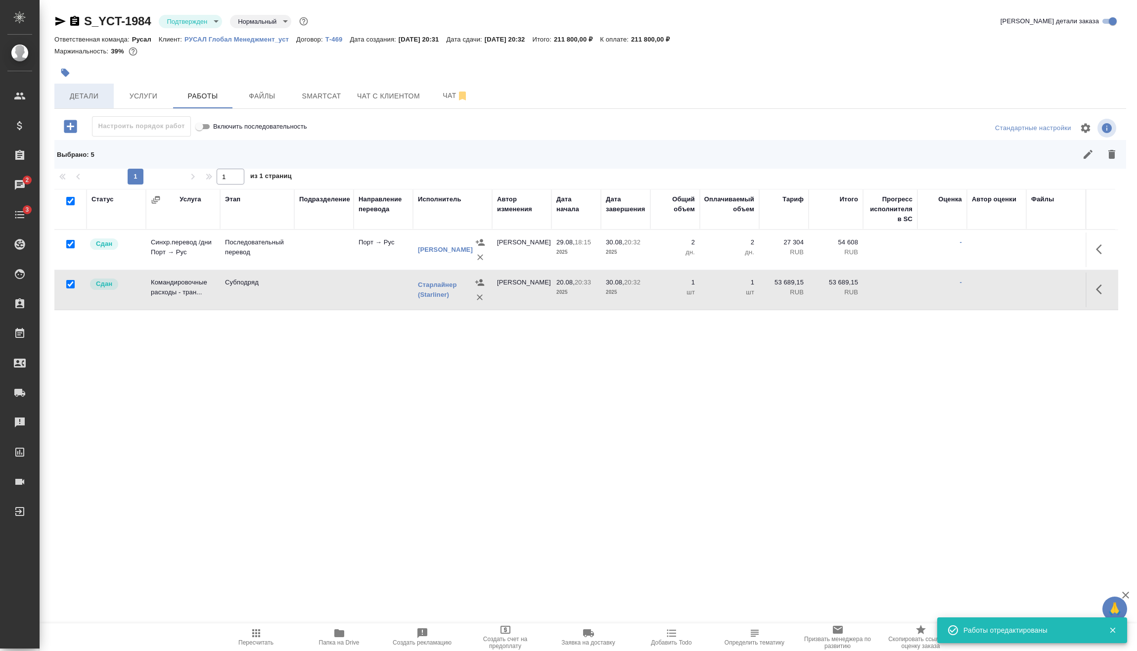
click at [94, 94] on span "Детали" at bounding box center [83, 96] width 47 height 12
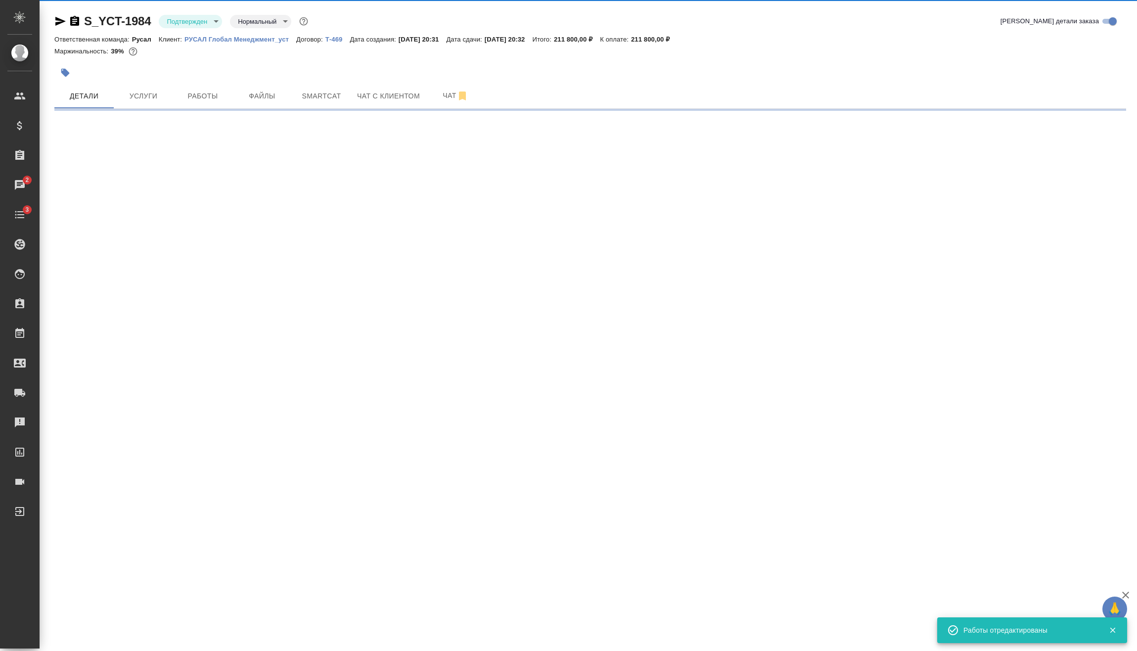
select select "RU"
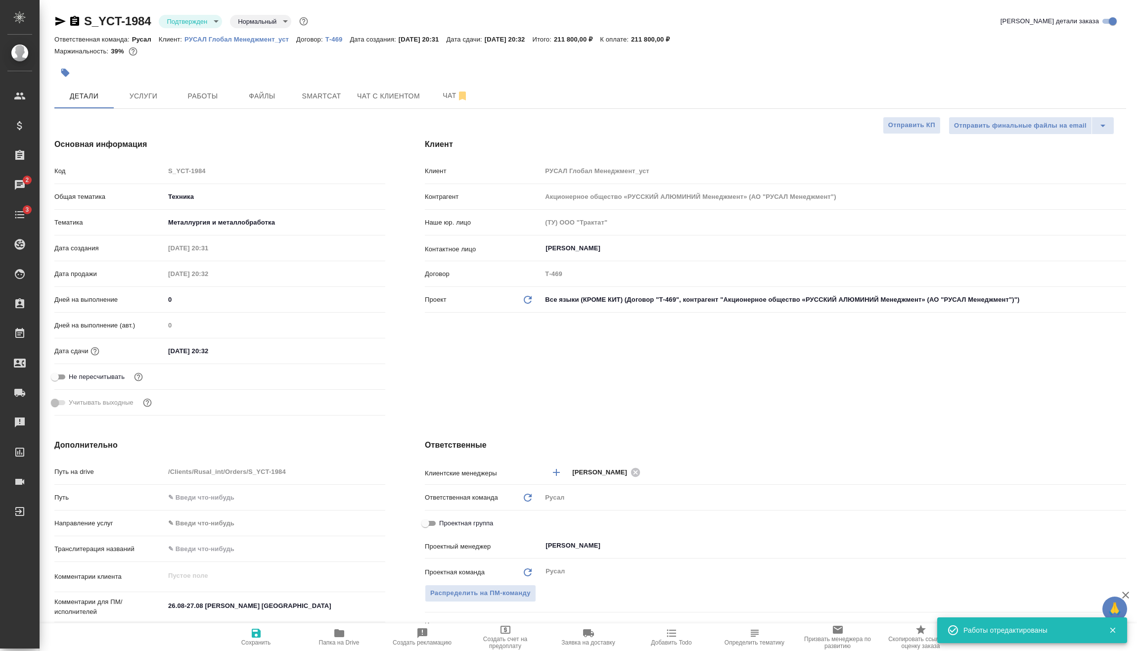
type textarea "x"
click at [149, 93] on span "Услуги" at bounding box center [143, 96] width 47 height 12
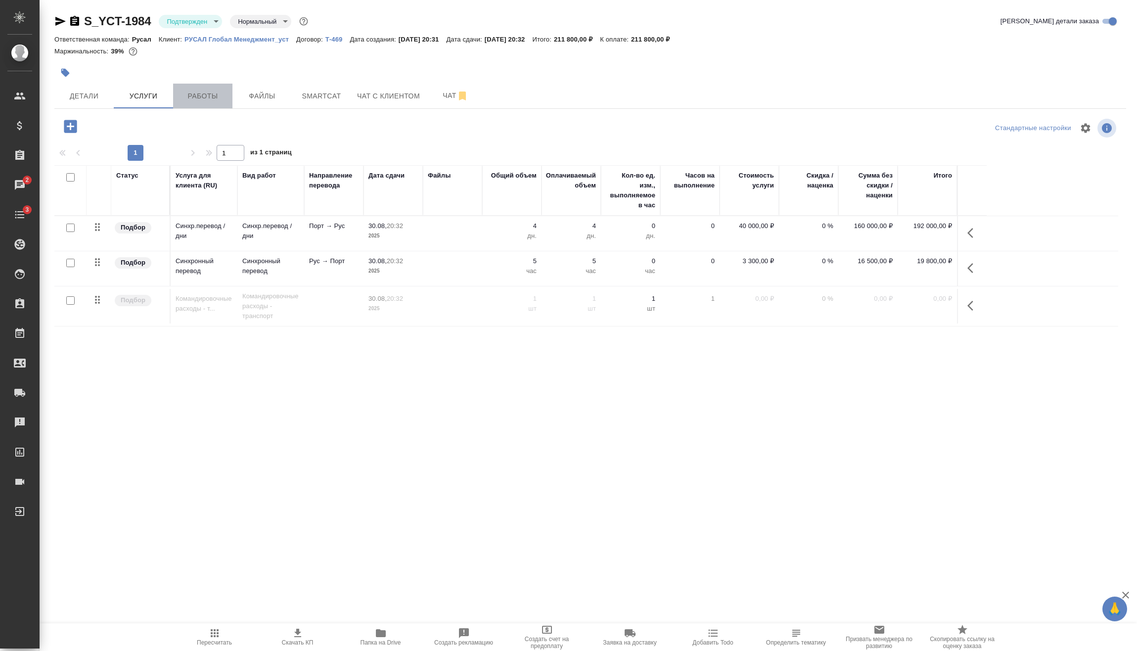
click at [208, 99] on span "Работы" at bounding box center [202, 96] width 47 height 12
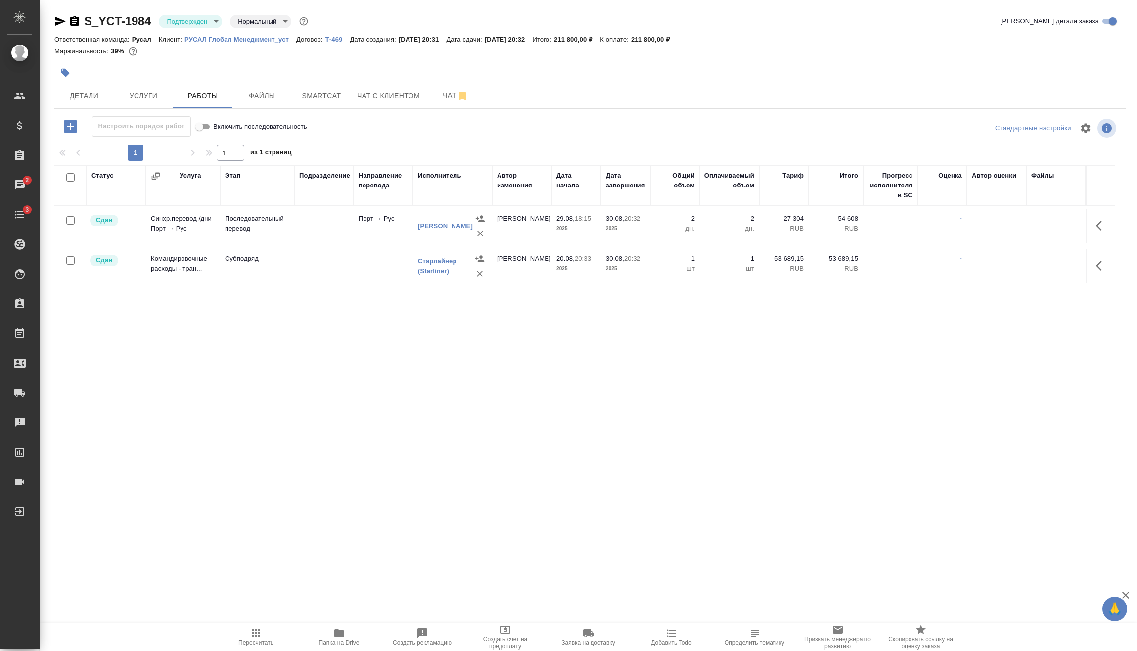
click at [193, 15] on body "🙏 .cls-1 fill:#fff; AWATERA Vasilev Evgeniy Клиенты Спецификации Заказы 2 Чаты …" at bounding box center [568, 325] width 1137 height 651
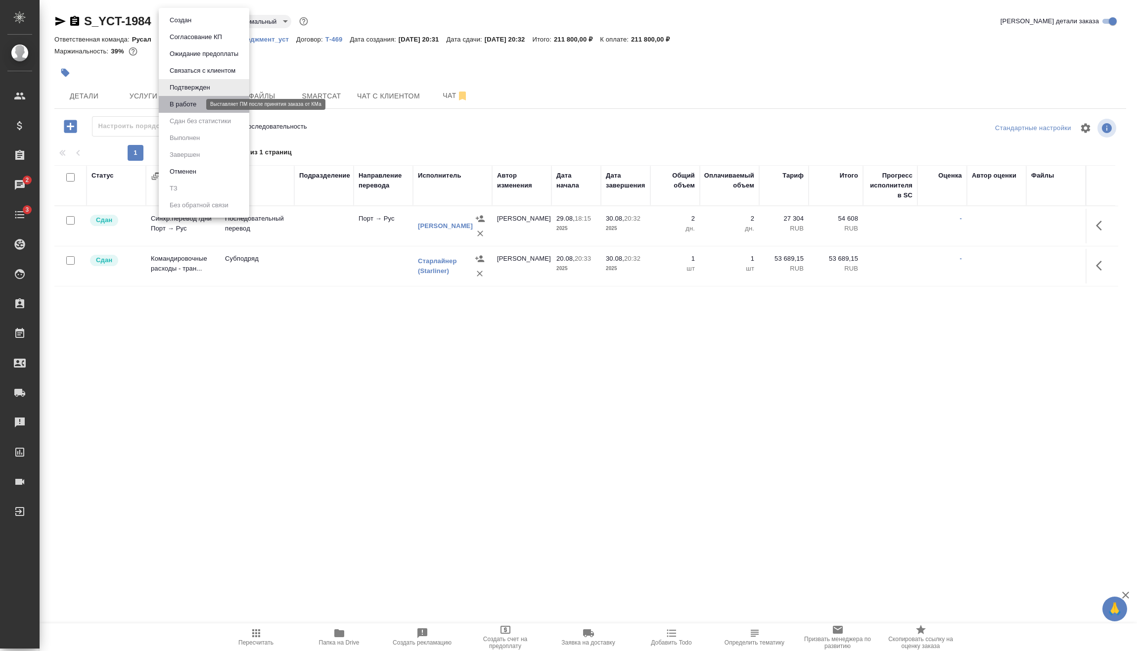
click at [198, 109] on button "В работе" at bounding box center [183, 104] width 33 height 11
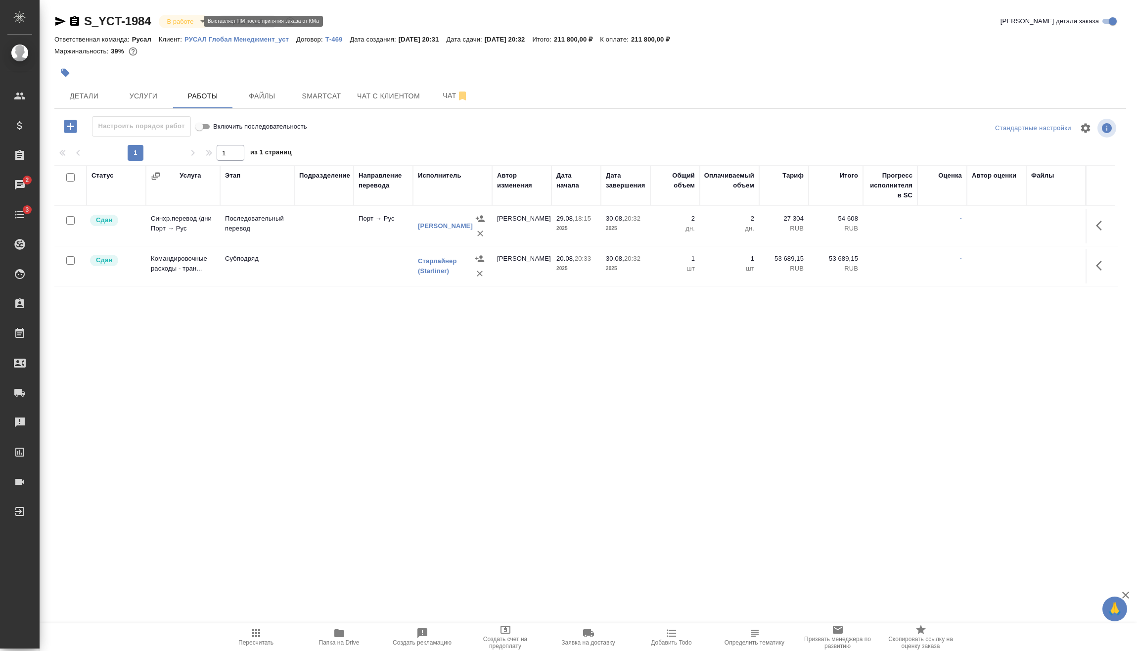
click at [191, 24] on body "🙏 .cls-1 fill:#fff; AWATERA Vasilev Evgeniy Клиенты Спецификации Заказы 2 Чаты …" at bounding box center [568, 325] width 1137 height 651
click at [194, 26] on button "Сдан без статистики" at bounding box center [181, 20] width 28 height 11
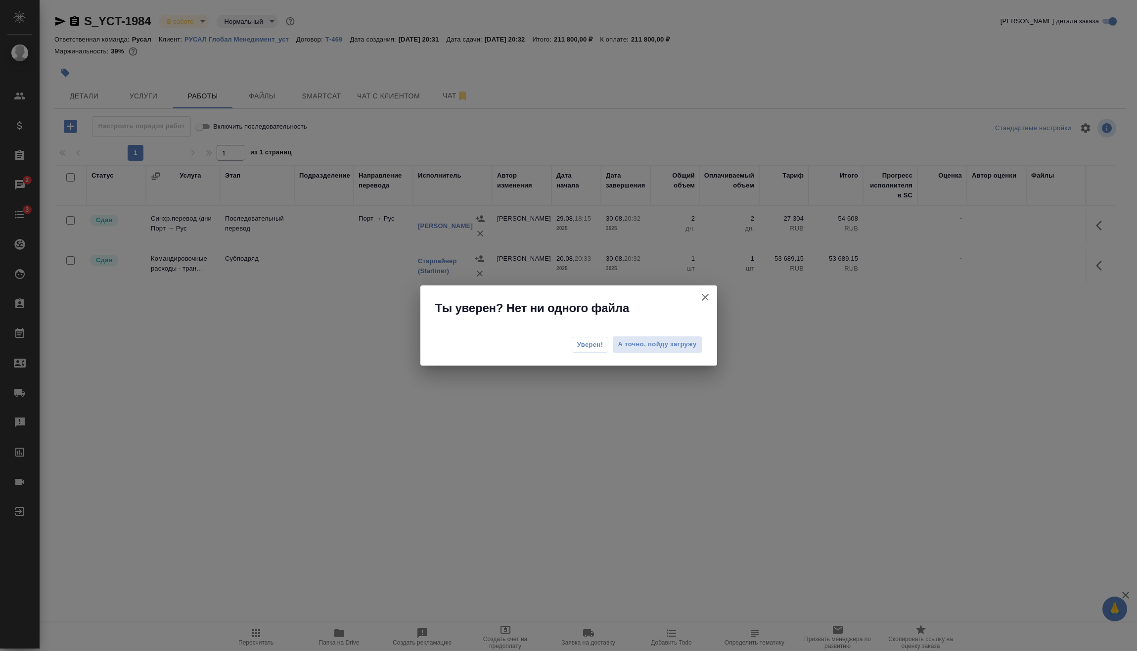
click at [588, 340] on span "Уверен!" at bounding box center [590, 345] width 26 height 10
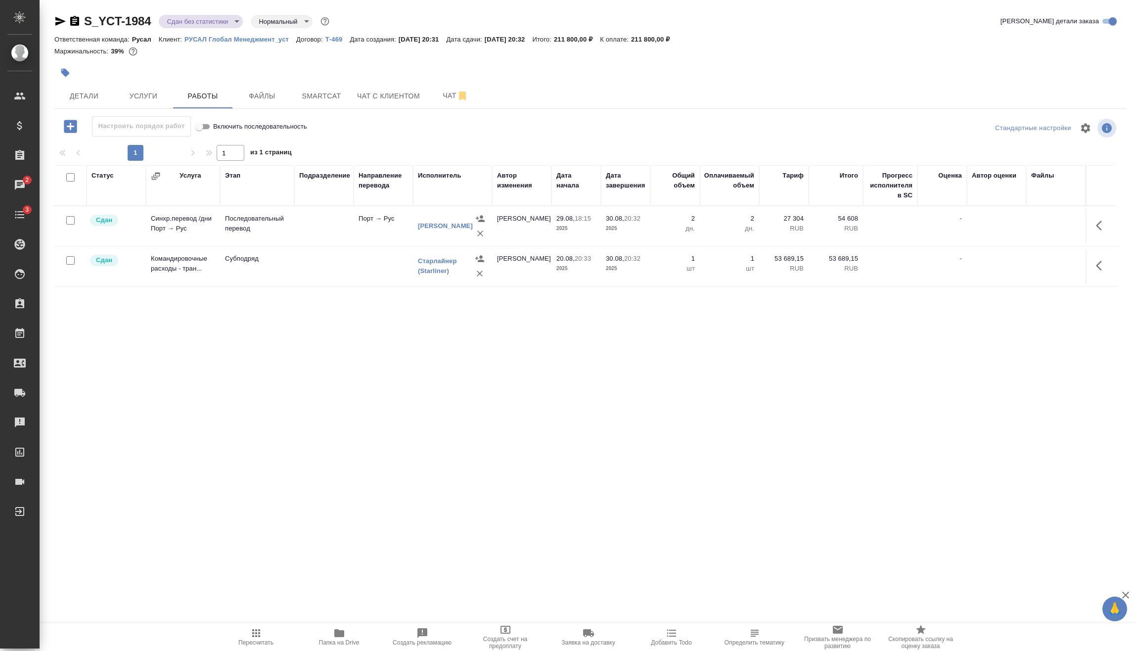
click at [195, 23] on body "🙏 .cls-1 fill:#fff; AWATERA Vasilev Evgeniy Клиенты Спецификации Заказы 2 Чаты …" at bounding box center [568, 325] width 1137 height 651
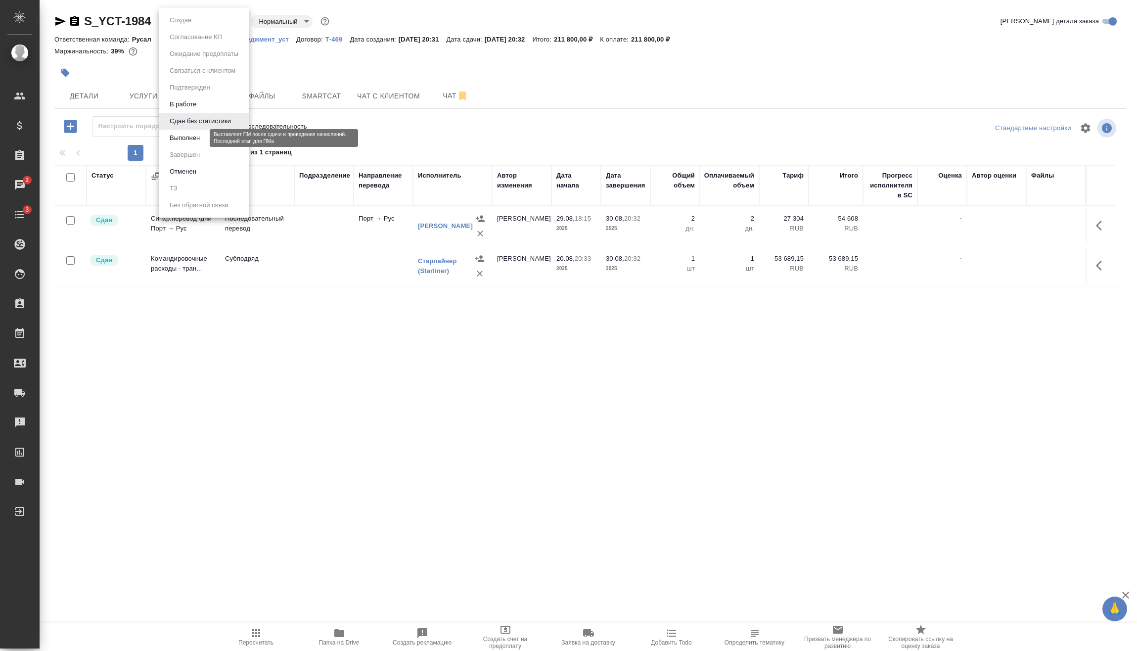
click at [196, 141] on button "Выполнен" at bounding box center [185, 138] width 36 height 11
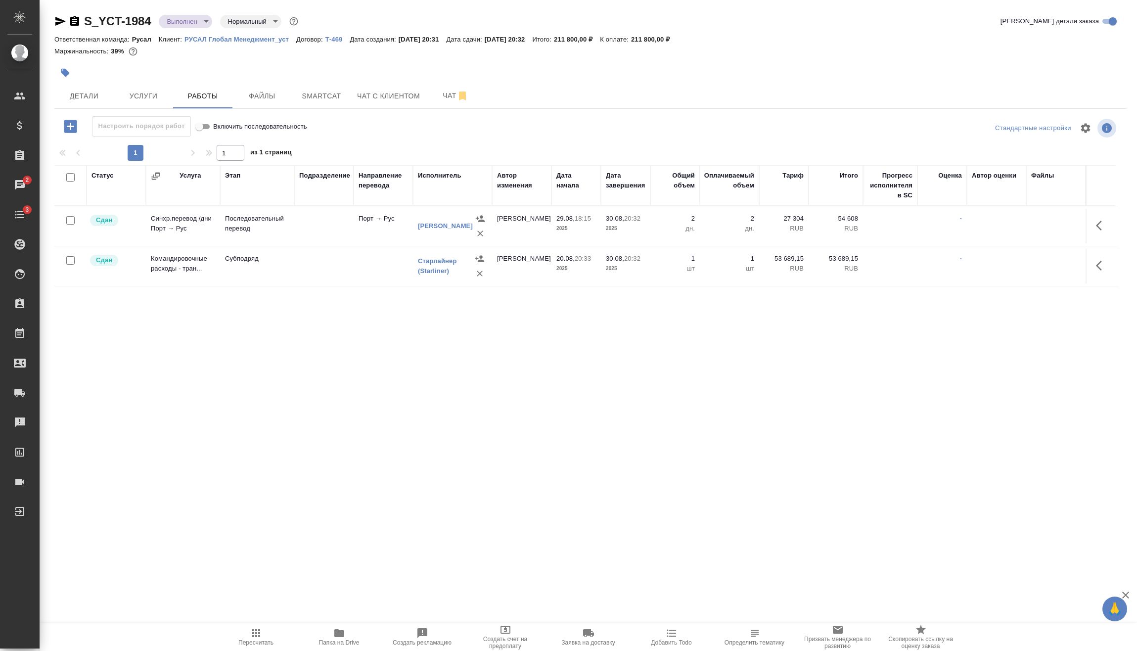
click at [178, 12] on div "S_YCT-1984 Выполнен completed Нормальный normal Кратко детали заказа Ответствен…" at bounding box center [590, 293] width 1083 height 586
click at [184, 24] on body "🙏 .cls-1 fill:#fff; AWATERA Vasilev Evgeniy Клиенты Спецификации Заказы 2 Чаты …" at bounding box center [568, 325] width 1137 height 651
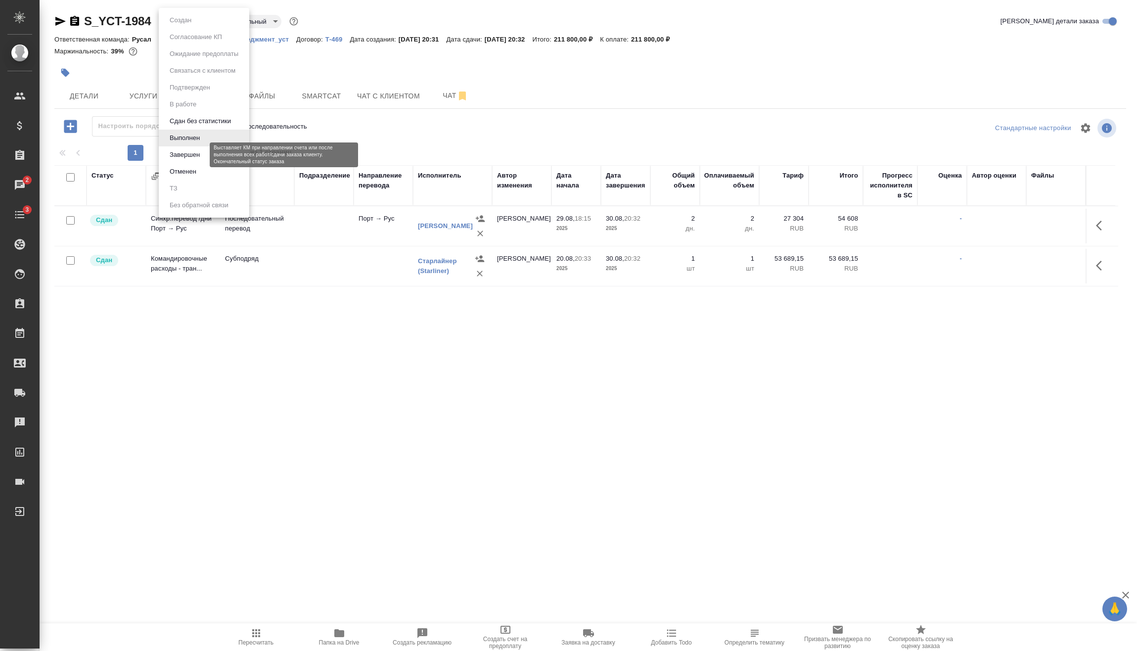
click at [193, 157] on button "Завершен" at bounding box center [185, 154] width 36 height 11
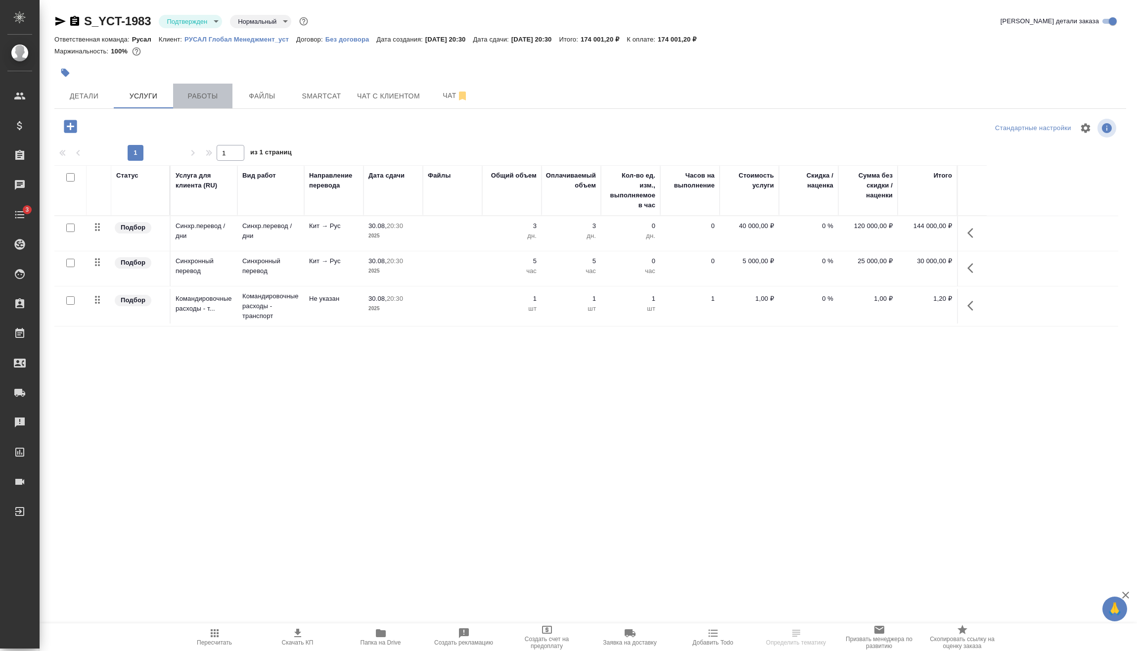
click at [208, 98] on span "Работы" at bounding box center [202, 96] width 47 height 12
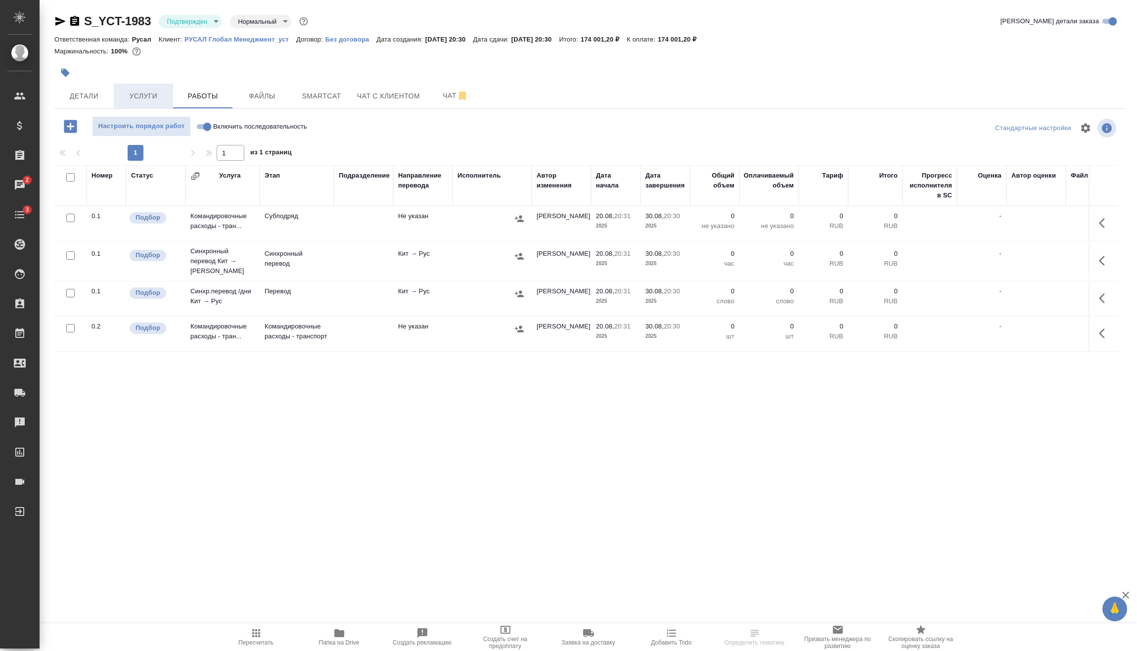
click at [161, 99] on span "Услуги" at bounding box center [143, 96] width 47 height 12
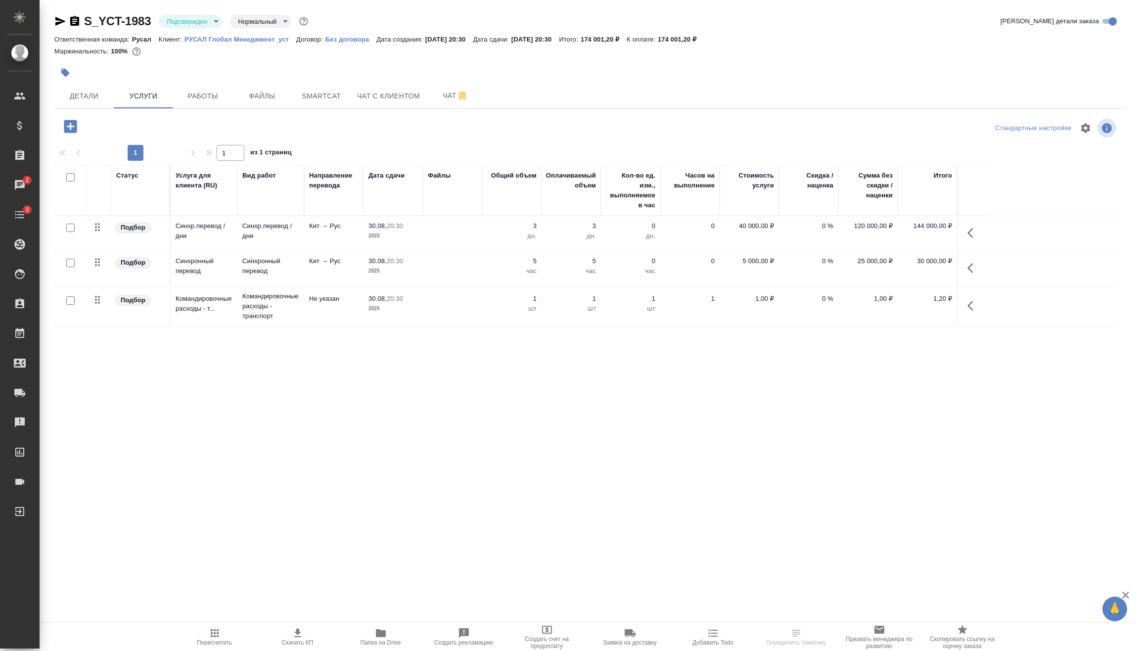
click at [976, 307] on icon "button" at bounding box center [974, 306] width 12 height 12
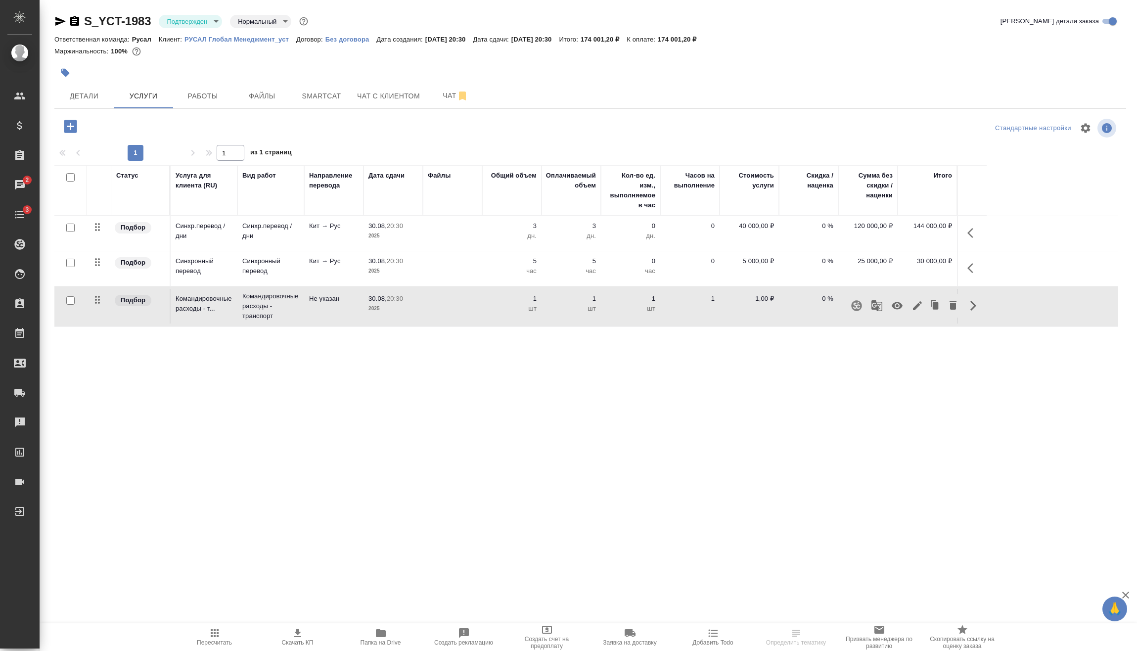
click at [889, 306] on button "button" at bounding box center [898, 306] width 24 height 24
click at [219, 99] on span "Работы" at bounding box center [202, 96] width 47 height 12
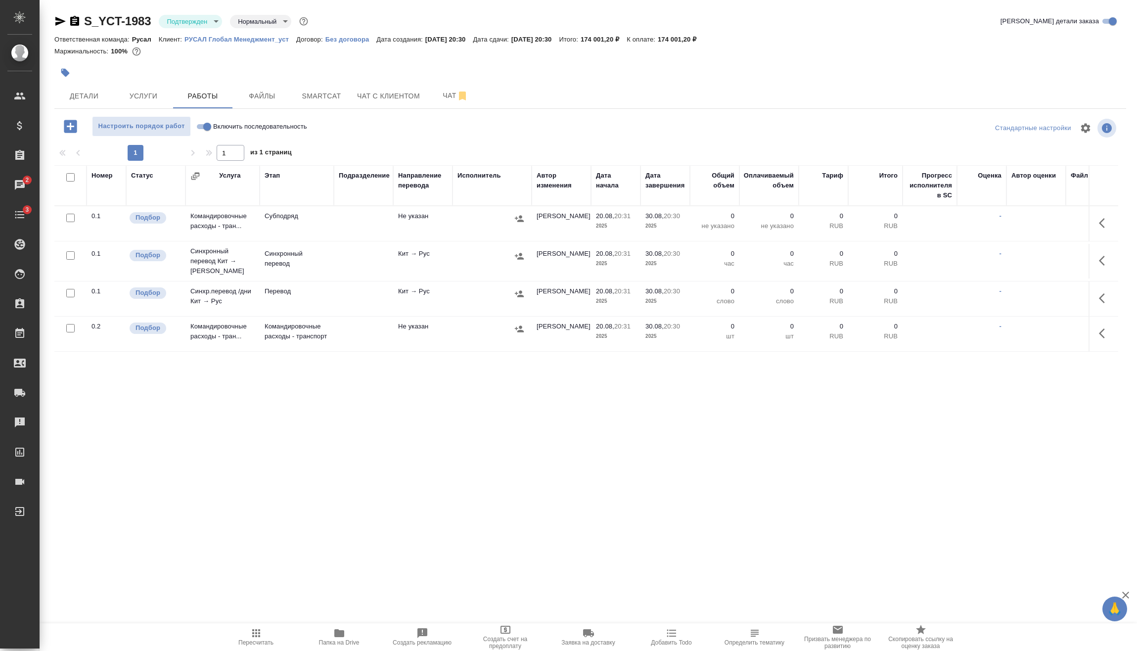
click at [208, 123] on input "Включить последовательность" at bounding box center [207, 127] width 36 height 12
checkbox input "true"
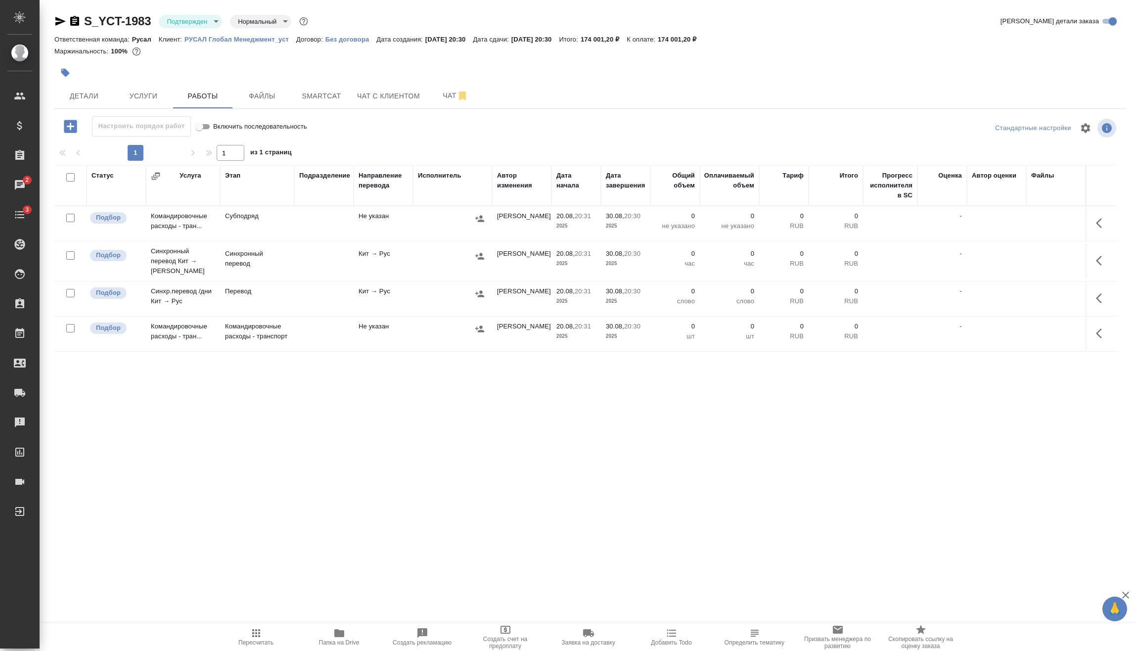
click at [70, 326] on input "checkbox" at bounding box center [70, 328] width 8 height 8
checkbox input "true"
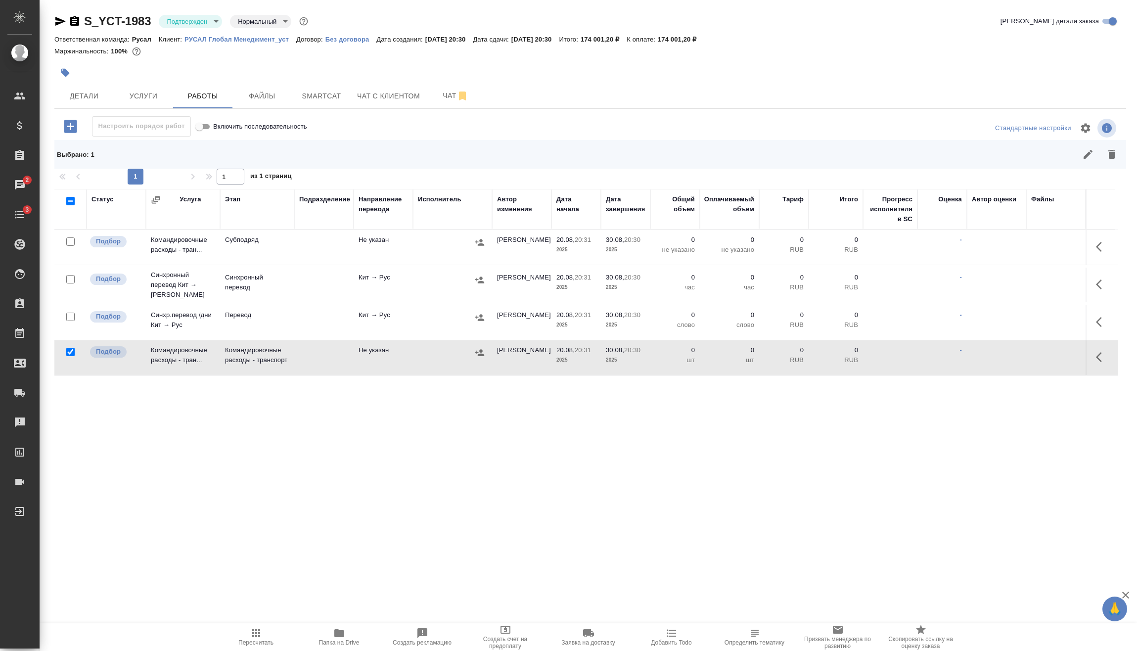
click at [72, 313] on input "checkbox" at bounding box center [70, 317] width 8 height 8
checkbox input "true"
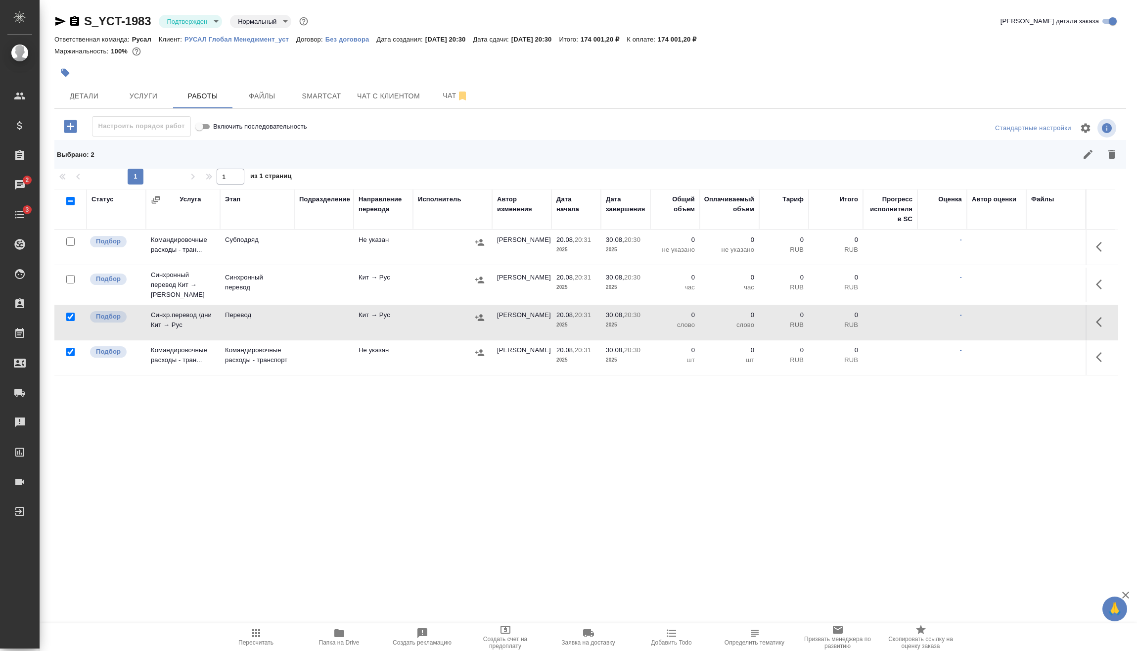
click at [71, 275] on input "checkbox" at bounding box center [70, 279] width 8 height 8
checkbox input "true"
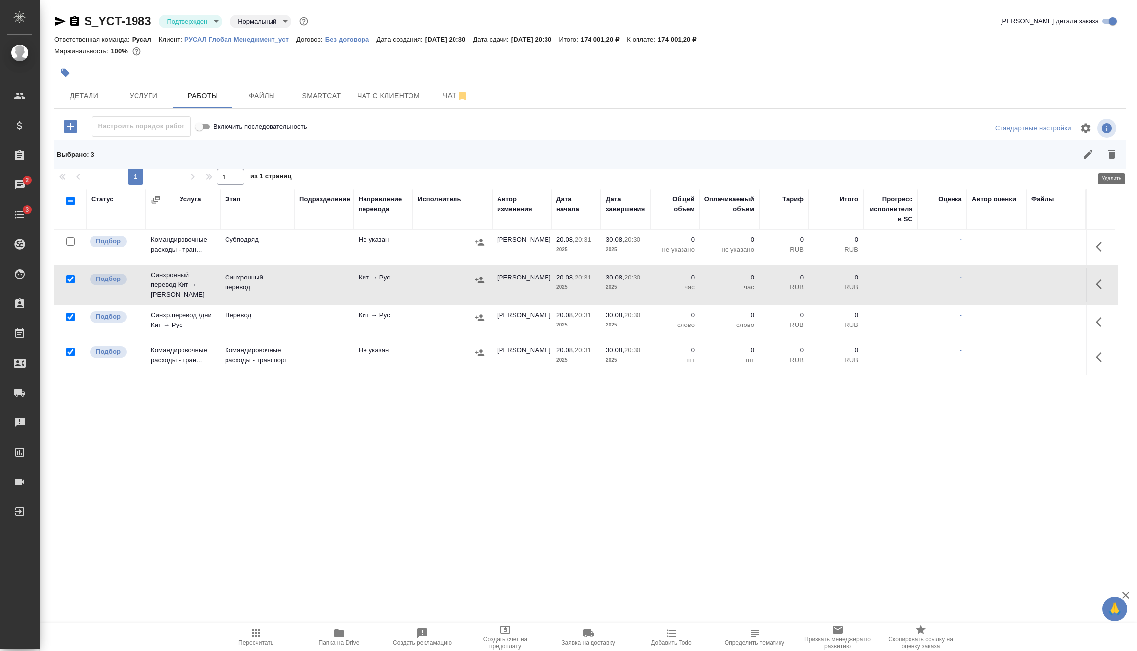
click at [1114, 157] on icon "button" at bounding box center [1112, 154] width 7 height 9
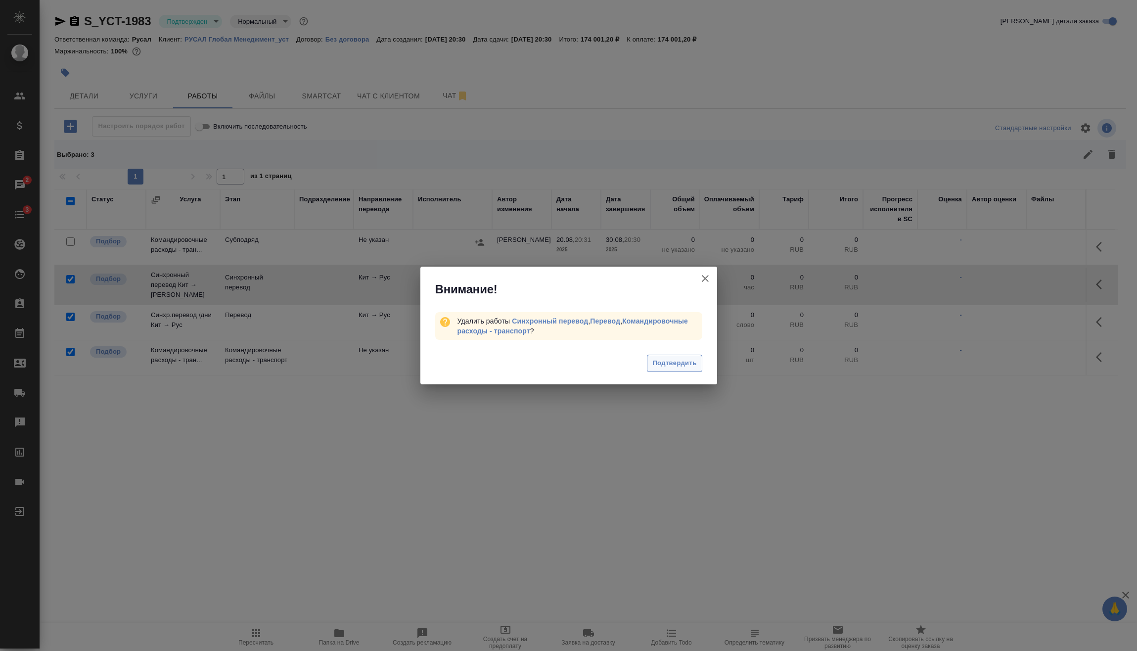
click at [693, 368] on span "Подтвердить" at bounding box center [675, 363] width 44 height 11
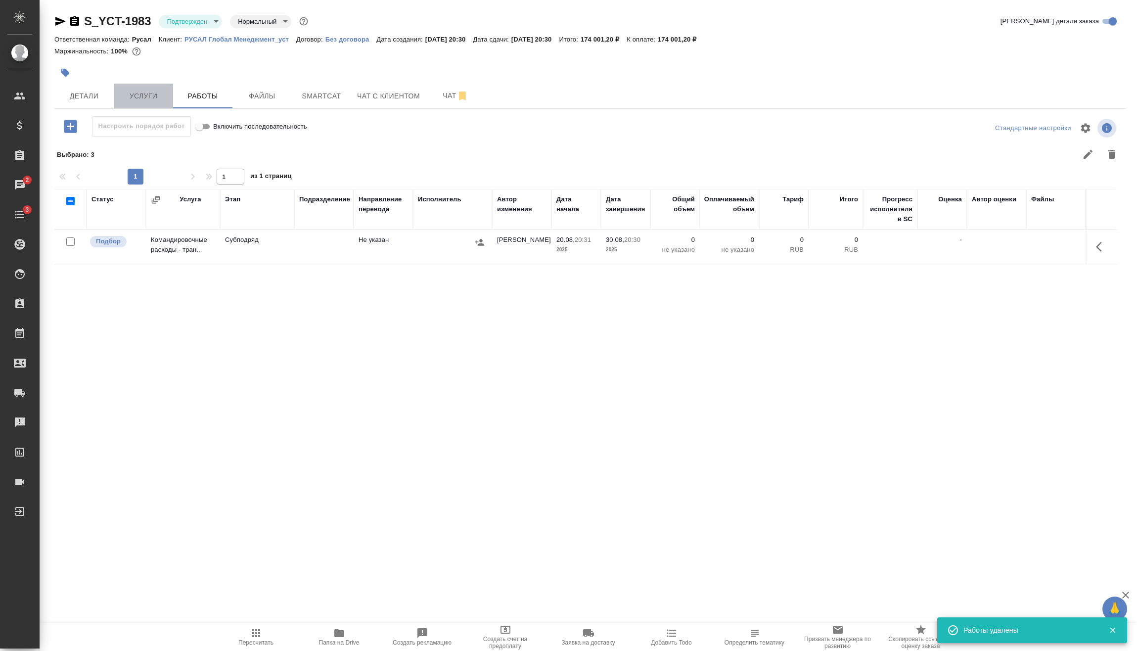
click at [147, 95] on span "Услуги" at bounding box center [143, 96] width 47 height 12
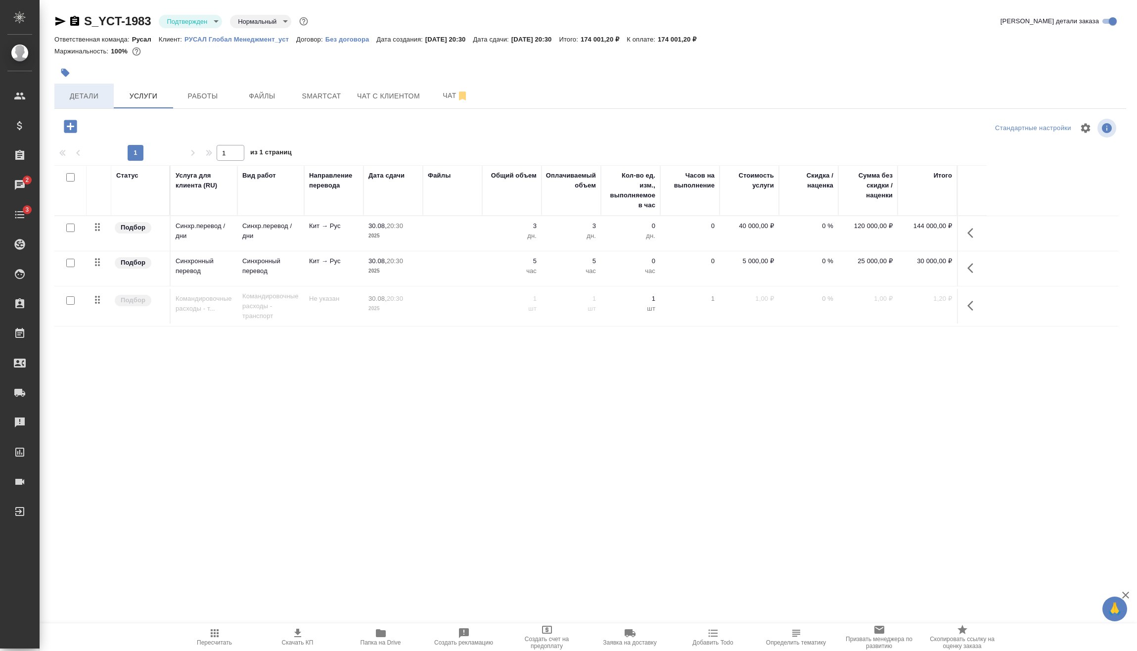
click at [84, 103] on button "Детали" at bounding box center [83, 96] width 59 height 25
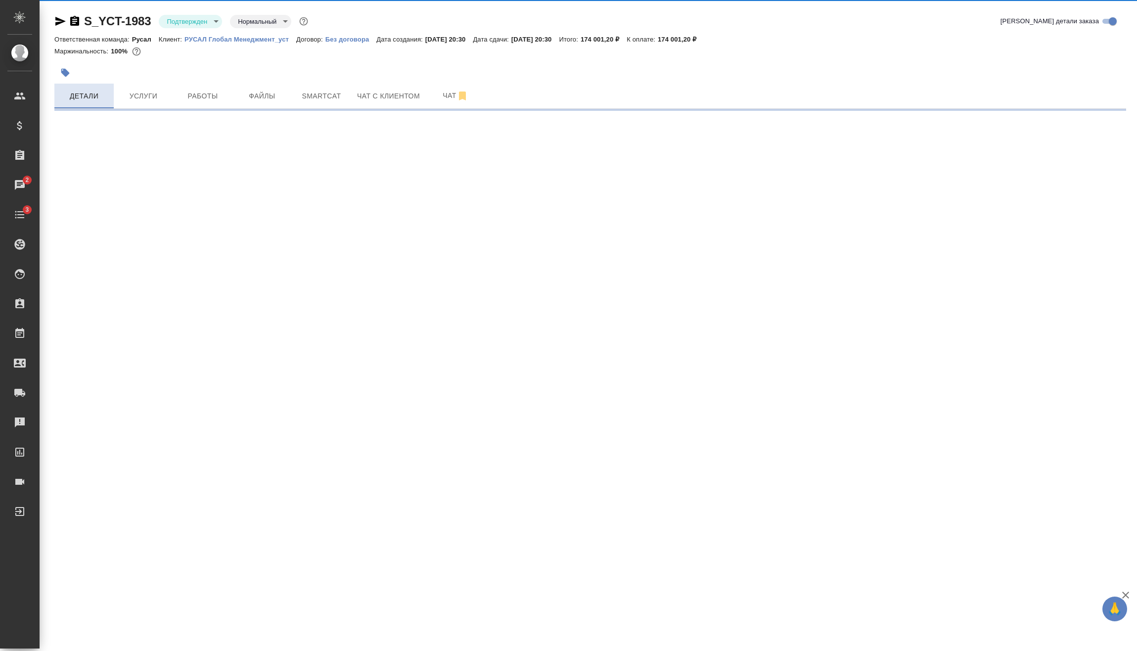
select select "RU"
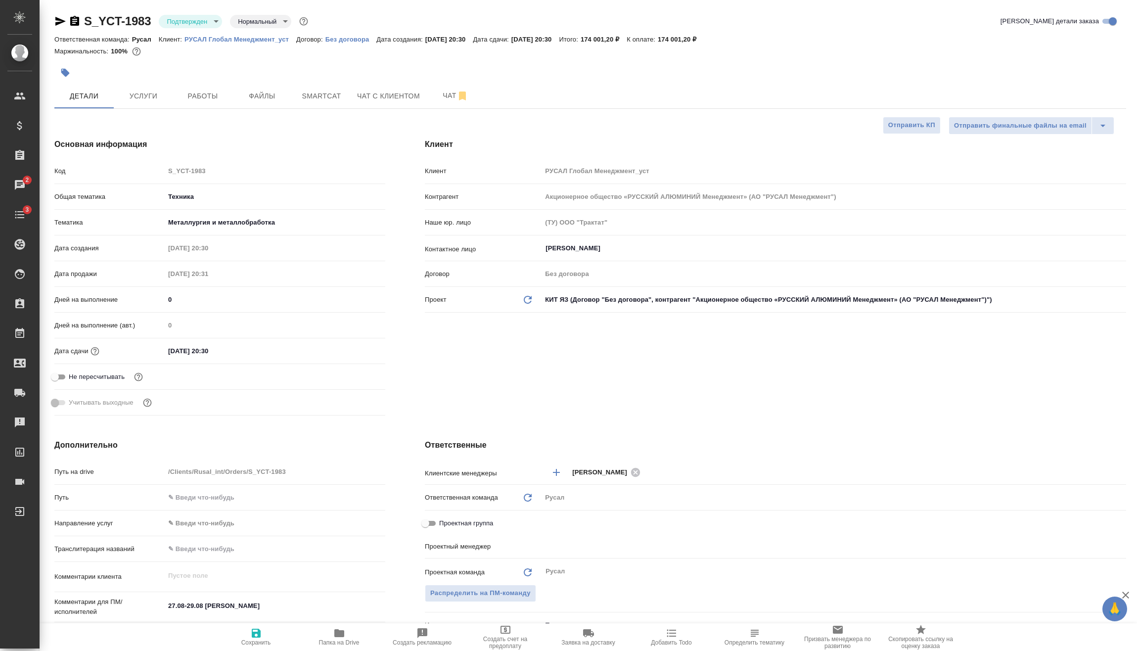
type textarea "x"
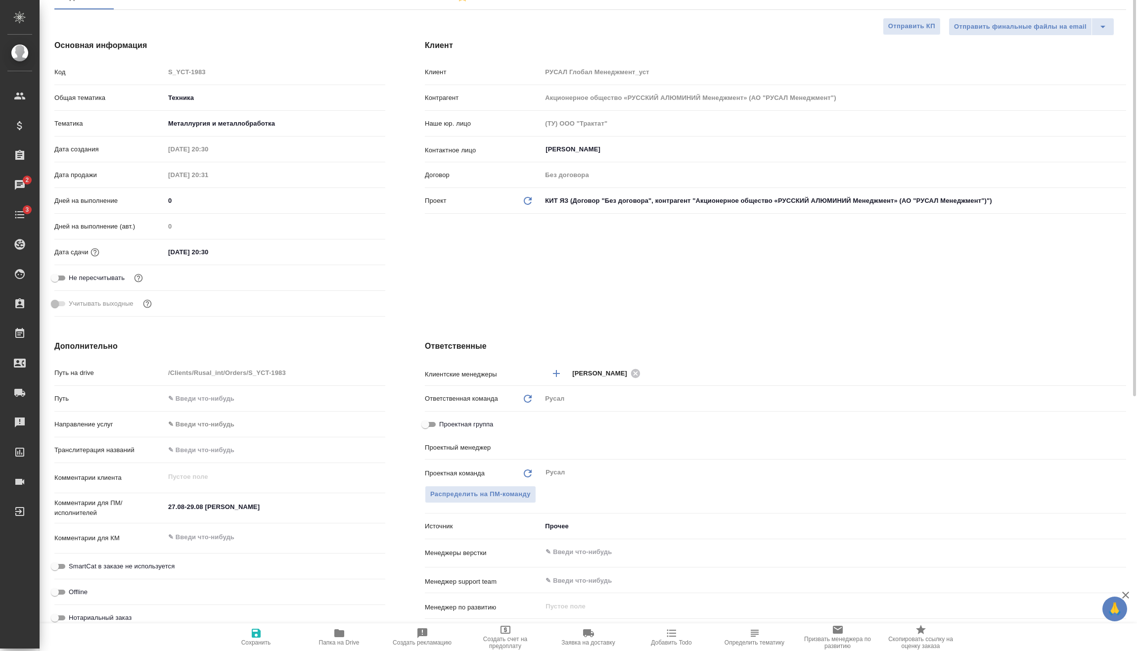
type input "Васильев Евгений"
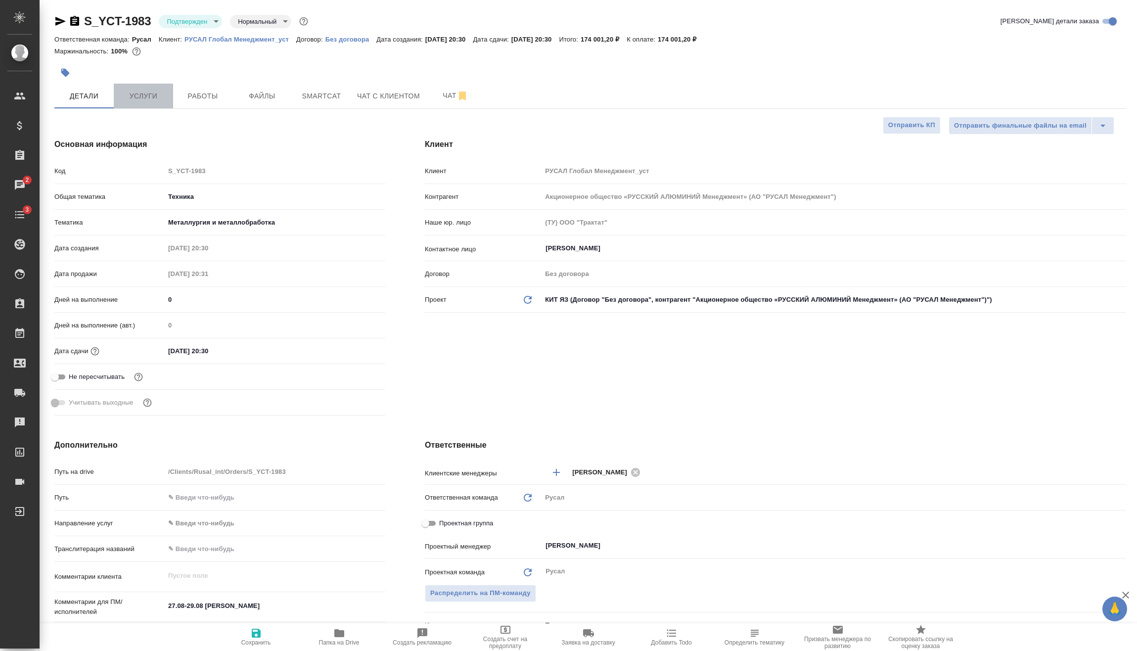
click at [146, 101] on span "Услуги" at bounding box center [143, 96] width 47 height 12
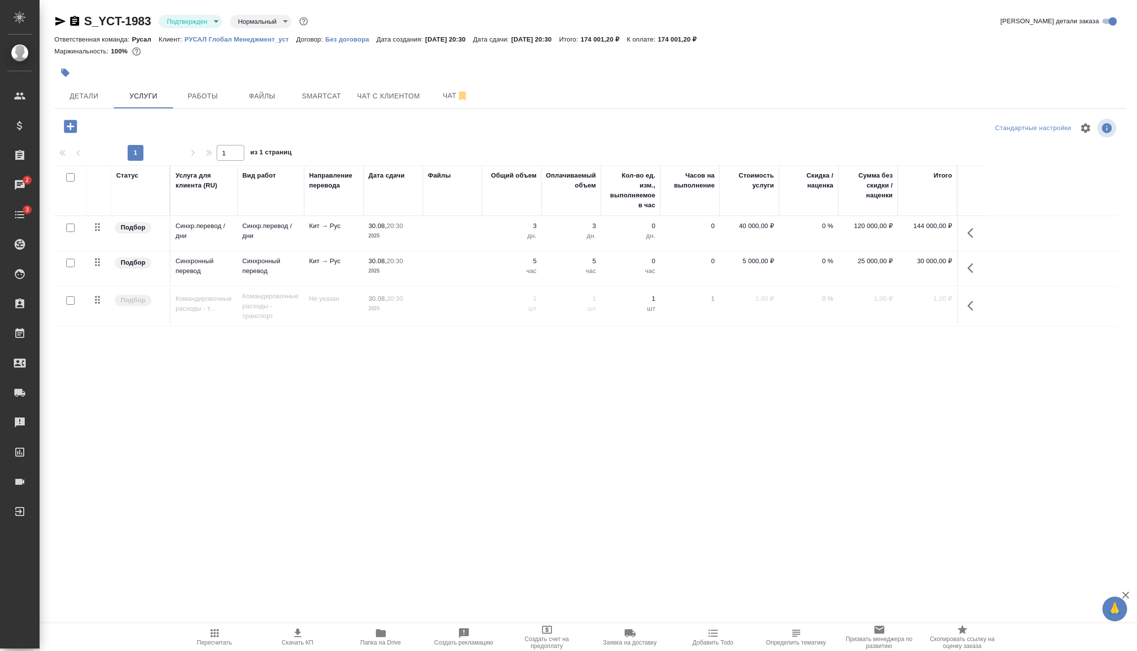
click at [969, 268] on icon "button" at bounding box center [971, 268] width 6 height 10
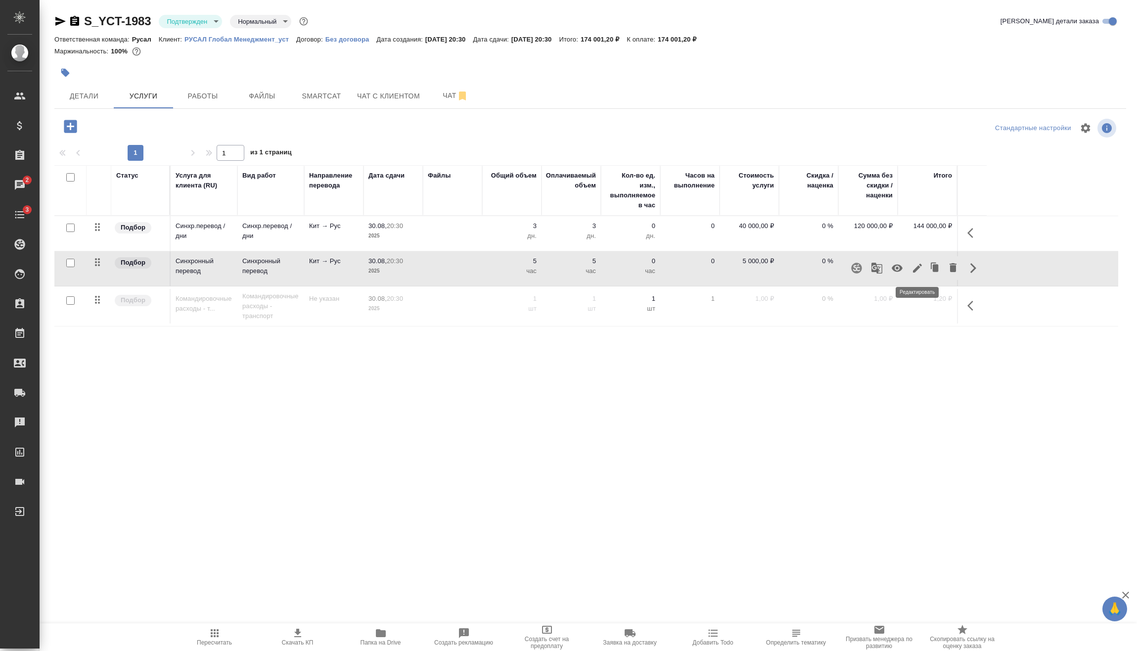
click at [917, 271] on icon "button" at bounding box center [917, 268] width 9 height 9
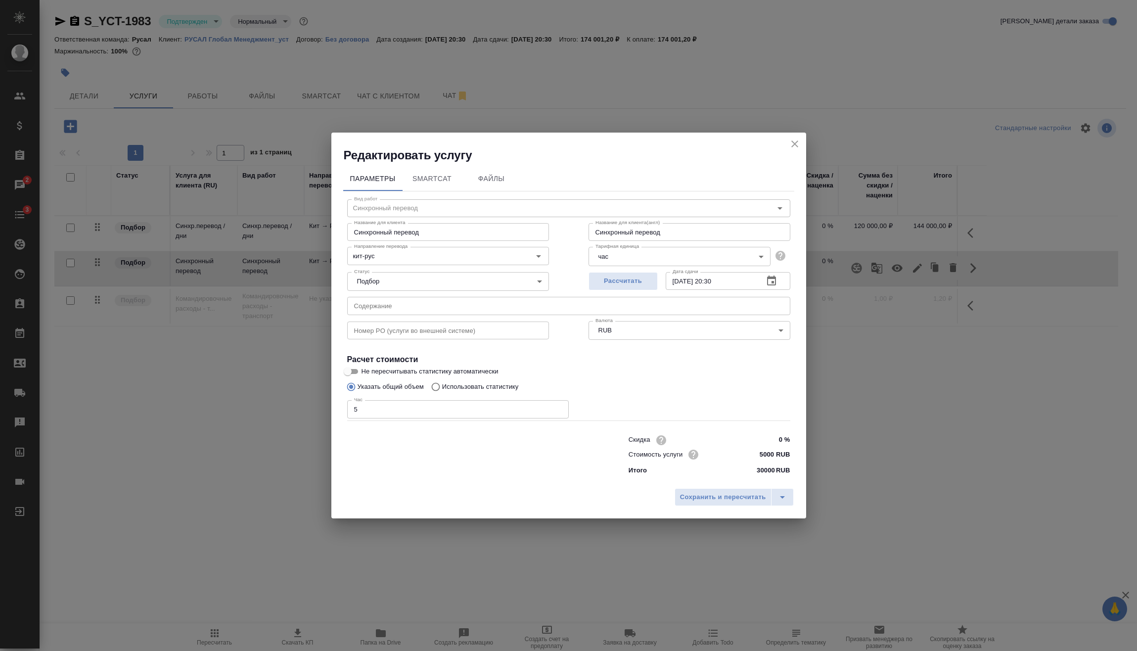
drag, startPoint x: 367, startPoint y: 412, endPoint x: 287, endPoint y: 423, distance: 80.9
click at [289, 423] on div "Редактировать услугу Параметры SmartCat Файлы Вид работ Синхронный перевод Вид …" at bounding box center [568, 325] width 1137 height 651
type input "1"
click at [724, 501] on span "Сохранить и пересчитать" at bounding box center [723, 497] width 86 height 11
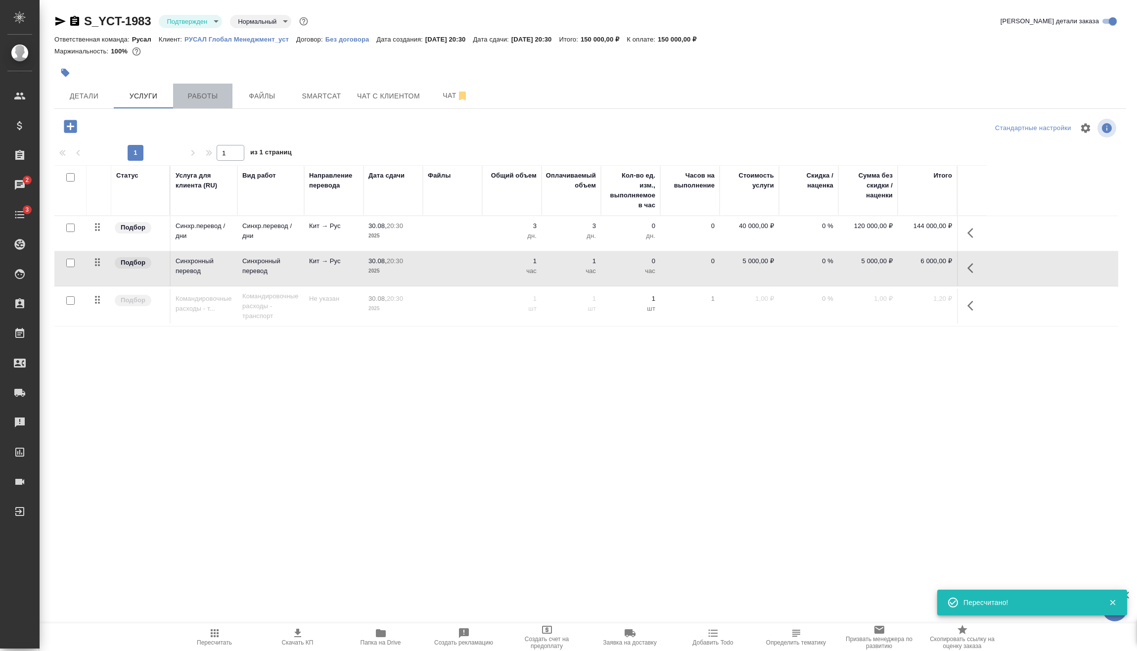
click at [210, 95] on span "Работы" at bounding box center [202, 96] width 47 height 12
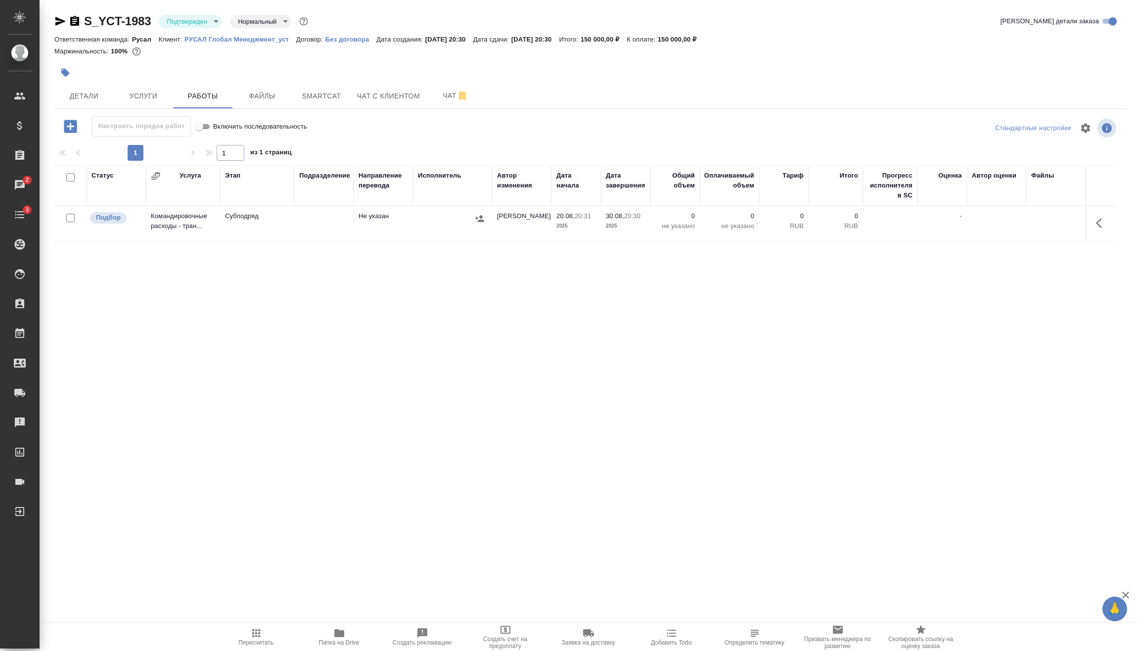
click at [1096, 223] on icon "button" at bounding box center [1102, 223] width 12 height 12
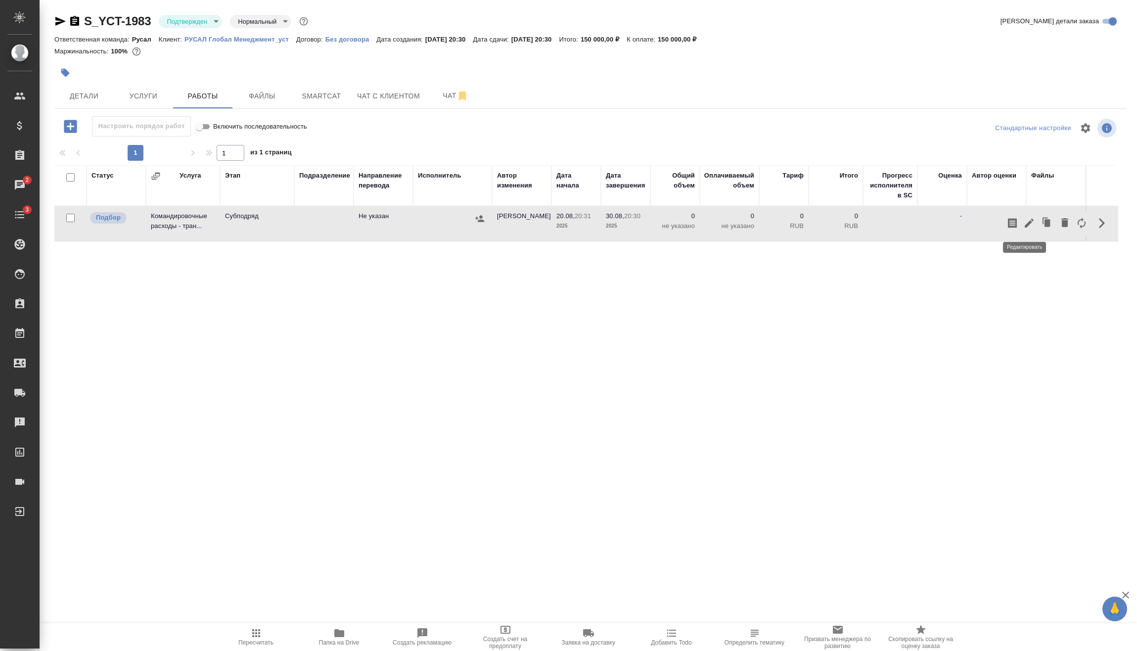
click at [1025, 225] on icon "button" at bounding box center [1029, 223] width 9 height 9
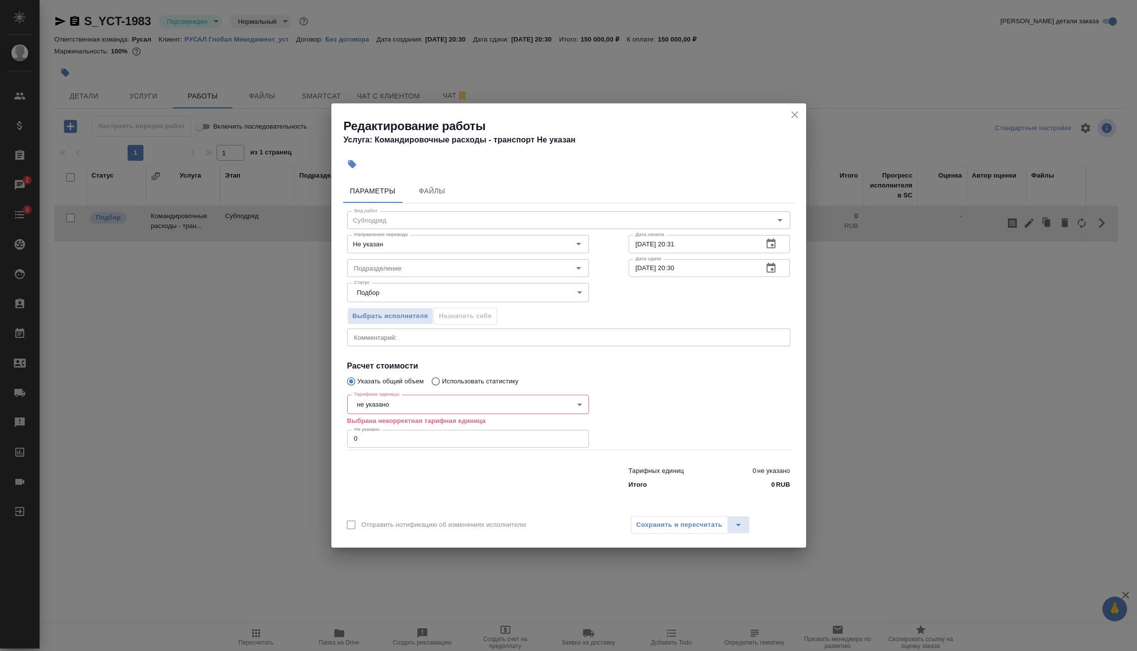
click at [408, 398] on body "🙏 .cls-1 fill:#fff; AWATERA Vasilev Evgeniy Клиенты Спецификации Заказы 2 Чаты …" at bounding box center [568, 325] width 1137 height 651
click at [373, 502] on li "шт" at bounding box center [468, 505] width 242 height 17
type input "5a8b1489cc6b4906c91bfdc1"
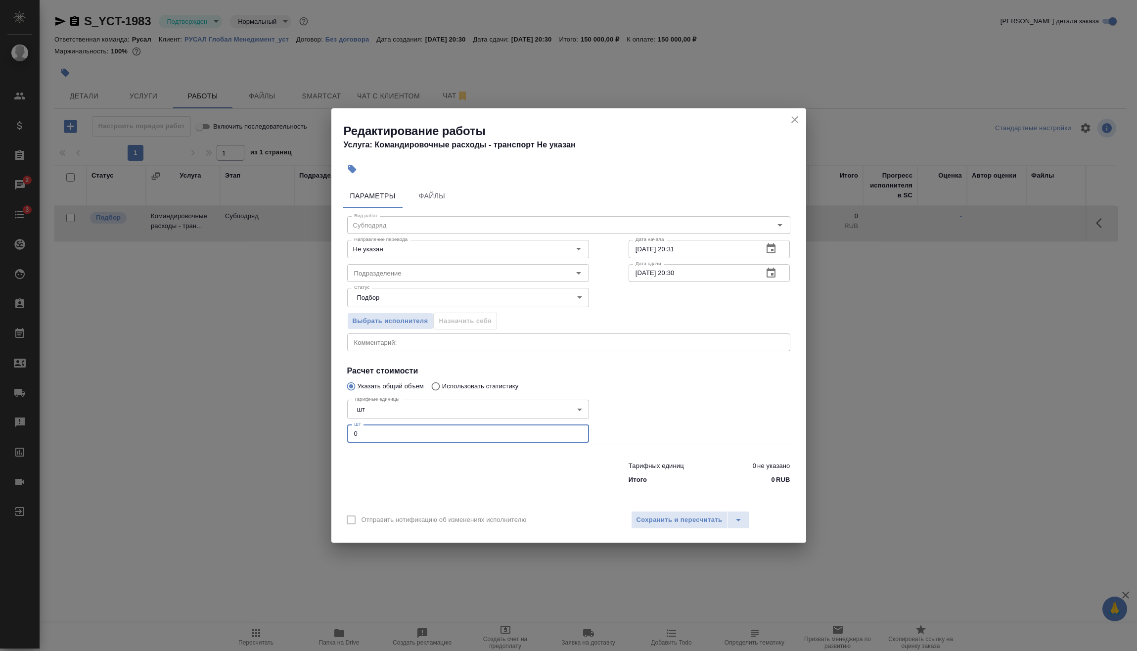
drag, startPoint x: 372, startPoint y: 433, endPoint x: 273, endPoint y: 452, distance: 100.6
click at [280, 449] on div "Редактирование работы Услуга: Командировочные расходы - транспорт Не указан Пар…" at bounding box center [568, 325] width 1137 height 651
type input "1"
click at [677, 521] on span "Сохранить и пересчитать" at bounding box center [680, 520] width 86 height 11
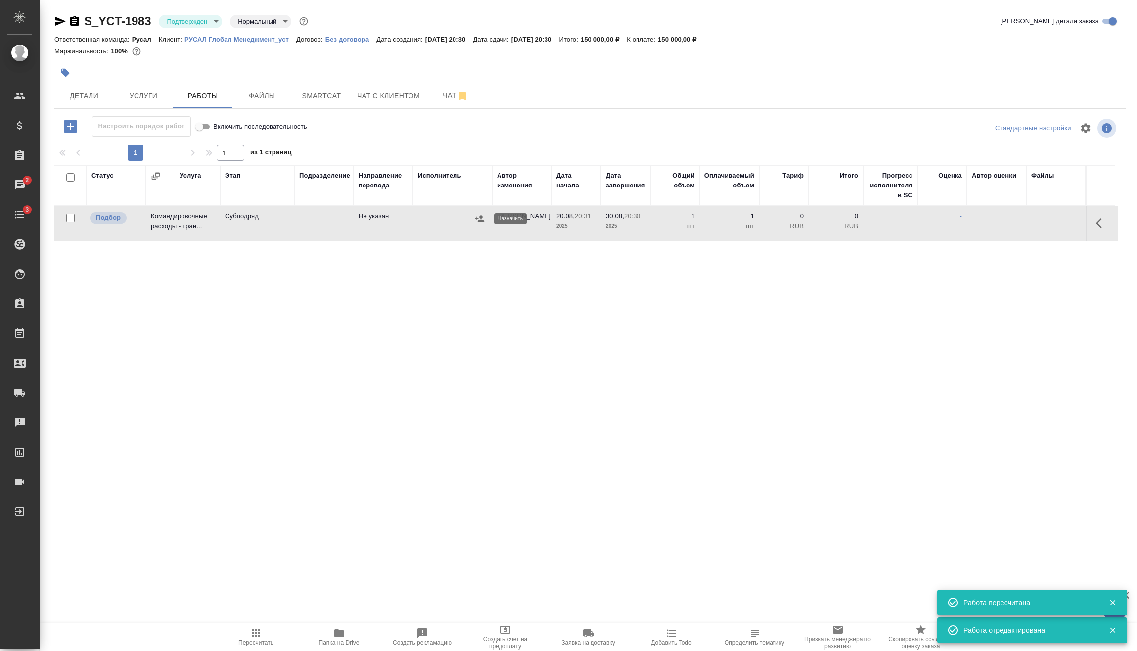
click at [473, 216] on button "button" at bounding box center [479, 218] width 15 height 15
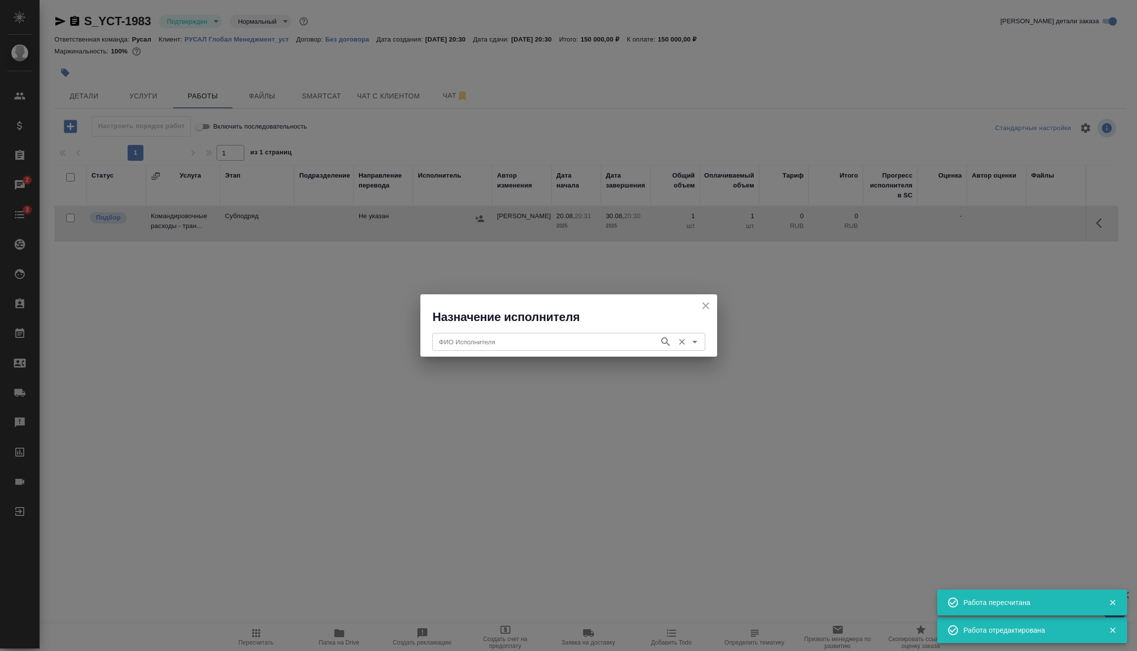
click at [489, 336] on input "ФИО Исполнителя" at bounding box center [544, 342] width 219 height 12
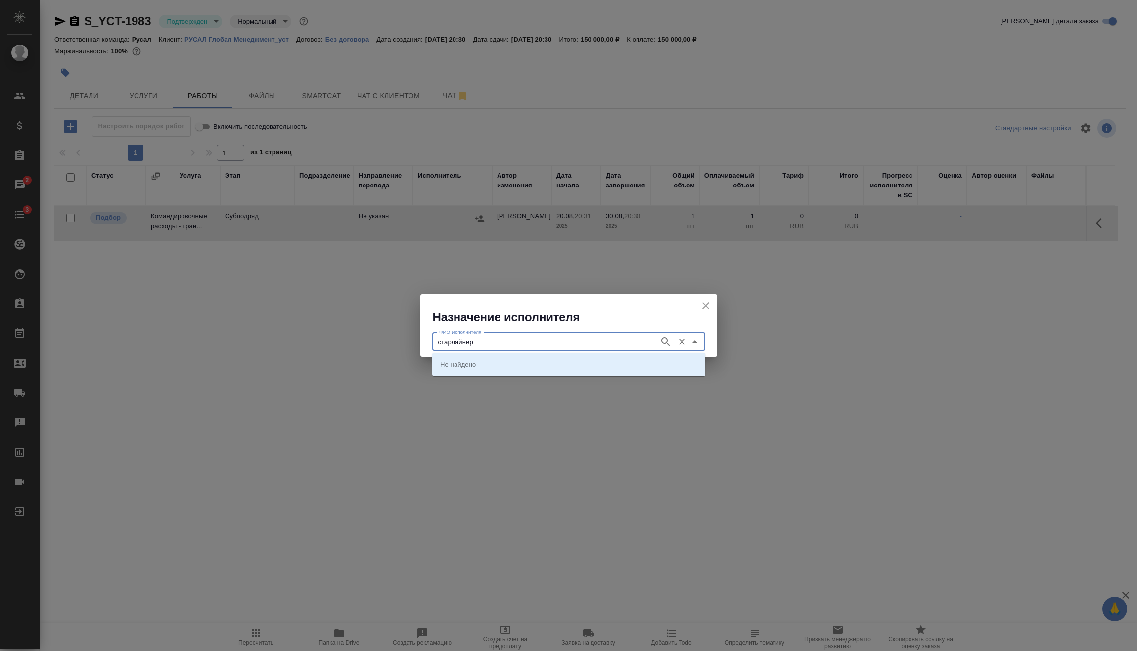
type input "старлайнер"
click at [509, 359] on li "Старлайнер (Starliner)" at bounding box center [568, 364] width 273 height 18
type input "Старлайнер (Starliner)"
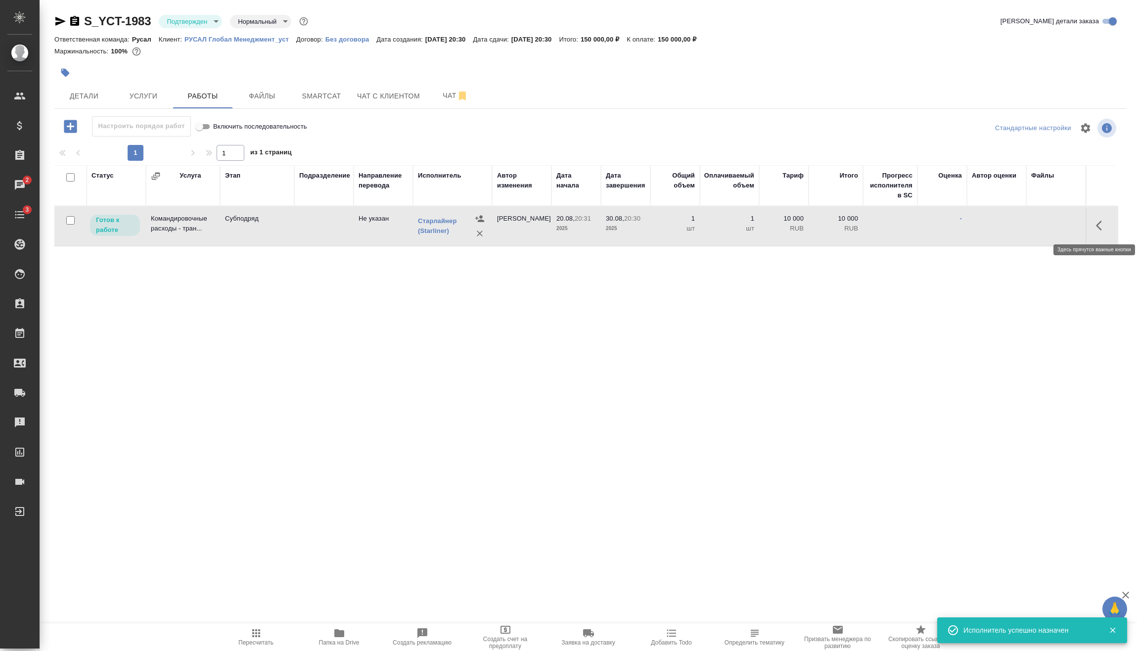
click at [1103, 227] on icon "button" at bounding box center [1102, 226] width 12 height 12
click at [1027, 219] on button "button" at bounding box center [1029, 226] width 17 height 24
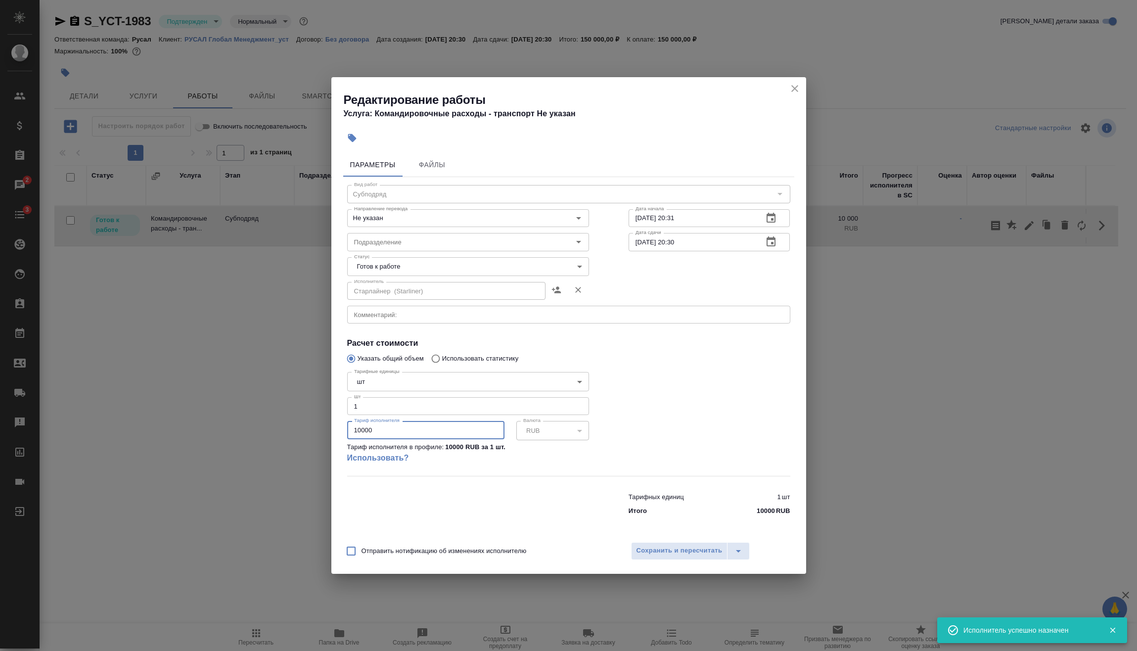
drag, startPoint x: 397, startPoint y: 431, endPoint x: 212, endPoint y: 449, distance: 185.9
click at [216, 448] on div "Редактирование работы Услуга: Командировочные расходы - транспорт Не указан Пар…" at bounding box center [568, 325] width 1137 height 651
type input "18815"
type input "18815.70"
click at [670, 544] on button "Сохранить и пересчитать" at bounding box center [679, 551] width 97 height 18
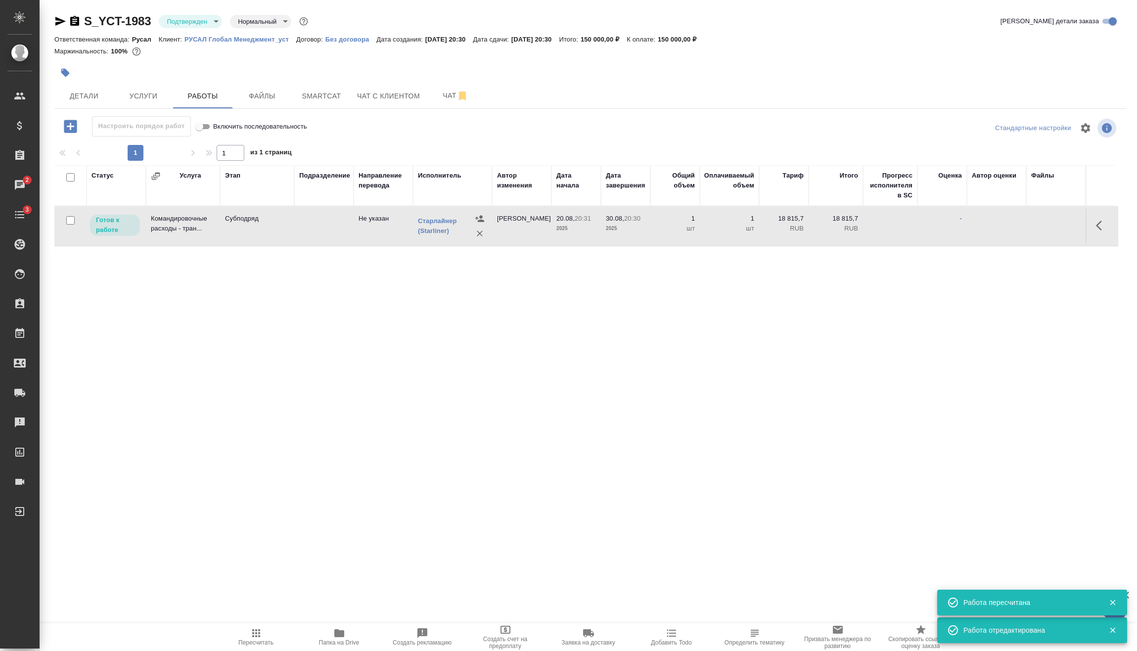
click at [71, 220] on input "checkbox" at bounding box center [70, 220] width 8 height 8
checkbox input "true"
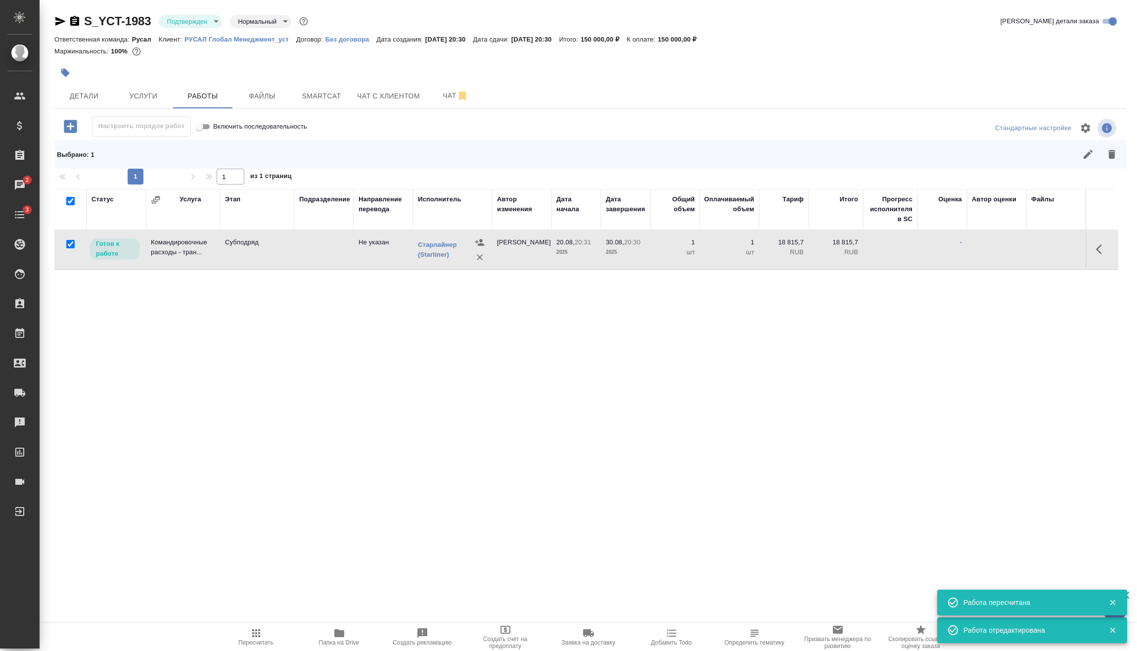
click at [1085, 162] on button "button" at bounding box center [1089, 154] width 24 height 24
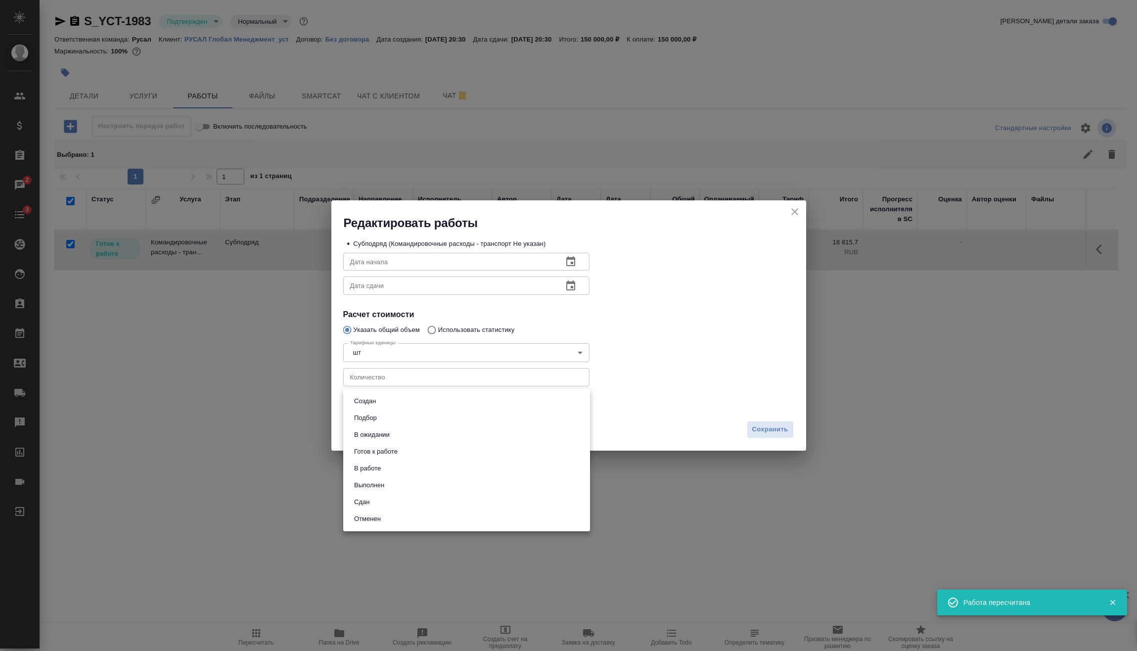
click at [409, 397] on body "🙏 .cls-1 fill:#fff; AWATERA Vasilev Evgeniy Клиенты Спецификации Заказы 2 Чаты …" at bounding box center [568, 325] width 1137 height 651
click at [388, 504] on li "Сдан" at bounding box center [466, 502] width 247 height 17
type input "closed"
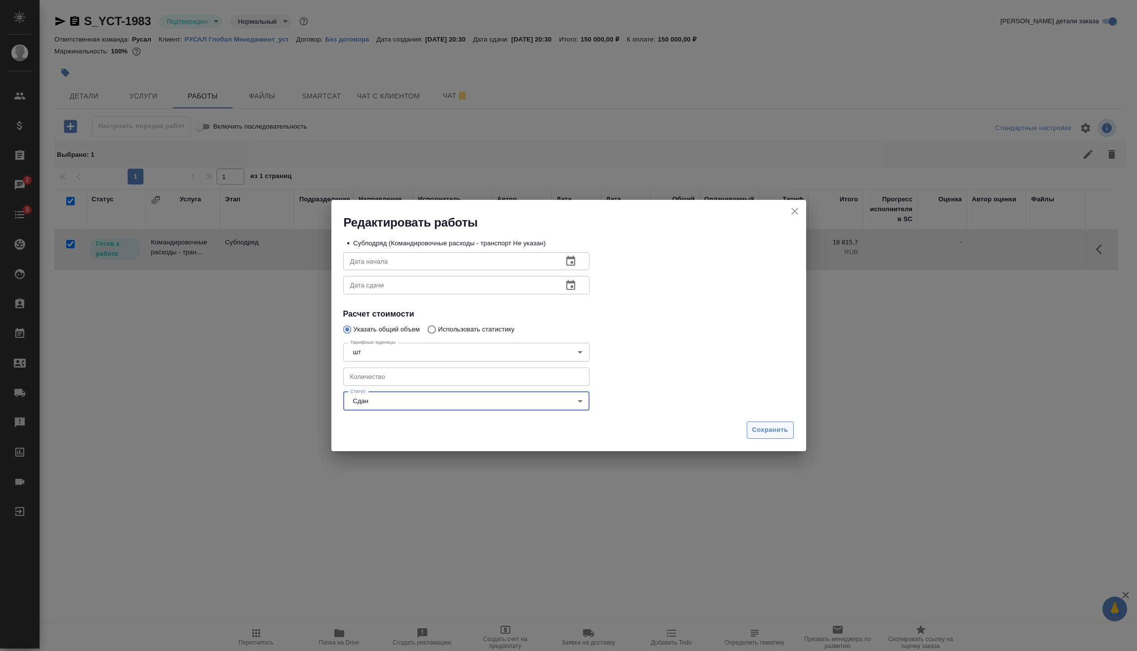
click at [776, 437] on button "Сохранить" at bounding box center [770, 430] width 47 height 17
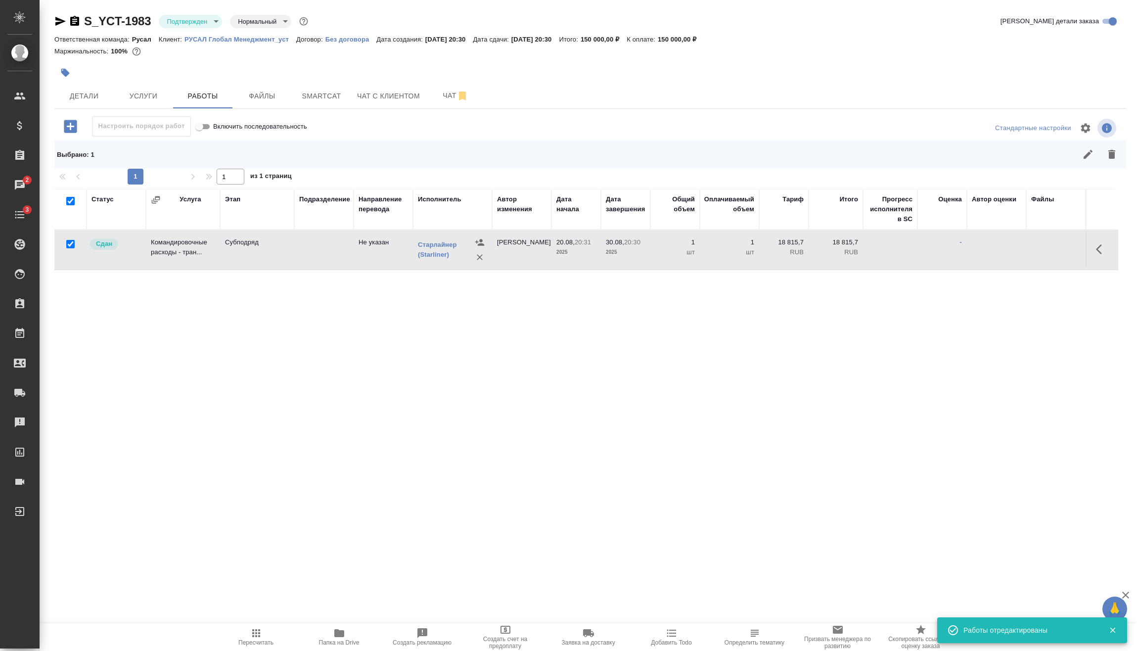
click at [68, 124] on icon "button" at bounding box center [70, 126] width 13 height 13
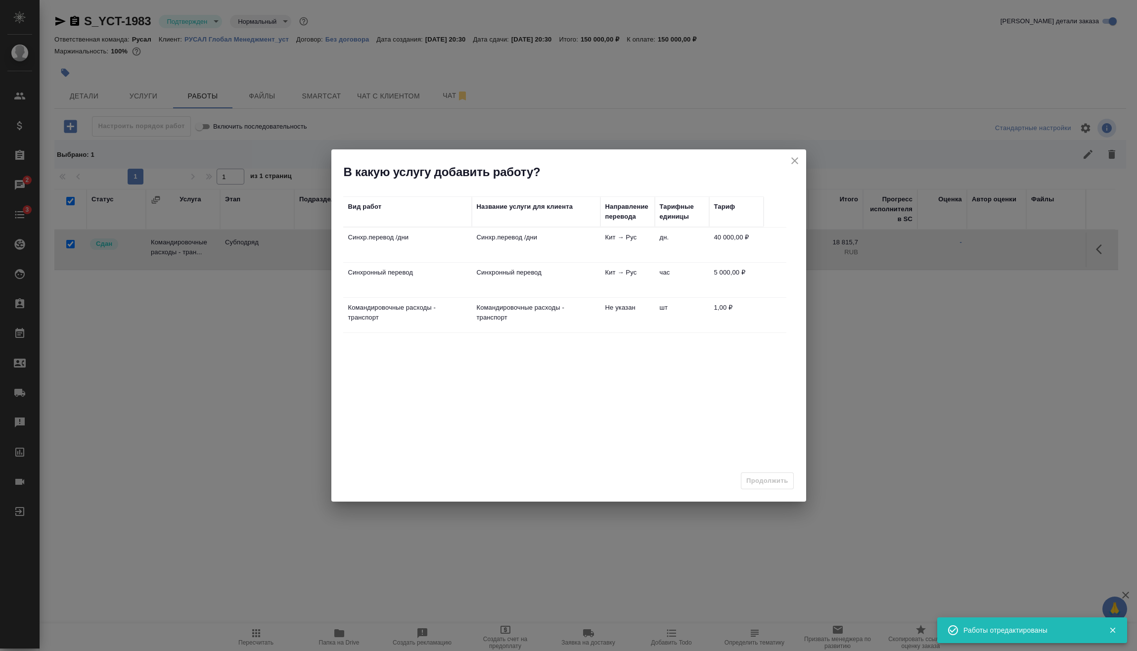
click at [456, 247] on td "Синхр.перевод /дни" at bounding box center [407, 245] width 129 height 35
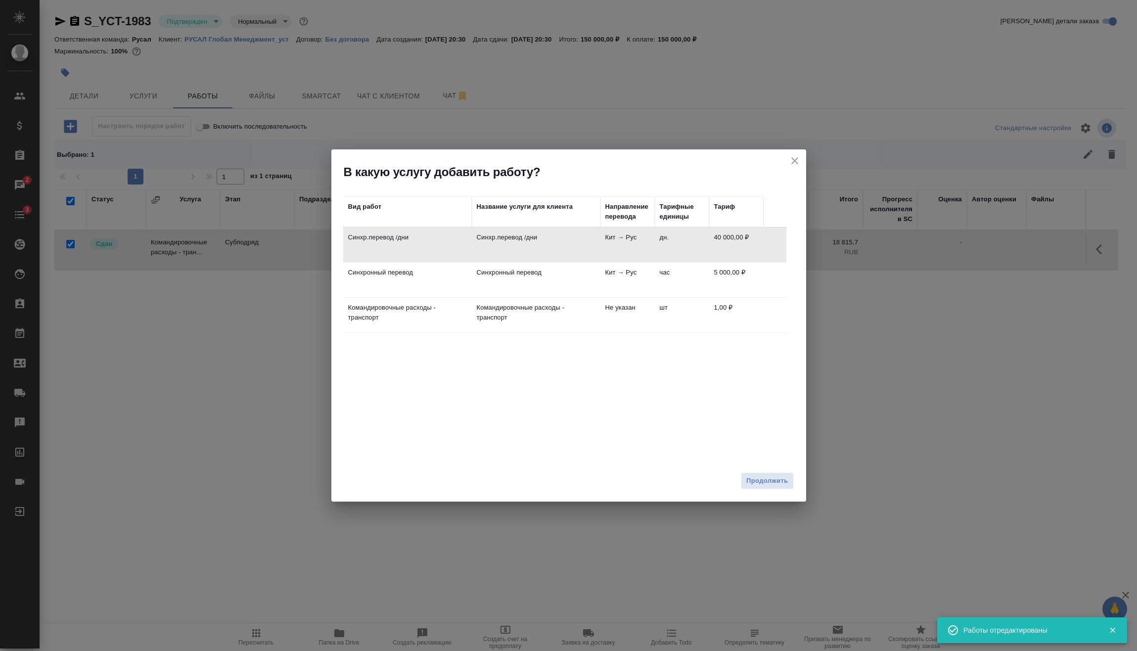
click at [703, 248] on td "дн." at bounding box center [682, 245] width 54 height 35
click at [774, 475] on button "Продолжить" at bounding box center [767, 480] width 52 height 17
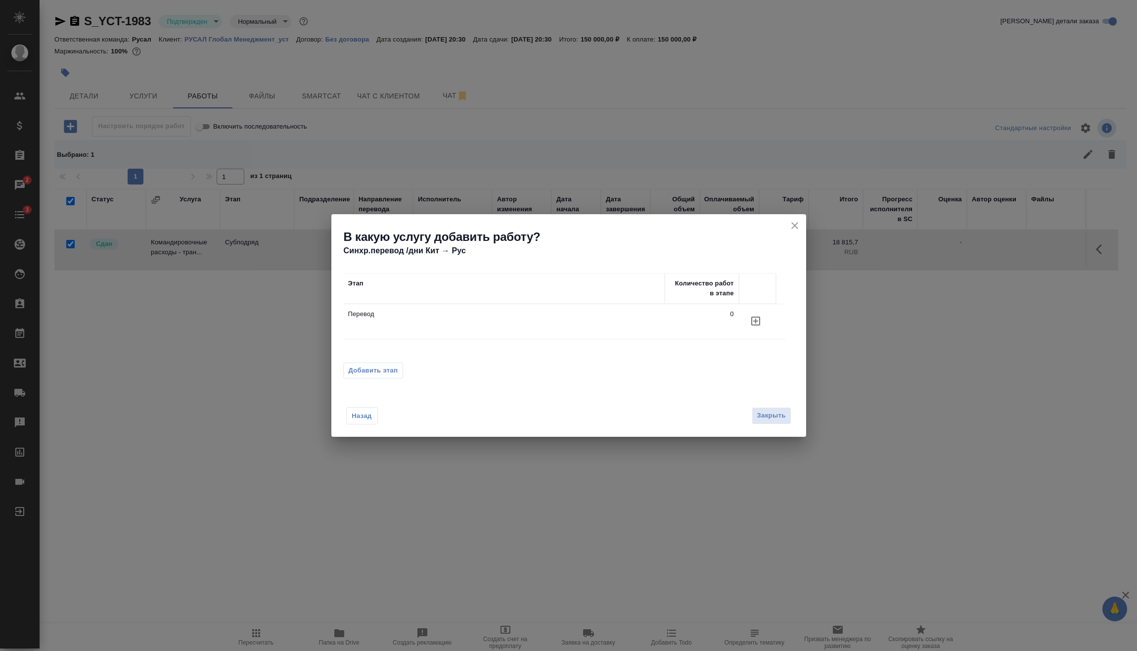
click at [397, 365] on button "Добавить этап" at bounding box center [373, 371] width 60 height 16
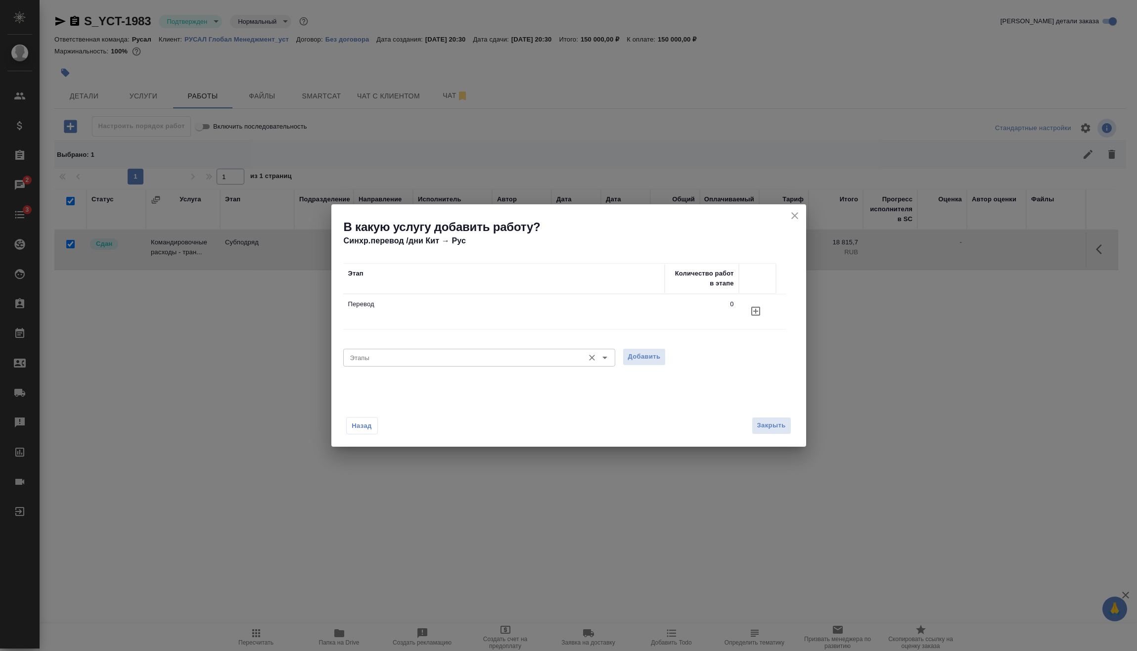
click at [417, 356] on input "Этапы" at bounding box center [462, 358] width 233 height 12
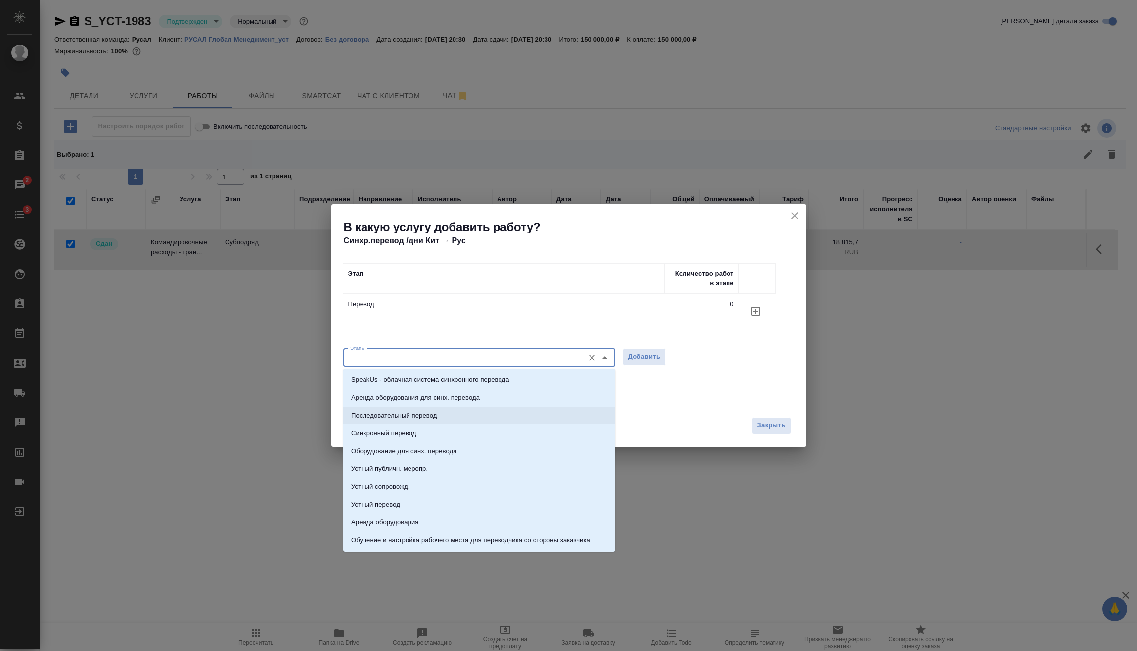
click at [412, 418] on p "Последовательный перевод" at bounding box center [394, 416] width 86 height 10
type input "Последовательный перевод"
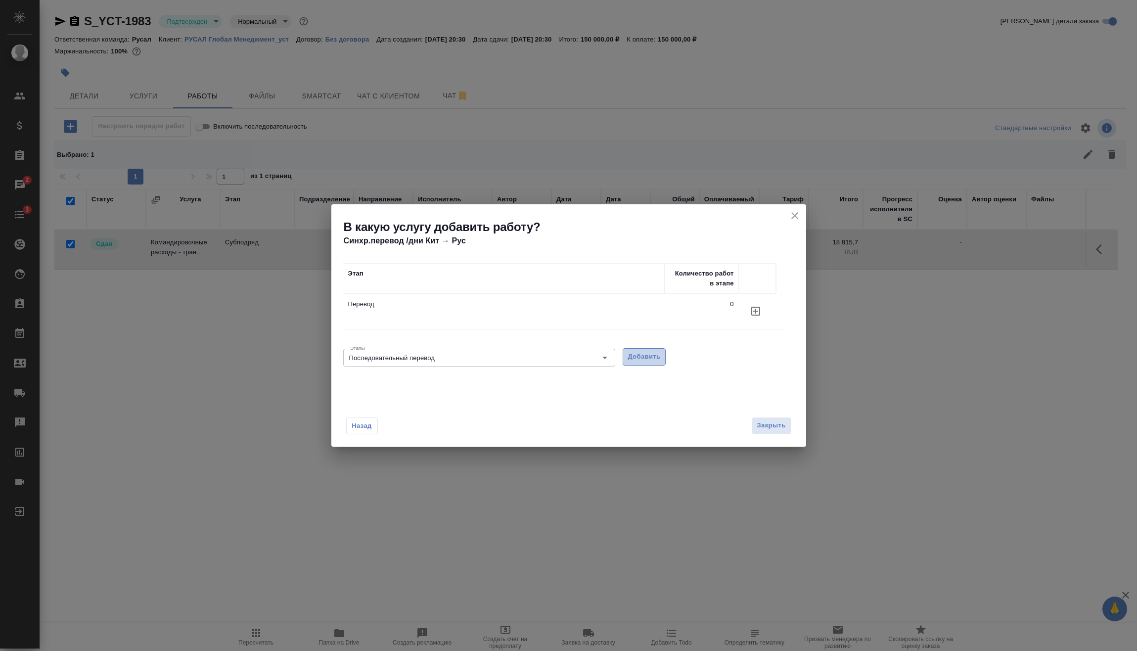
click at [654, 362] on span "Добавить" at bounding box center [644, 356] width 33 height 11
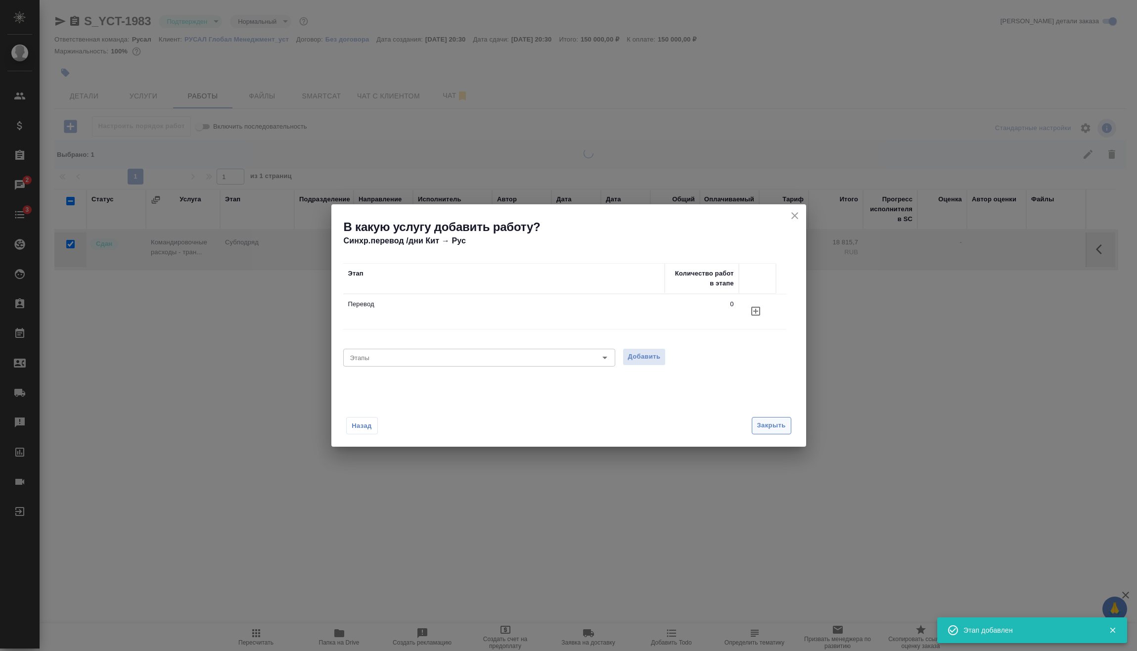
checkbox input "false"
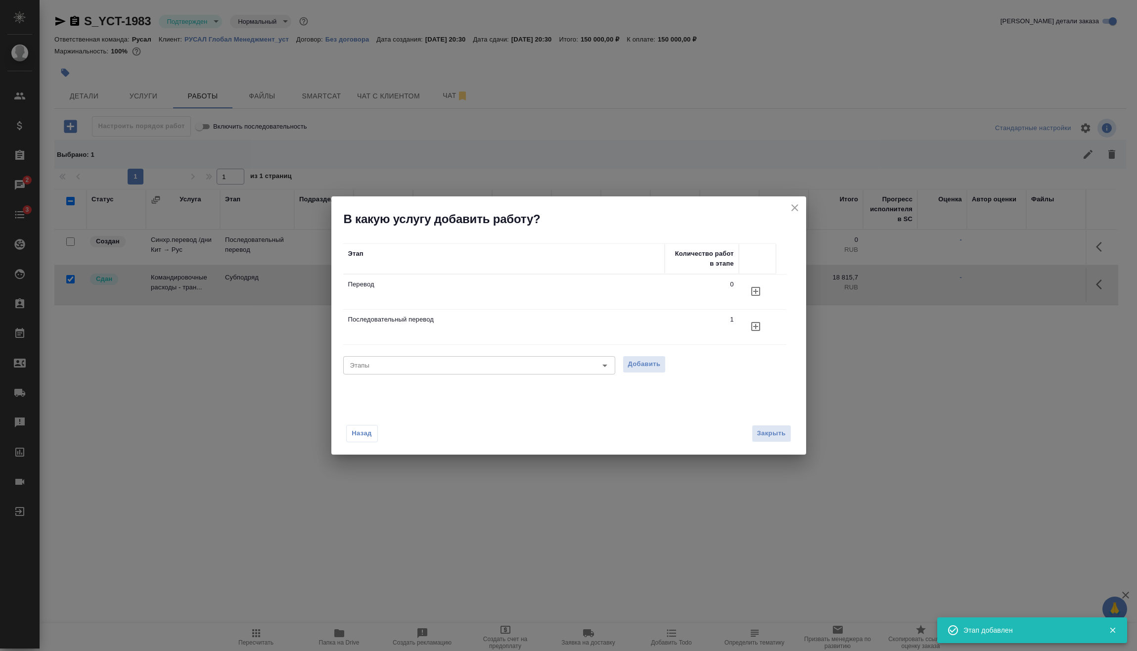
click at [771, 433] on span "Закрыть" at bounding box center [771, 433] width 29 height 11
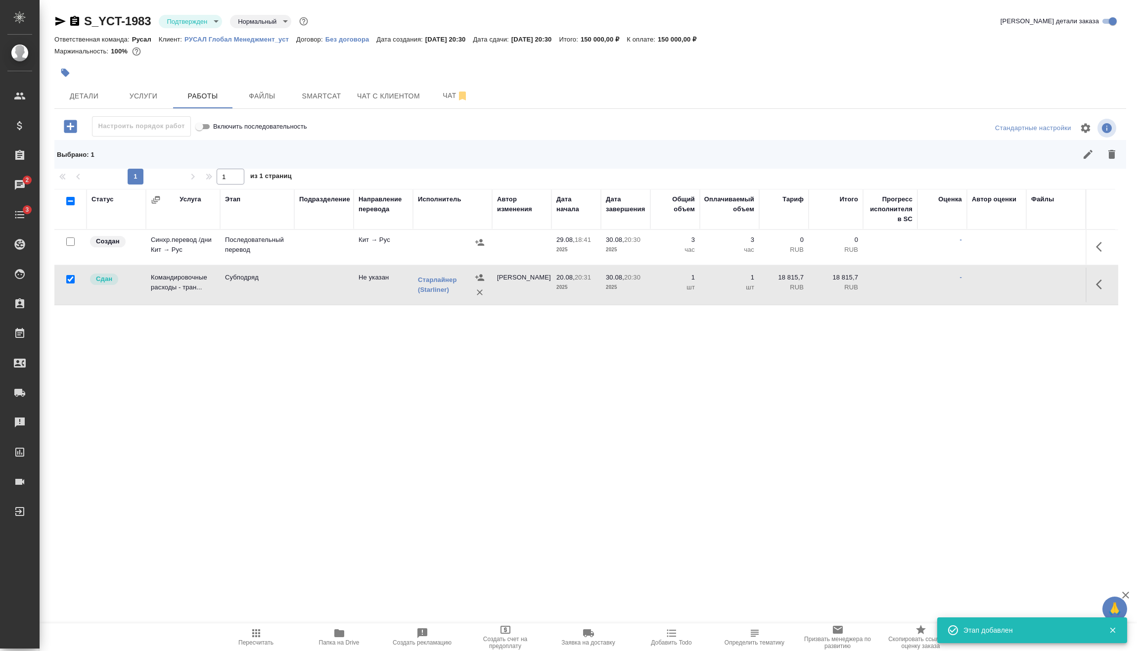
click at [1096, 250] on icon "button" at bounding box center [1099, 247] width 6 height 10
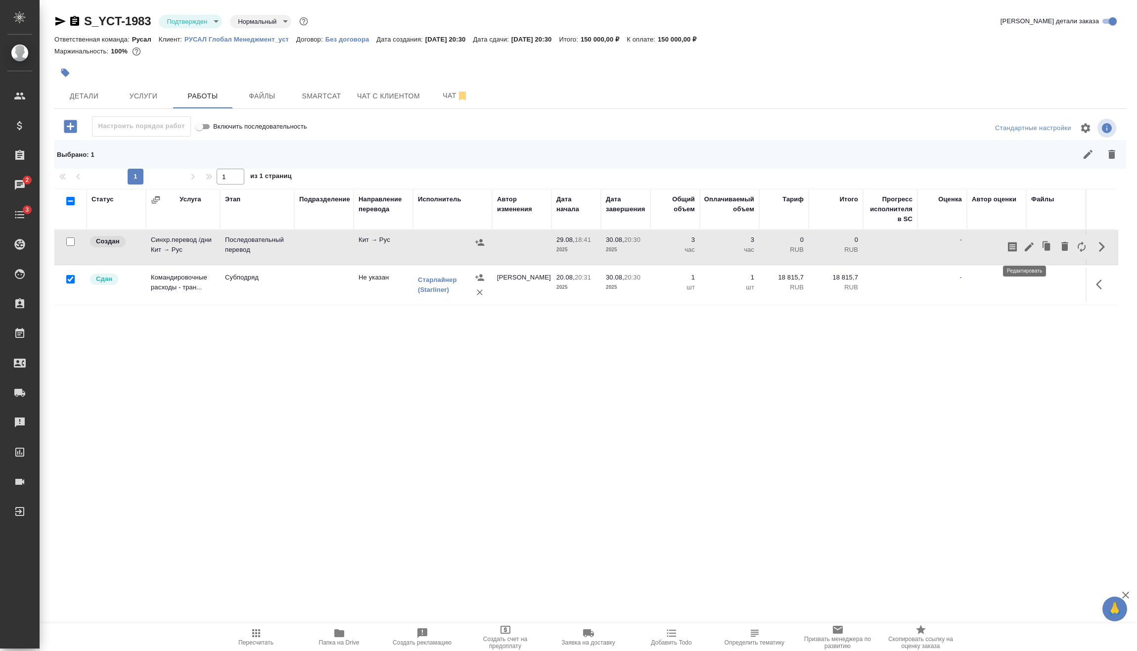
click at [1024, 245] on icon "button" at bounding box center [1030, 247] width 12 height 12
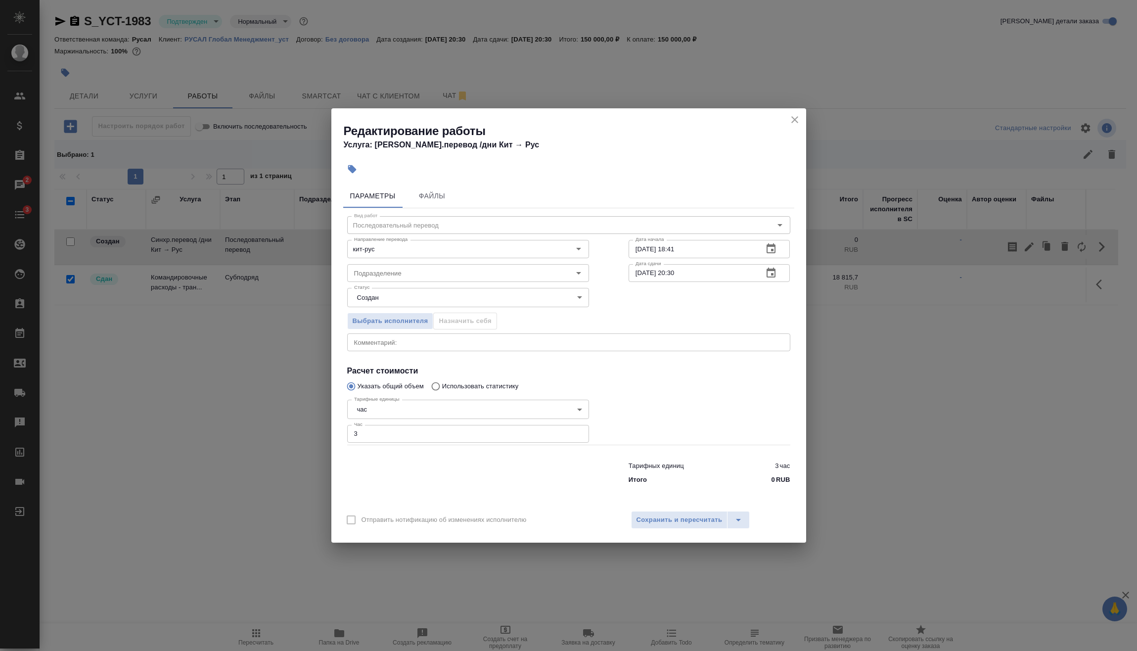
click at [435, 407] on body "🙏 .cls-1 fill:#fff; AWATERA Vasilev Evgeniy Клиенты Спецификации Заказы 2 Чаты …" at bounding box center [568, 325] width 1137 height 651
click at [397, 391] on li "дн." at bounding box center [468, 392] width 242 height 17
type input "5a8b1489cc6b4906c91bfd8a"
drag, startPoint x: 405, startPoint y: 435, endPoint x: 269, endPoint y: 436, distance: 136.6
click at [281, 438] on div "Редактирование работы Услуга: Синхр.перевод /дни Кит → Рус Параметры Файлы Вид …" at bounding box center [568, 325] width 1137 height 651
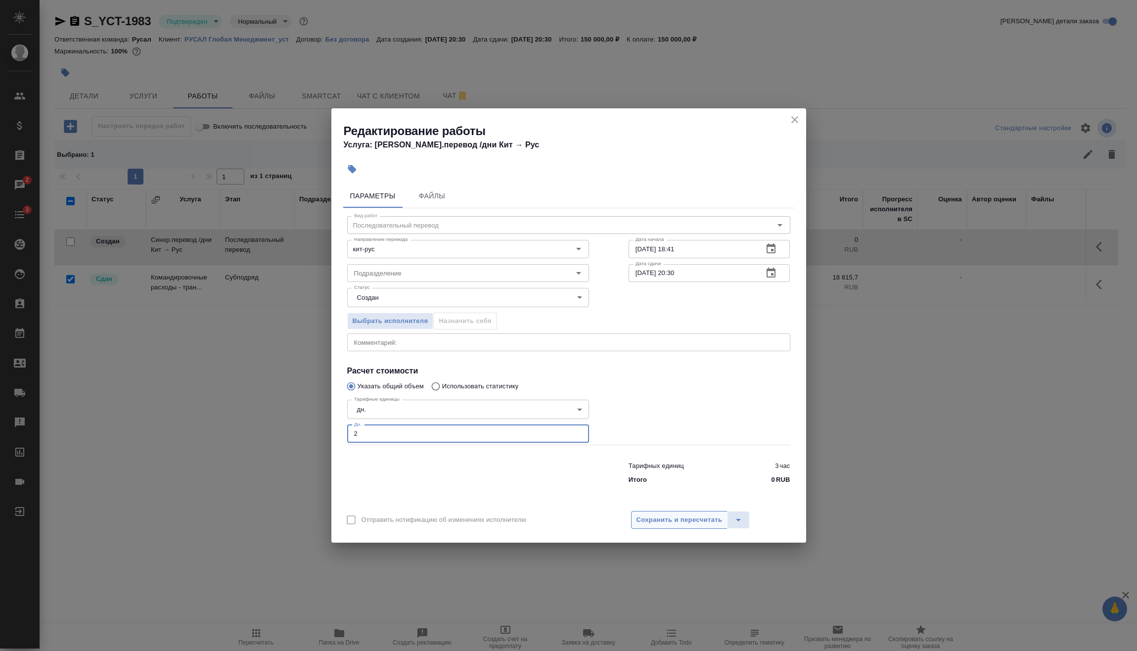
type input "2"
click at [660, 523] on span "Сохранить и пересчитать" at bounding box center [680, 520] width 86 height 11
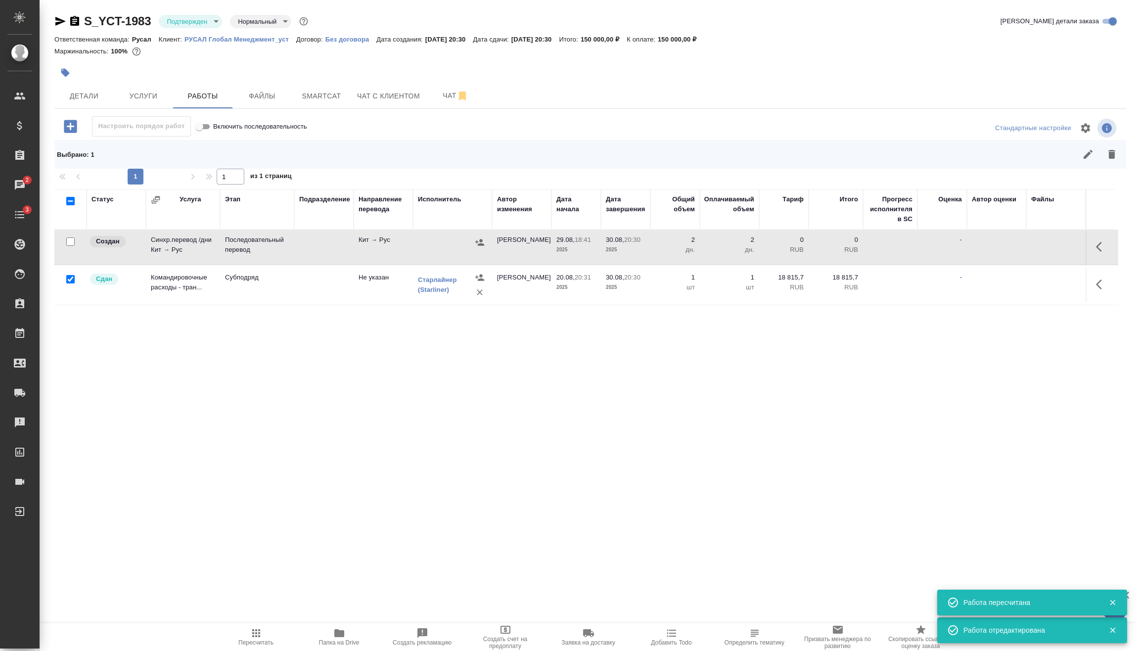
click at [1099, 246] on icon "button" at bounding box center [1102, 247] width 12 height 12
click at [1016, 241] on button "button" at bounding box center [1012, 247] width 17 height 24
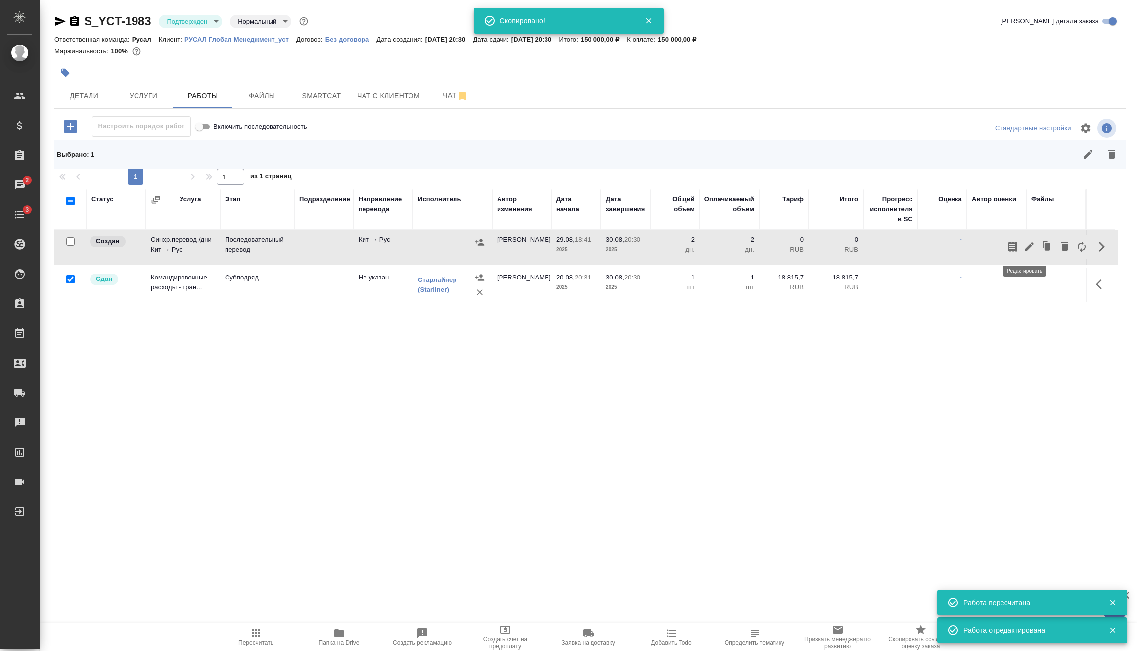
click at [1027, 245] on icon "button" at bounding box center [1029, 246] width 9 height 9
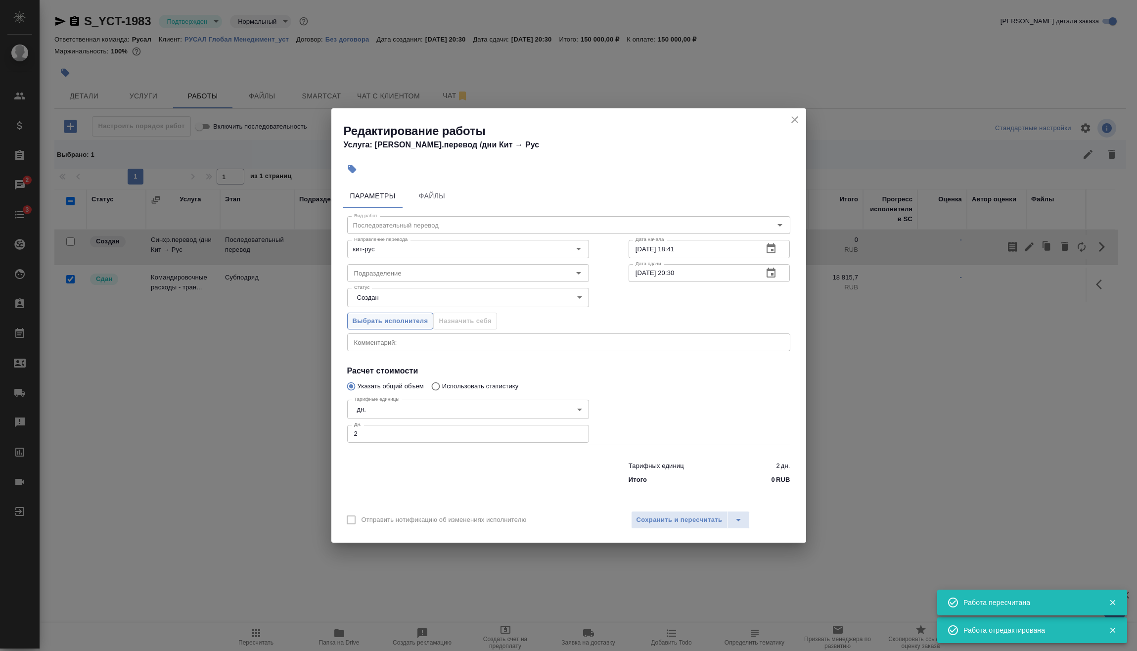
click at [416, 314] on button "Выбрать исполнителя" at bounding box center [390, 321] width 87 height 17
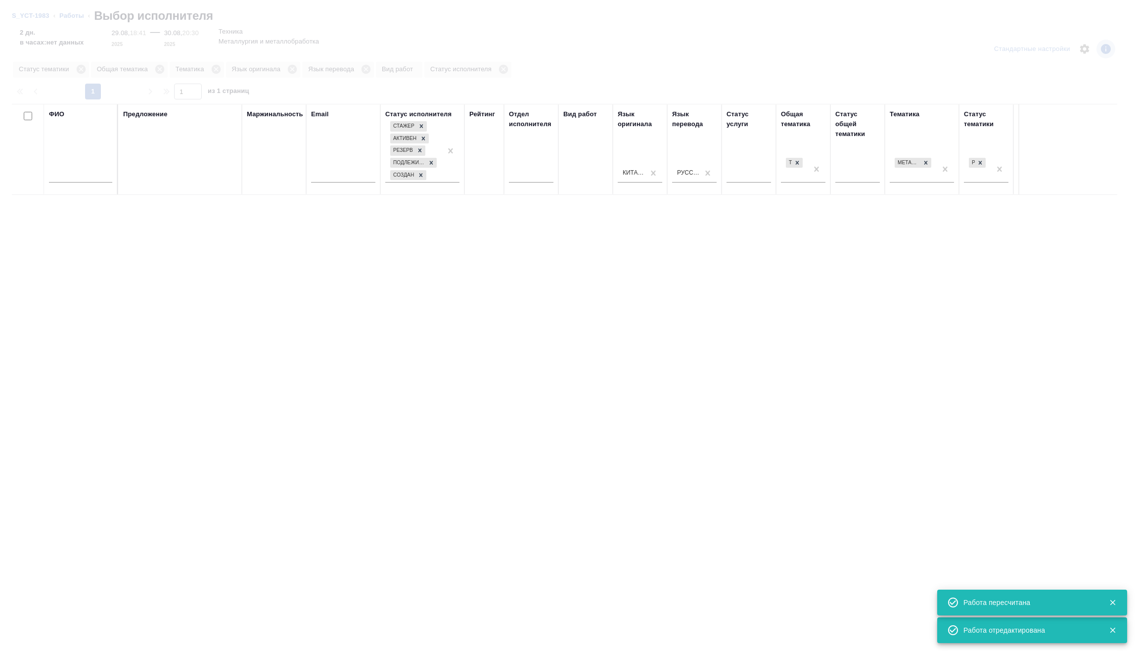
click at [87, 174] on input "text" at bounding box center [80, 176] width 63 height 12
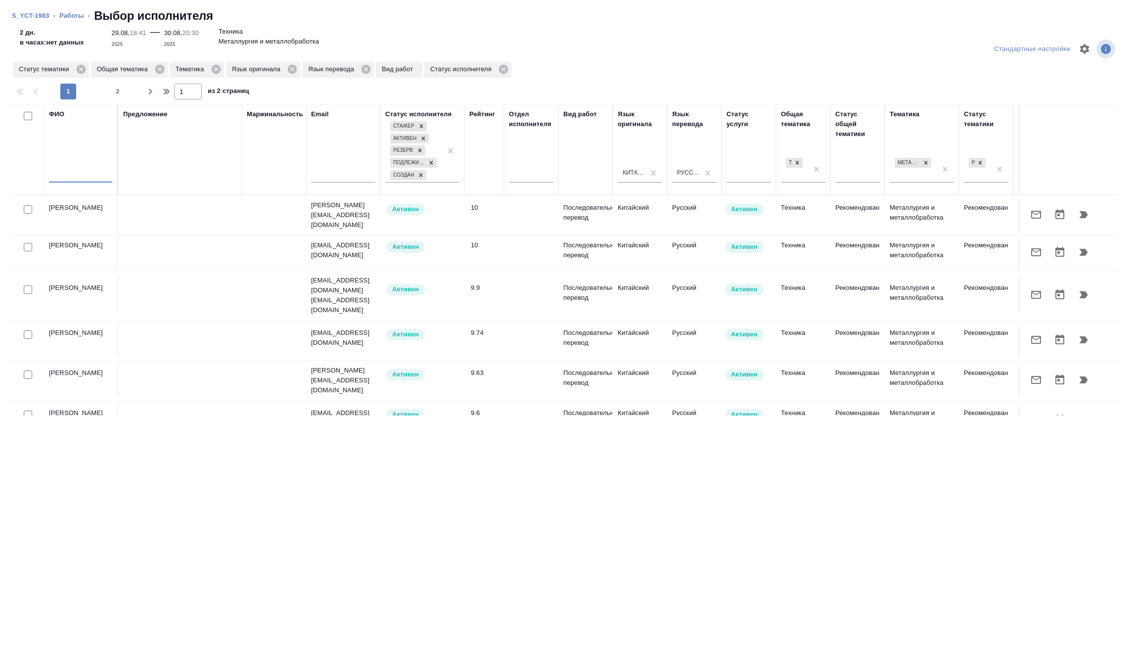
type input "с"
type input "ли гуосин"
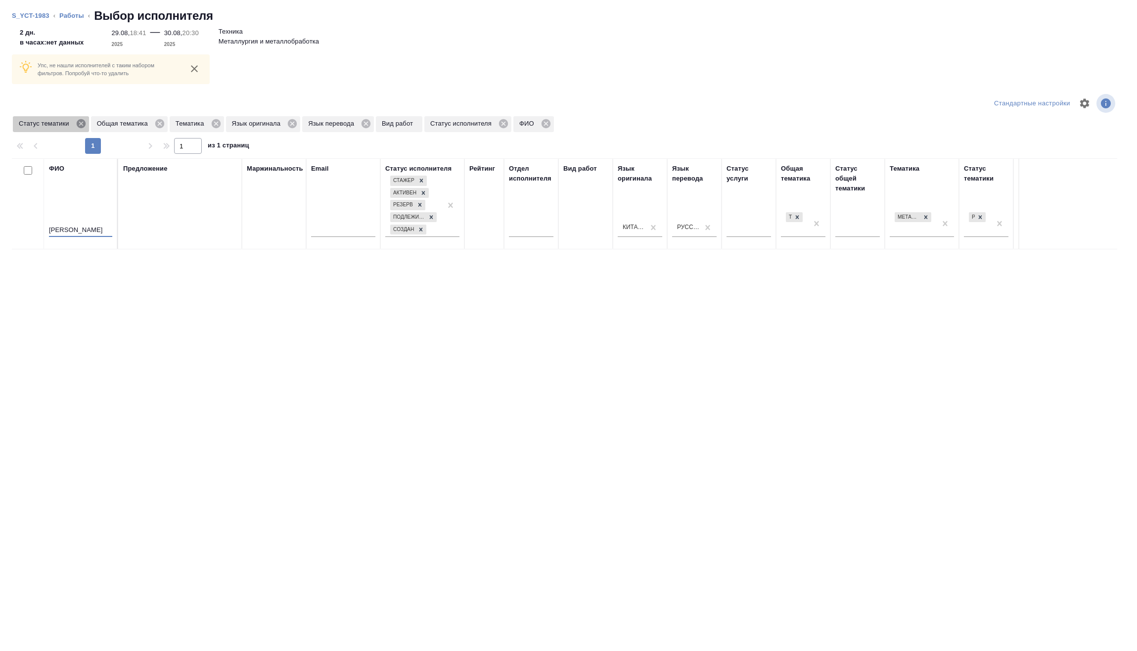
click at [78, 122] on icon at bounding box center [80, 123] width 9 height 9
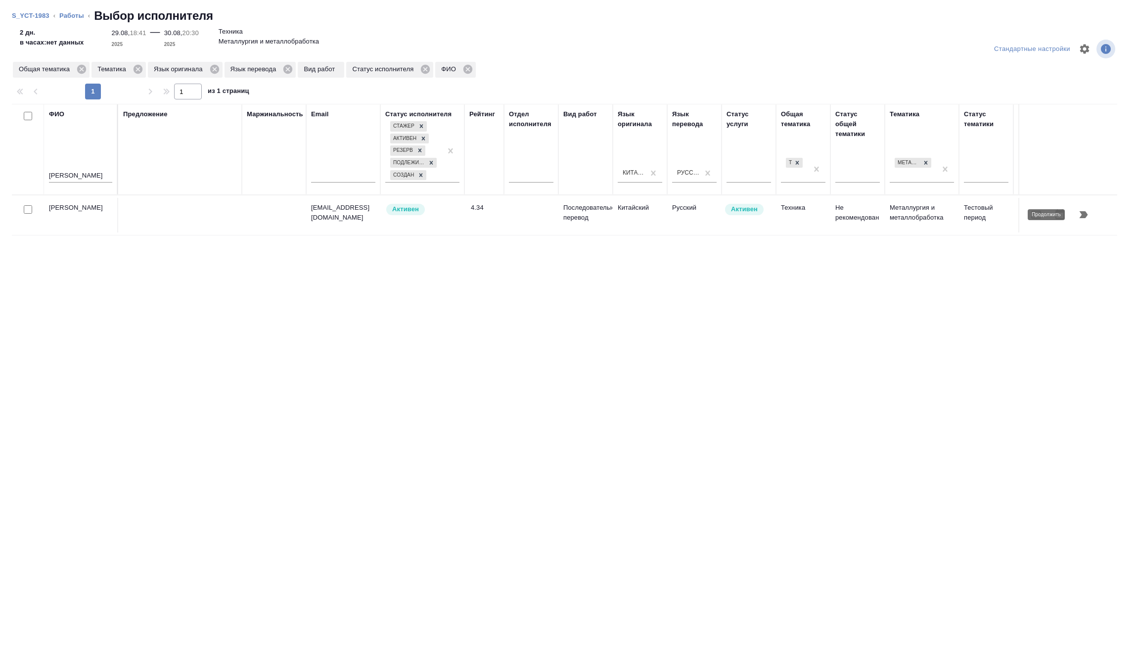
click at [1090, 219] on button "button" at bounding box center [1084, 215] width 24 height 24
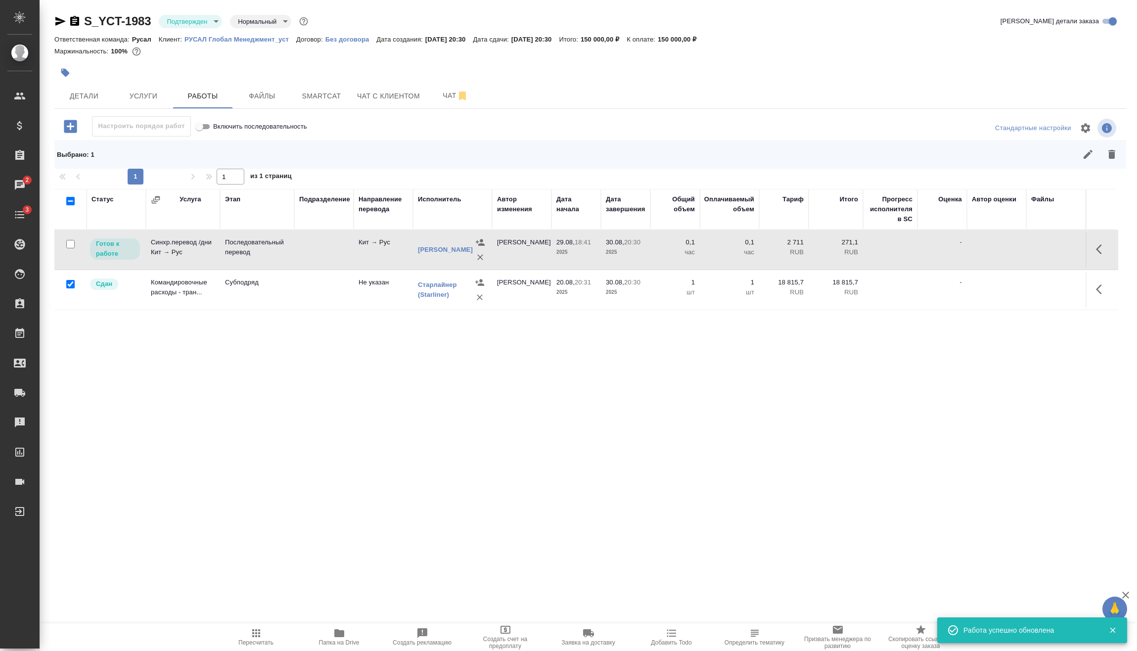
click at [1097, 246] on icon "button" at bounding box center [1099, 249] width 6 height 10
click at [1026, 247] on icon "button" at bounding box center [1030, 249] width 12 height 12
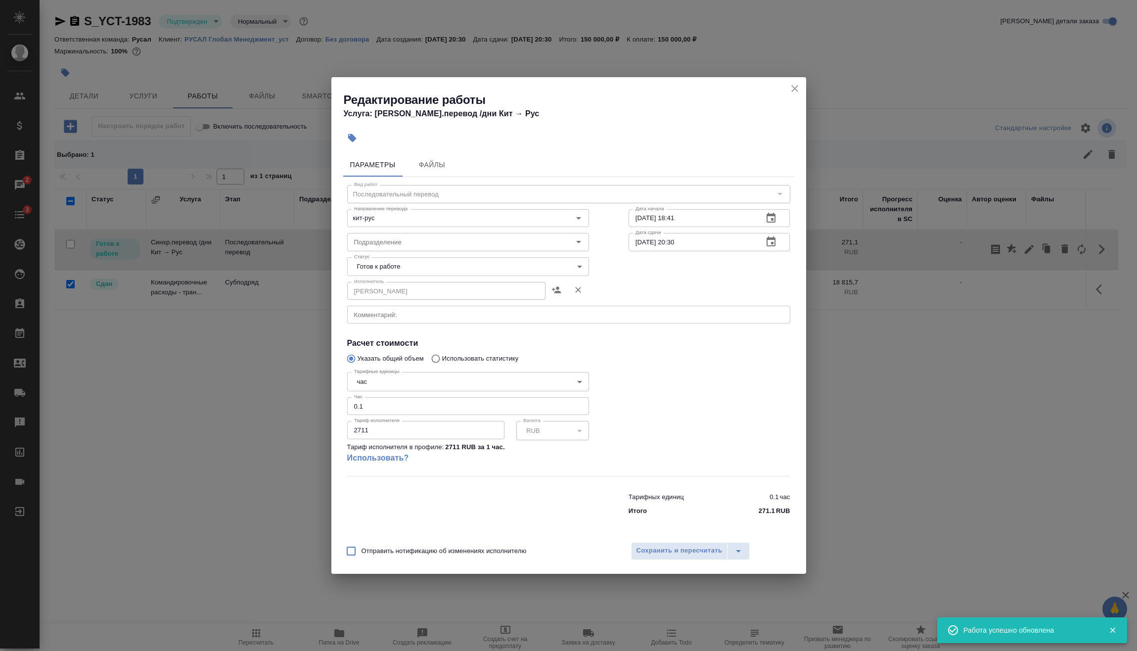
click at [405, 386] on body "🙏 .cls-1 fill:#fff; AWATERA Vasilev Evgeniy Клиенты Спецификации Заказы 2 Чаты …" at bounding box center [568, 325] width 1137 height 651
click at [384, 364] on li "дн." at bounding box center [468, 365] width 242 height 17
type input "5a8b1489cc6b4906c91bfd8a"
drag, startPoint x: 314, startPoint y: 408, endPoint x: 352, endPoint y: 407, distance: 37.6
click at [300, 408] on div "Редактирование работы Услуга: Синхр.перевод /дни Кит → Рус Параметры Файлы Вид …" at bounding box center [568, 325] width 1137 height 651
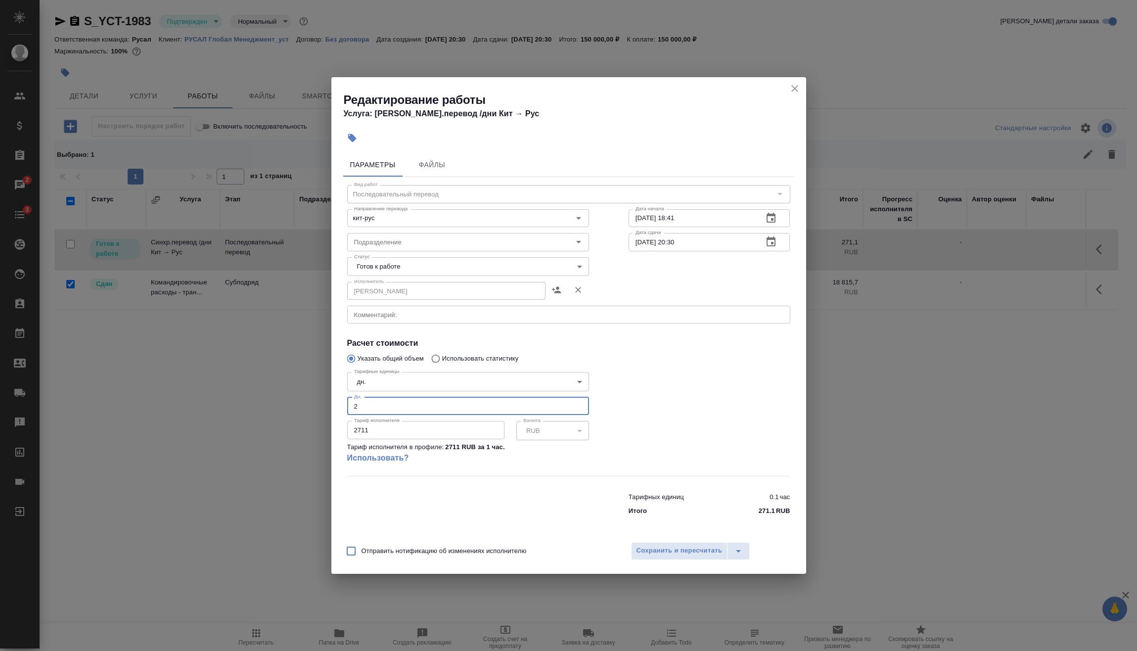
type input "2"
drag, startPoint x: 396, startPoint y: 430, endPoint x: 269, endPoint y: 430, distance: 127.2
click at [269, 430] on div "Редактирование работы Услуга: Синхр.перевод /дни Кит → Рус Параметры Файлы Вид …" at bounding box center [568, 325] width 1137 height 651
type input "29000"
click at [708, 548] on span "Сохранить и пересчитать" at bounding box center [680, 550] width 86 height 11
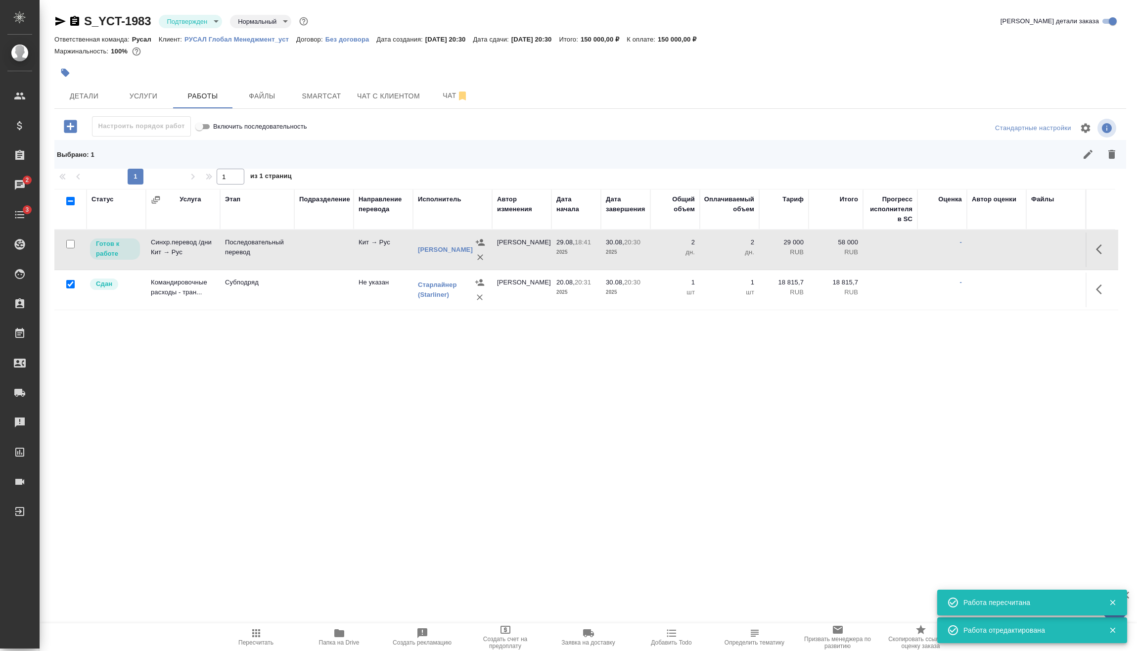
click at [256, 635] on icon "button" at bounding box center [256, 633] width 12 height 12
click at [212, 22] on body "🙏 .cls-1 fill:#fff; AWATERA Vasilev Evgeniy Клиенты Спецификации Заказы 2 Чаты …" at bounding box center [568, 325] width 1137 height 651
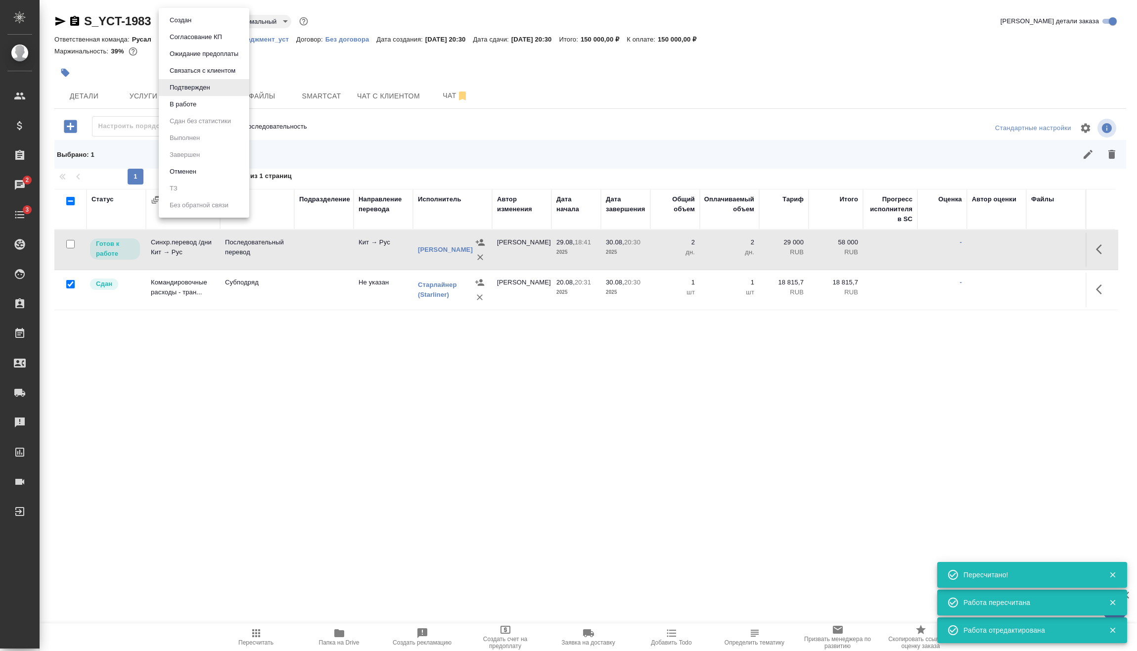
click at [205, 105] on li "В работе" at bounding box center [204, 104] width 91 height 17
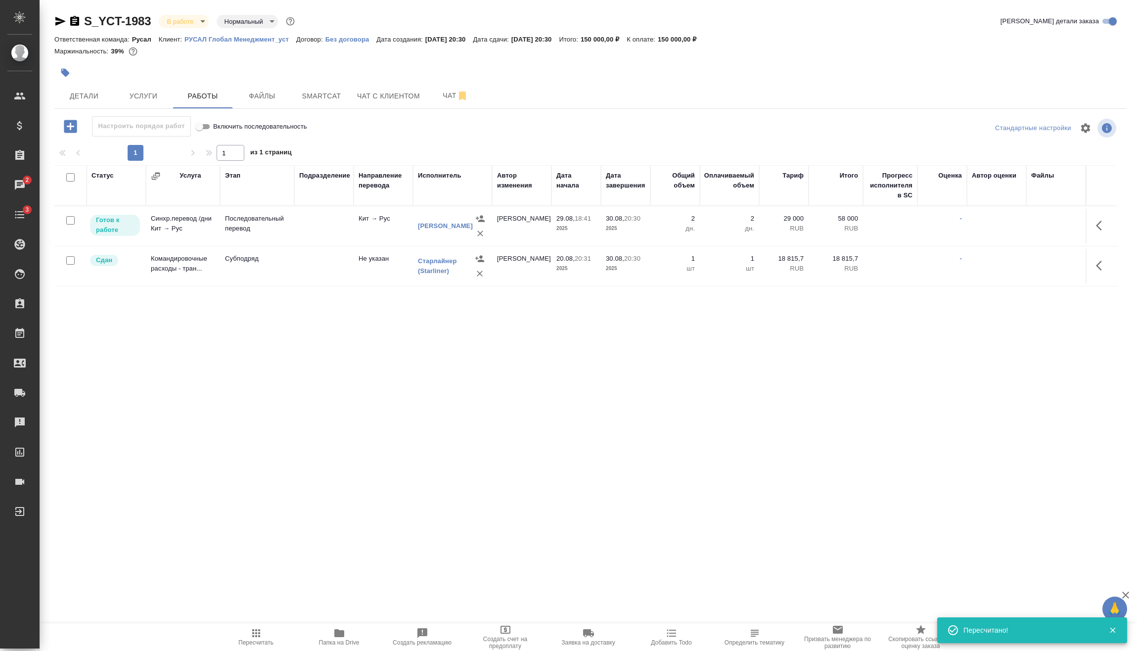
click at [174, 16] on body "🙏 .cls-1 fill:#fff; AWATERA Vasilev Evgeniy Клиенты Спецификации Заказы 2 Чаты …" at bounding box center [568, 325] width 1137 height 651
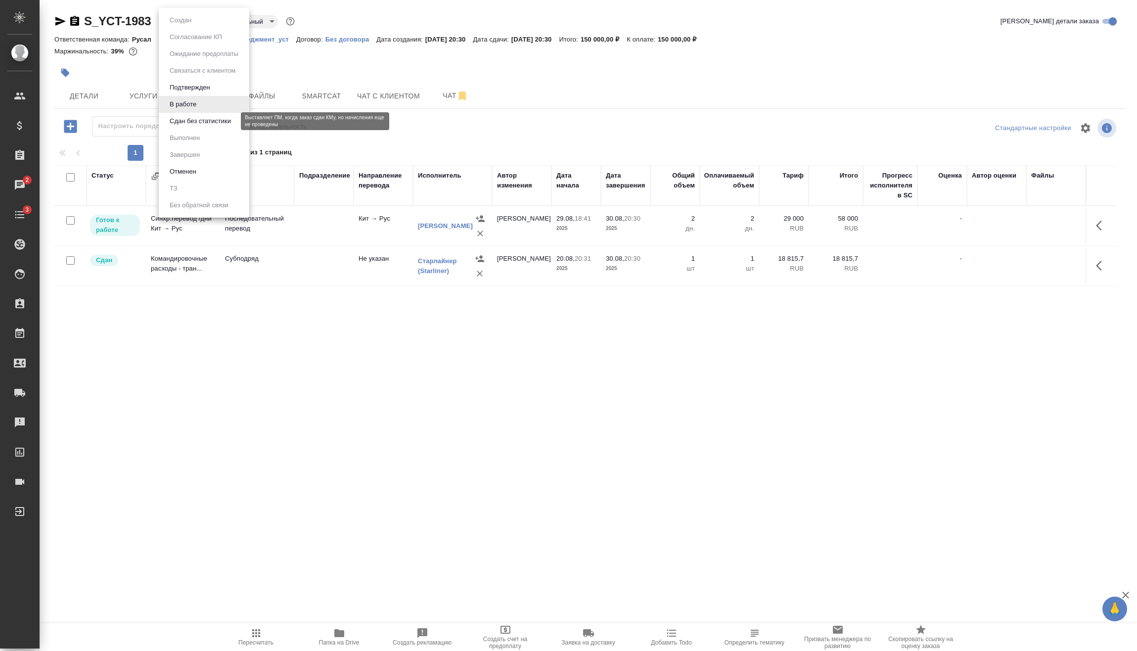
click at [182, 122] on button "Сдан без статистики" at bounding box center [200, 121] width 67 height 11
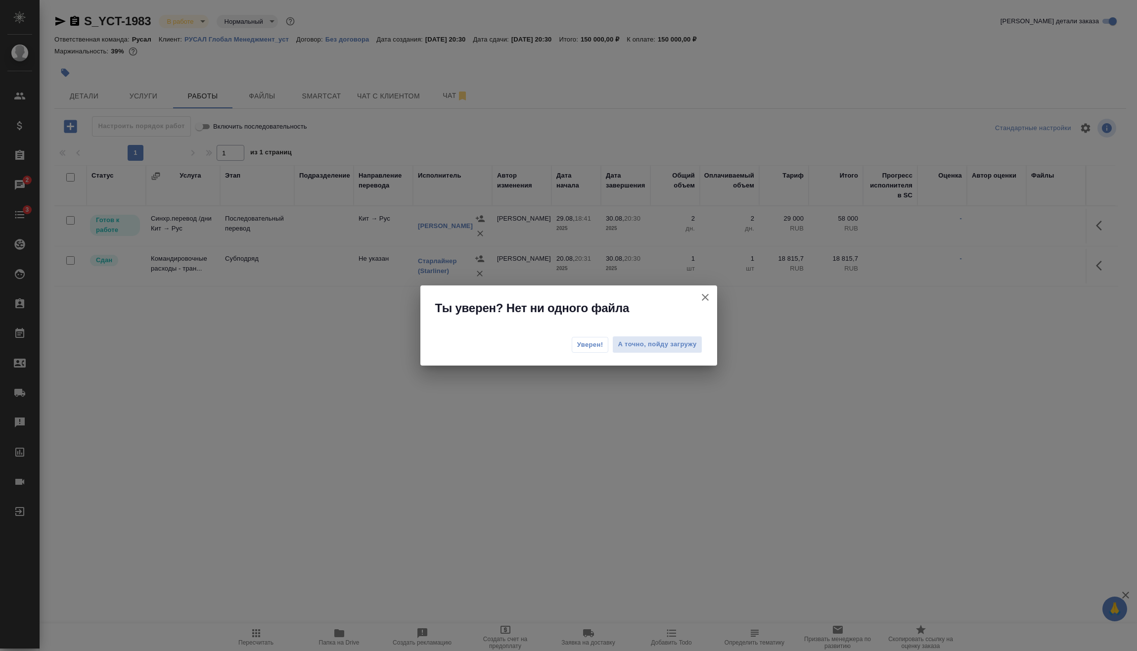
click at [590, 345] on span "Уверен!" at bounding box center [590, 345] width 26 height 10
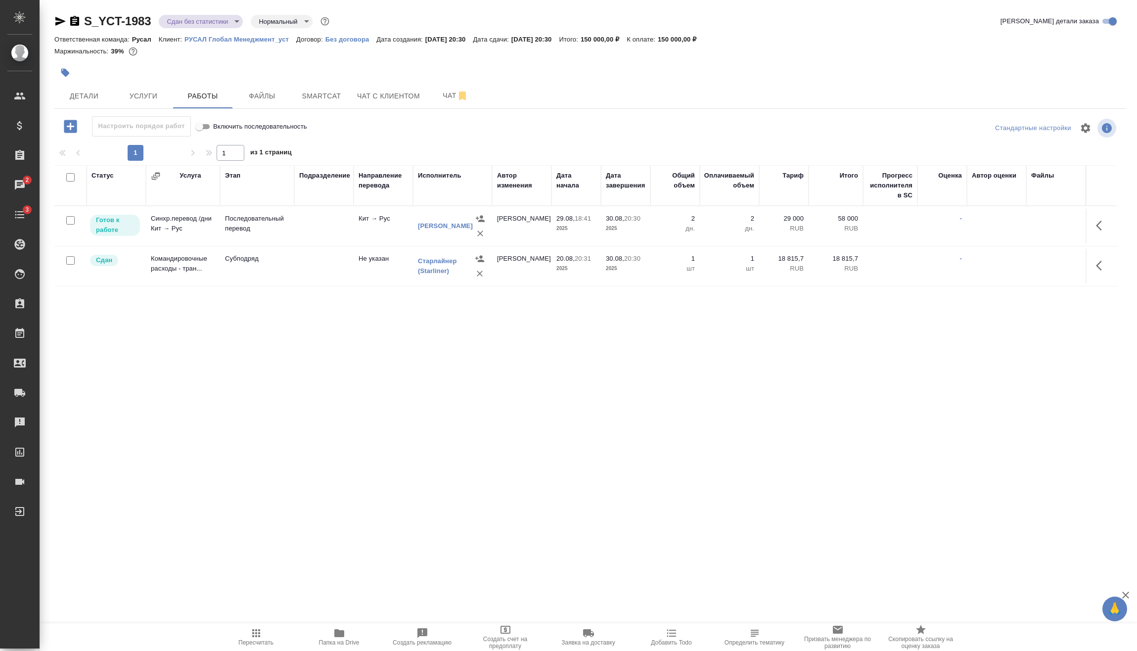
click at [72, 216] on input "checkbox" at bounding box center [70, 220] width 8 height 8
checkbox input "true"
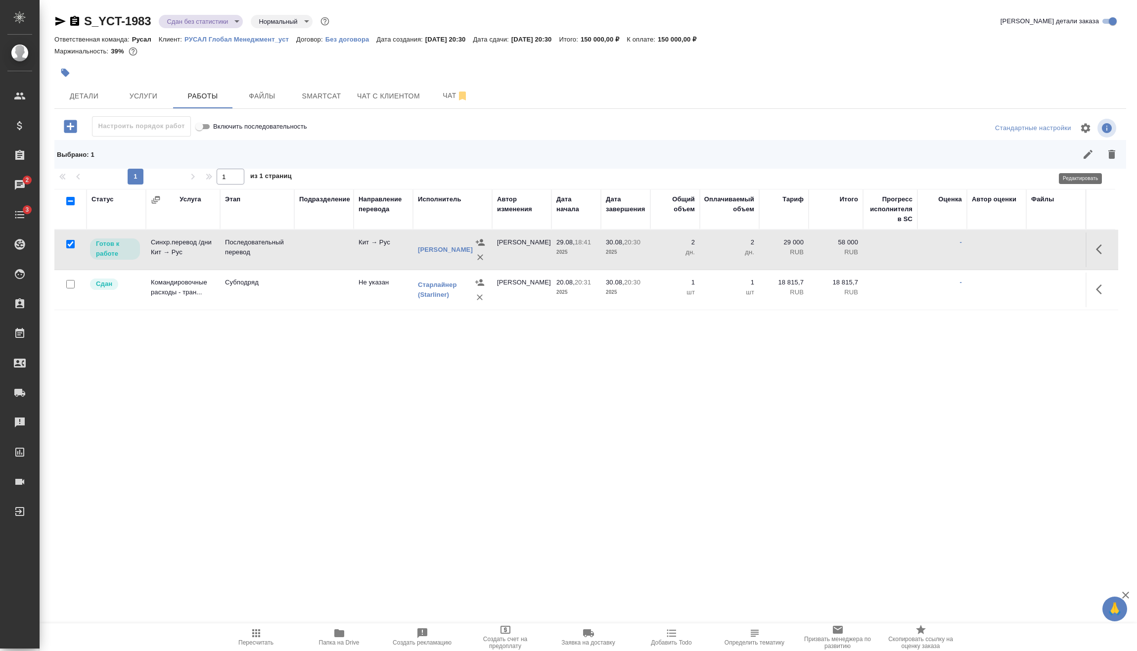
click at [1086, 155] on icon "button" at bounding box center [1089, 154] width 12 height 12
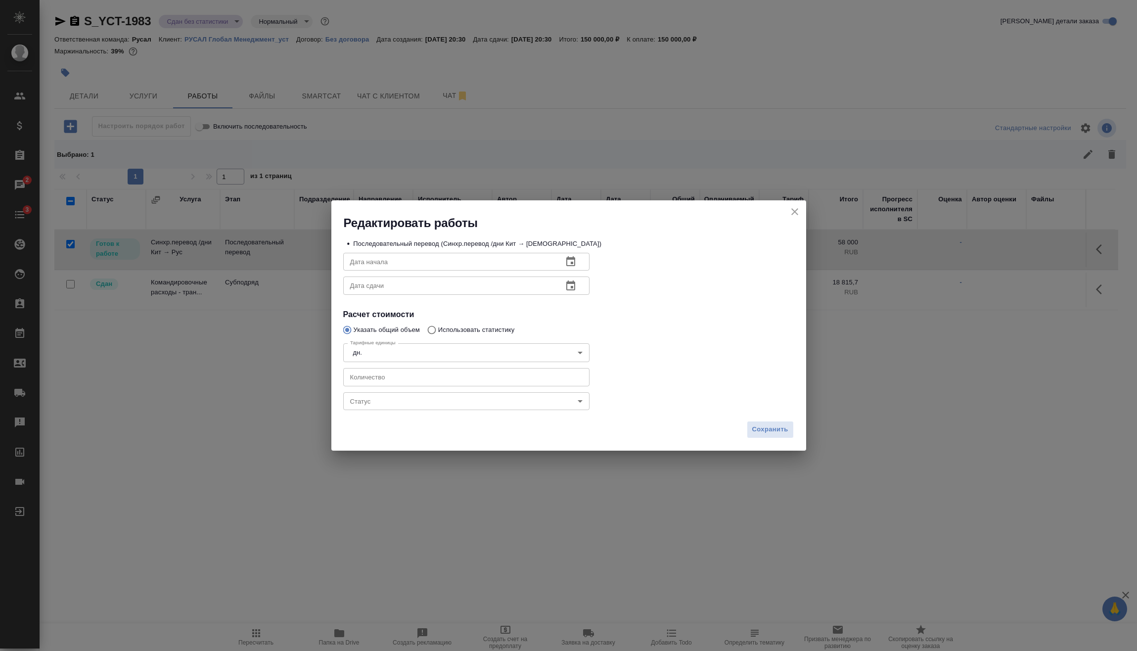
click at [402, 402] on body "🙏 .cls-1 fill:#fff; AWATERA Vasilev Evgeniy Клиенты Спецификации Заказы 2 Чаты …" at bounding box center [568, 325] width 1137 height 651
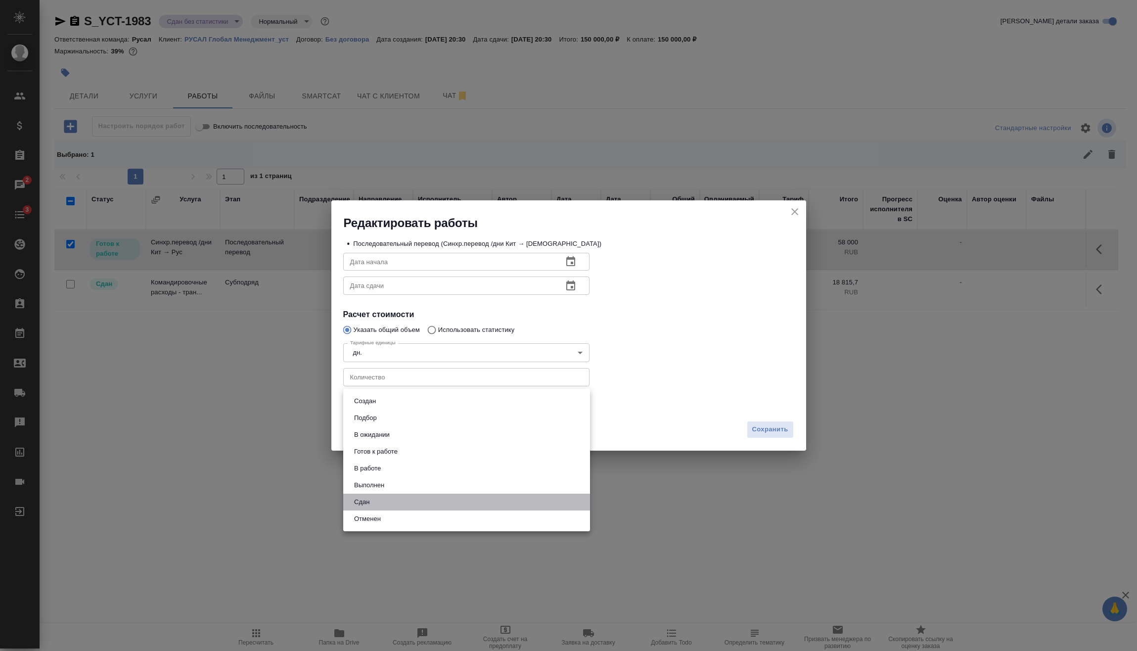
drag, startPoint x: 386, startPoint y: 495, endPoint x: 653, endPoint y: 480, distance: 267.1
click at [387, 495] on li "Сдан" at bounding box center [466, 502] width 247 height 17
type input "closed"
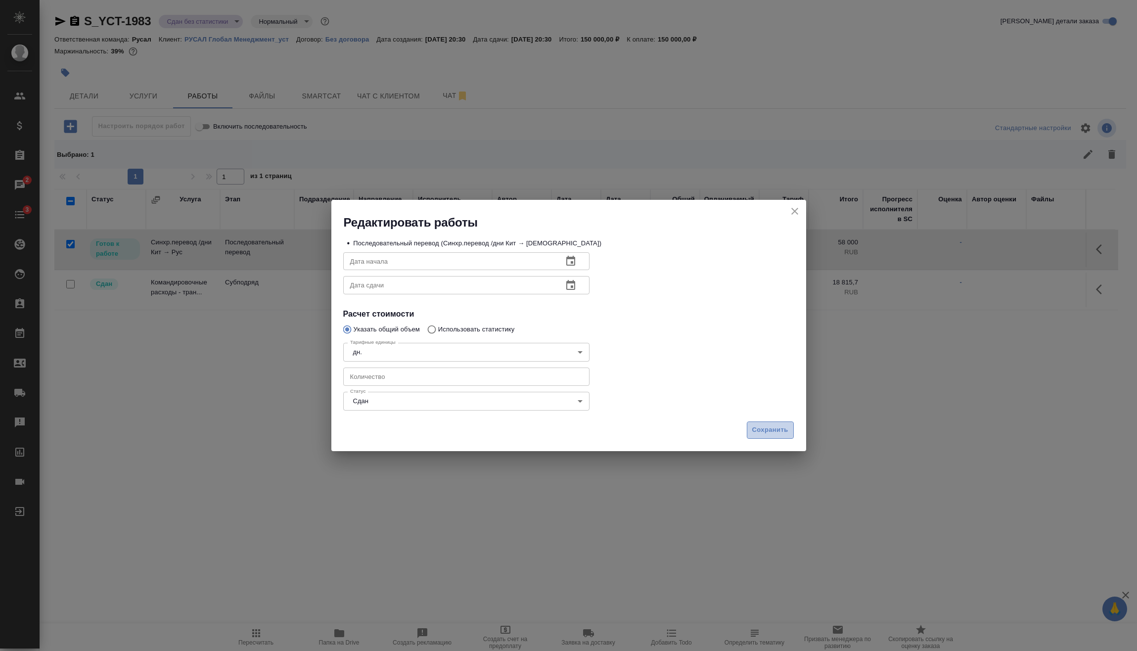
click at [763, 425] on span "Сохранить" at bounding box center [771, 430] width 36 height 11
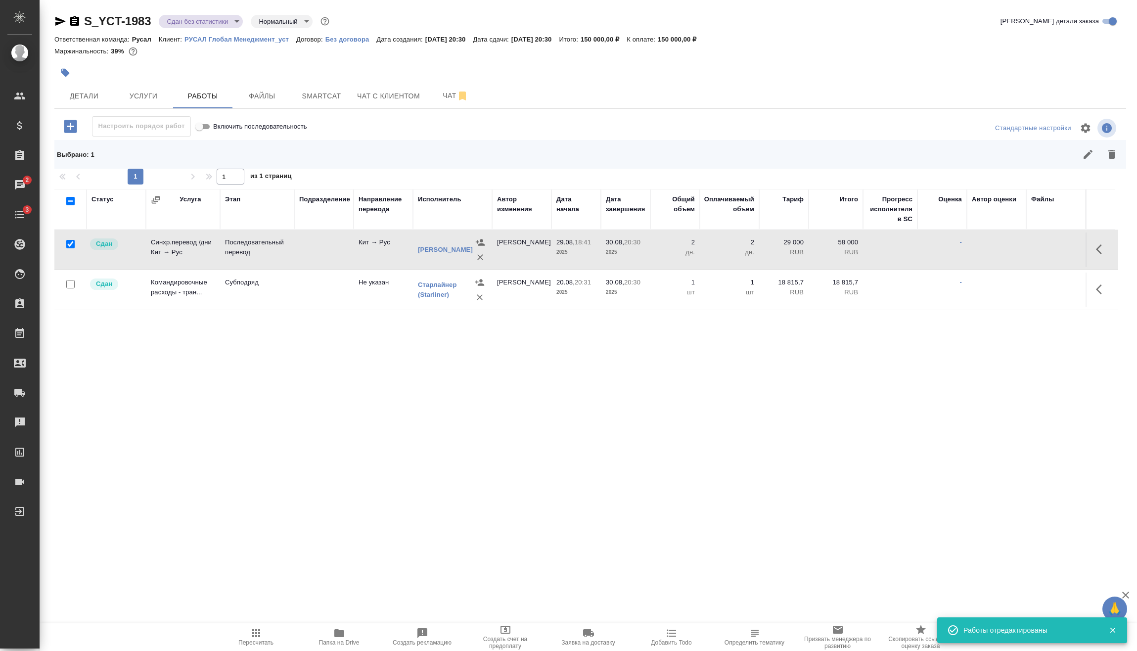
click at [227, 14] on body "🙏 .cls-1 fill:#fff; AWATERA Vasilev Evgeniy Клиенты Спецификации Заказы 2 Чаты …" at bounding box center [568, 325] width 1137 height 651
click at [217, 137] on li "Выполнен" at bounding box center [204, 138] width 91 height 17
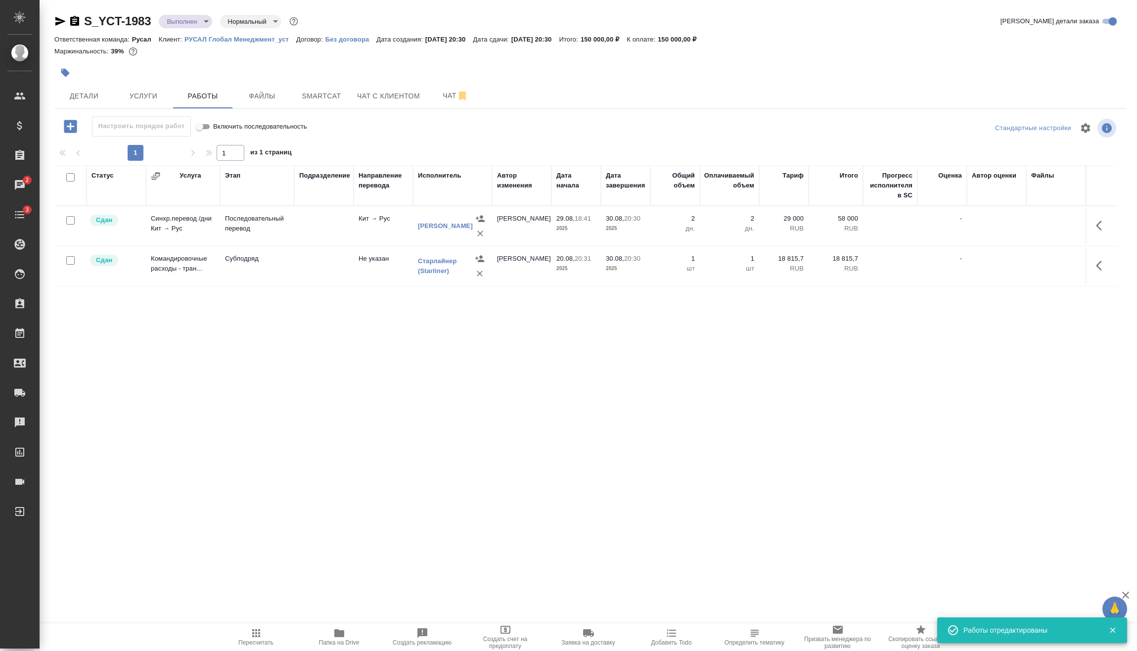
click at [203, 23] on body "🙏 .cls-1 fill:#fff; AWATERA Vasilev Evgeniy Клиенты Спецификации Заказы 2 Чаты …" at bounding box center [568, 325] width 1137 height 651
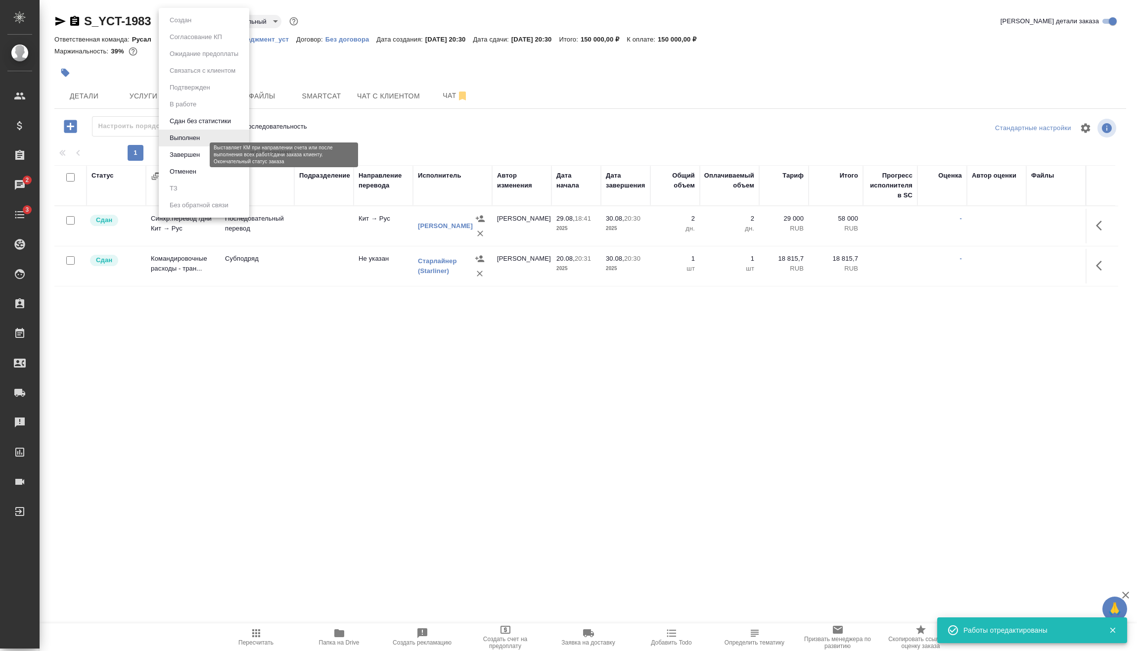
click at [197, 156] on button "Завершен" at bounding box center [185, 154] width 36 height 11
